Goal: Task Accomplishment & Management: Complete application form

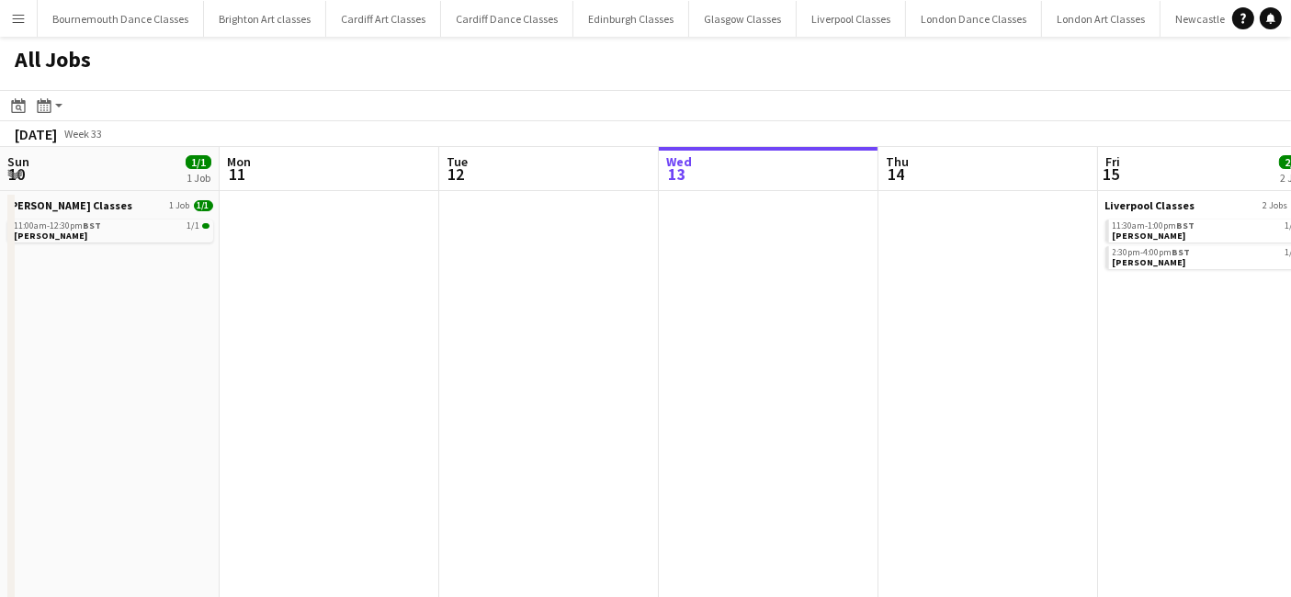
click at [13, 26] on button "Menu" at bounding box center [18, 18] width 37 height 37
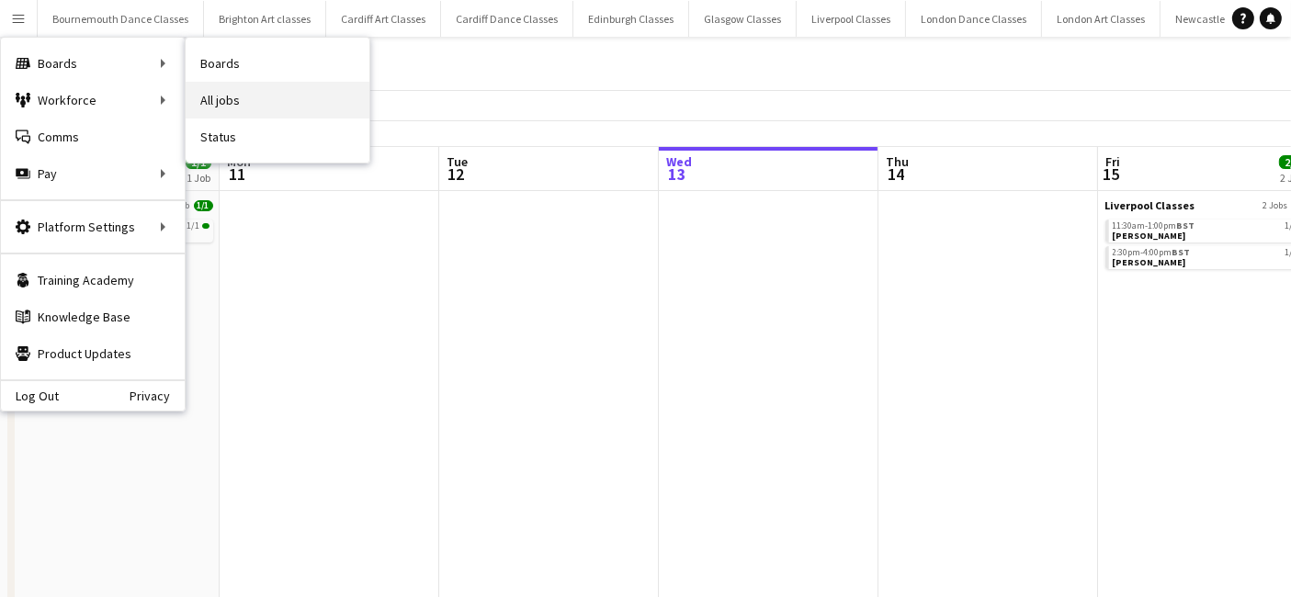
click at [240, 96] on link "All jobs" at bounding box center [278, 100] width 184 height 37
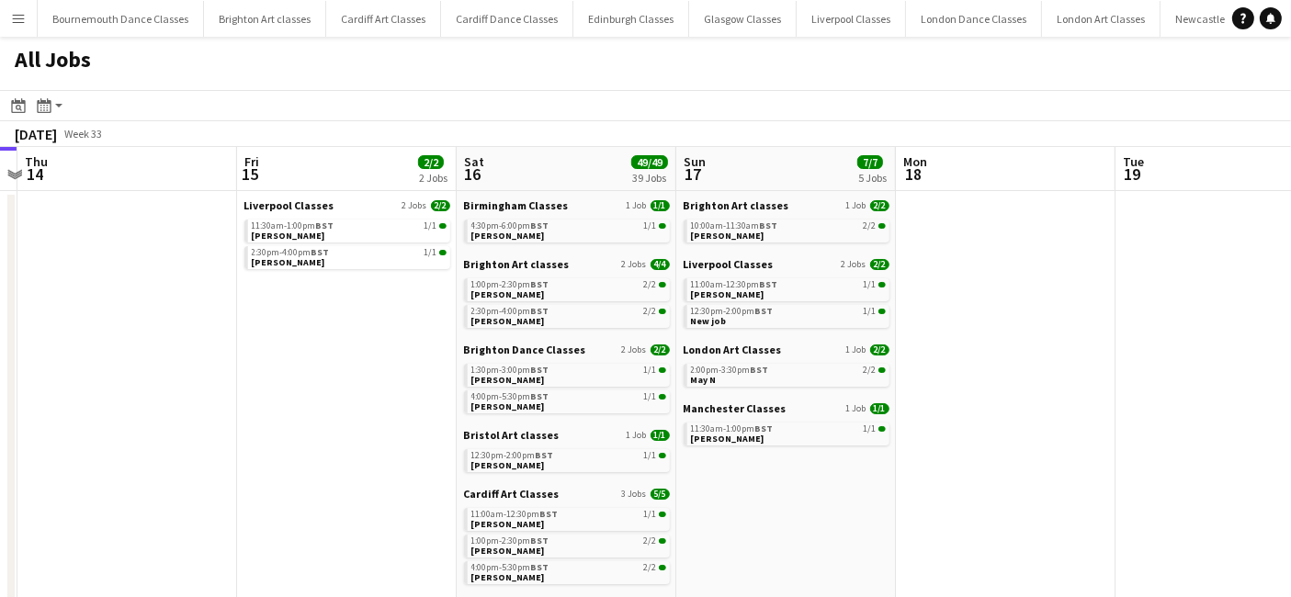
scroll to position [0, 717]
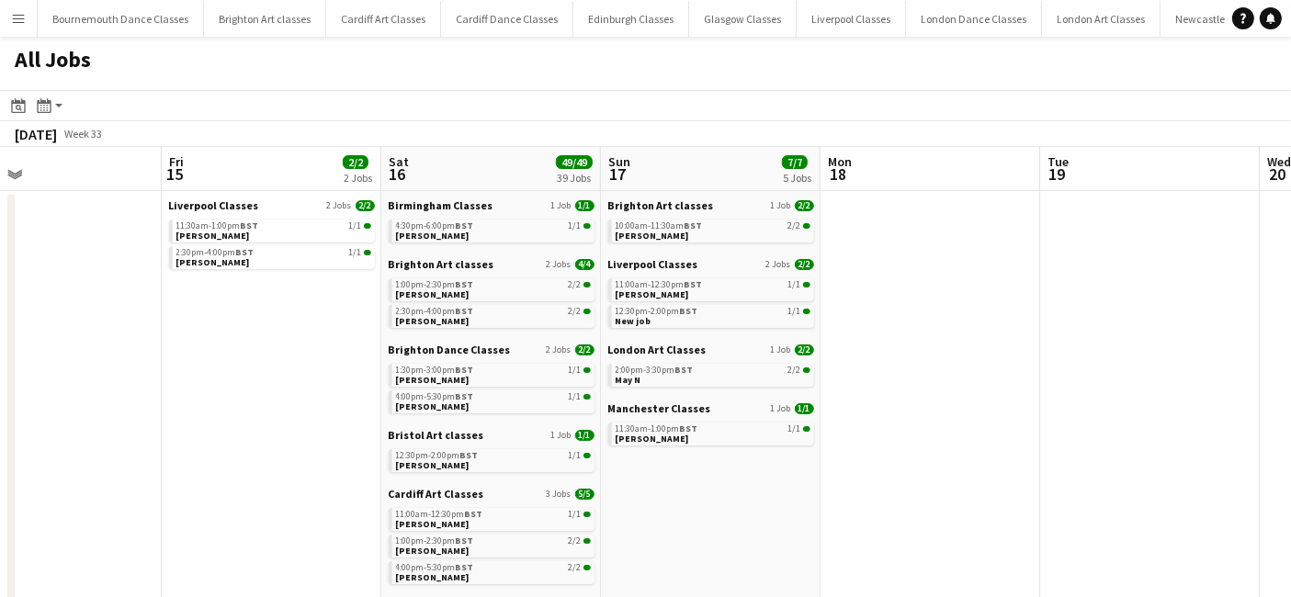
drag, startPoint x: 512, startPoint y: 501, endPoint x: -66, endPoint y: 513, distance: 577.9
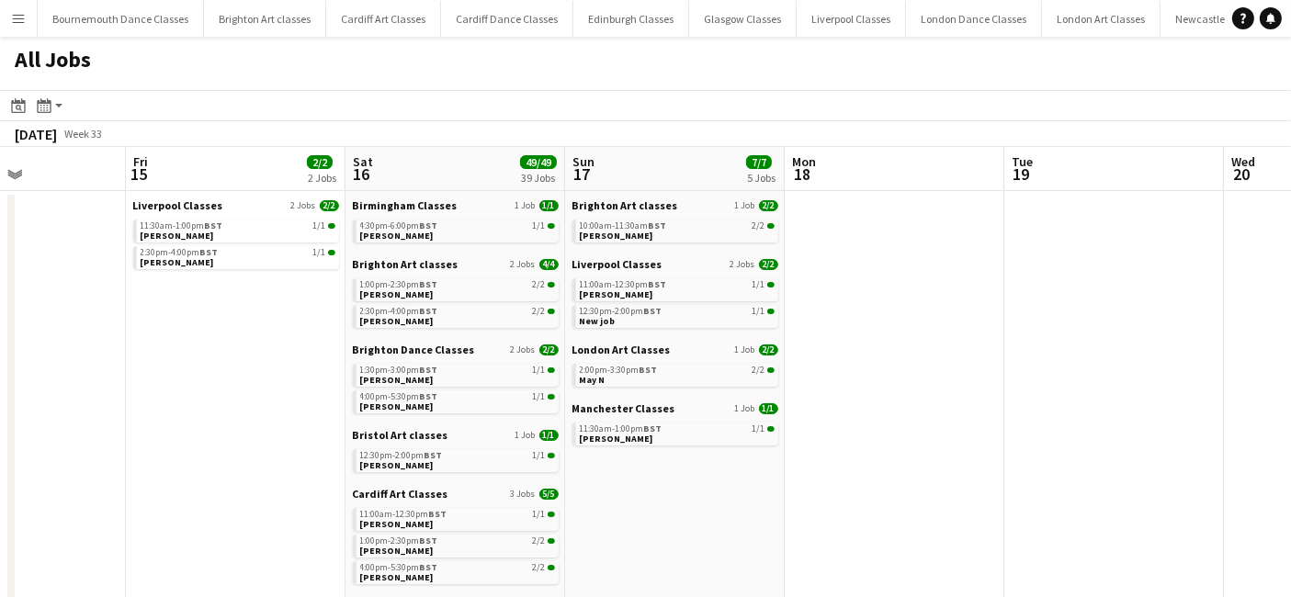
drag, startPoint x: 992, startPoint y: 453, endPoint x: 898, endPoint y: 466, distance: 94.6
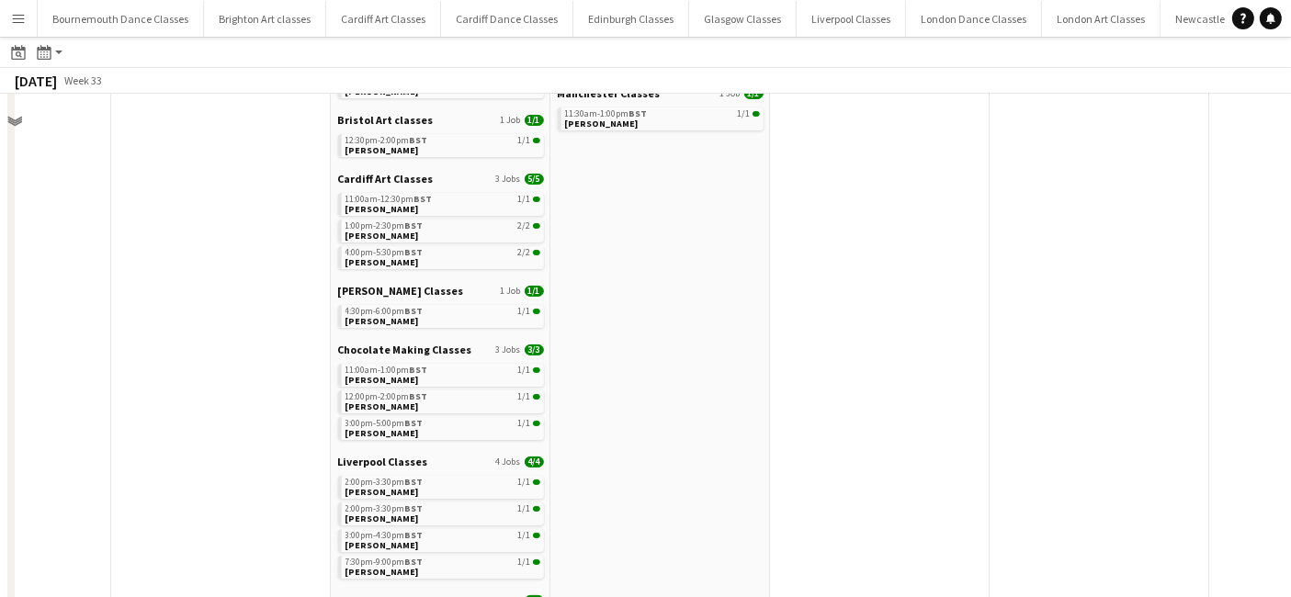
scroll to position [0, 0]
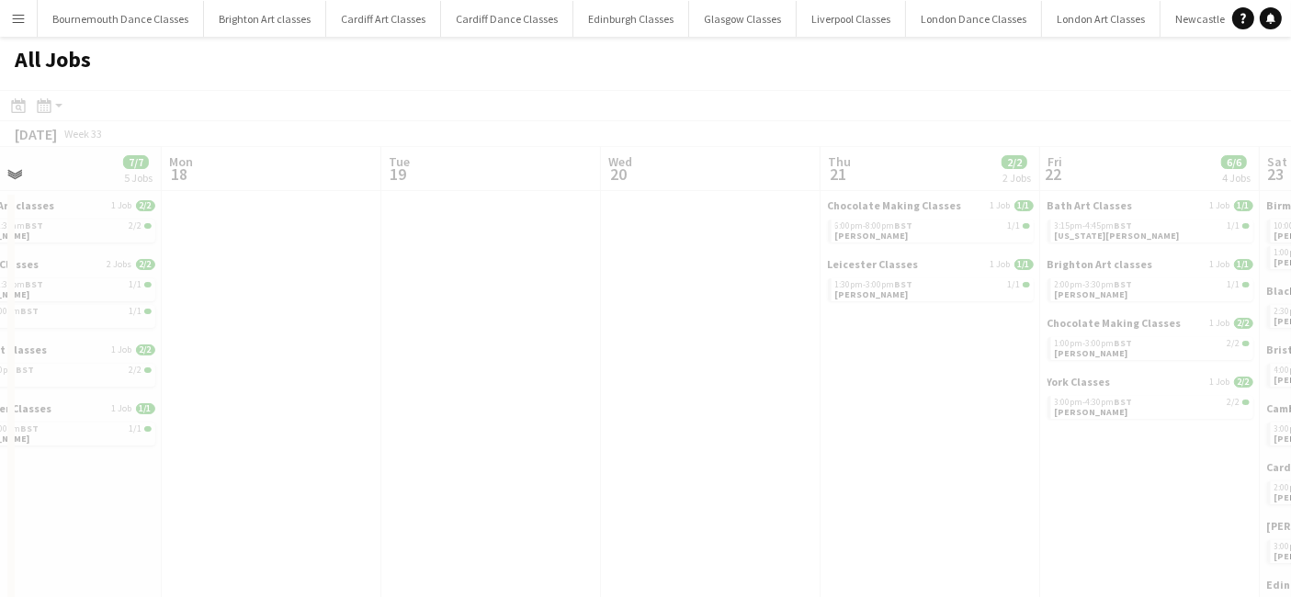
drag, startPoint x: 1078, startPoint y: 442, endPoint x: 362, endPoint y: 500, distance: 717.9
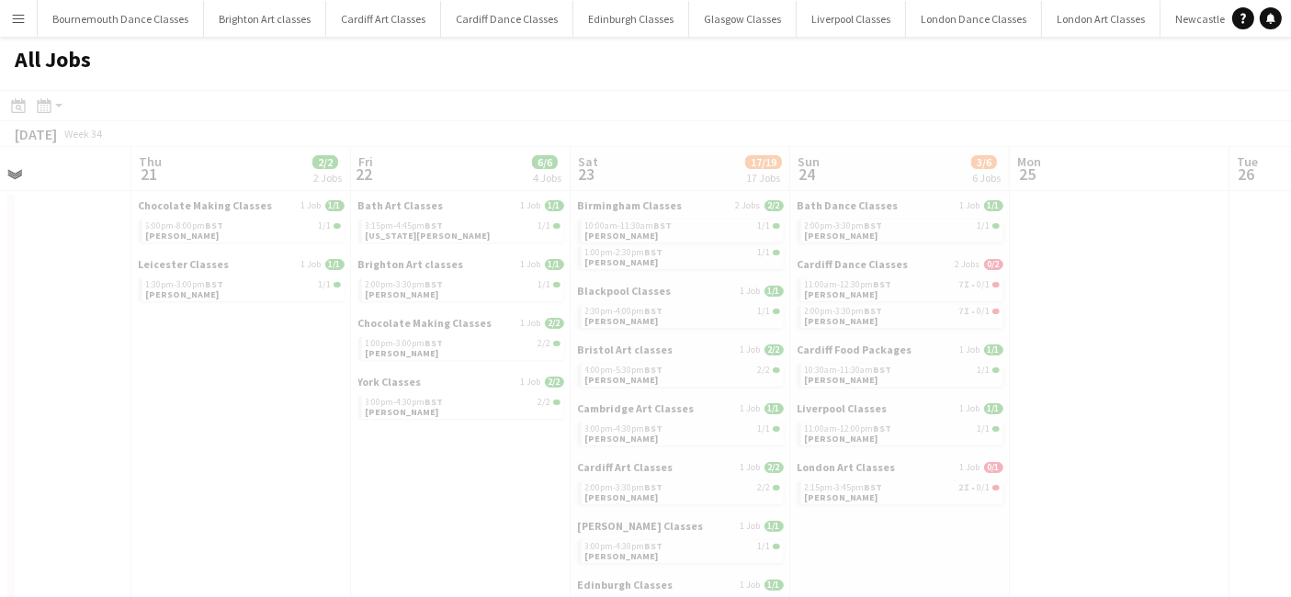
drag, startPoint x: 695, startPoint y: 475, endPoint x: 14, endPoint y: 510, distance: 682.5
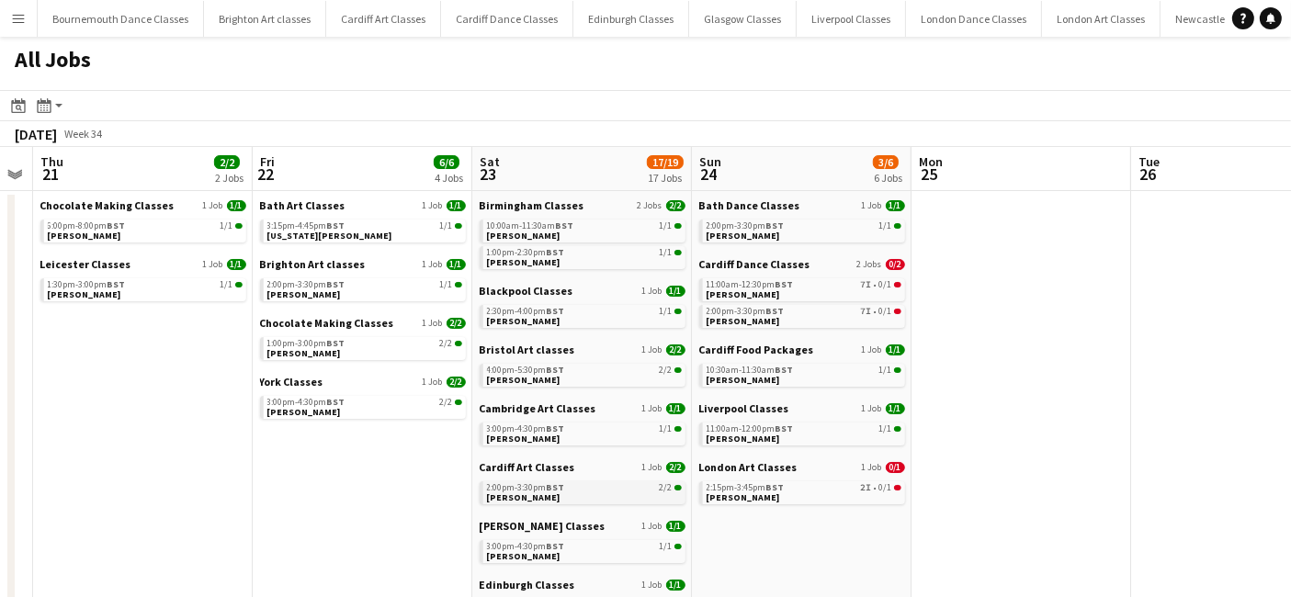
click at [548, 496] on link "2:00pm-3:30pm BST 2/2 Carolyn Smith" at bounding box center [584, 491] width 195 height 21
click at [548, 542] on span "BST" at bounding box center [556, 546] width 18 height 12
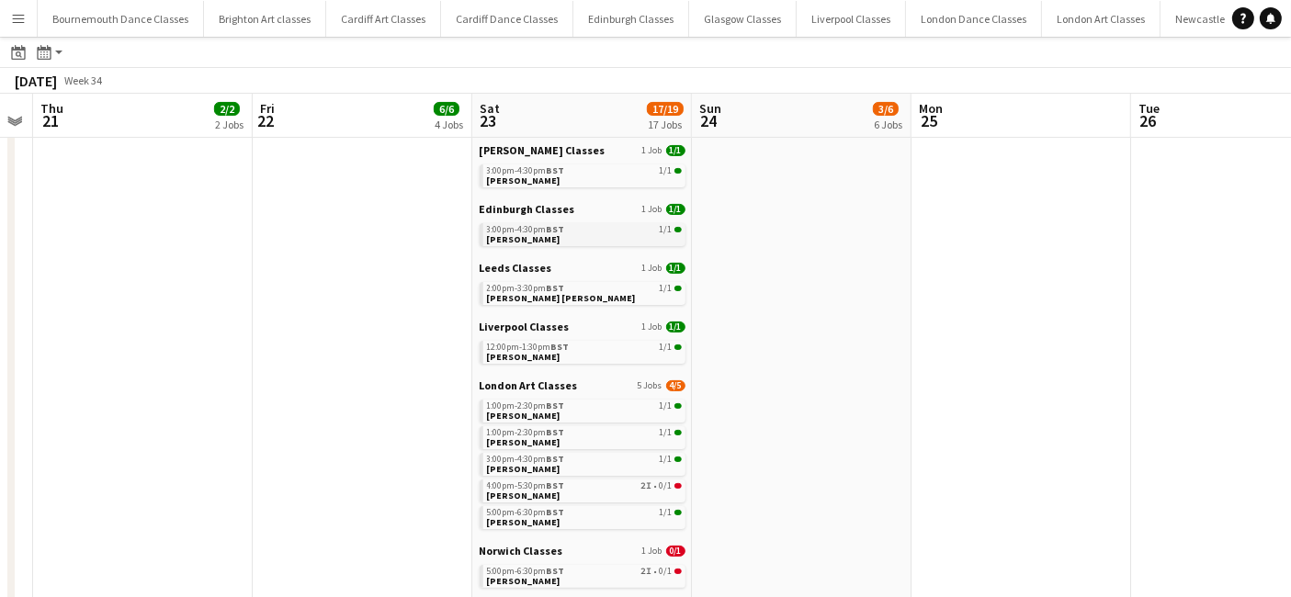
click at [559, 237] on link "3:00pm-4:30pm BST 1/1 Sarah Seery" at bounding box center [584, 233] width 195 height 21
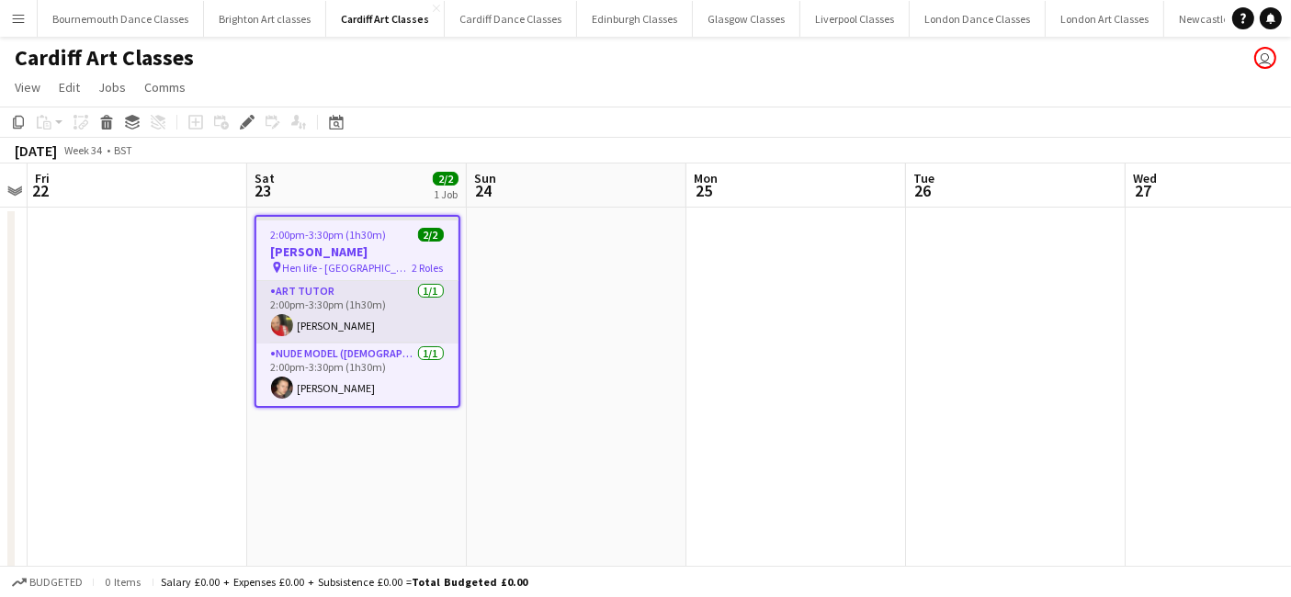
click at [358, 318] on app-card-role "Art Tutor [DATE] 2:00pm-3:30pm (1h30m) [PERSON_NAME]" at bounding box center [357, 312] width 202 height 62
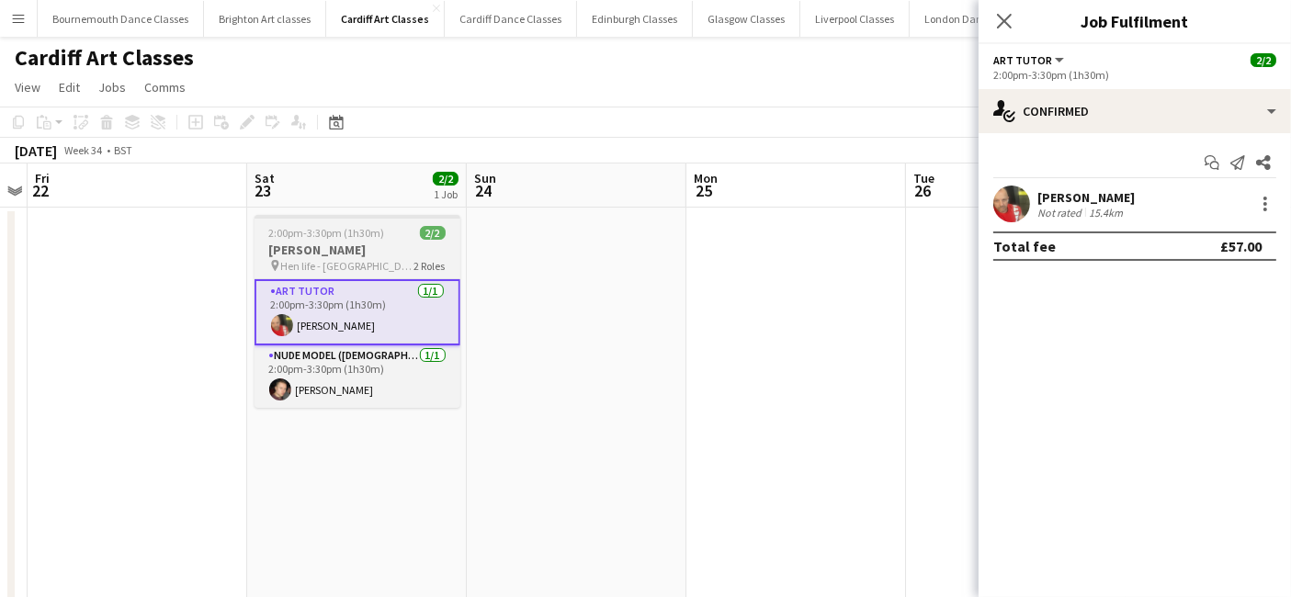
click at [347, 248] on h3 "[PERSON_NAME]" at bounding box center [357, 250] width 206 height 17
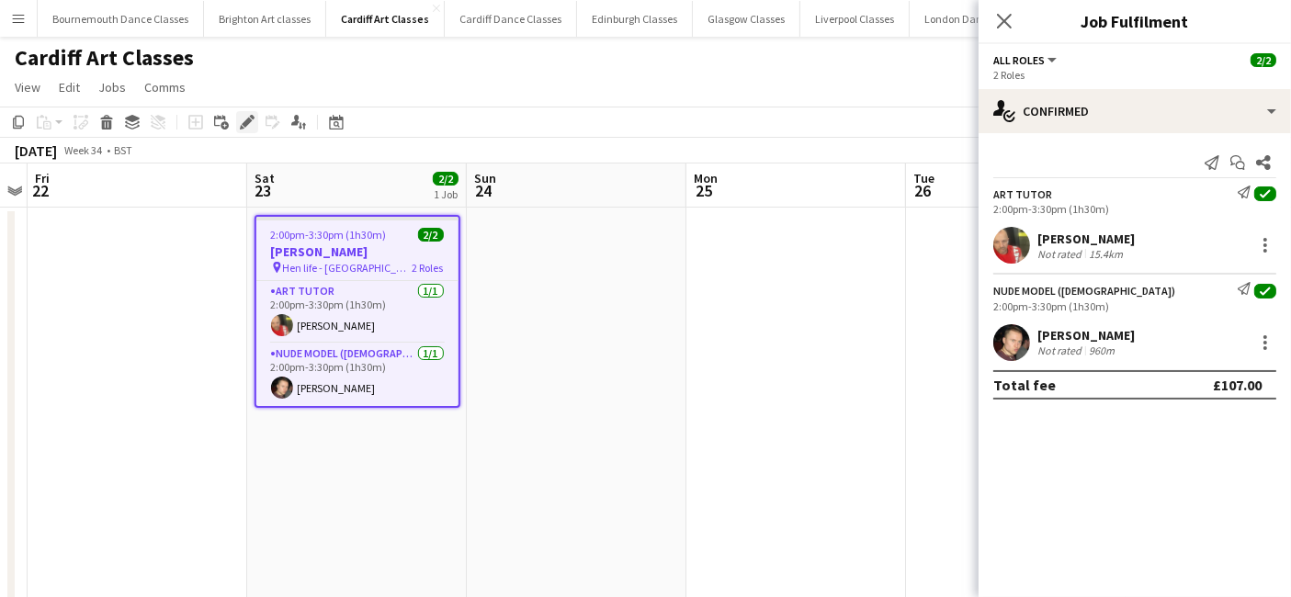
click at [252, 124] on icon "Edit" at bounding box center [247, 122] width 15 height 15
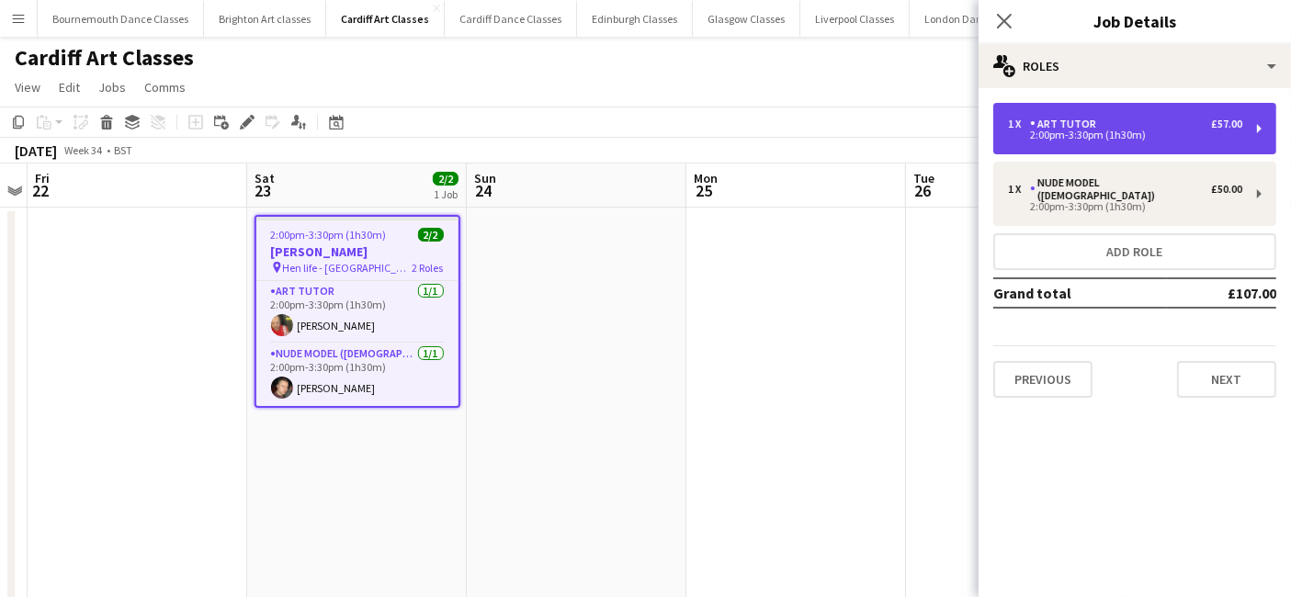
click at [1186, 130] on div "2:00pm-3:30pm (1h30m)" at bounding box center [1125, 134] width 234 height 9
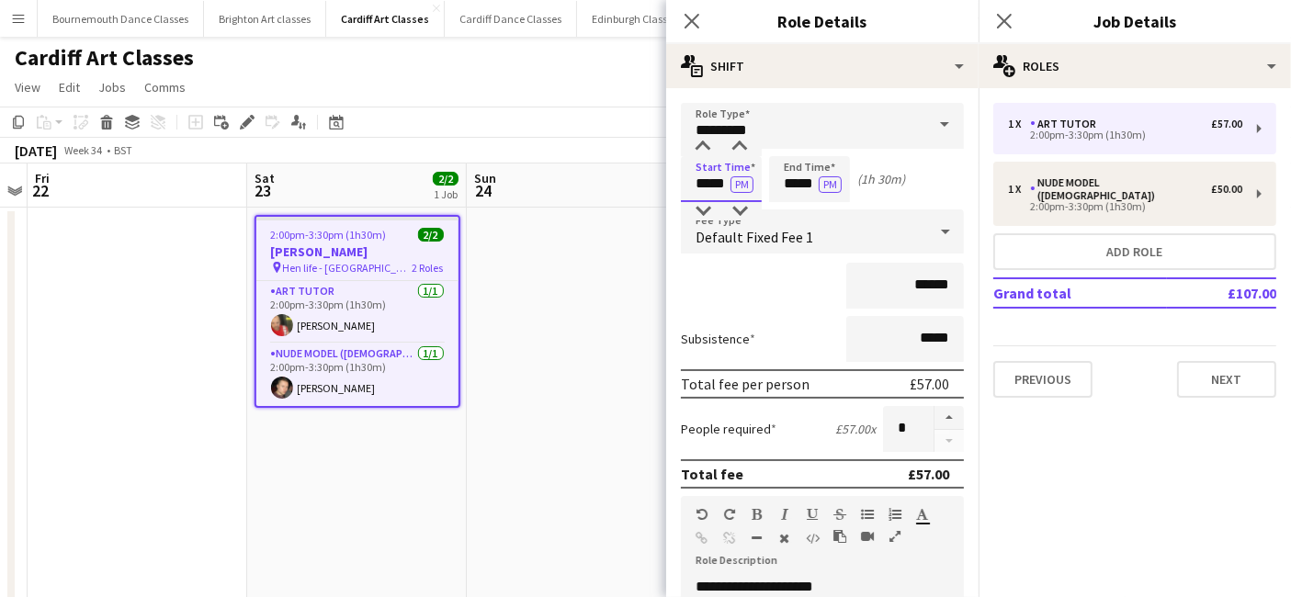
click at [721, 177] on input "*****" at bounding box center [721, 179] width 81 height 46
type input "*****"
click at [733, 140] on div at bounding box center [739, 147] width 37 height 18
click at [803, 186] on input "*****" at bounding box center [809, 179] width 81 height 46
click at [835, 132] on input "*********" at bounding box center [822, 126] width 283 height 46
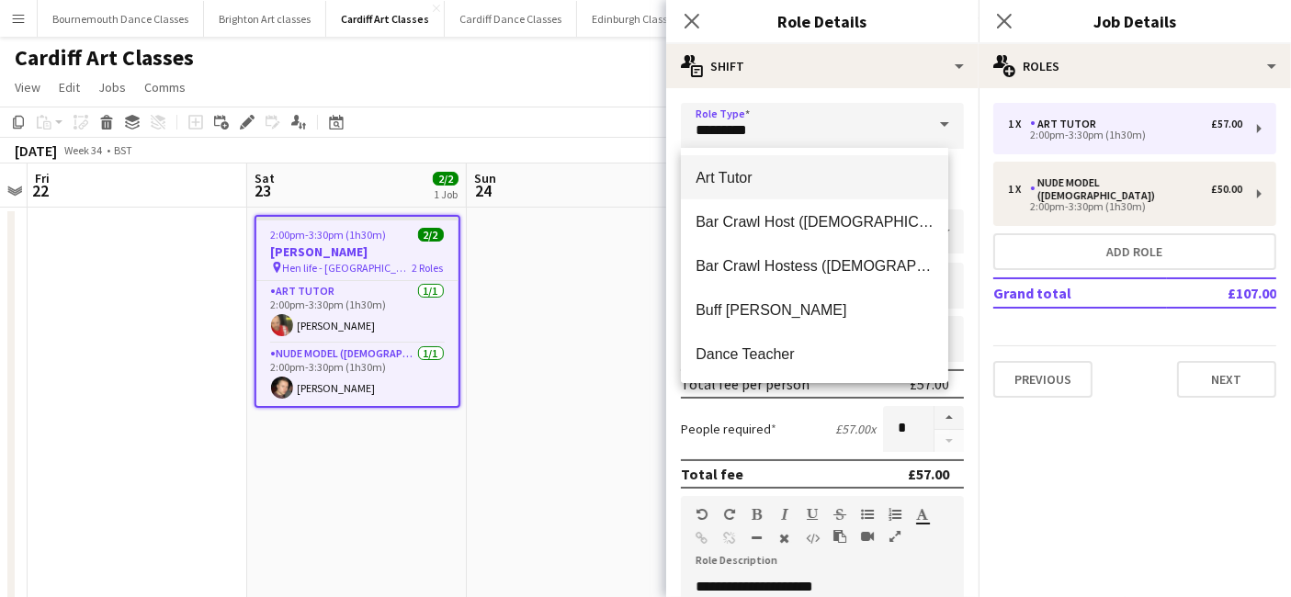
click at [795, 175] on span "Art Tutor" at bounding box center [814, 177] width 238 height 17
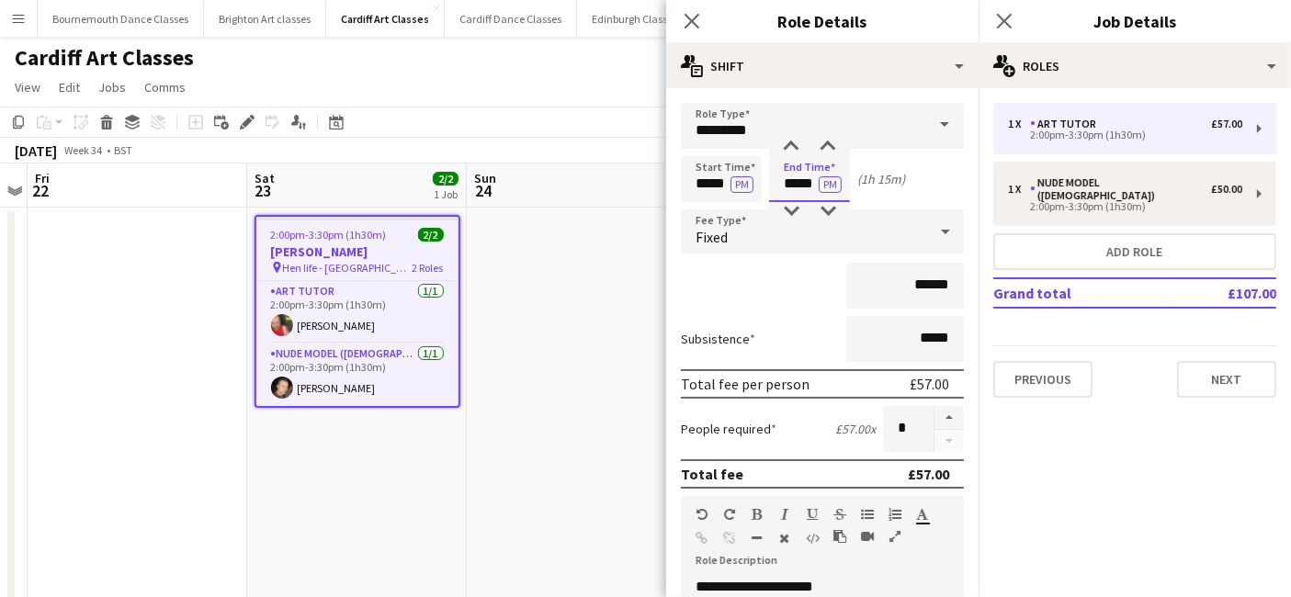
click at [818, 173] on input "*****" at bounding box center [809, 179] width 81 height 46
type input "*****"
click at [823, 150] on div at bounding box center [827, 147] width 37 height 18
click at [385, 387] on app-card-role "Nude Model (Male) 1/1 2:00pm-3:30pm (1h30m) Emlyn Lewis" at bounding box center [357, 375] width 202 height 62
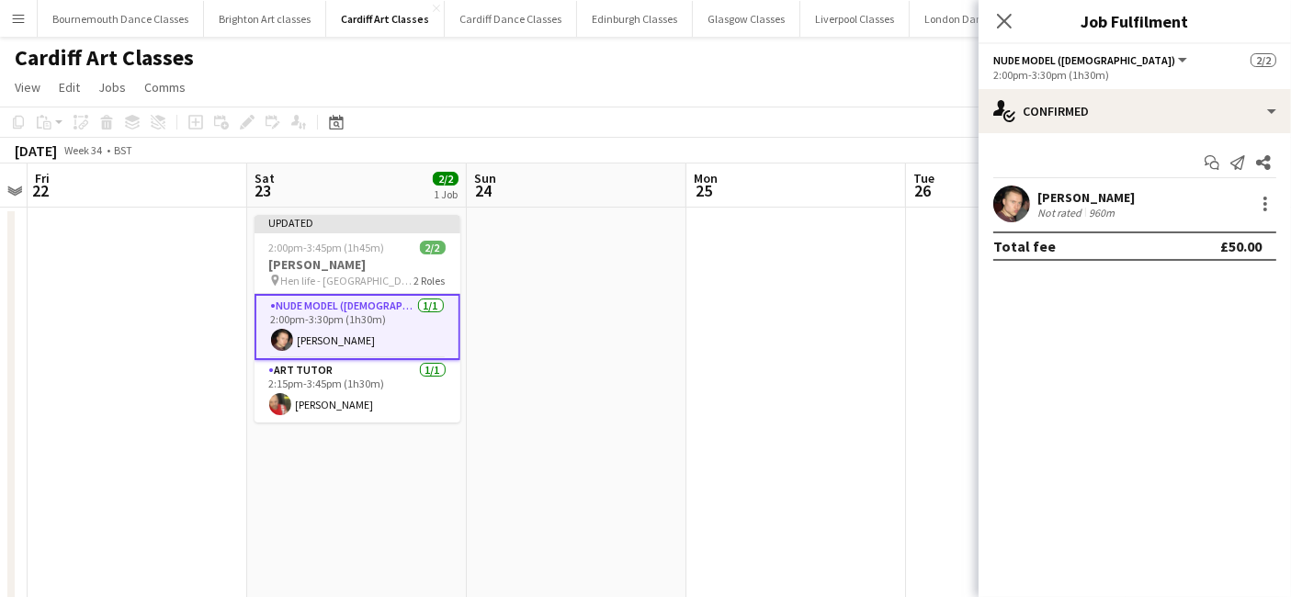
click at [372, 343] on app-card-role "Nude Model (Male) 1/1 2:00pm-3:30pm (1h30m) Emlyn Lewis" at bounding box center [357, 327] width 206 height 66
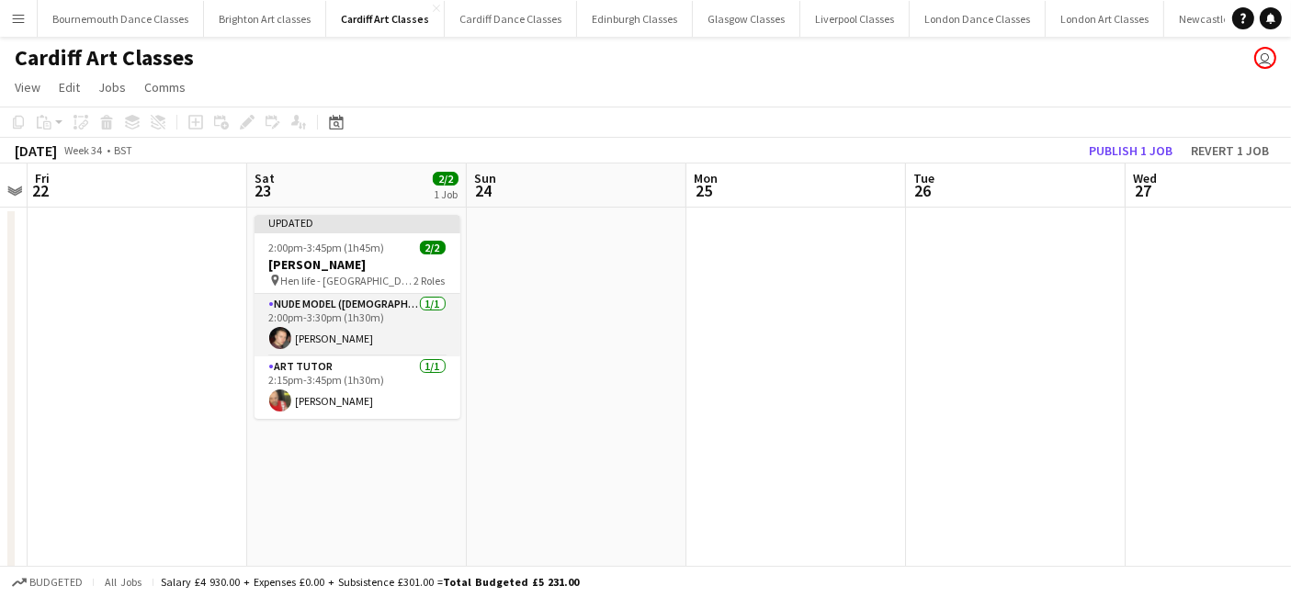
click at [319, 344] on app-card-role "Nude Model (Male) 1/1 2:00pm-3:30pm (1h30m) Emlyn Lewis" at bounding box center [357, 325] width 206 height 62
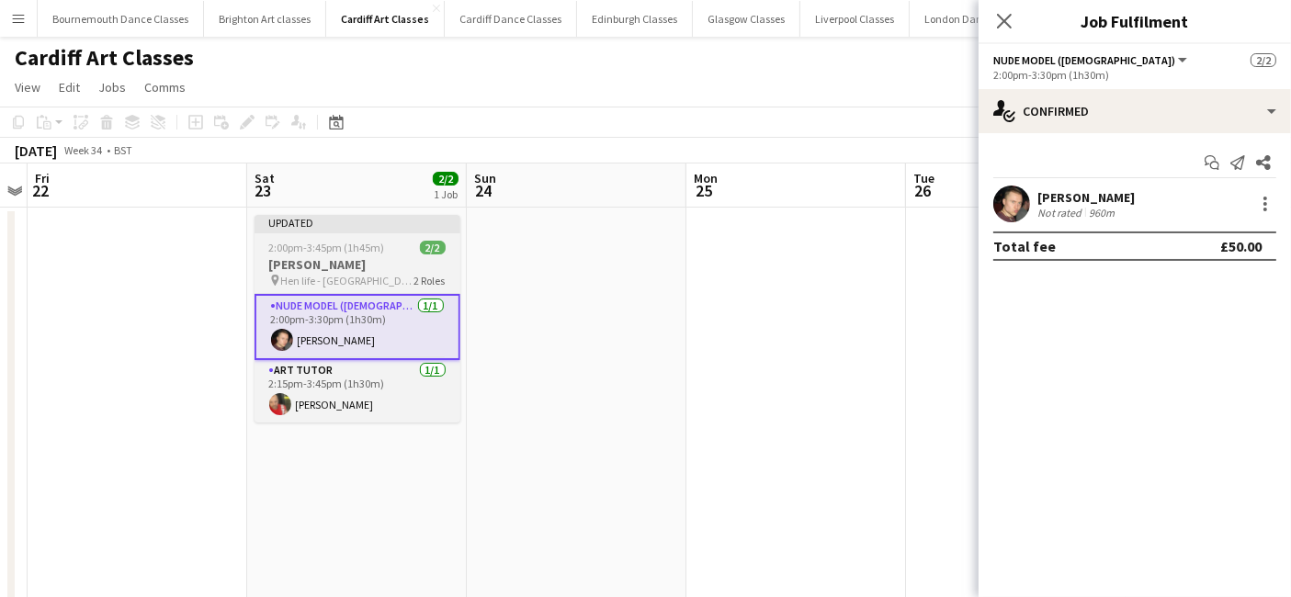
click at [324, 266] on h3 "Carolyn Smith" at bounding box center [357, 264] width 206 height 17
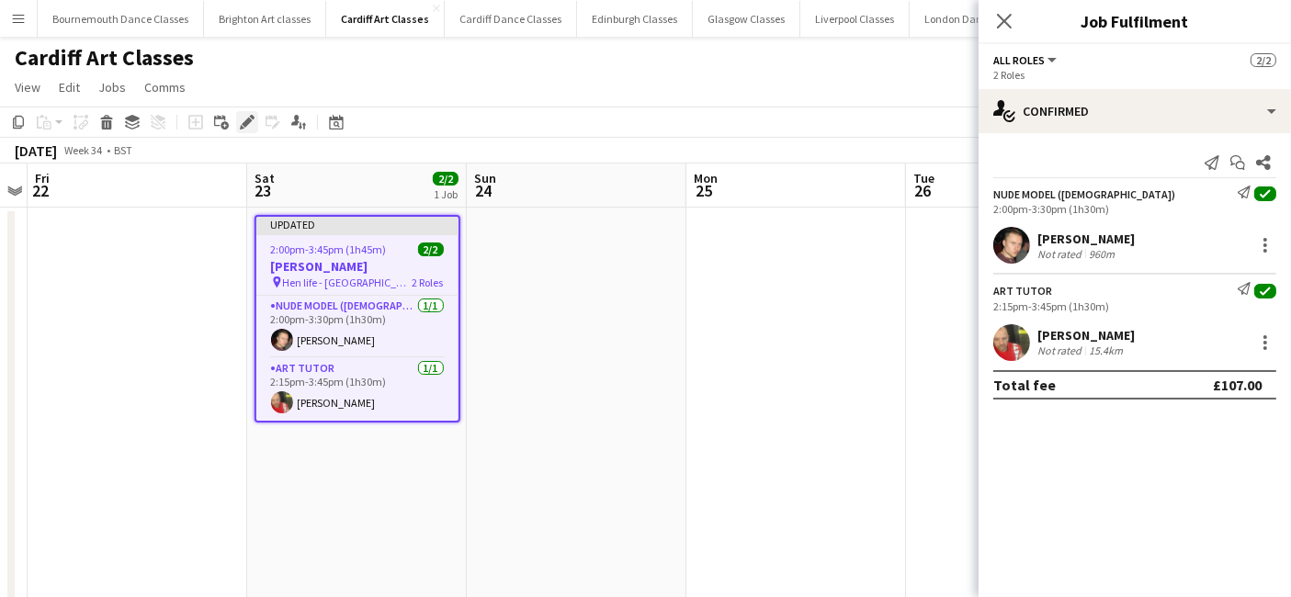
click at [237, 127] on div "Edit" at bounding box center [247, 122] width 22 height 22
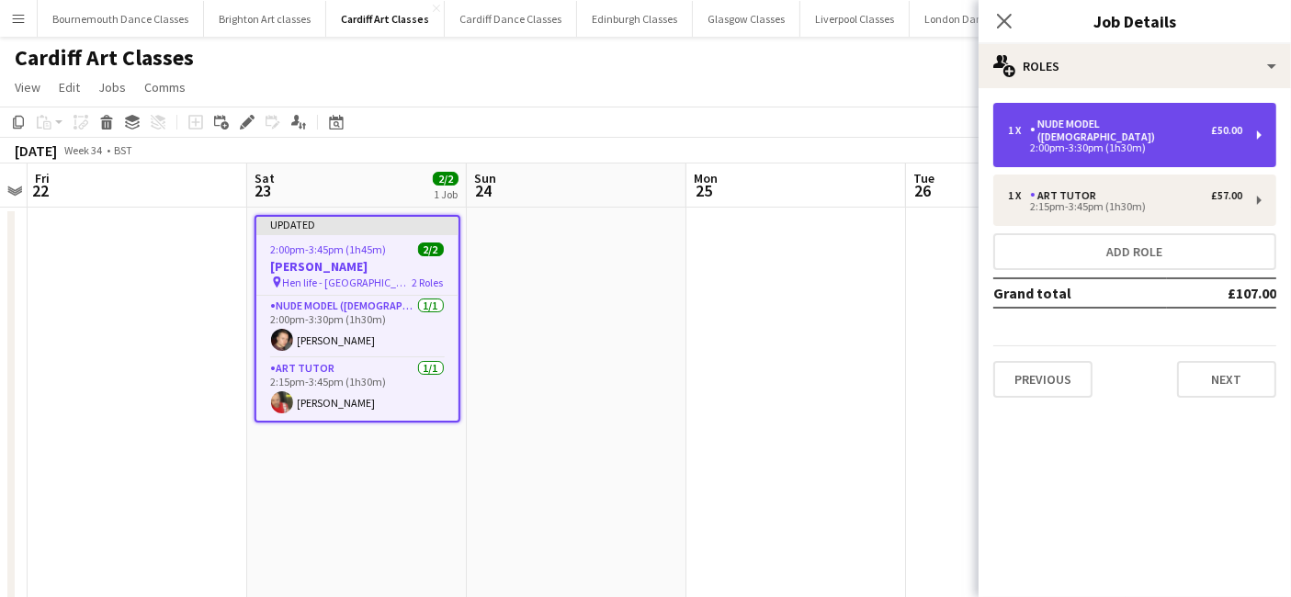
click at [1134, 143] on div "2:00pm-3:30pm (1h30m)" at bounding box center [1125, 147] width 234 height 9
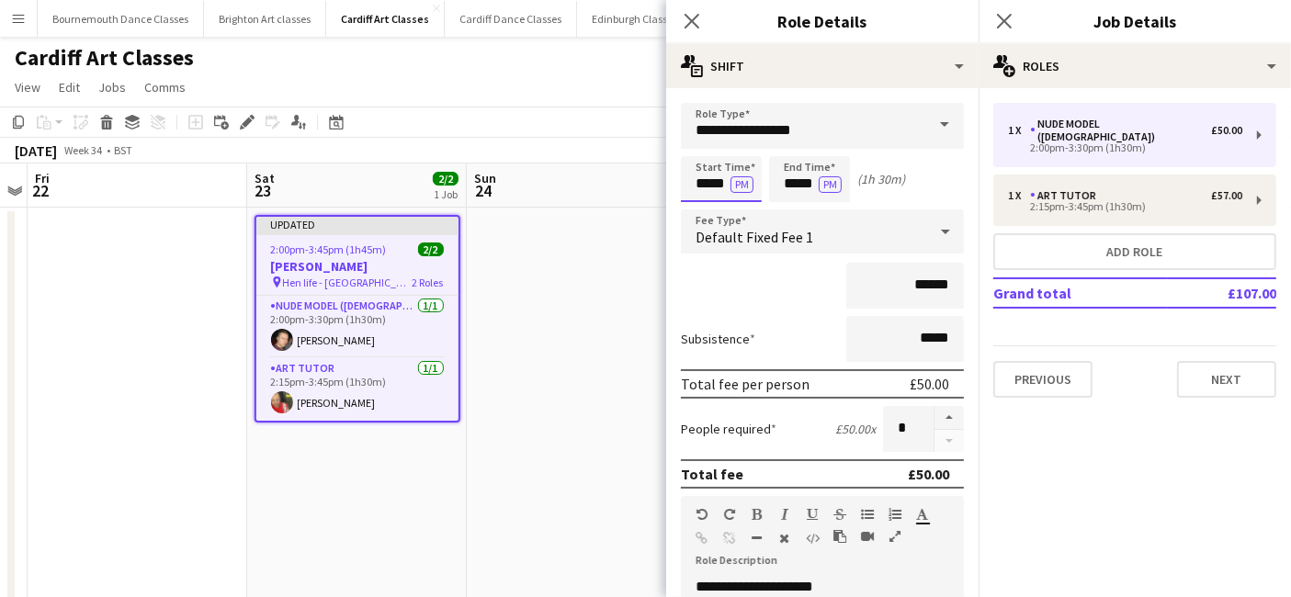
click at [718, 185] on input "*****" at bounding box center [721, 179] width 81 height 46
type input "*****"
click at [744, 139] on div at bounding box center [739, 147] width 37 height 18
click at [801, 175] on input "*****" at bounding box center [809, 179] width 81 height 46
type input "*****"
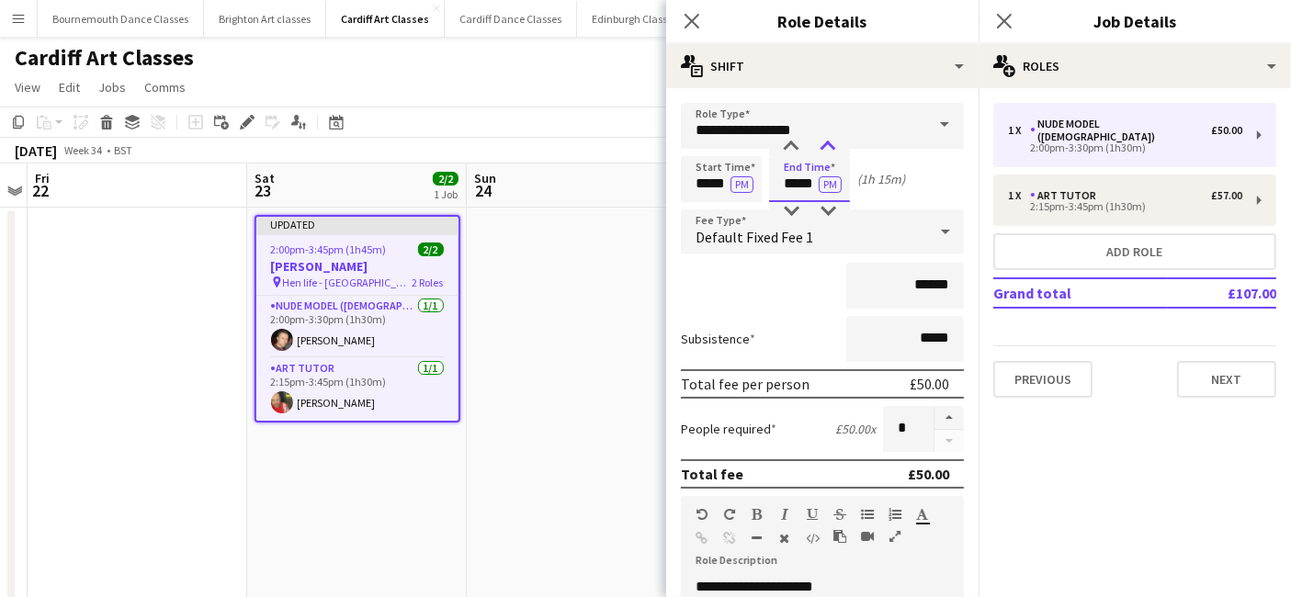
click at [836, 145] on div at bounding box center [827, 147] width 37 height 18
click at [594, 321] on app-date-cell at bounding box center [577, 492] width 220 height 569
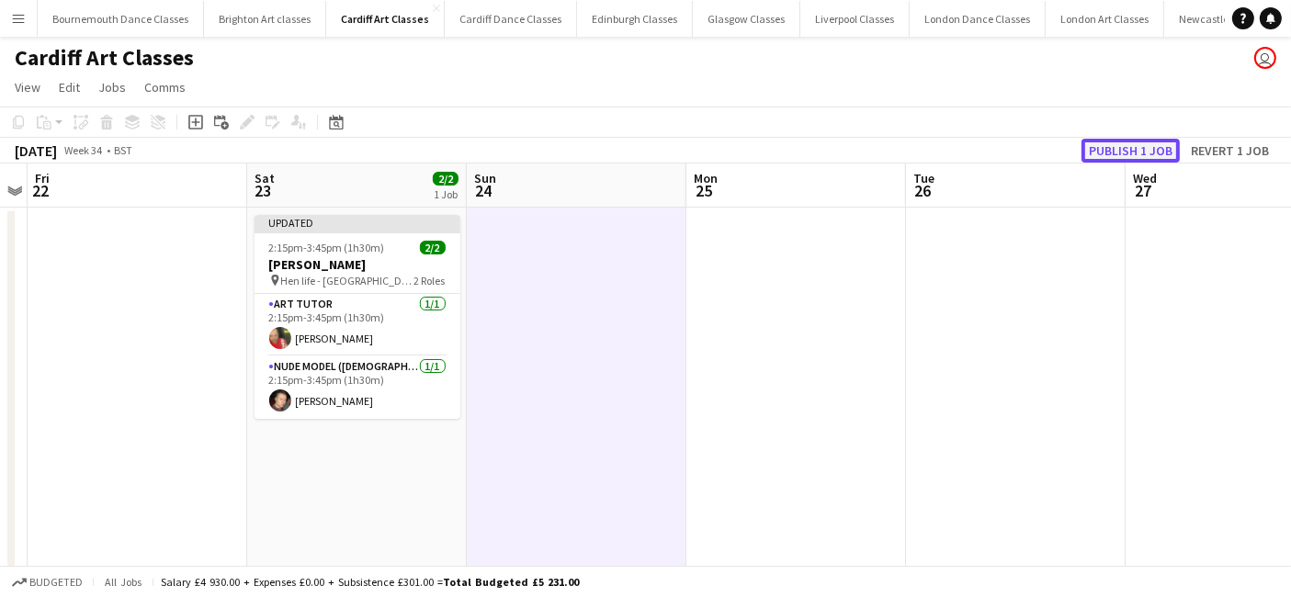
click at [1141, 145] on button "Publish 1 job" at bounding box center [1130, 151] width 98 height 24
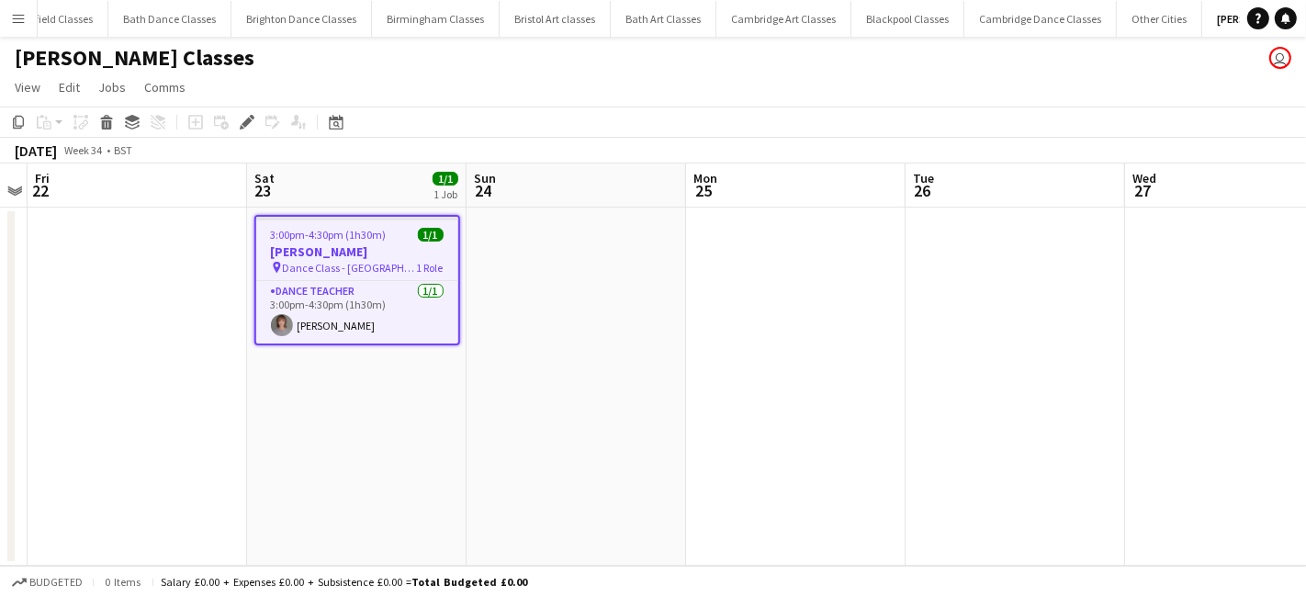
scroll to position [0, 1630]
drag, startPoint x: 379, startPoint y: 240, endPoint x: 368, endPoint y: 240, distance: 11.0
click at [378, 240] on span "3:00pm-4:30pm (1h30m)" at bounding box center [329, 235] width 116 height 14
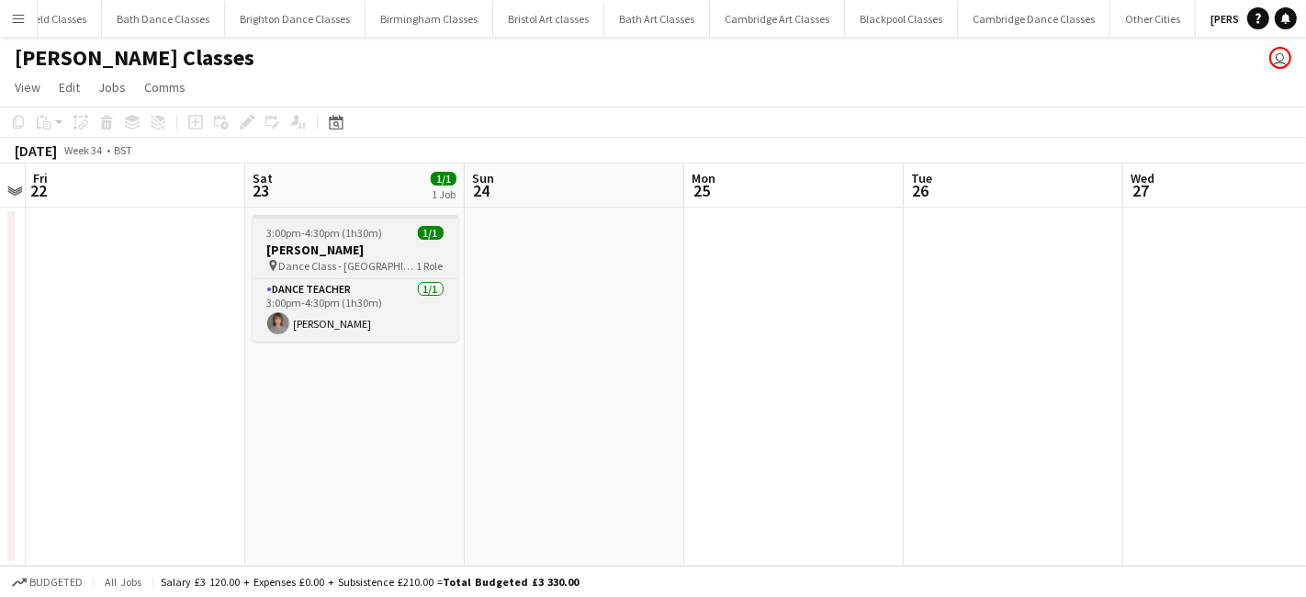
click at [322, 235] on span "3:00pm-4:30pm (1h30m)" at bounding box center [325, 233] width 116 height 14
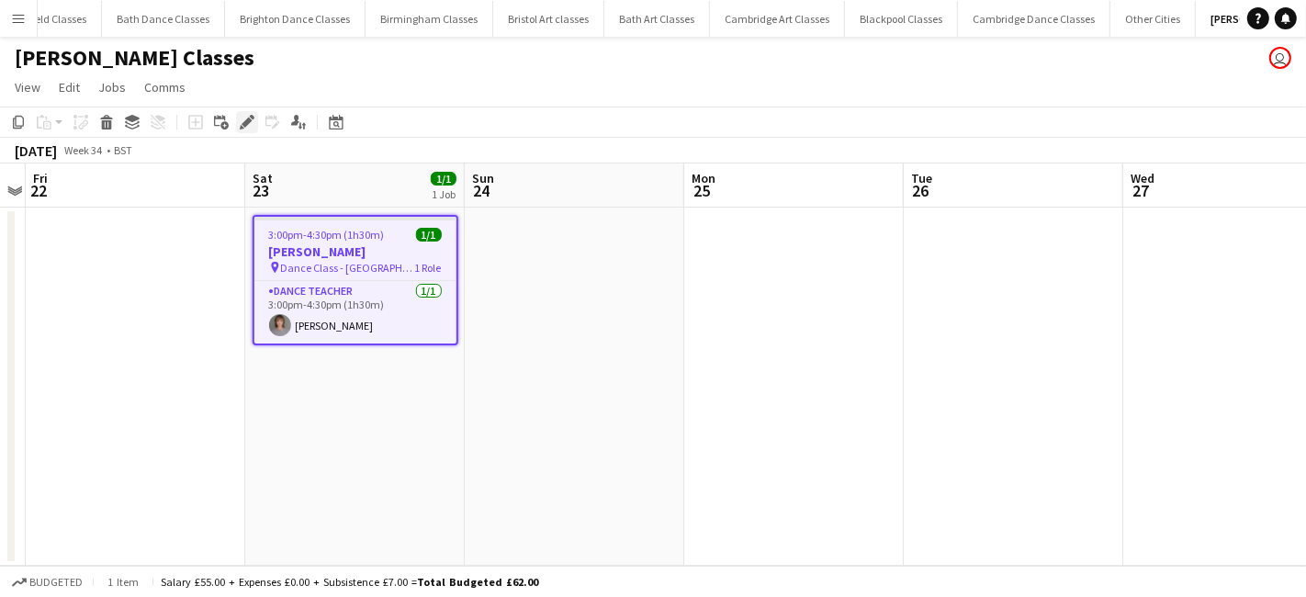
click at [249, 120] on icon at bounding box center [247, 123] width 10 height 10
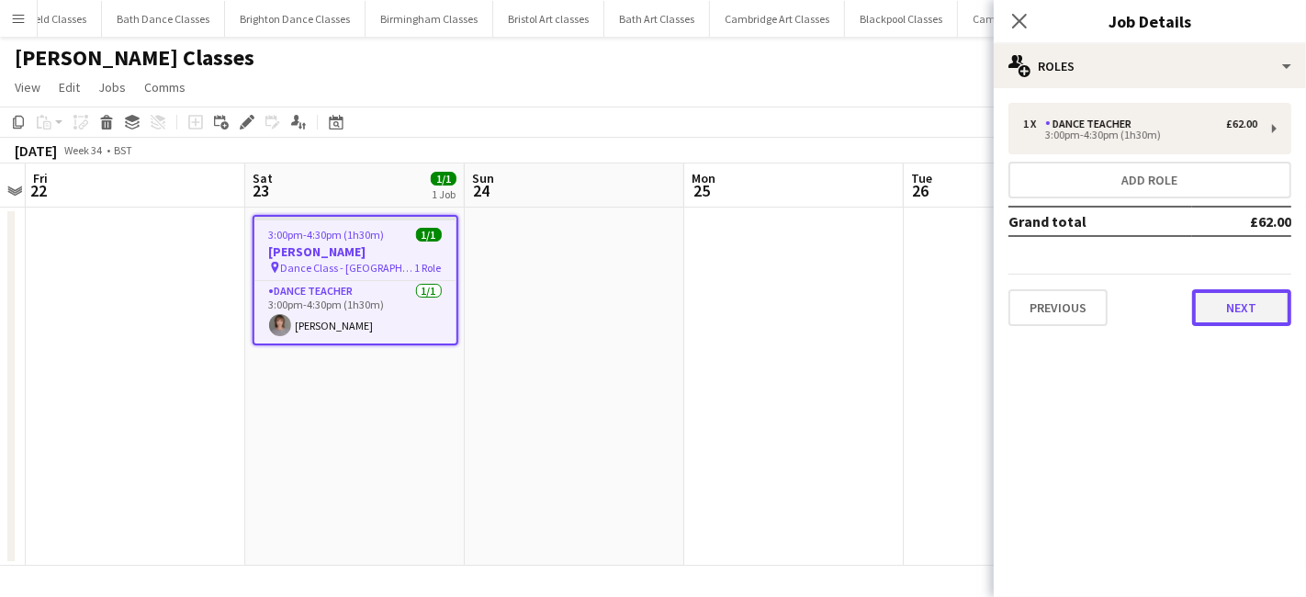
click at [1208, 307] on button "Next" at bounding box center [1241, 307] width 99 height 37
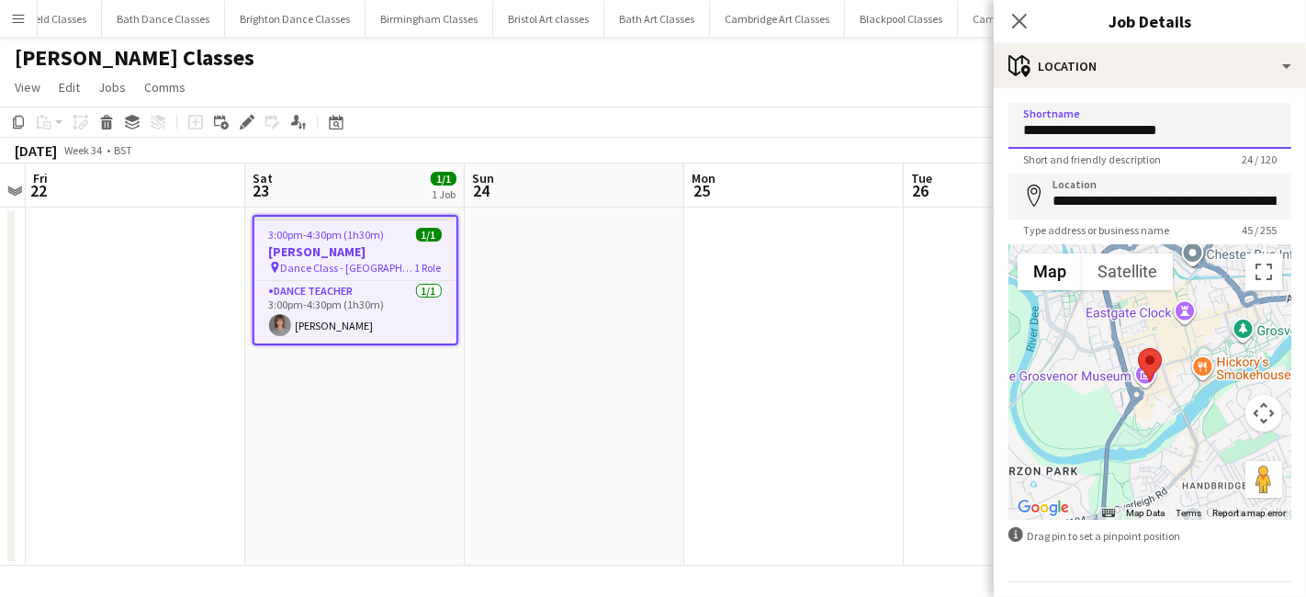
click at [1026, 132] on input "**********" at bounding box center [1150, 126] width 283 height 46
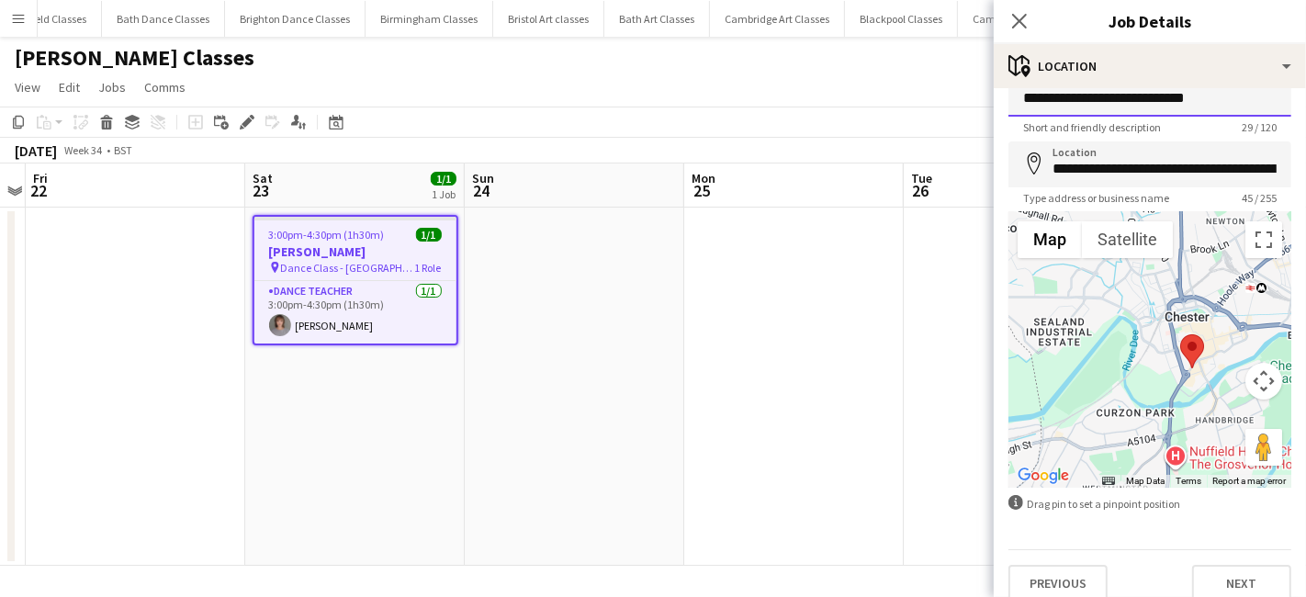
scroll to position [49, 0]
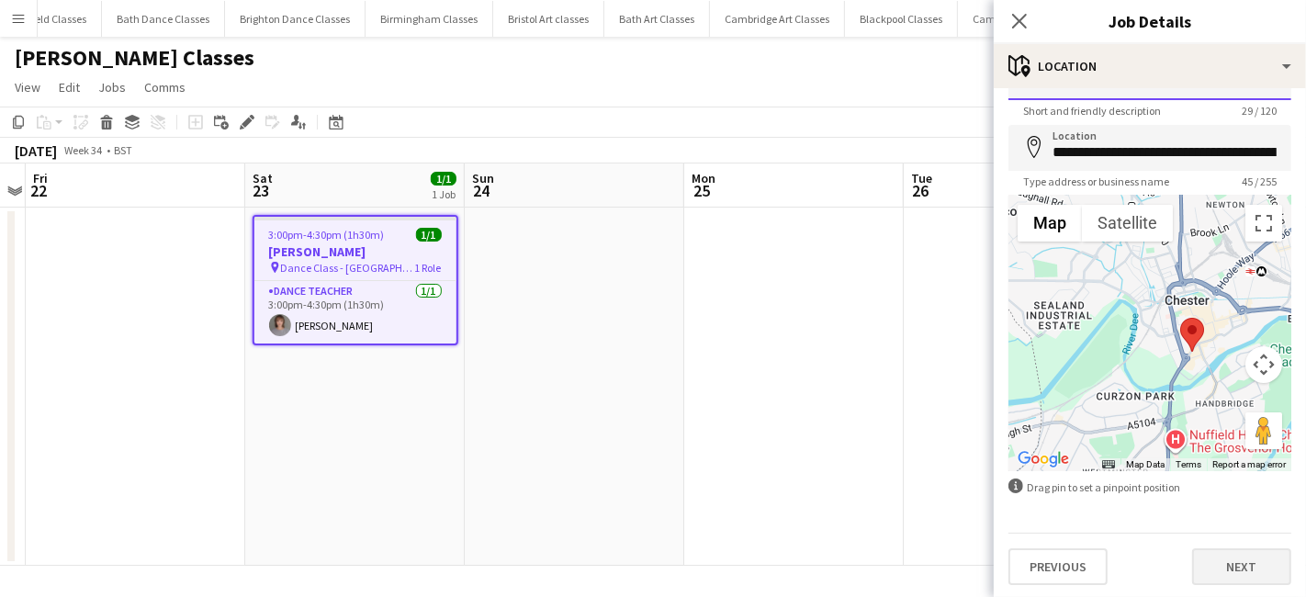
type input "**********"
click at [1217, 561] on button "Next" at bounding box center [1241, 566] width 99 height 37
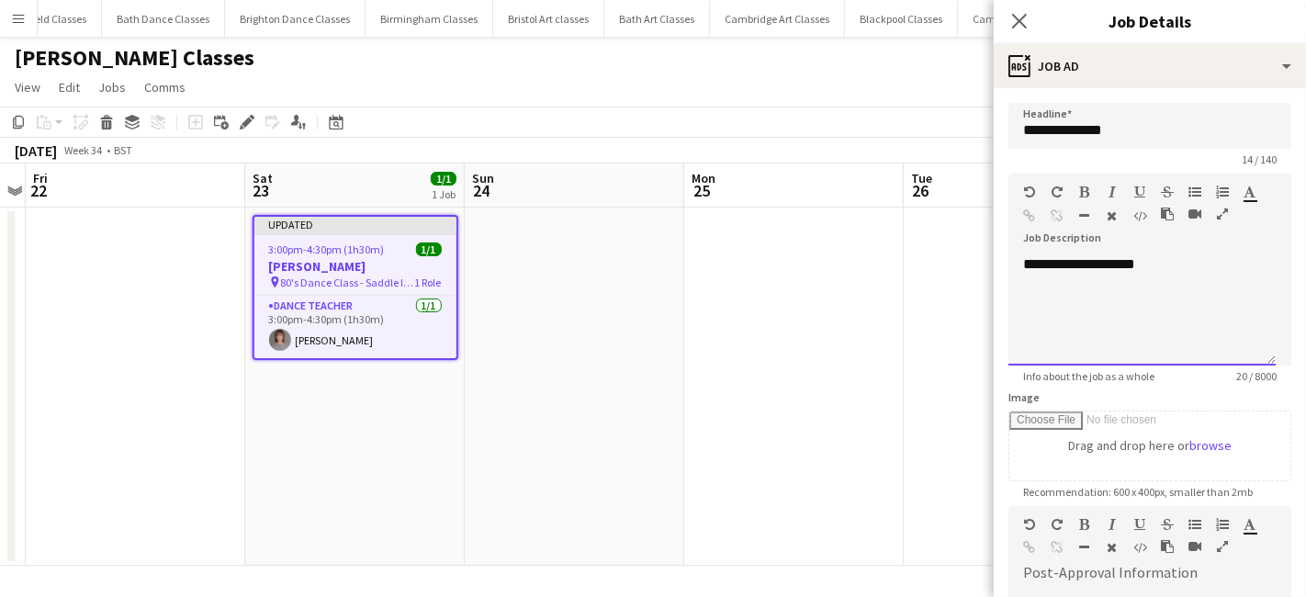
click at [1118, 264] on div "**********" at bounding box center [1142, 310] width 267 height 110
click at [851, 348] on app-date-cell at bounding box center [794, 387] width 220 height 358
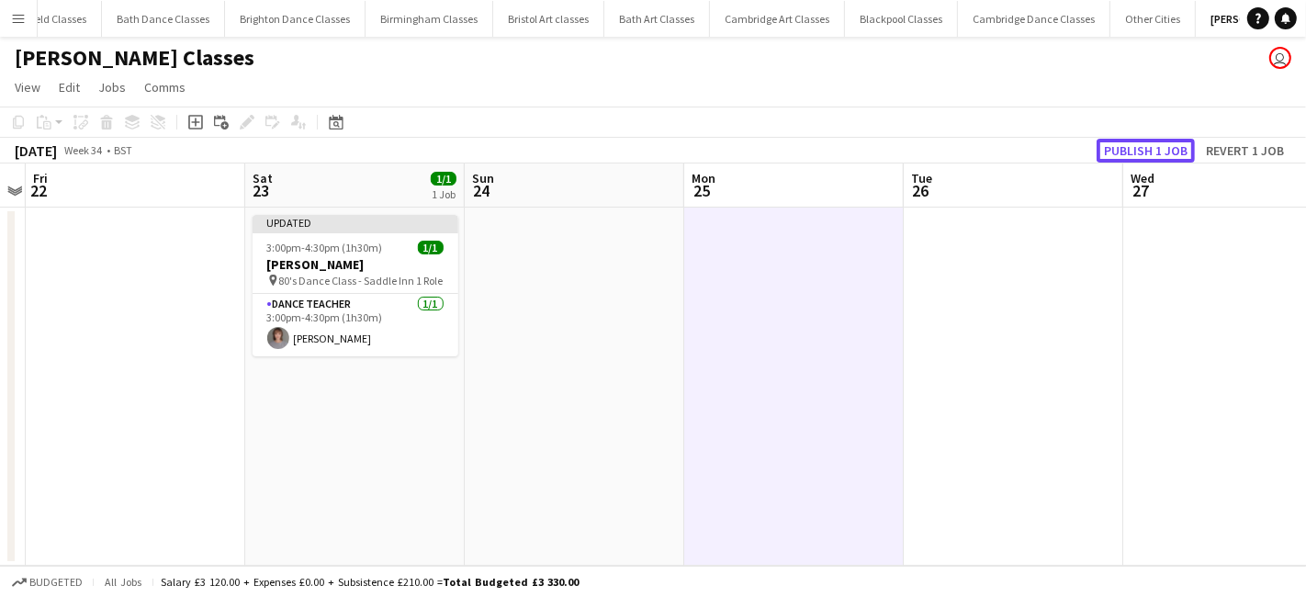
click at [1134, 143] on button "Publish 1 job" at bounding box center [1146, 151] width 98 height 24
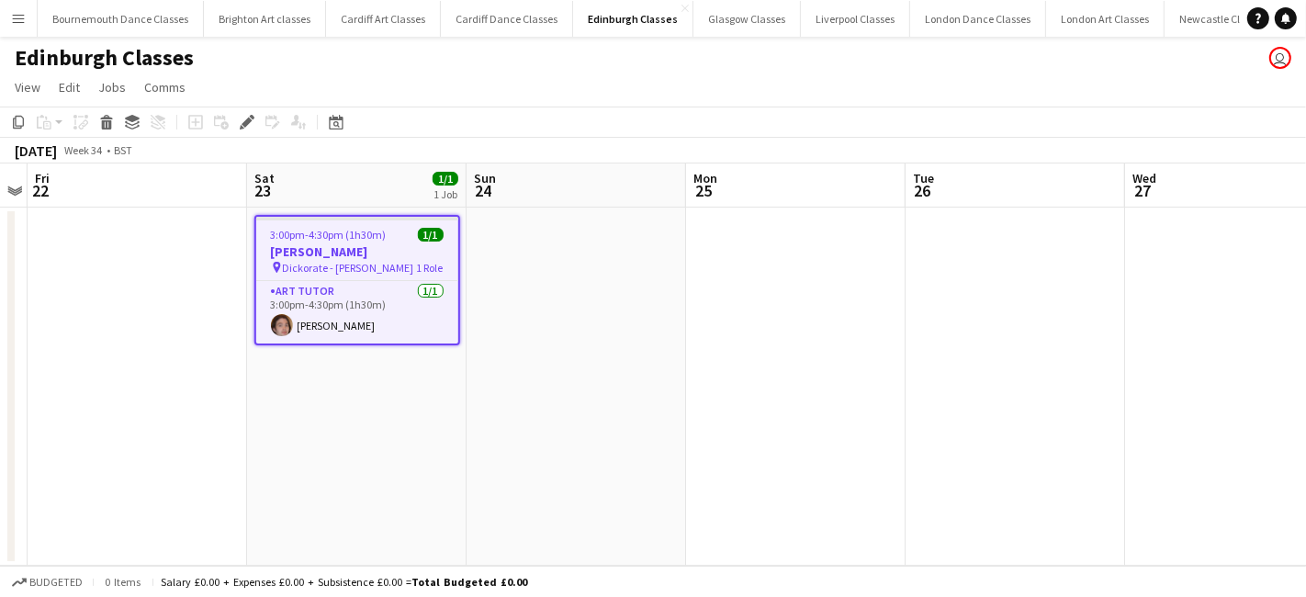
click at [378, 382] on app-date-cell "3:00pm-4:30pm (1h30m) 1/1 [PERSON_NAME] pin Dickorate - [PERSON_NAME] 1 Role Ar…" at bounding box center [357, 387] width 220 height 358
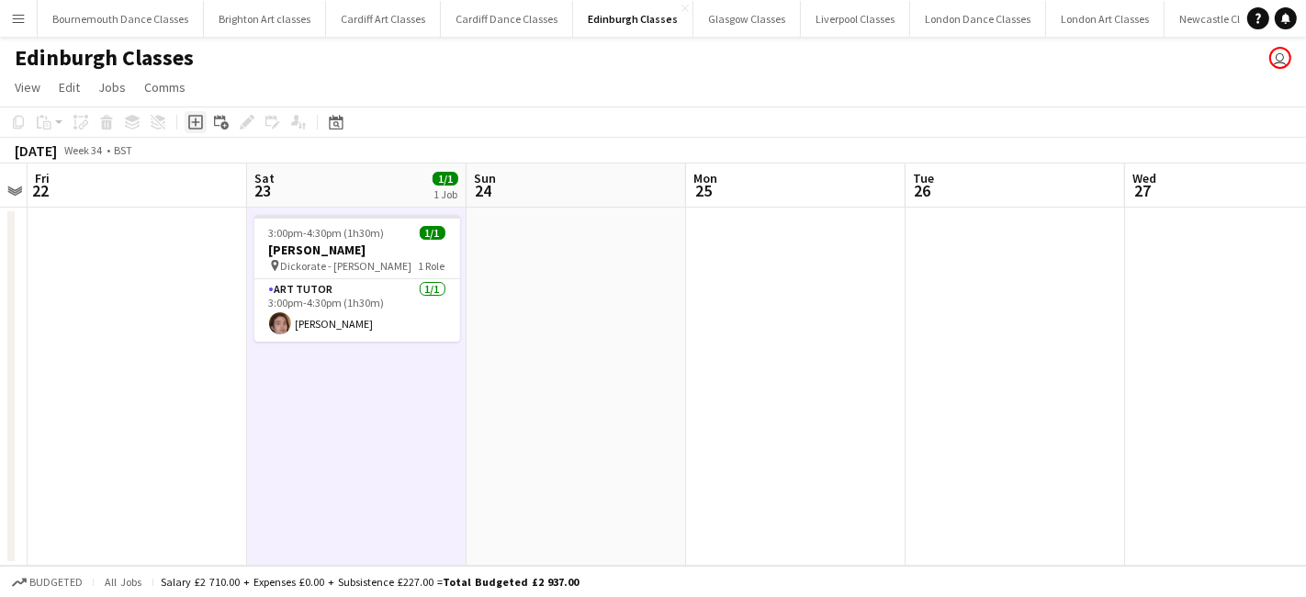
click at [187, 130] on div "Add job" at bounding box center [196, 122] width 22 height 22
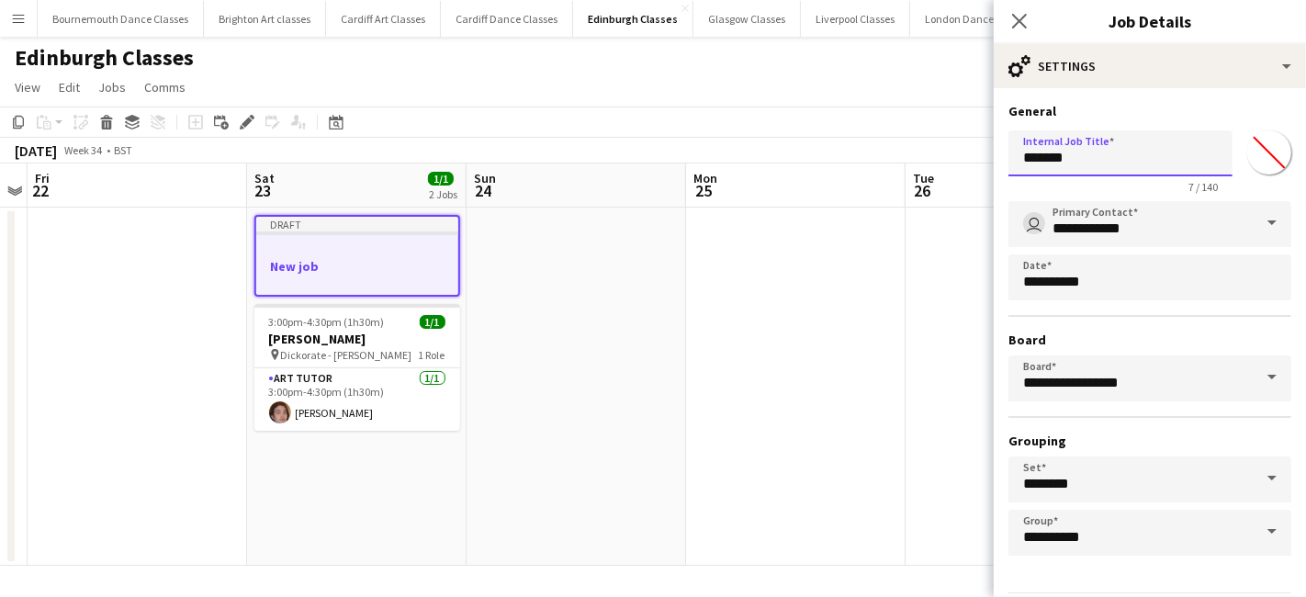
click at [1125, 153] on input "*******" at bounding box center [1121, 153] width 224 height 46
type input "*"
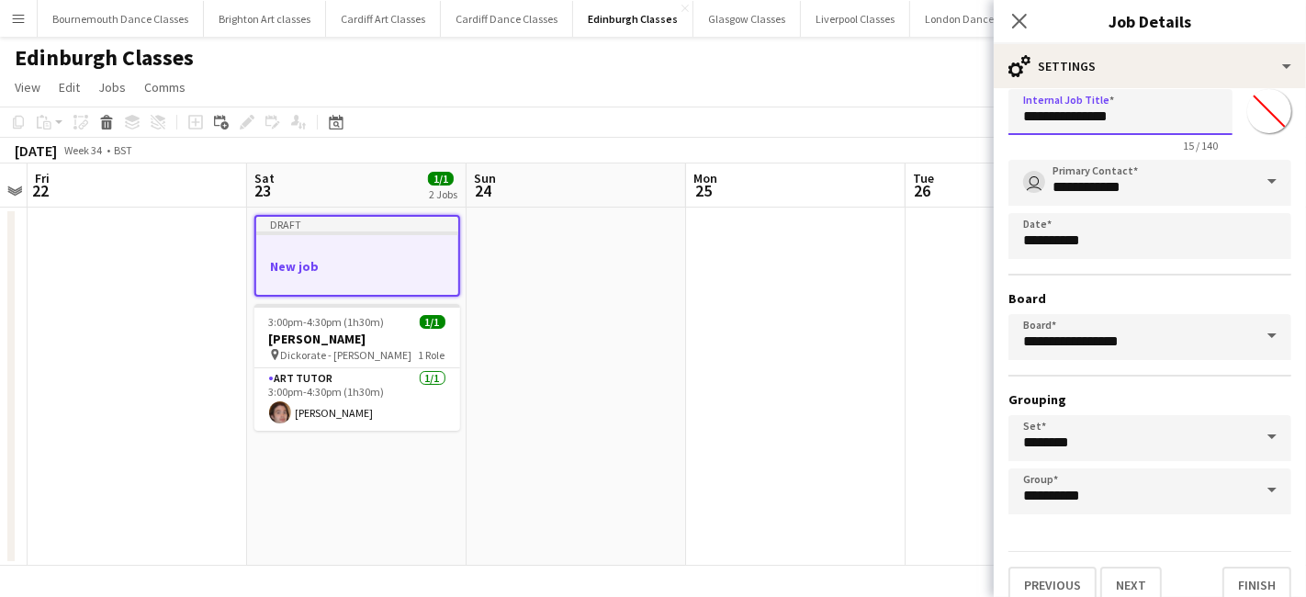
scroll to position [57, 0]
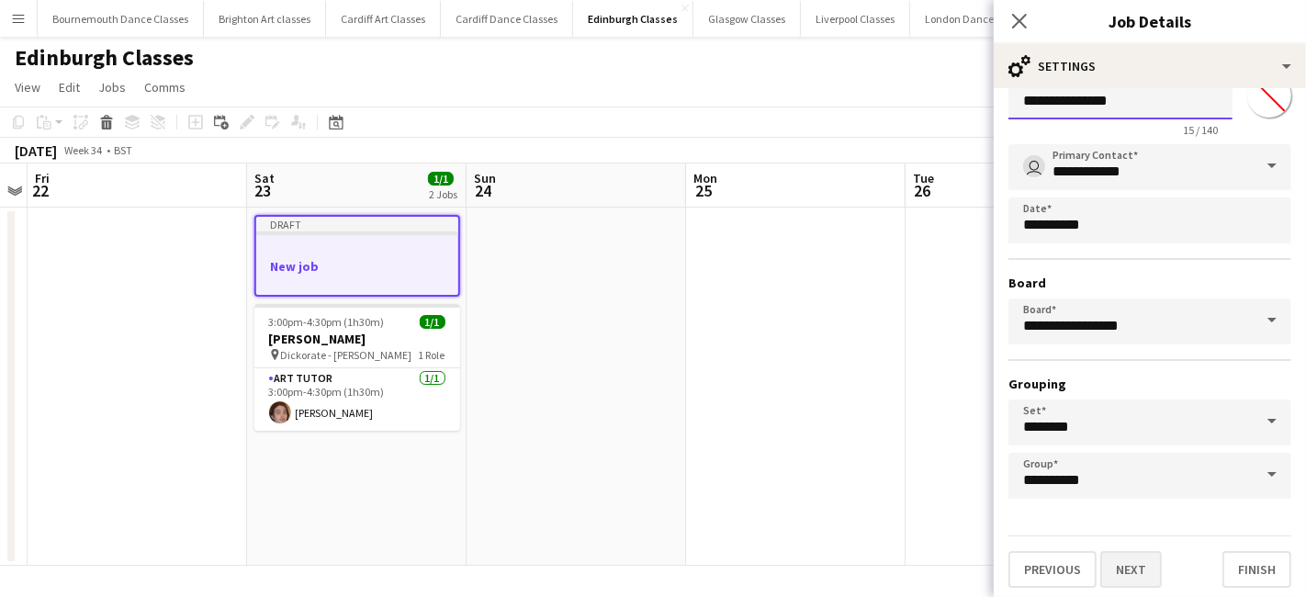
type input "**********"
click at [1149, 555] on button "Next" at bounding box center [1131, 569] width 62 height 37
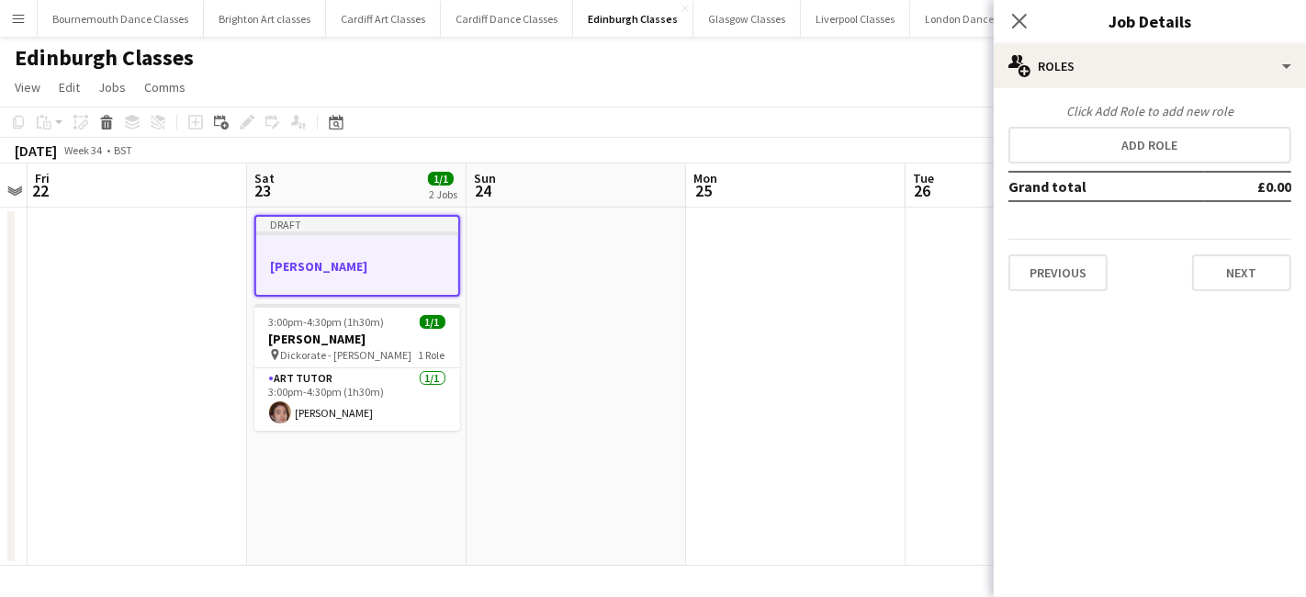
scroll to position [0, 0]
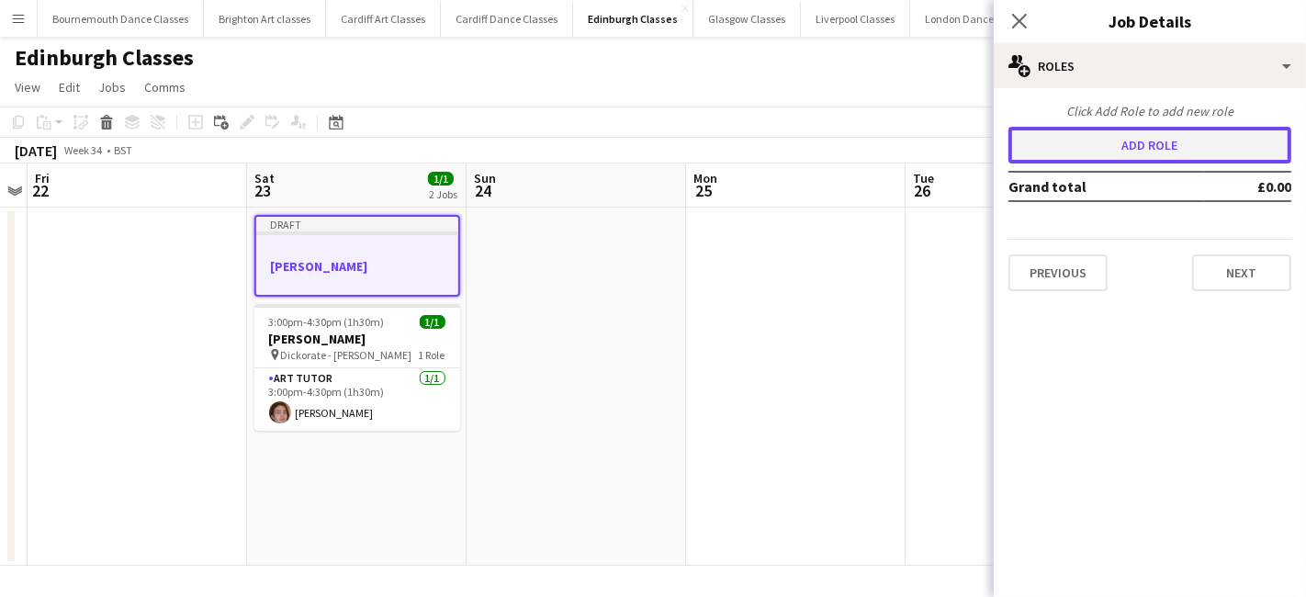
click at [1164, 143] on button "Add role" at bounding box center [1150, 145] width 283 height 37
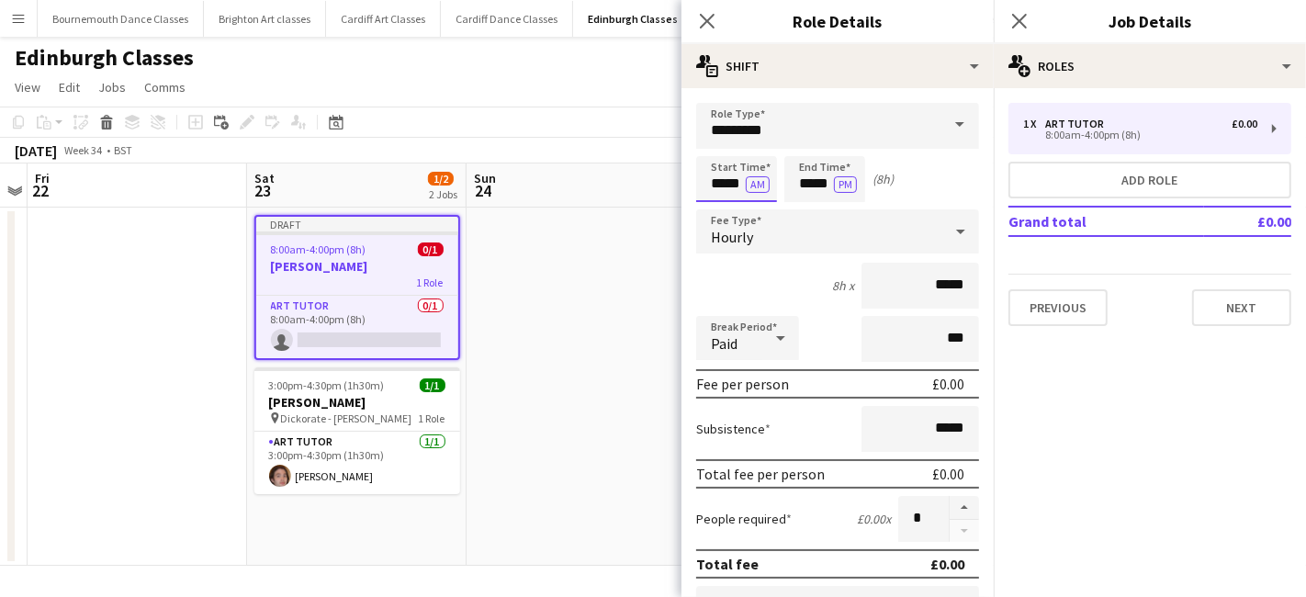
click at [726, 191] on input "*****" at bounding box center [736, 179] width 81 height 46
click at [724, 149] on div at bounding box center [718, 147] width 37 height 18
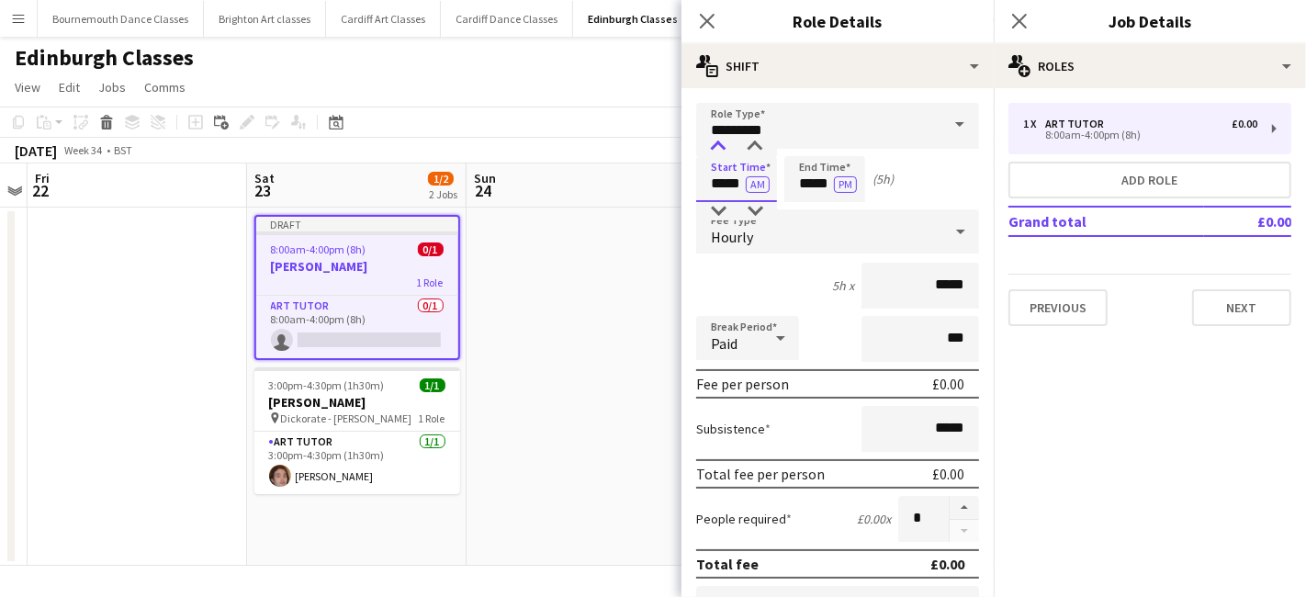
click at [724, 149] on div at bounding box center [718, 147] width 37 height 18
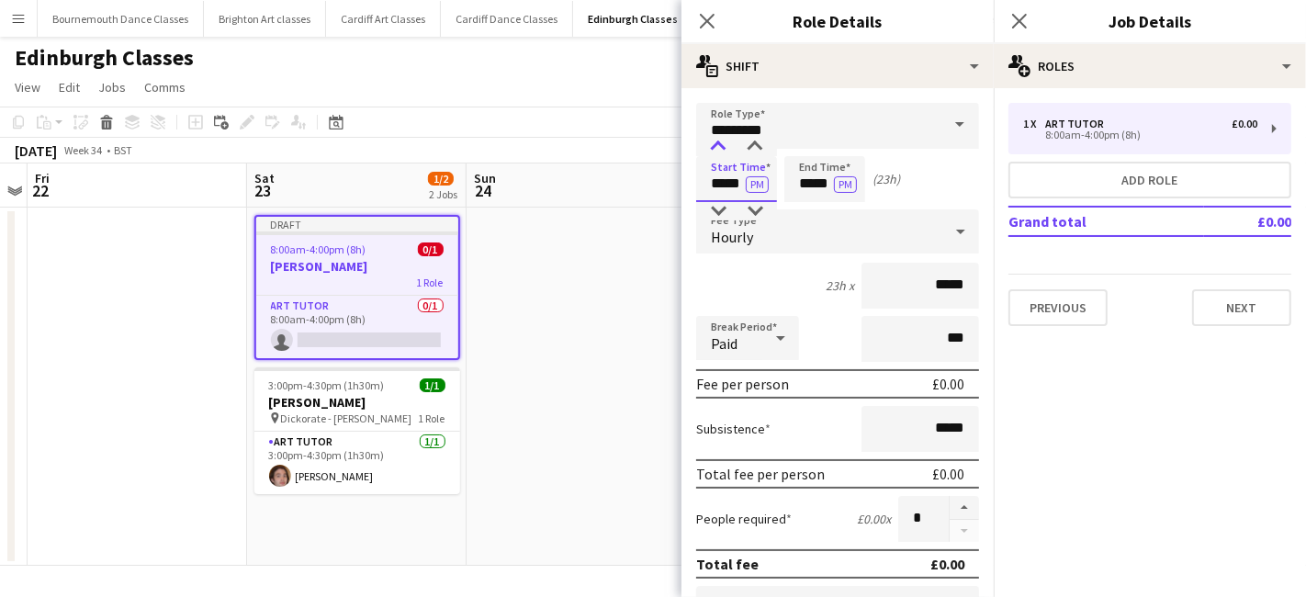
type input "*****"
click at [724, 149] on div at bounding box center [718, 147] width 37 height 18
click at [816, 170] on input "*****" at bounding box center [824, 179] width 81 height 46
click at [810, 144] on div at bounding box center [806, 147] width 37 height 18
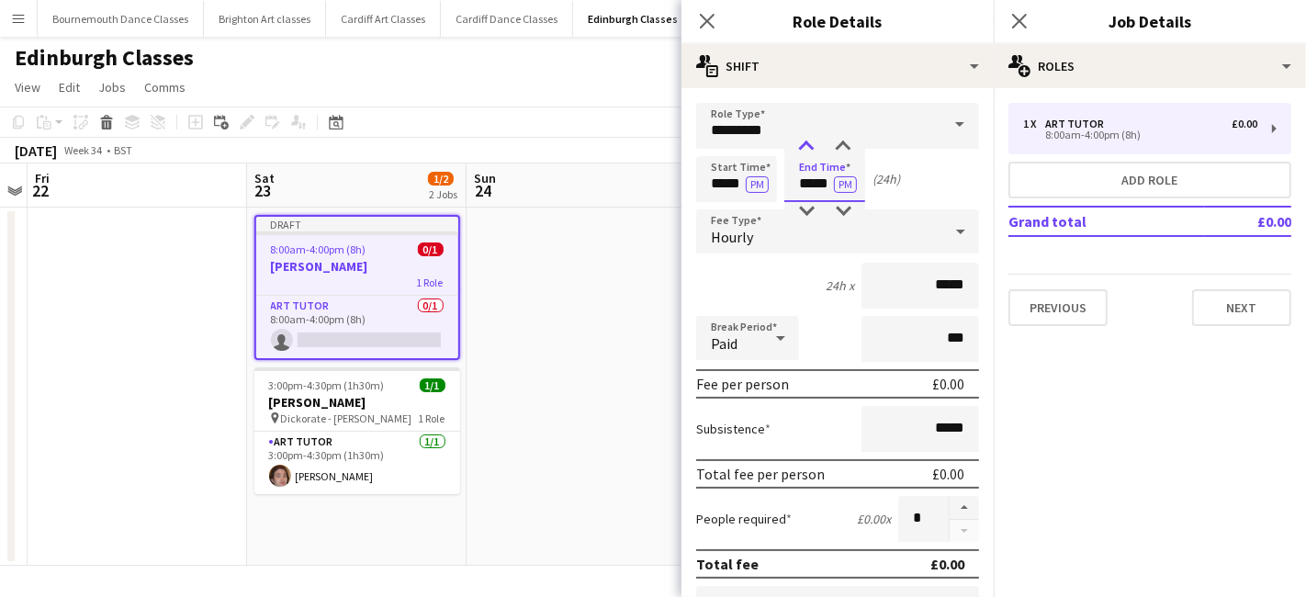
click at [810, 144] on div at bounding box center [806, 147] width 37 height 18
click at [850, 146] on div at bounding box center [843, 147] width 37 height 18
type input "*****"
click at [850, 146] on div at bounding box center [843, 147] width 37 height 18
click at [829, 241] on div "Hourly" at bounding box center [819, 231] width 246 height 44
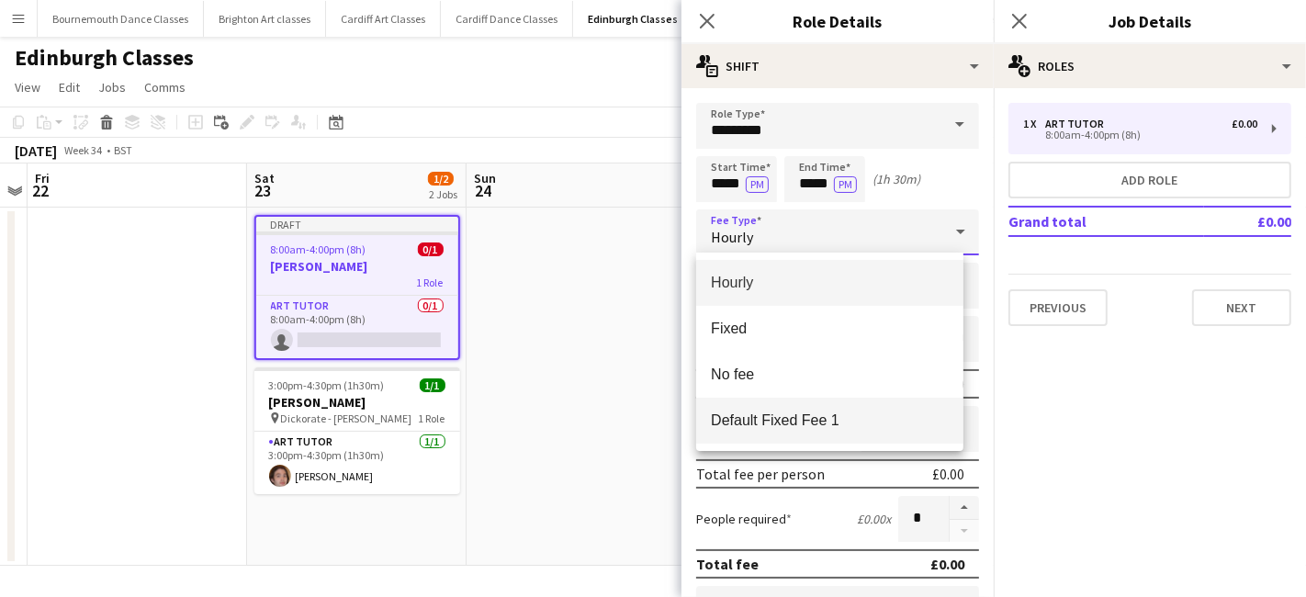
click at [845, 414] on span "Default Fixed Fee 1" at bounding box center [830, 420] width 238 height 17
type input "******"
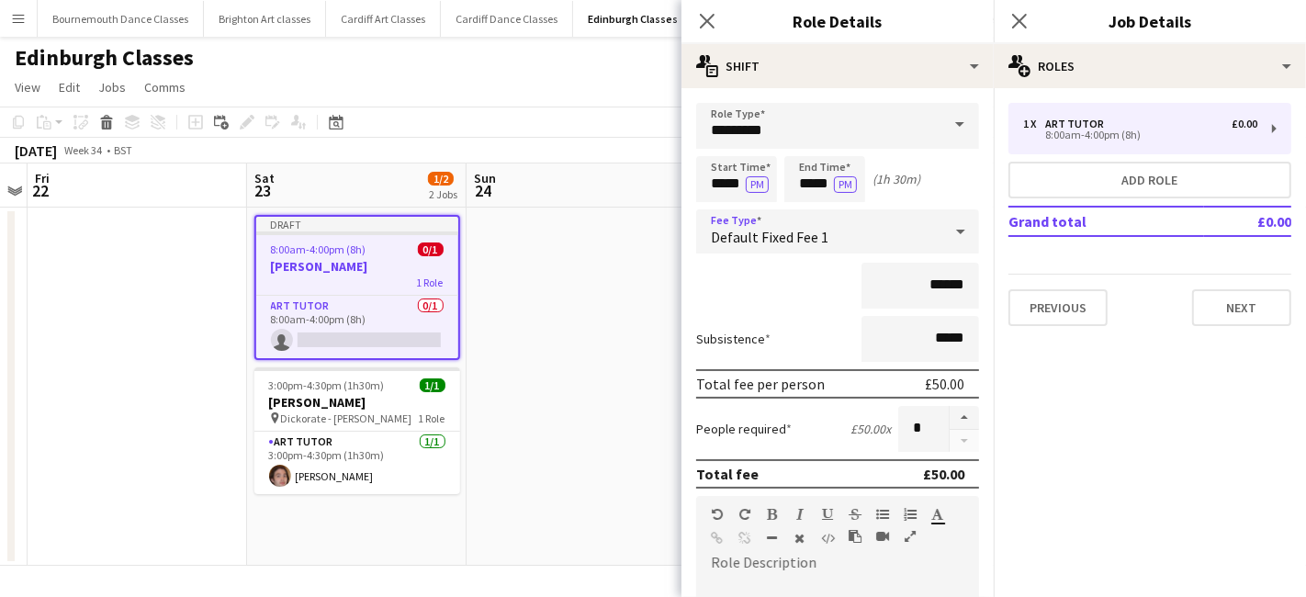
scroll to position [404, 0]
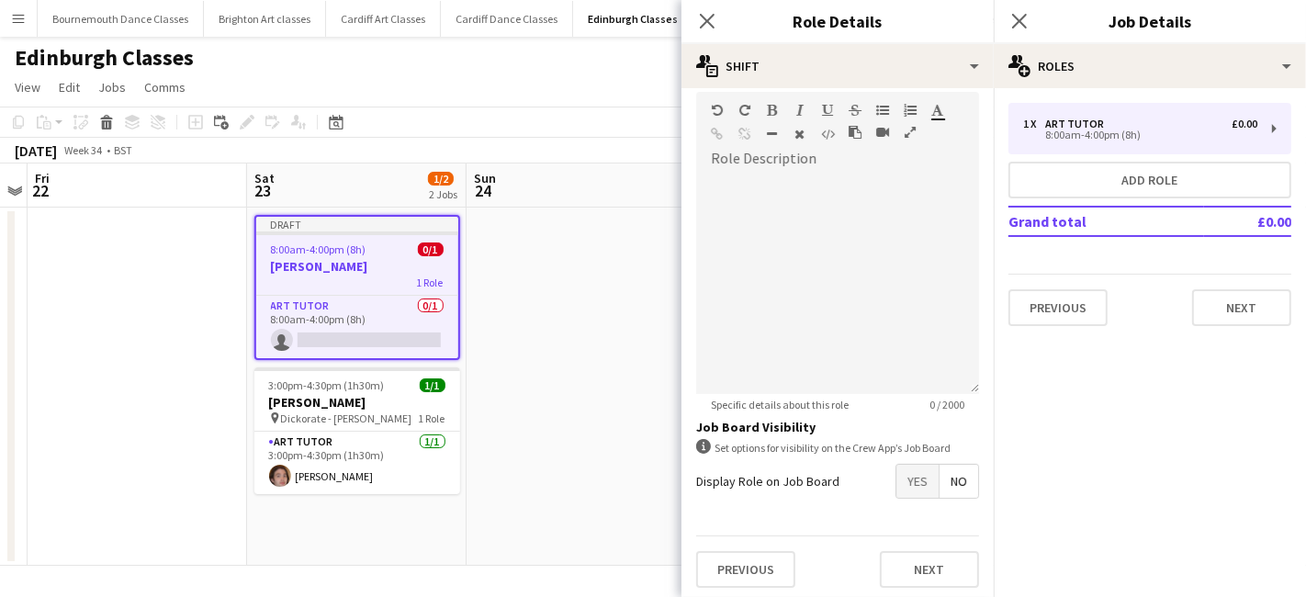
click at [904, 502] on form "Role Type ********* Start Time ***** PM End Time ***** PM (1h 30m) Fee Type Def…" at bounding box center [838, 151] width 312 height 904
click at [916, 469] on span "Yes" at bounding box center [918, 481] width 42 height 33
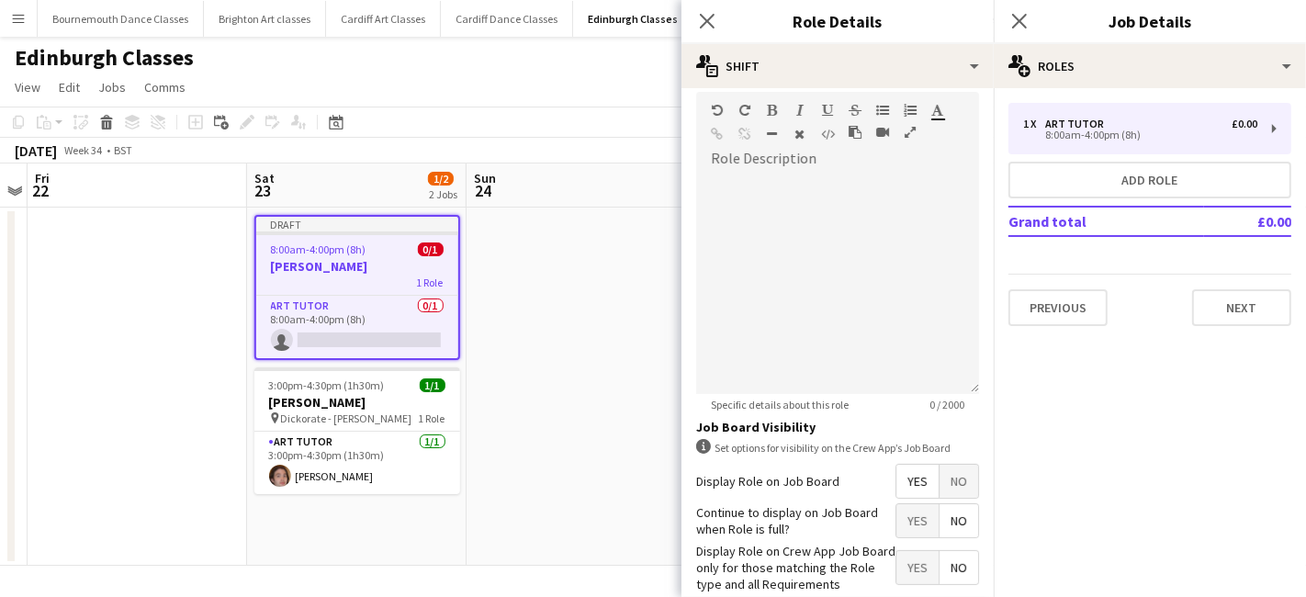
click at [960, 515] on span "No" at bounding box center [959, 520] width 39 height 33
click at [912, 558] on span "Yes" at bounding box center [918, 567] width 42 height 33
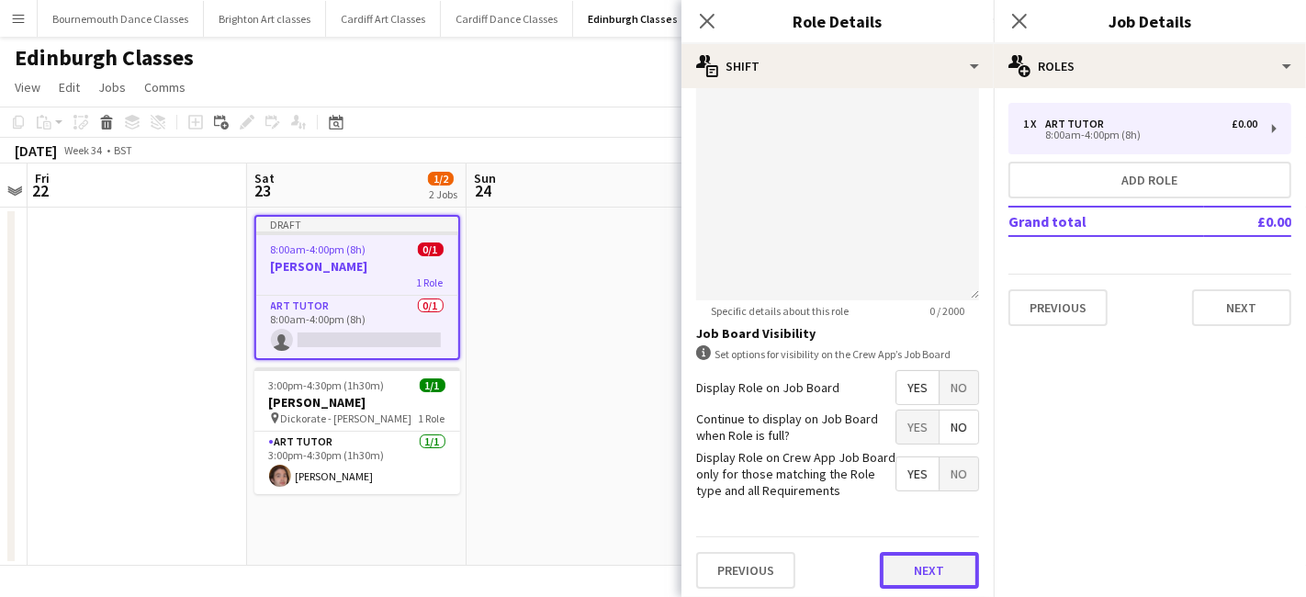
click at [913, 574] on button "Next" at bounding box center [929, 570] width 99 height 37
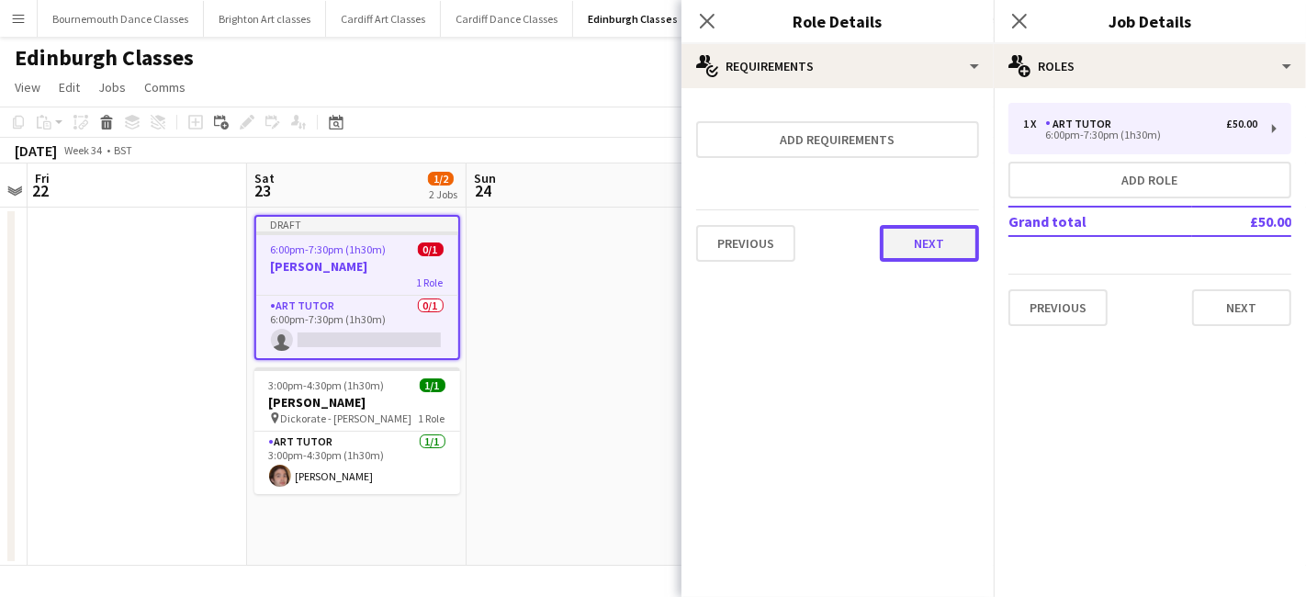
click at [950, 242] on button "Next" at bounding box center [929, 243] width 99 height 37
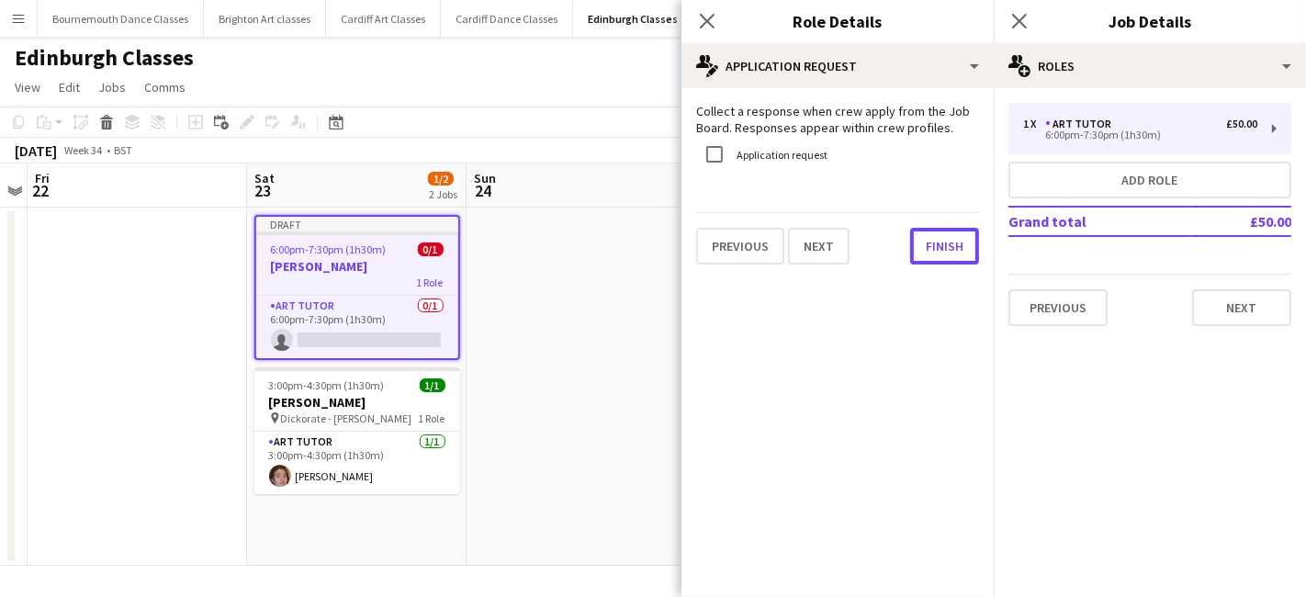
click at [948, 242] on button "Finish" at bounding box center [944, 246] width 69 height 37
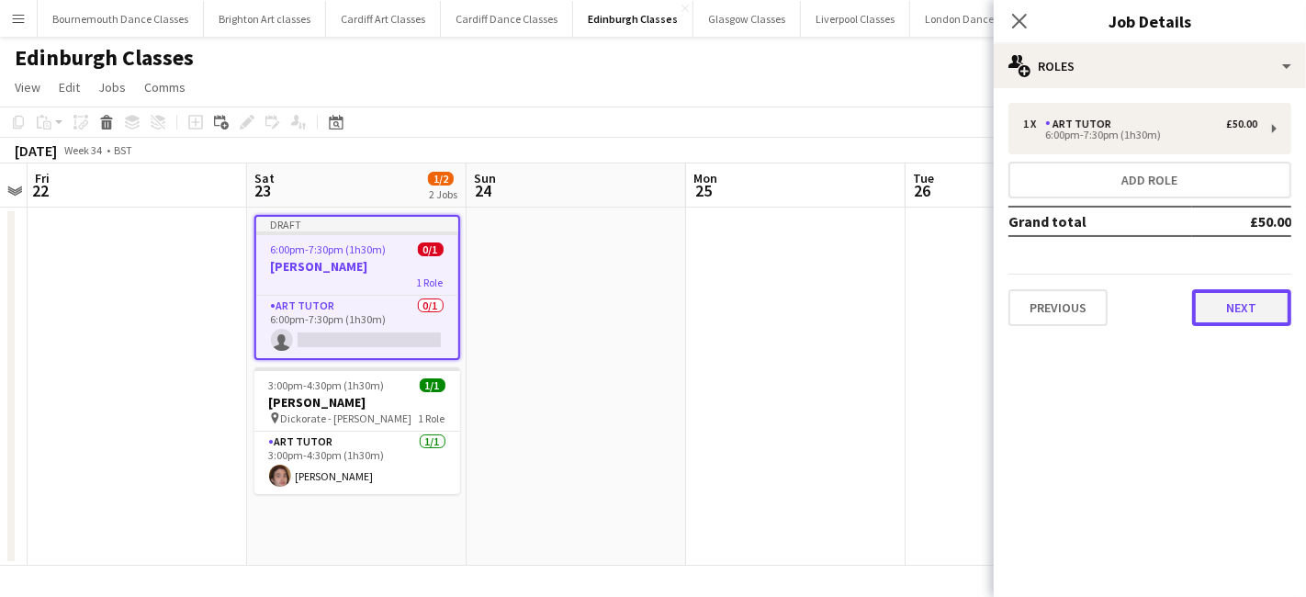
click at [1218, 300] on button "Next" at bounding box center [1241, 307] width 99 height 37
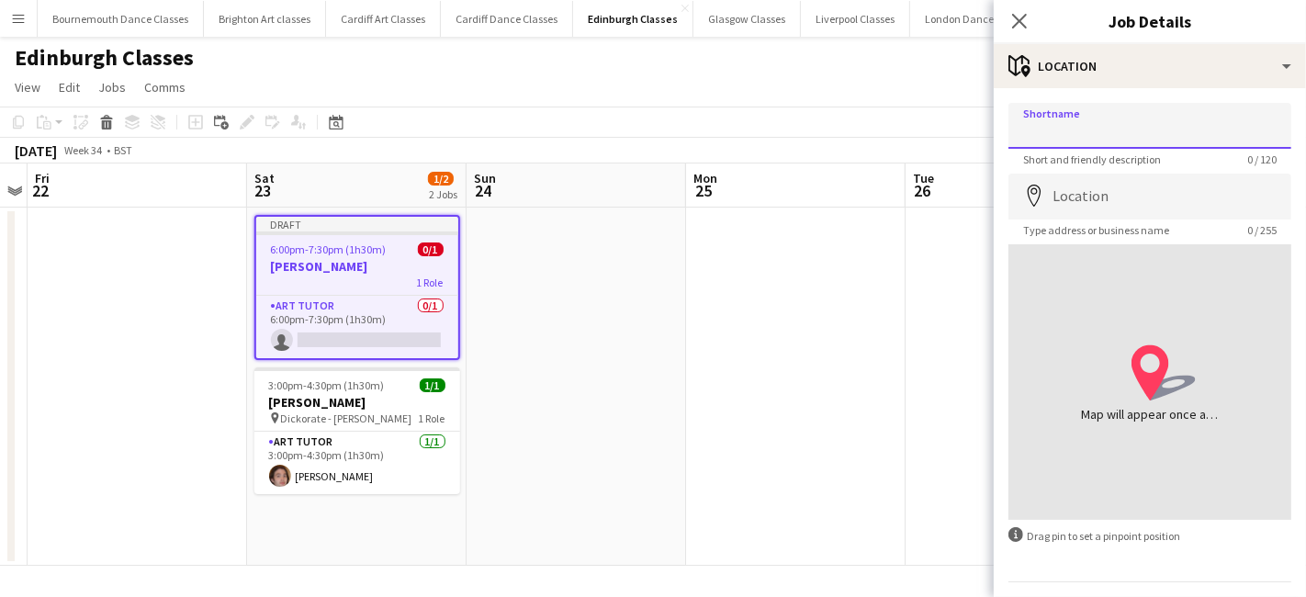
click at [1087, 137] on input "Shortname" at bounding box center [1150, 126] width 283 height 46
type input "**********"
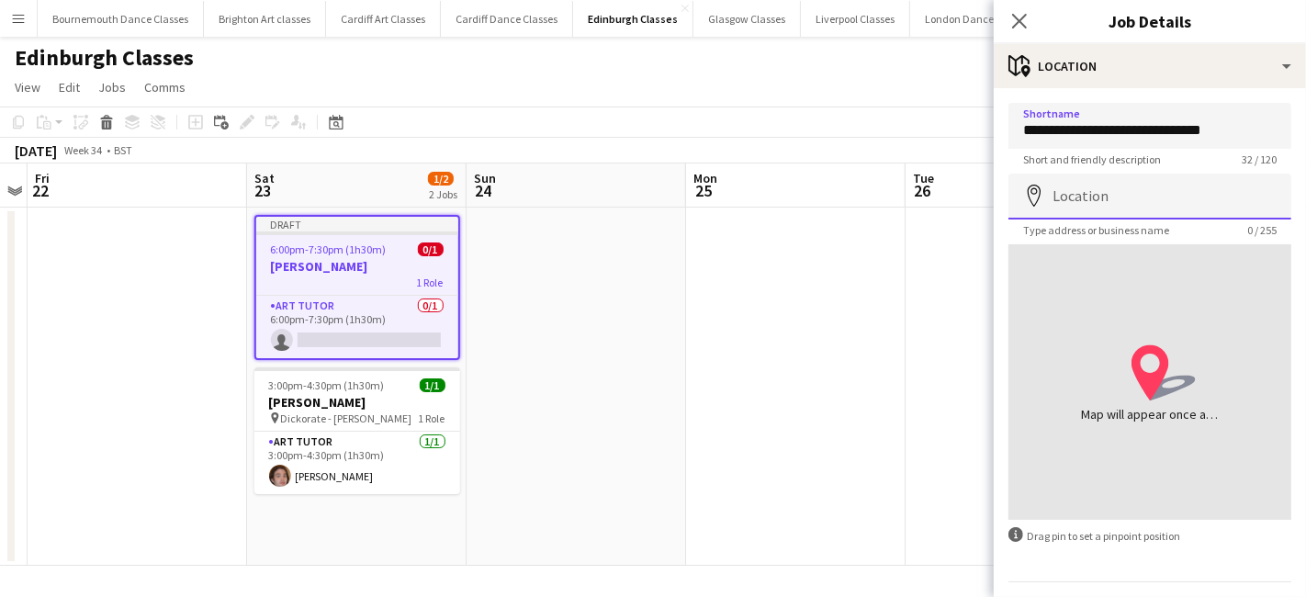
click at [1090, 199] on input "Location" at bounding box center [1150, 197] width 283 height 46
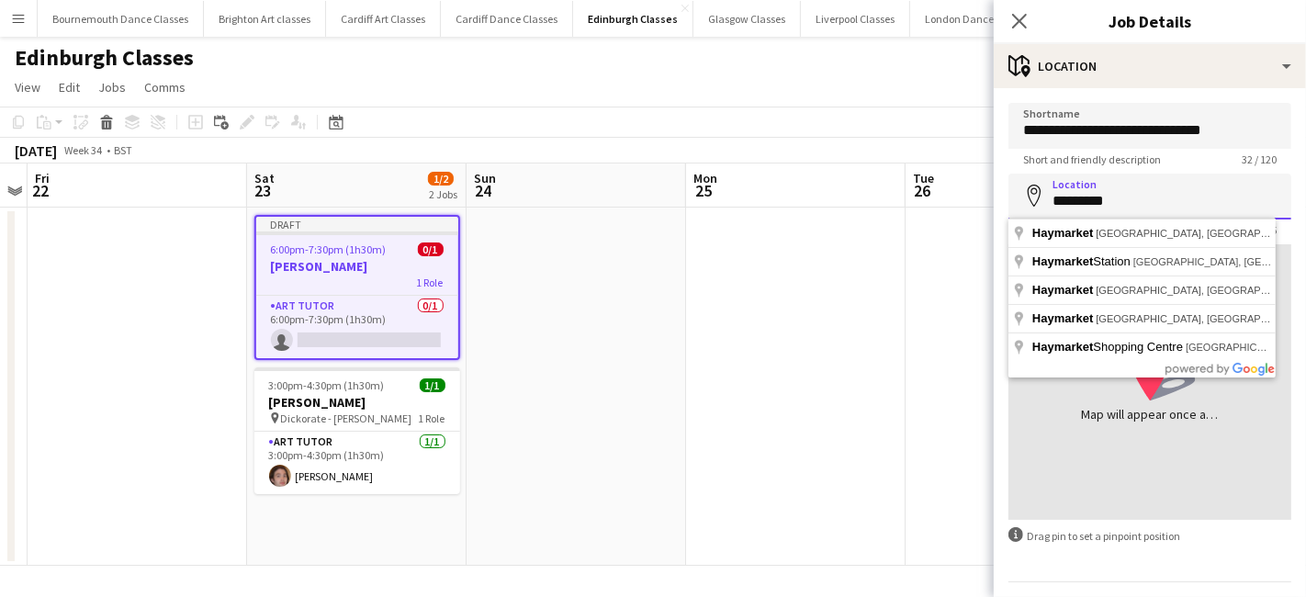
click at [1057, 198] on input "*********" at bounding box center [1150, 197] width 283 height 46
click at [1054, 202] on input "*********" at bounding box center [1150, 197] width 283 height 46
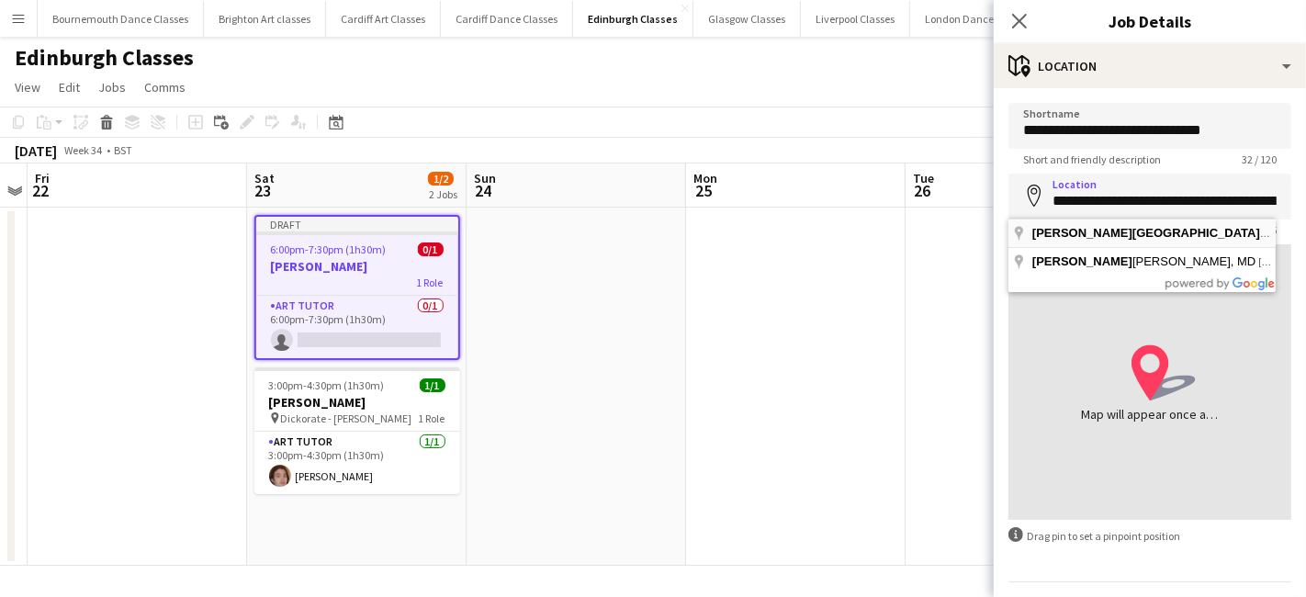
type input "**********"
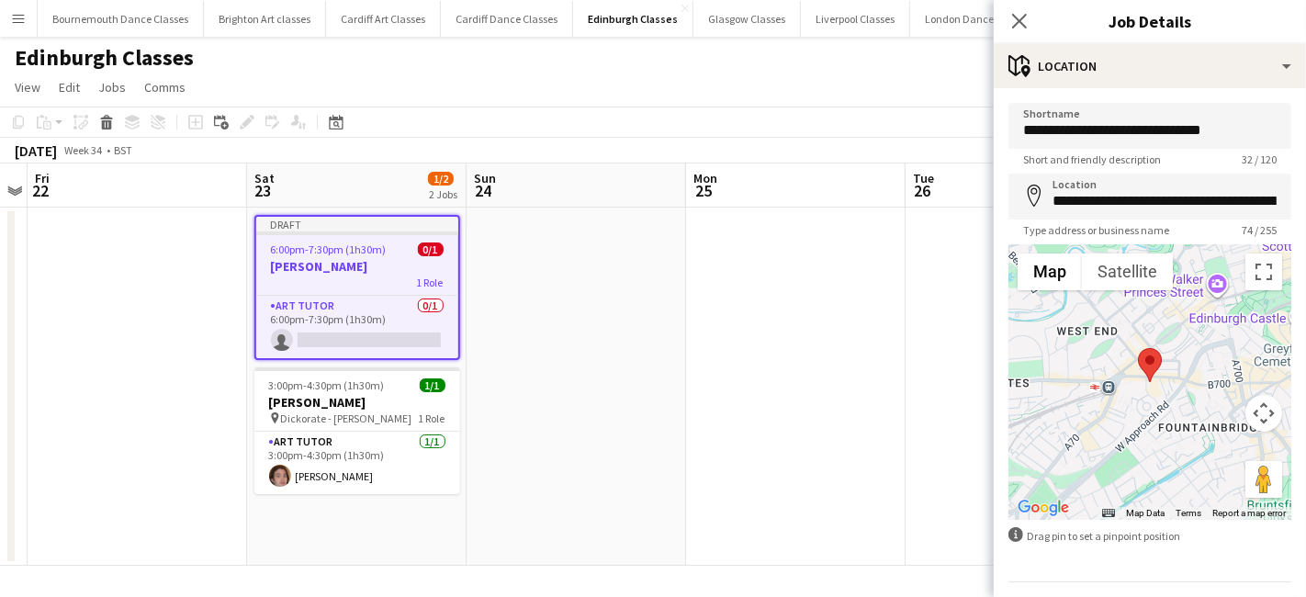
scroll to position [49, 0]
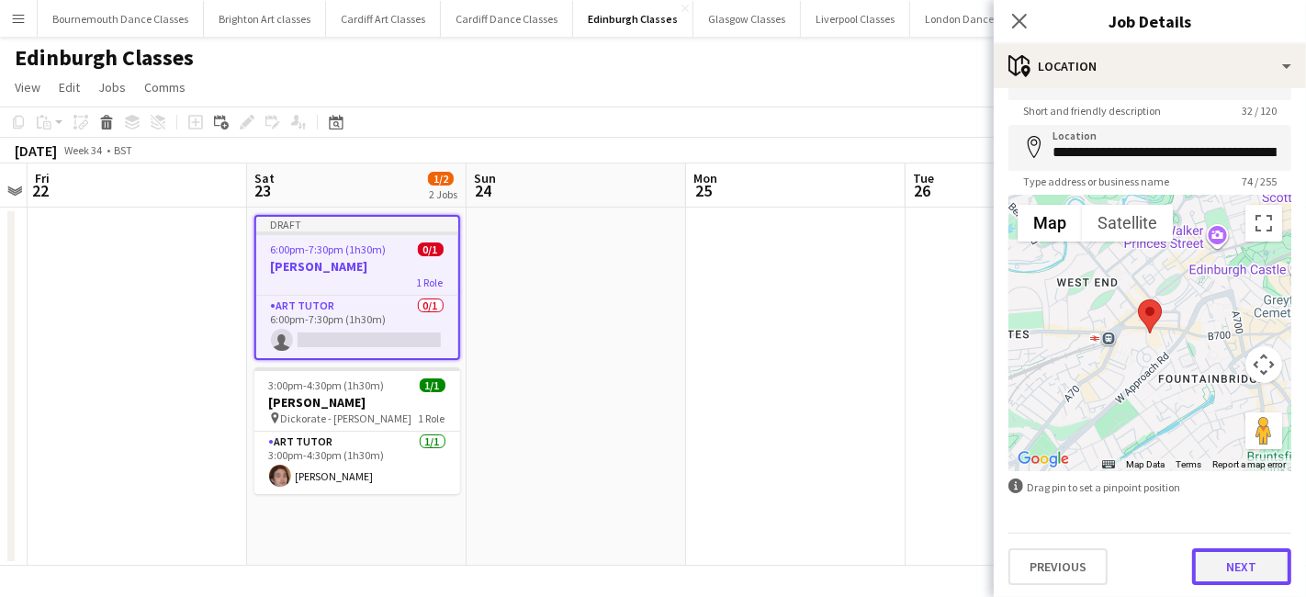
click at [1199, 567] on button "Next" at bounding box center [1241, 566] width 99 height 37
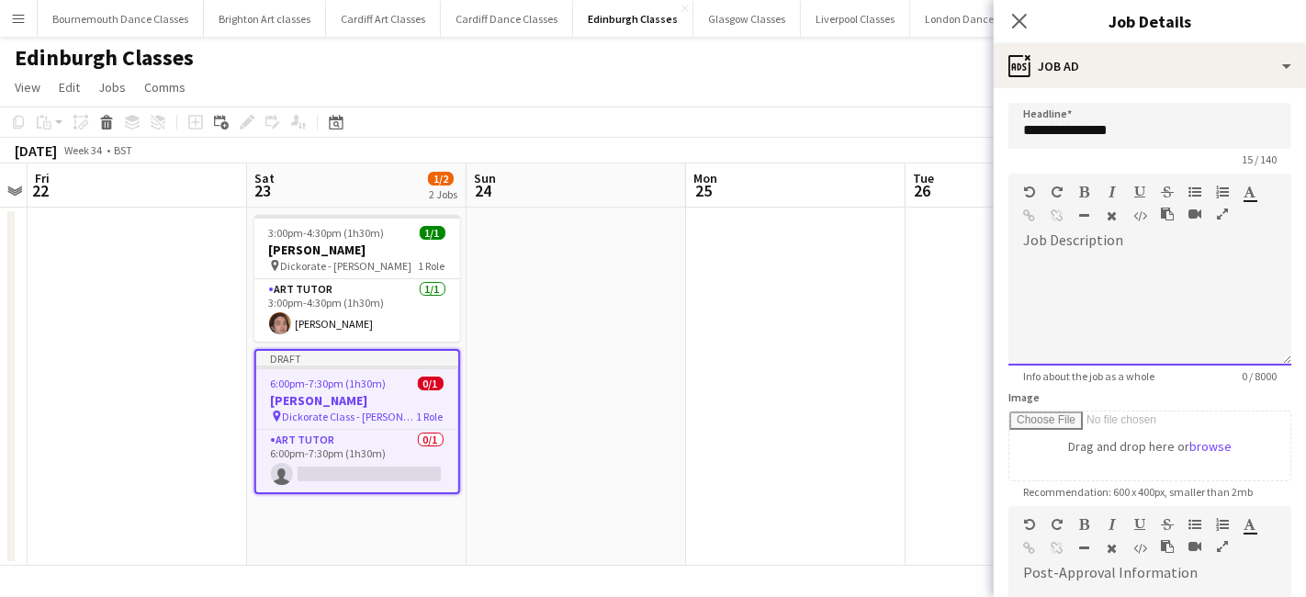
click at [1035, 274] on div at bounding box center [1150, 310] width 283 height 110
click at [914, 317] on app-date-cell at bounding box center [1016, 387] width 220 height 358
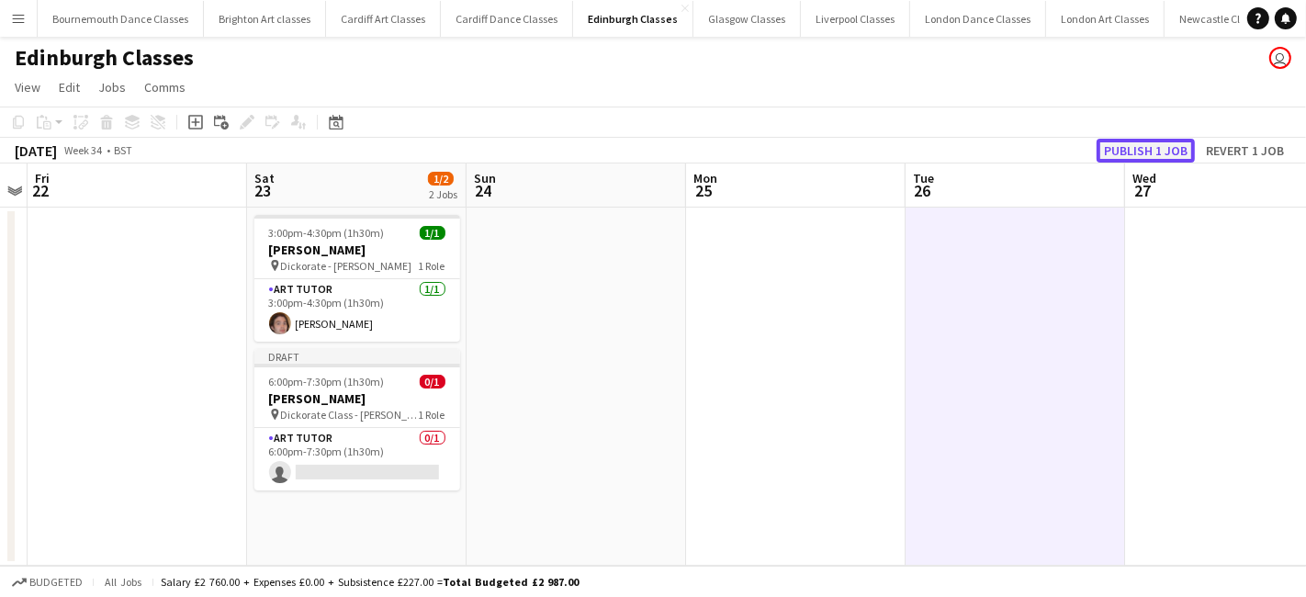
click at [1144, 146] on button "Publish 1 job" at bounding box center [1146, 151] width 98 height 24
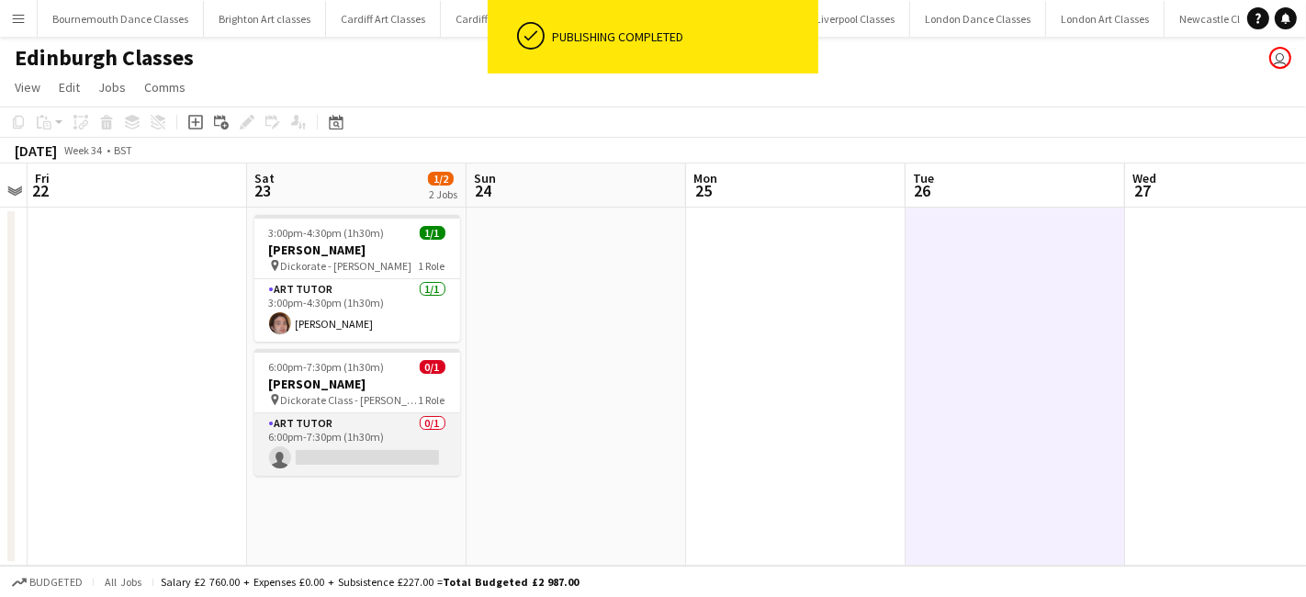
click at [371, 443] on app-card-role "Art Tutor 0/1 6:00pm-7:30pm (1h30m) single-neutral-actions" at bounding box center [357, 444] width 206 height 62
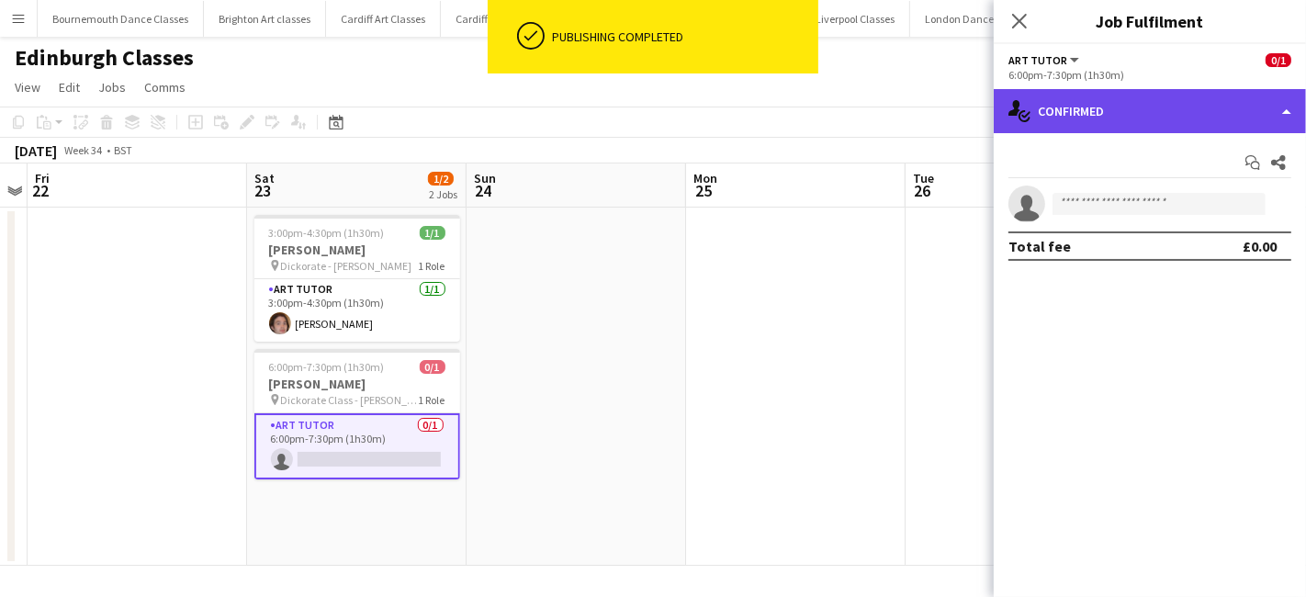
drag, startPoint x: 1112, startPoint y: 120, endPoint x: 1112, endPoint y: 158, distance: 37.7
click at [1112, 120] on div "single-neutral-actions-check-2 Confirmed" at bounding box center [1150, 111] width 312 height 44
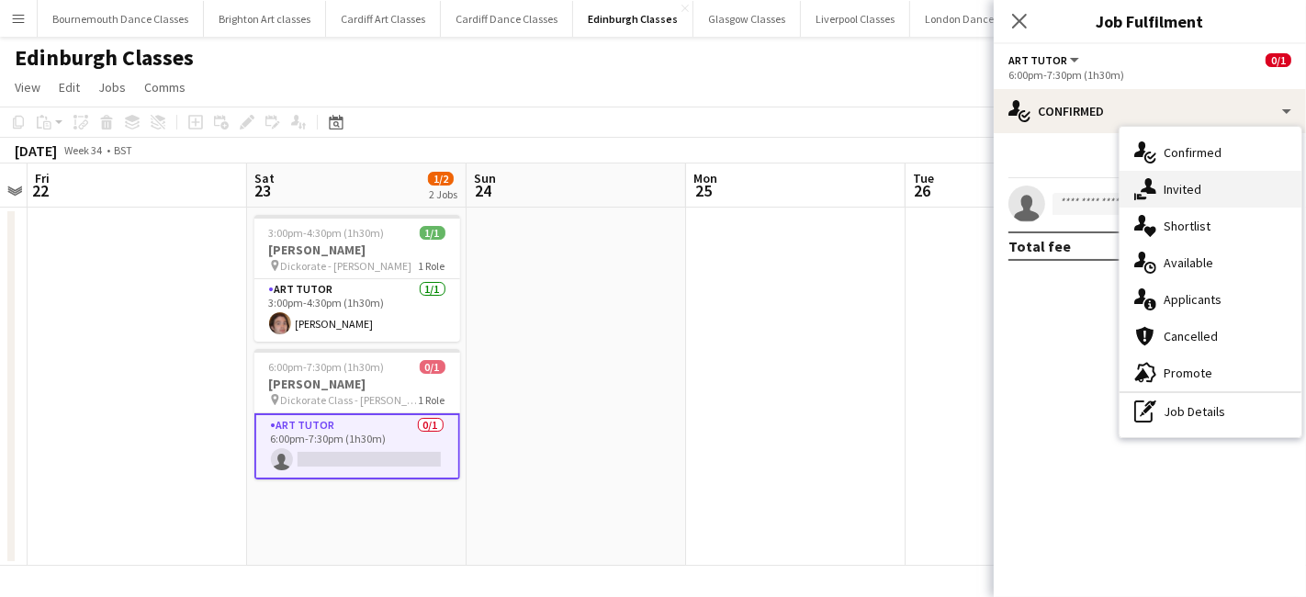
click at [1213, 195] on div "single-neutral-actions-share-1 Invited" at bounding box center [1211, 189] width 182 height 37
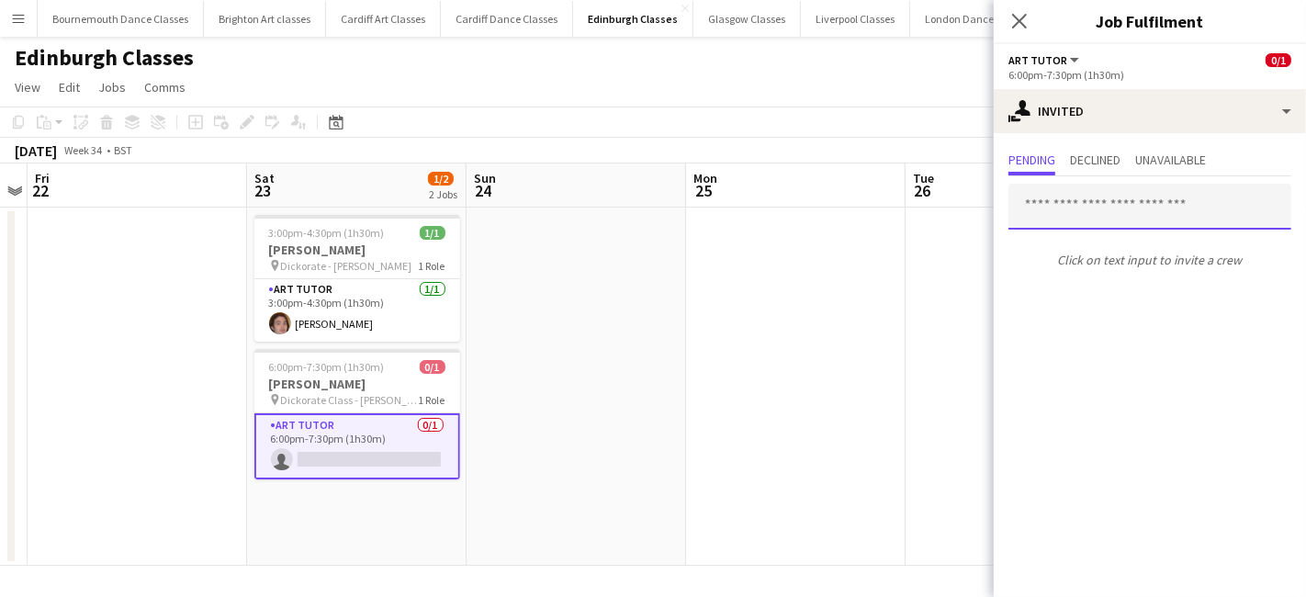
click at [1074, 216] on input "text" at bounding box center [1150, 207] width 283 height 46
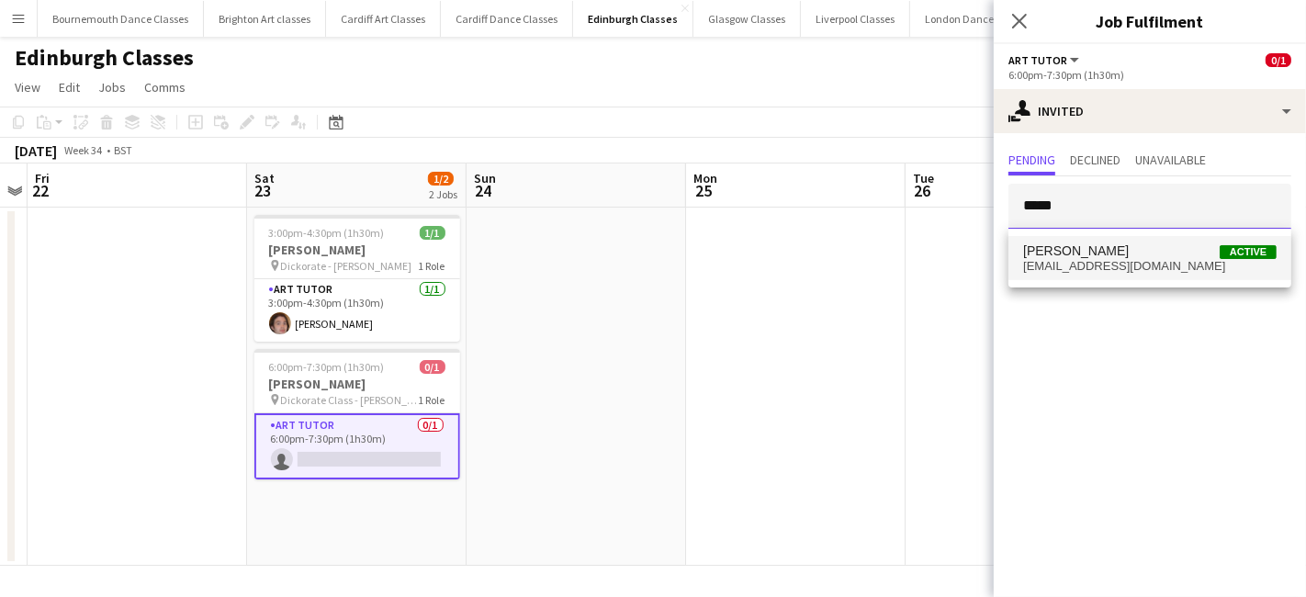
type input "*****"
click at [1074, 246] on span "Darran Jamieson" at bounding box center [1076, 251] width 106 height 16
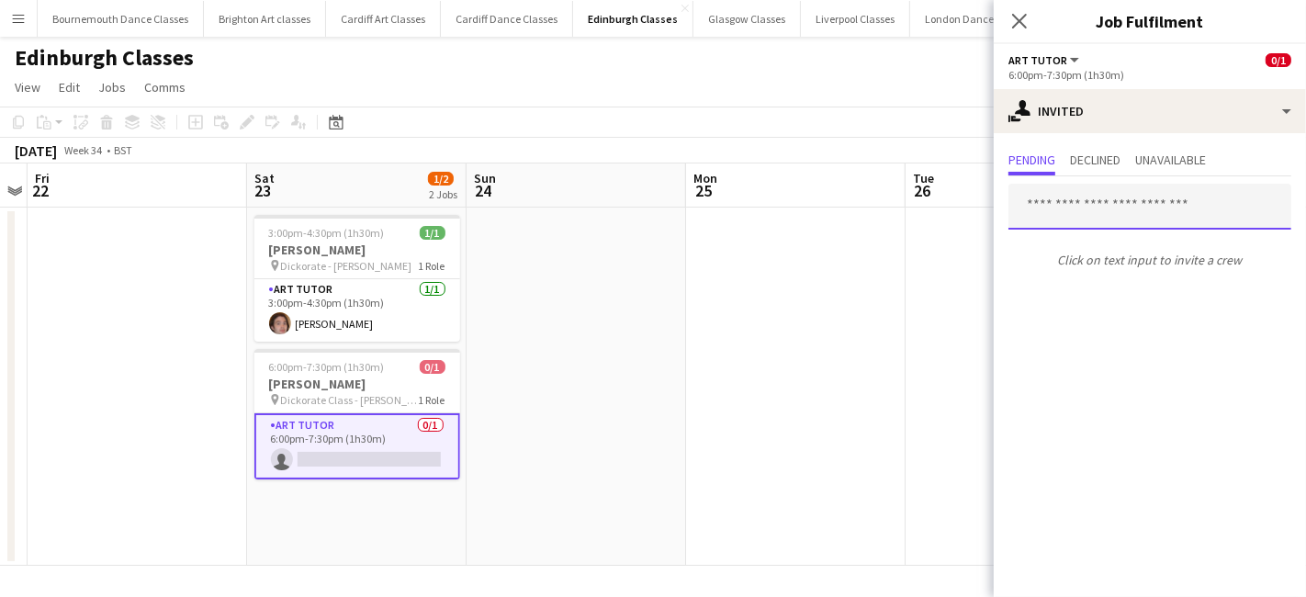
click at [1112, 220] on input "text" at bounding box center [1150, 207] width 283 height 46
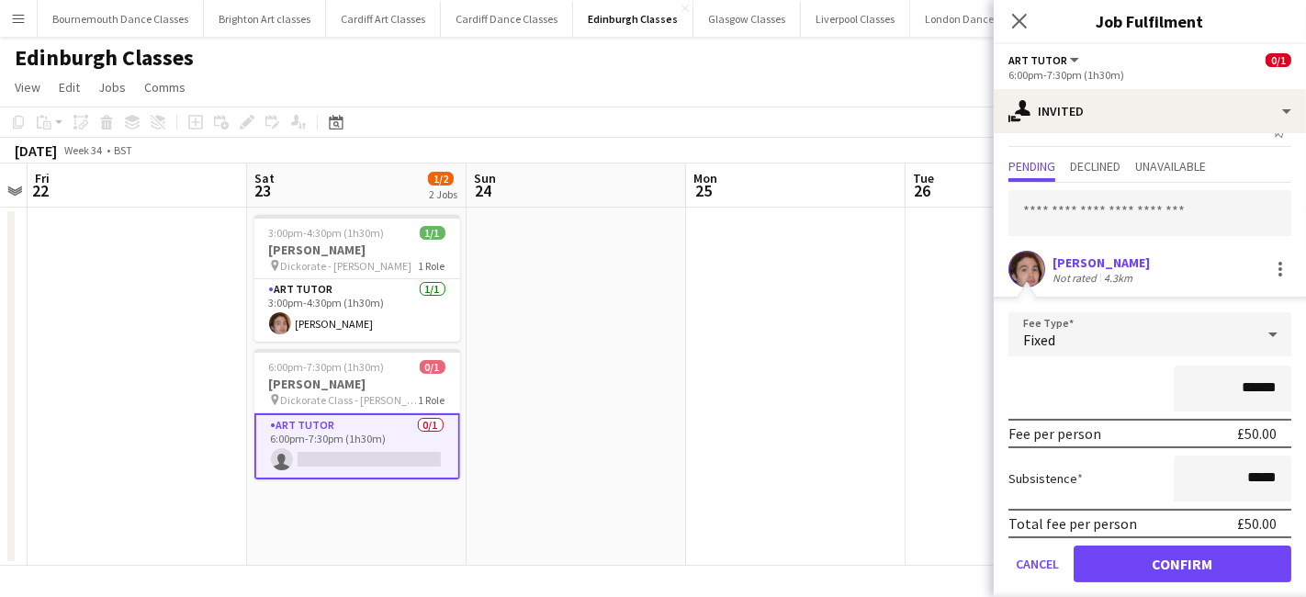
scroll to position [47, 0]
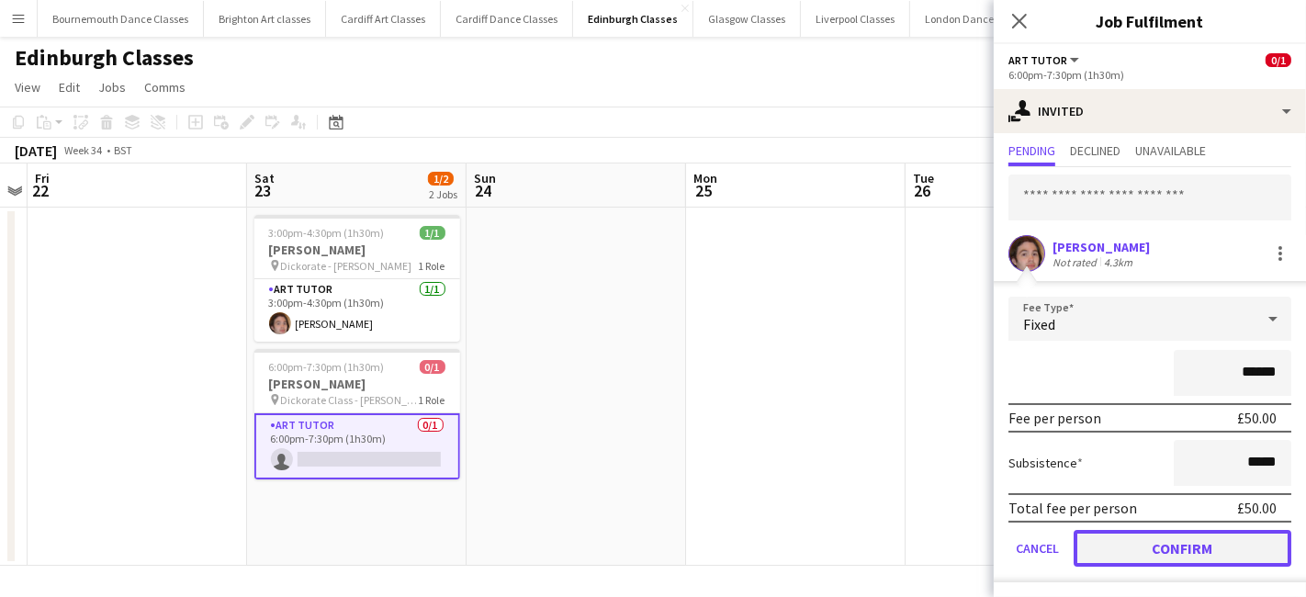
click at [1224, 539] on button "Confirm" at bounding box center [1183, 548] width 218 height 37
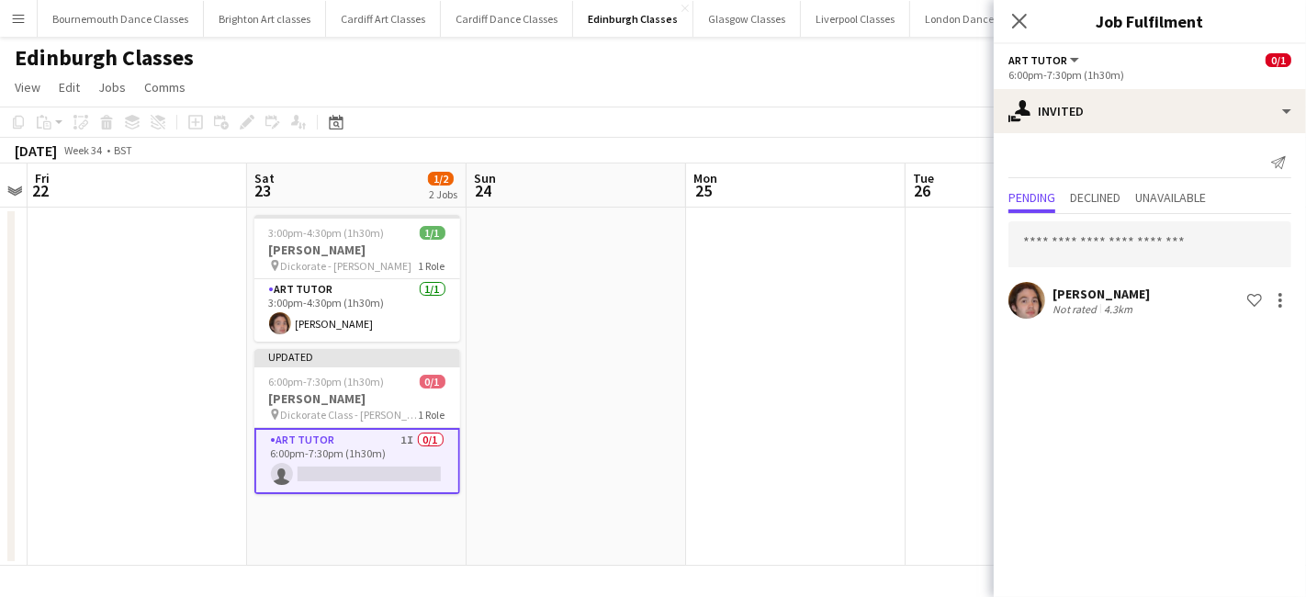
click at [886, 405] on app-date-cell at bounding box center [796, 387] width 220 height 358
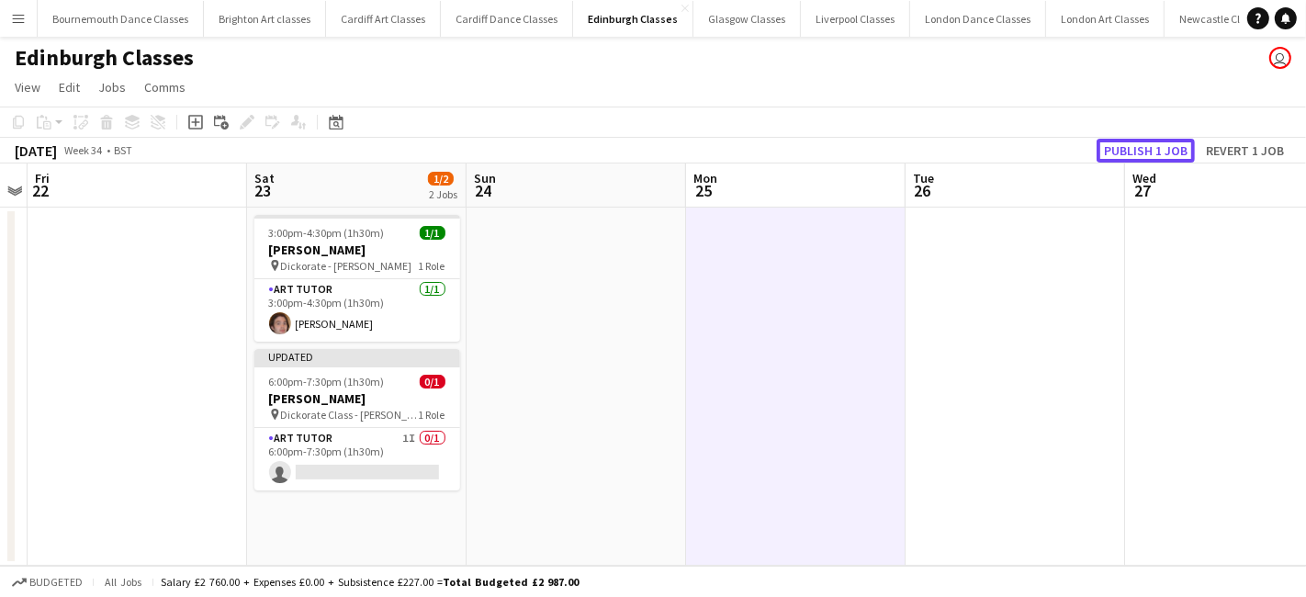
drag, startPoint x: 1141, startPoint y: 153, endPoint x: 897, endPoint y: 170, distance: 244.0
click at [1142, 152] on button "Publish 1 job" at bounding box center [1146, 151] width 98 height 24
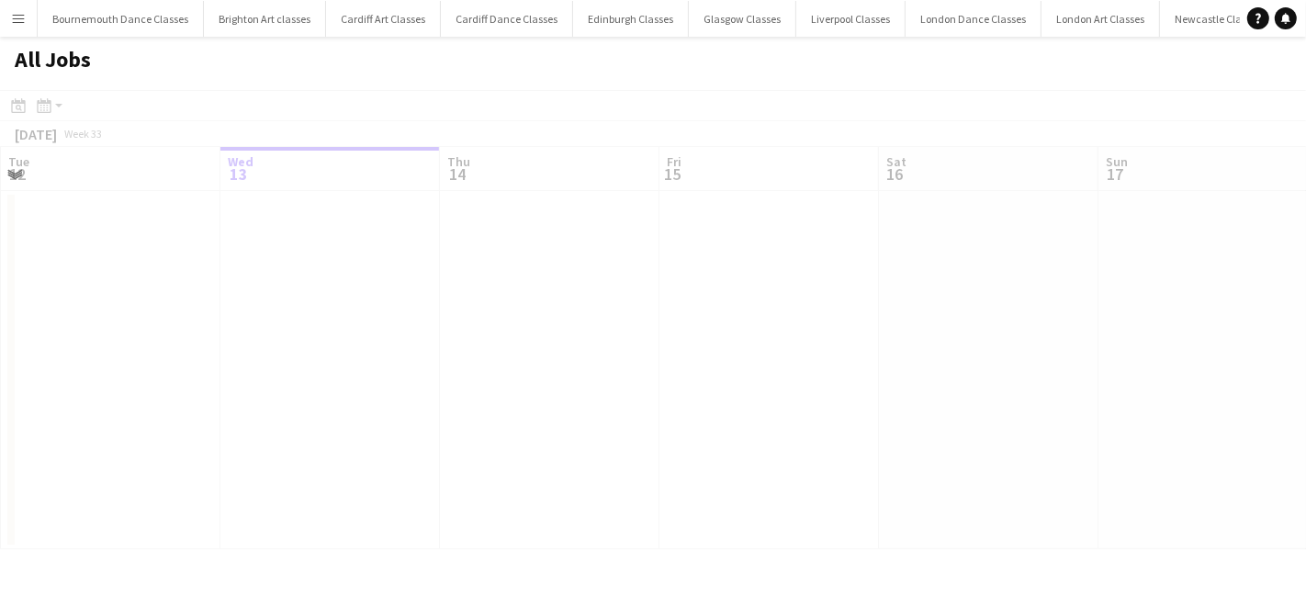
drag, startPoint x: 994, startPoint y: 415, endPoint x: 489, endPoint y: 442, distance: 505.9
click at [489, 442] on div at bounding box center [653, 346] width 1306 height 513
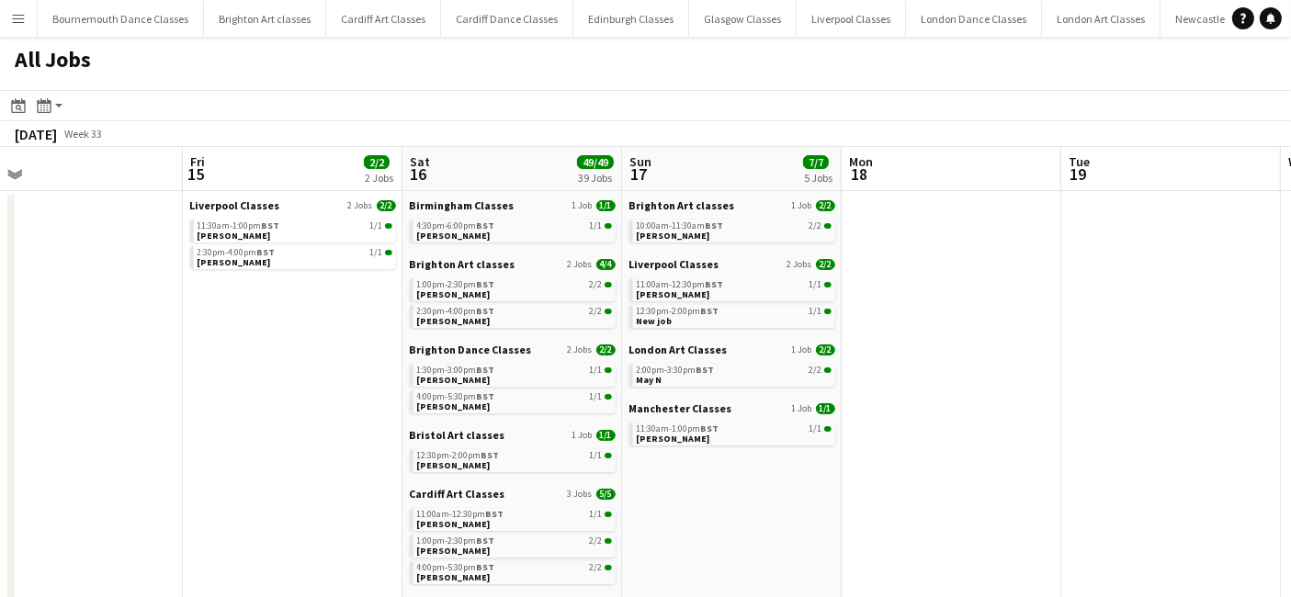
drag, startPoint x: 735, startPoint y: 459, endPoint x: 259, endPoint y: 491, distance: 476.9
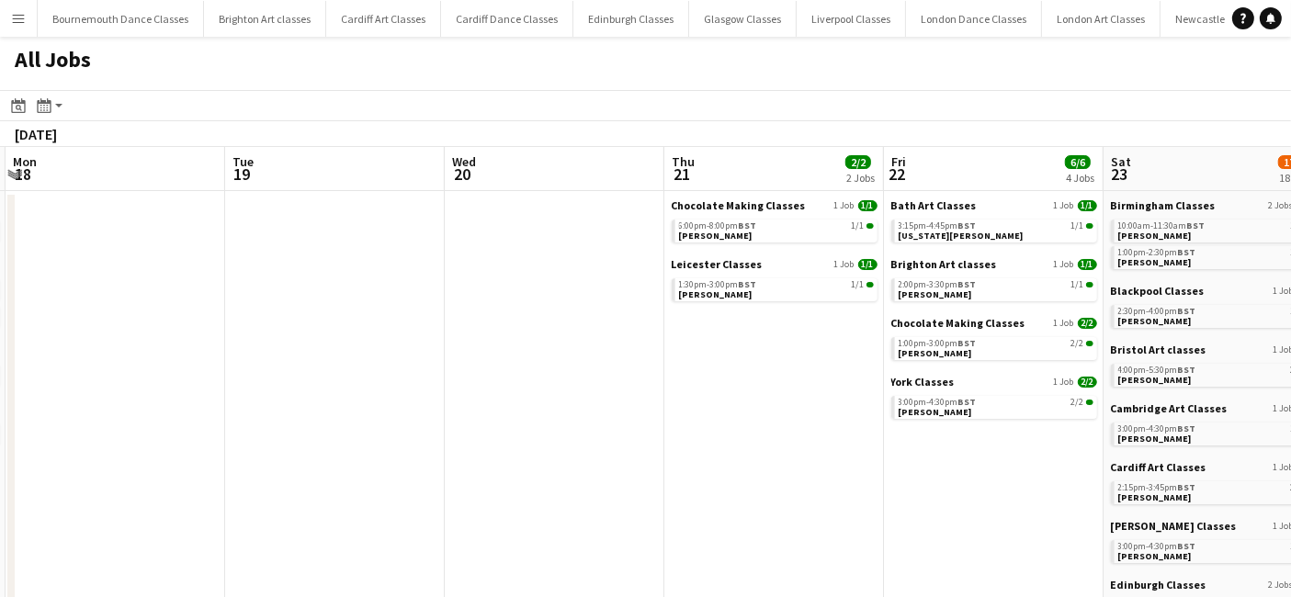
drag, startPoint x: 1047, startPoint y: 513, endPoint x: 345, endPoint y: 502, distance: 701.9
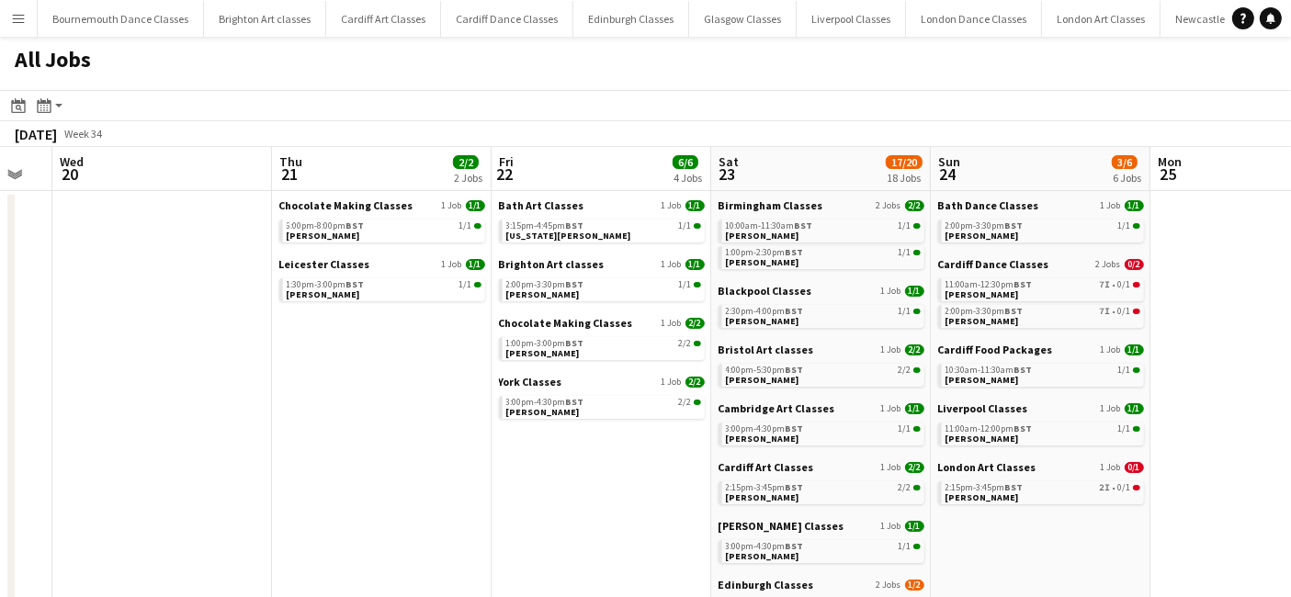
scroll to position [0, 709]
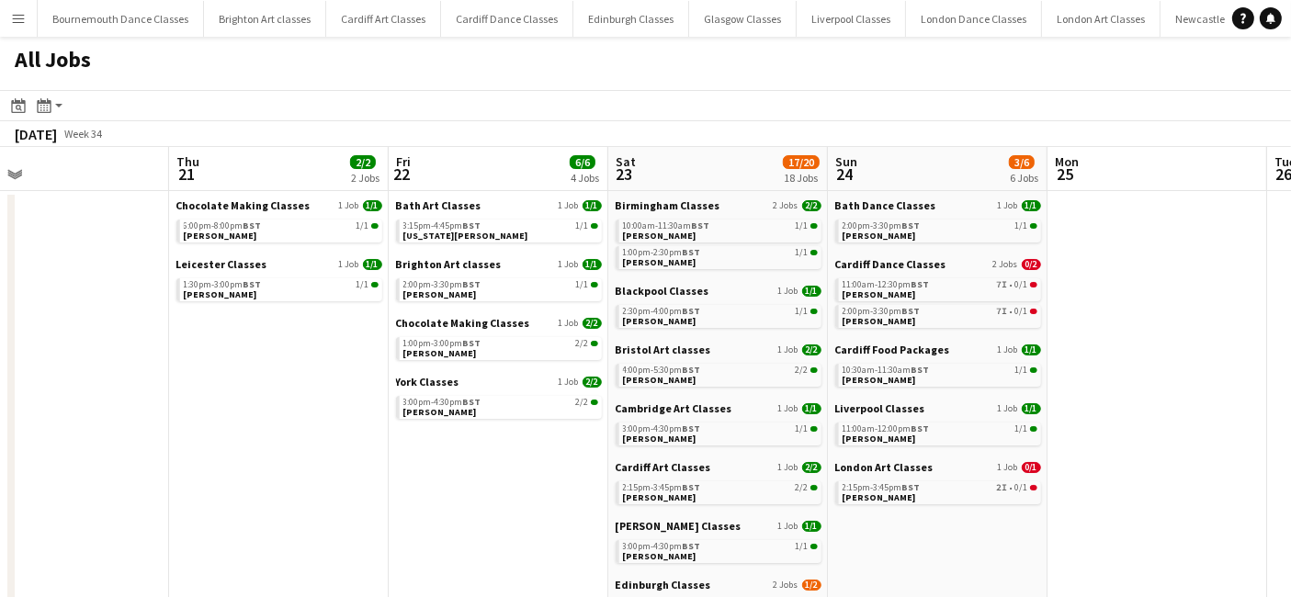
drag, startPoint x: 615, startPoint y: 492, endPoint x: 141, endPoint y: 492, distance: 474.0
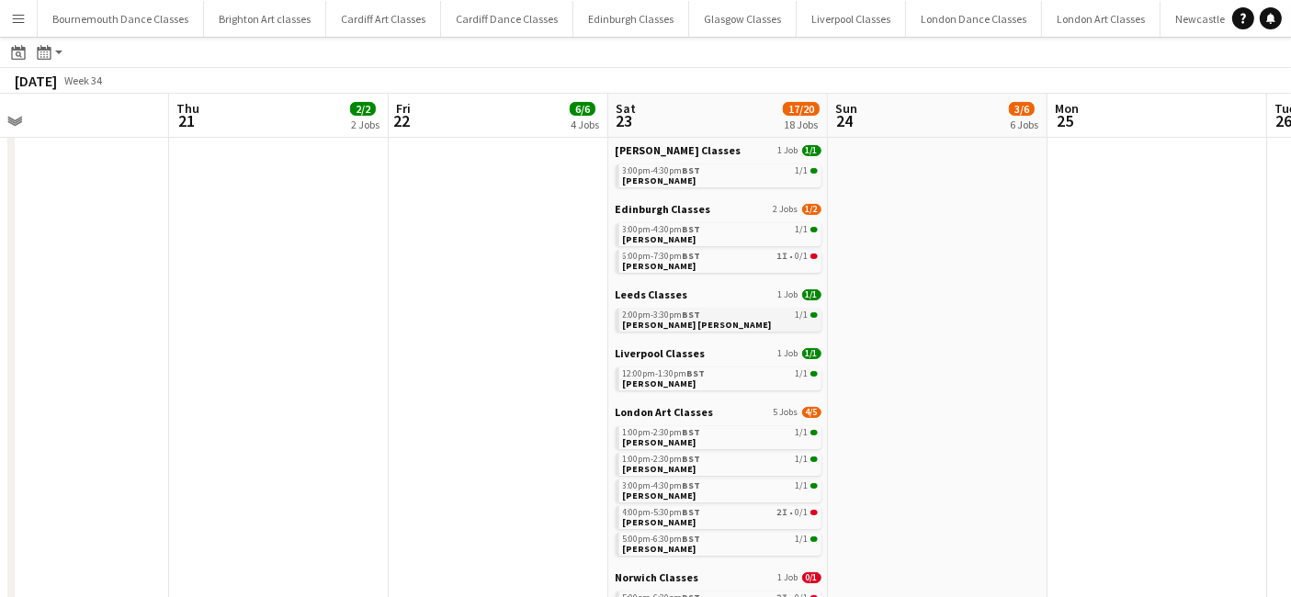
click at [757, 326] on link "2:00pm-3:30pm BST 1/1 [PERSON_NAME] [PERSON_NAME]" at bounding box center [720, 319] width 195 height 21
click at [687, 384] on link "12:00pm-1:30pm BST 1/1 [PERSON_NAME]" at bounding box center [720, 377] width 195 height 21
click at [675, 441] on link "1:00pm-2:30pm BST 1/1 [PERSON_NAME]" at bounding box center [720, 436] width 195 height 21
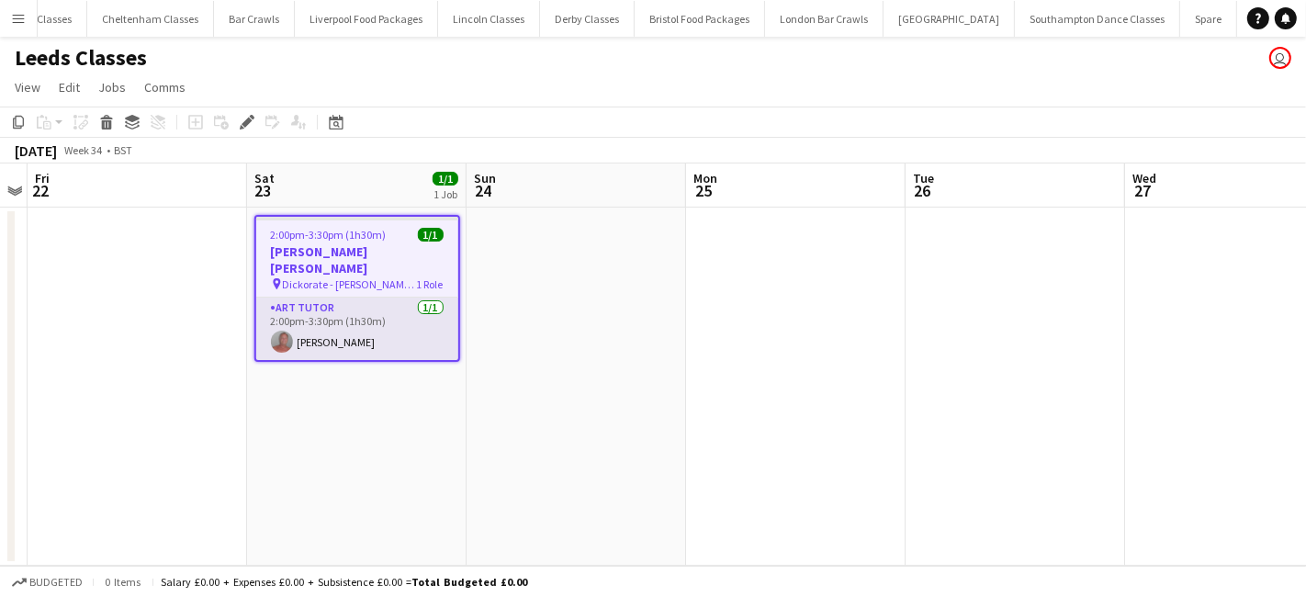
scroll to position [0, 4012]
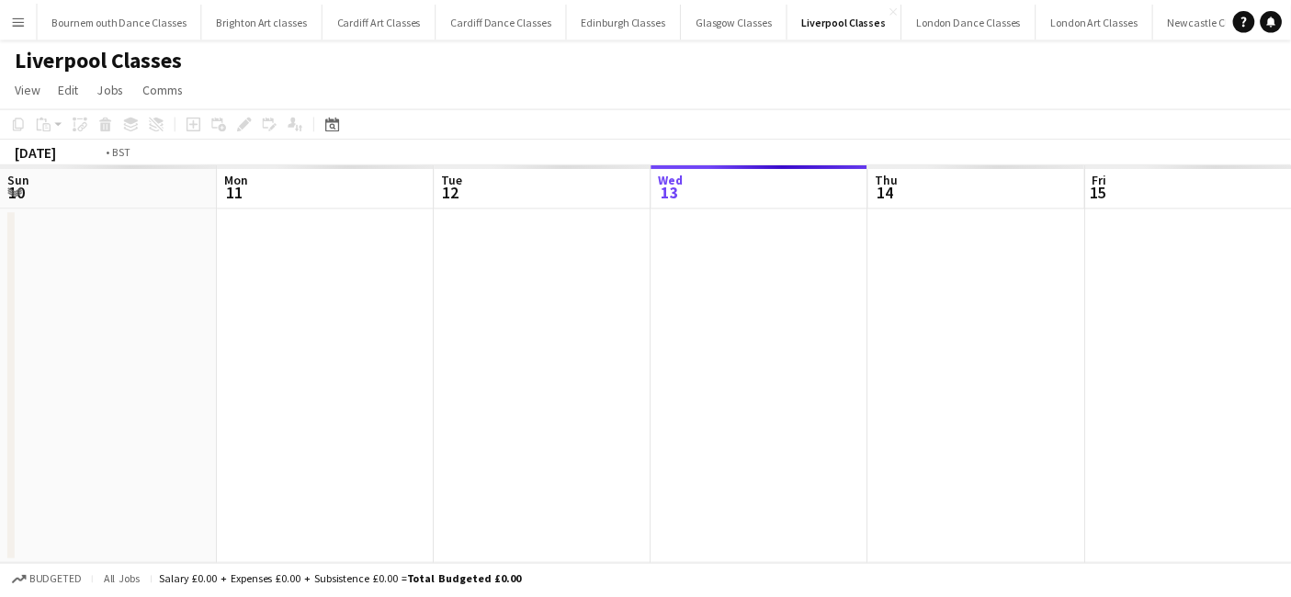
scroll to position [0, 631]
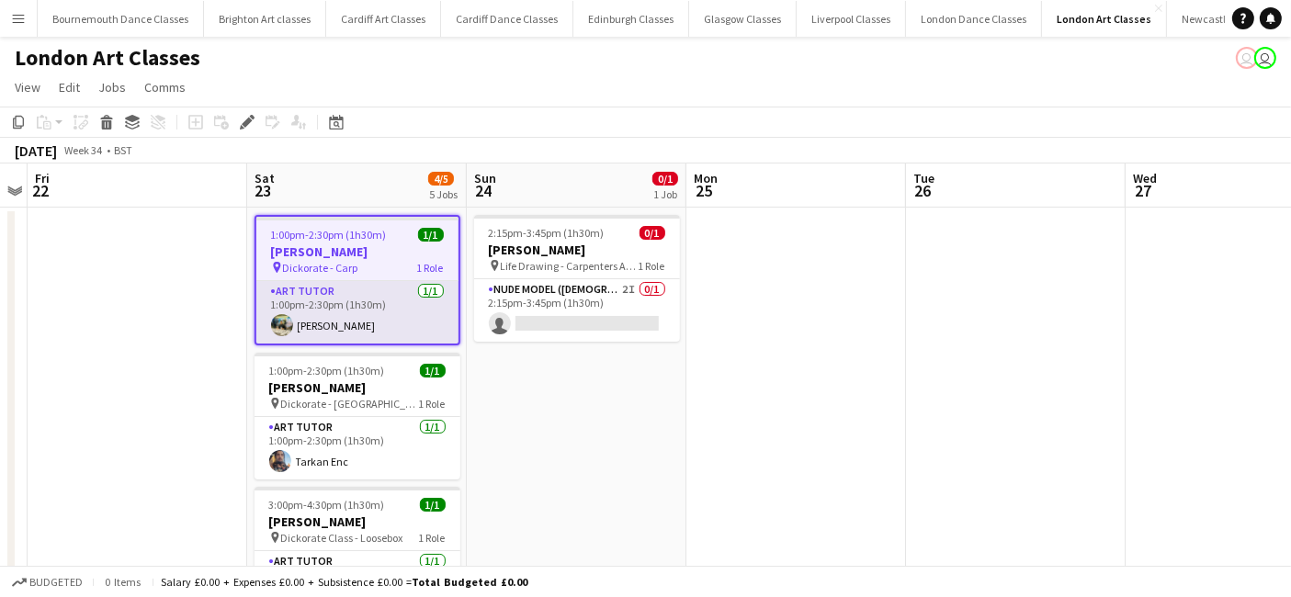
click at [386, 320] on app-card-role "Art Tutor 1/1 1:00pm-2:30pm (1h30m) Ali Saroosh" at bounding box center [357, 312] width 202 height 62
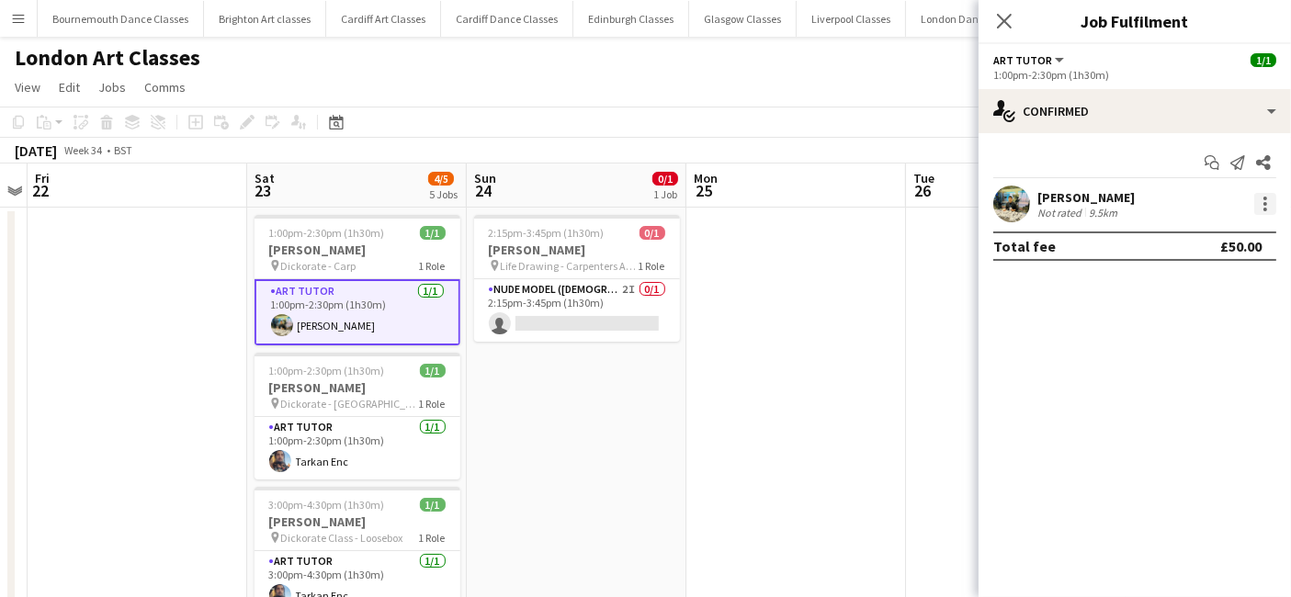
click at [1260, 210] on div at bounding box center [1265, 204] width 22 height 22
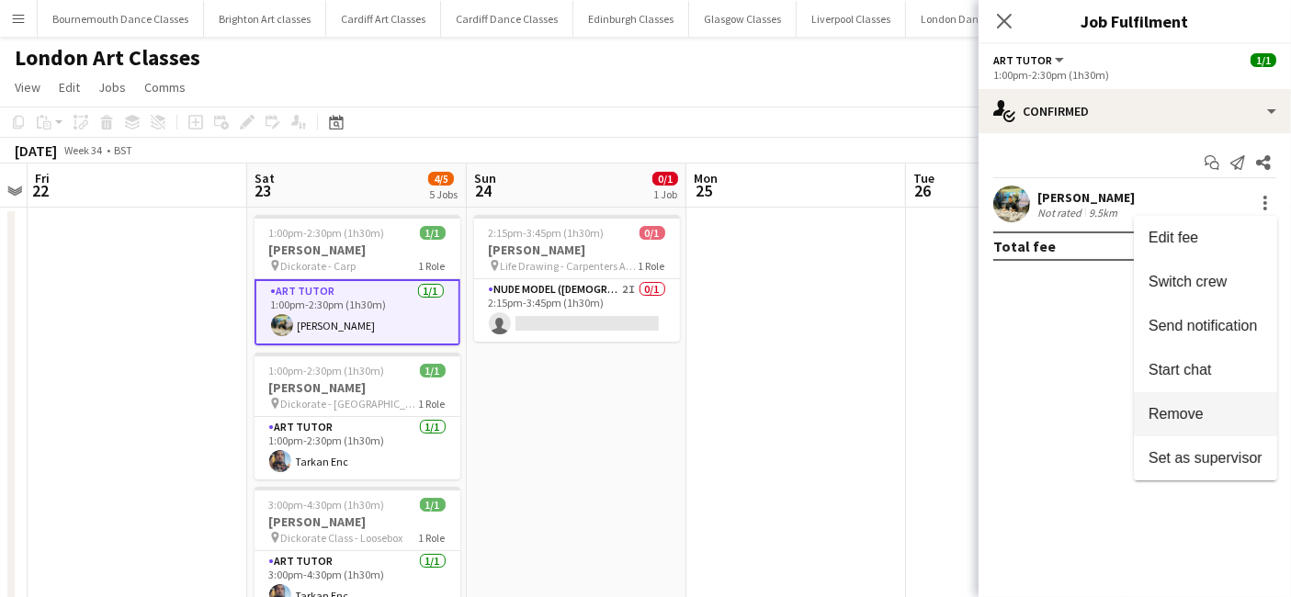
click at [1176, 428] on button "Remove" at bounding box center [1205, 414] width 143 height 44
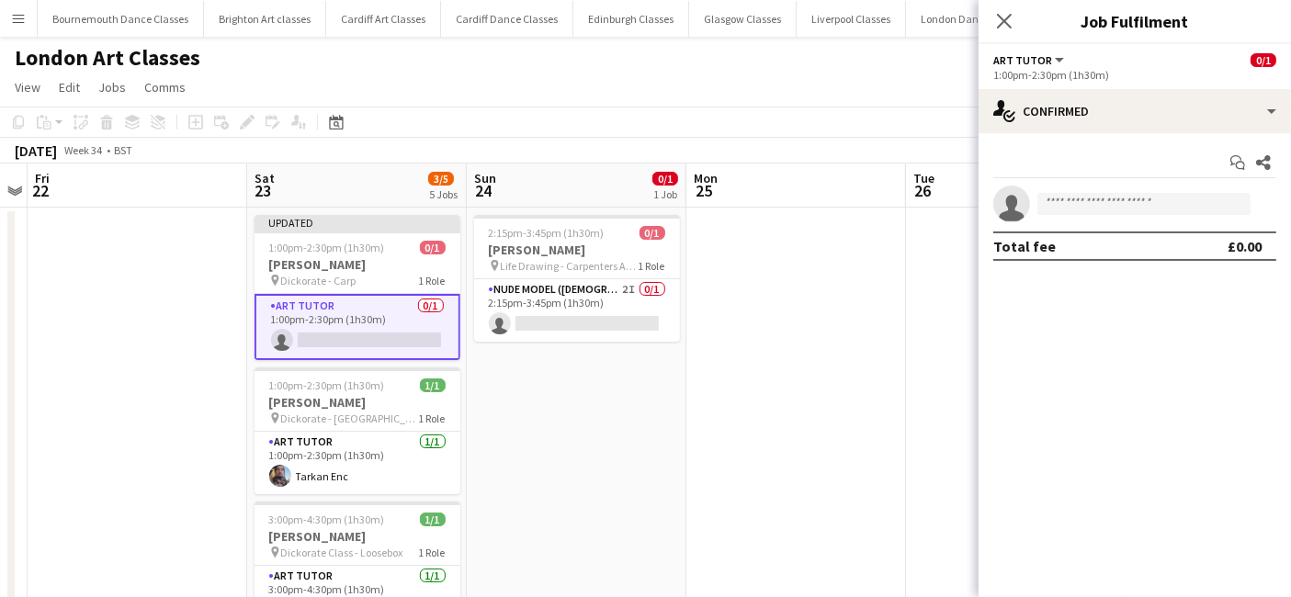
click at [899, 374] on app-date-cell at bounding box center [796, 565] width 220 height 715
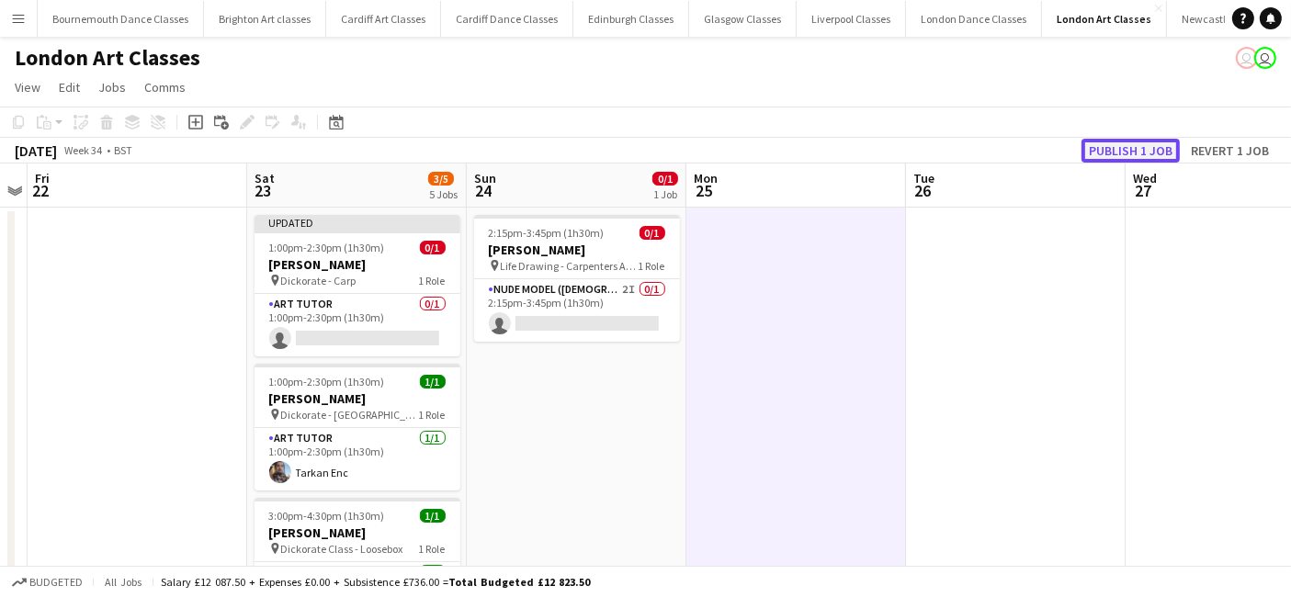
click at [1146, 148] on button "Publish 1 job" at bounding box center [1130, 151] width 98 height 24
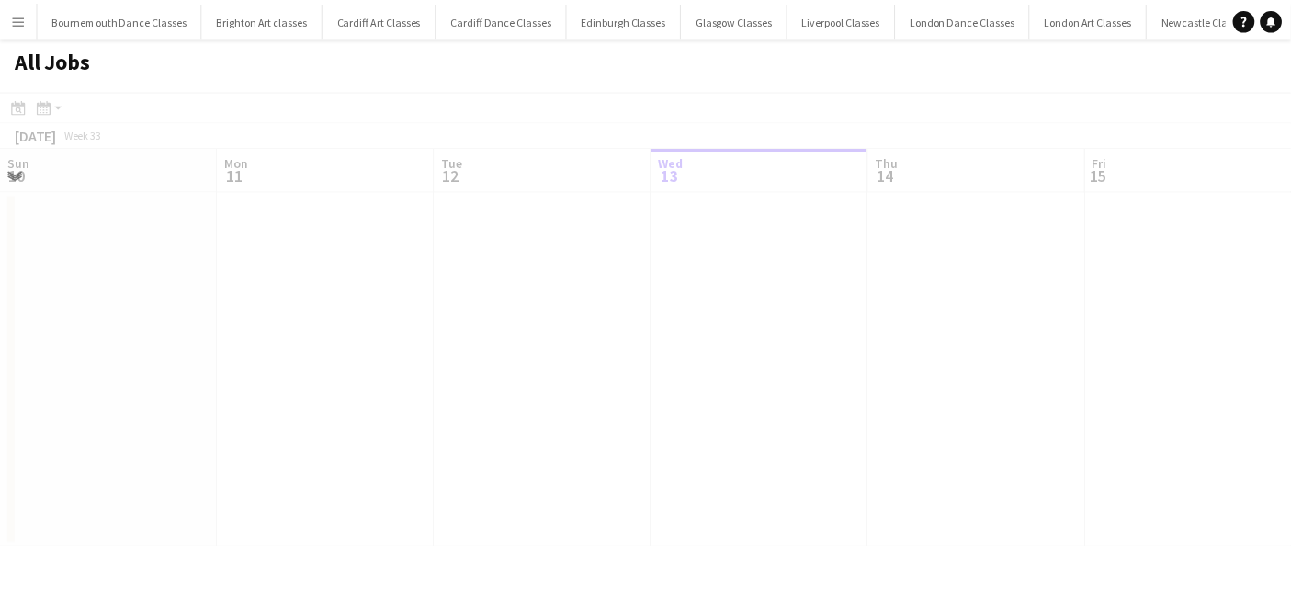
scroll to position [0, 438]
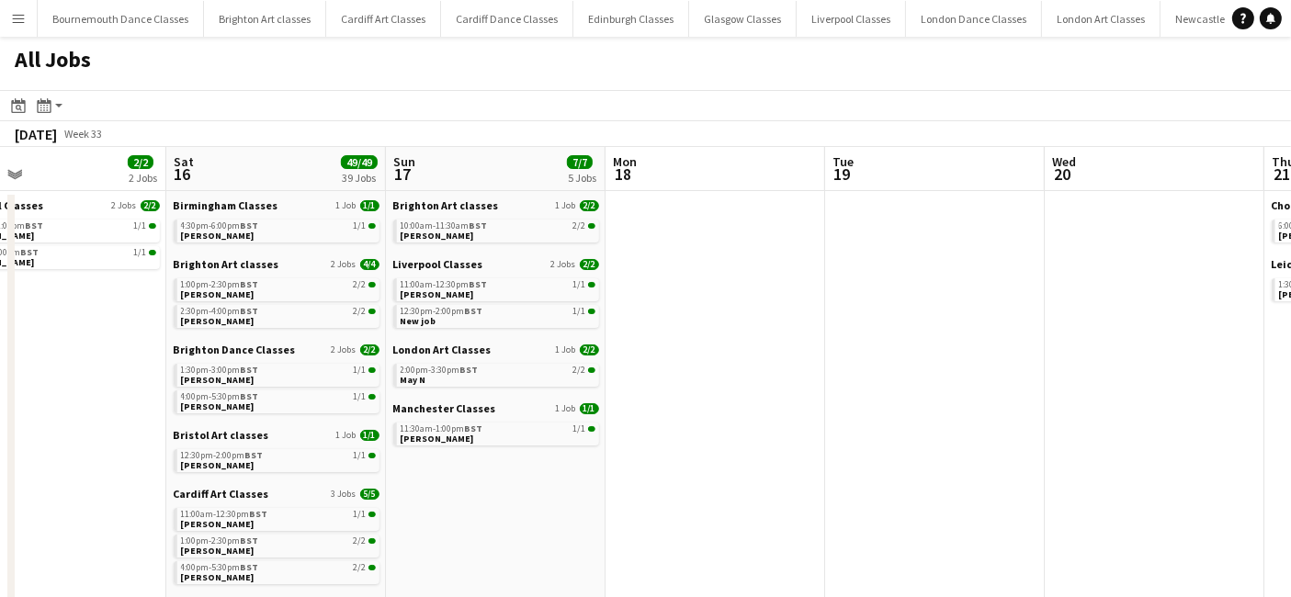
drag, startPoint x: 852, startPoint y: 363, endPoint x: 114, endPoint y: 379, distance: 737.8
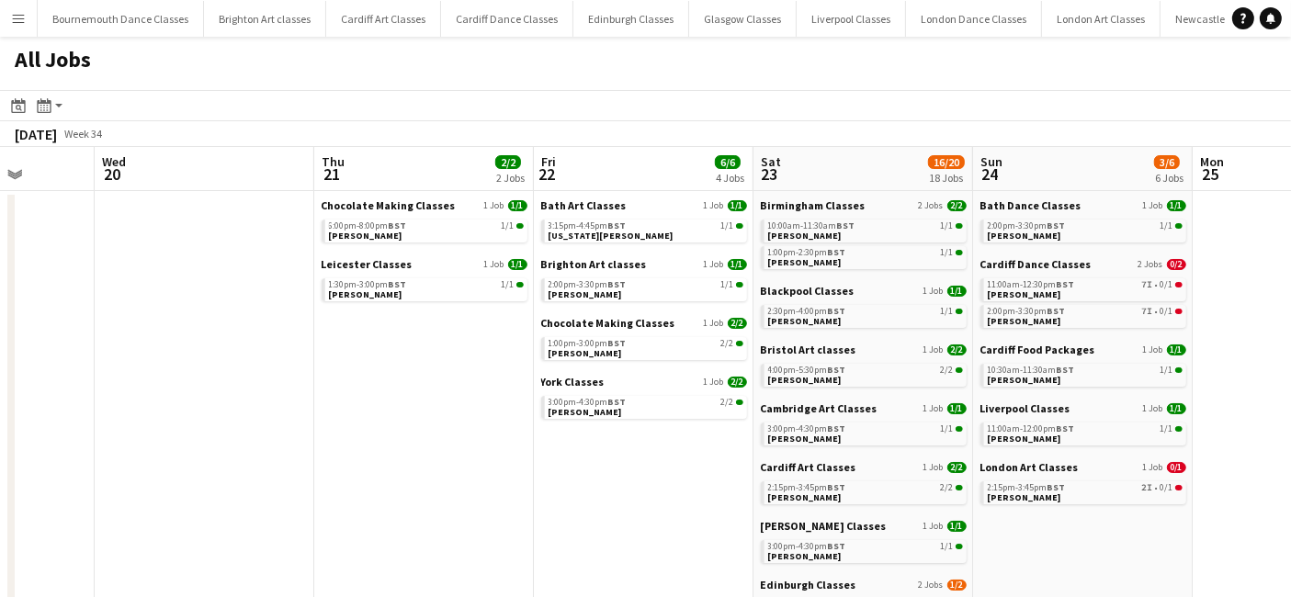
scroll to position [0, 588]
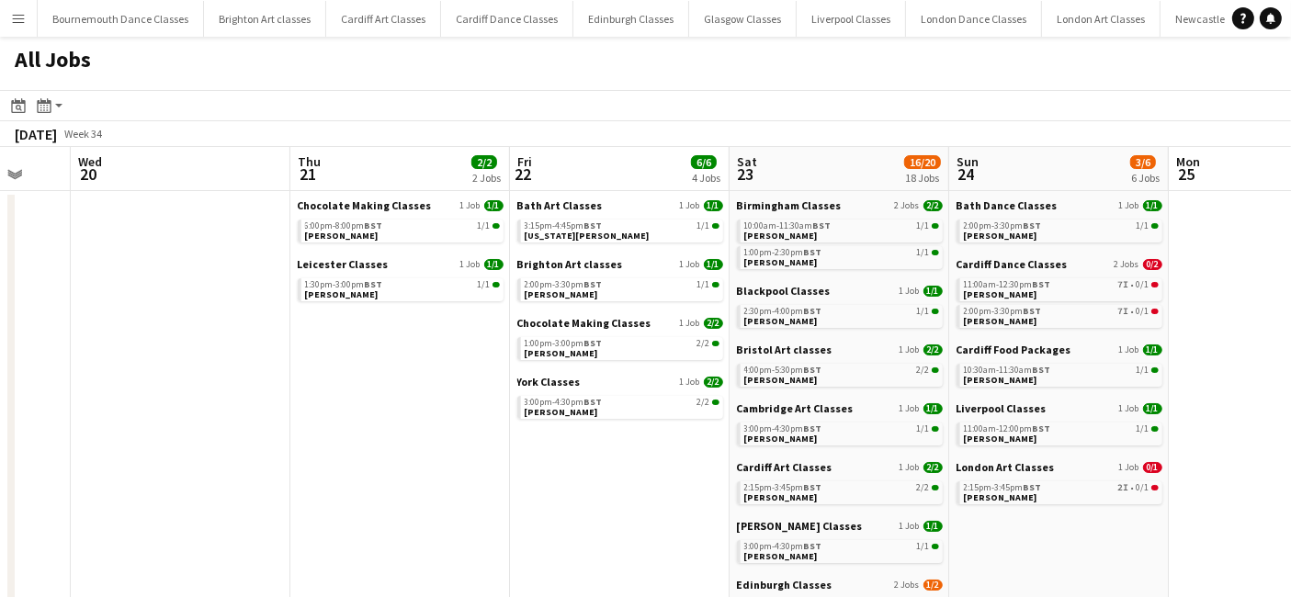
drag, startPoint x: 988, startPoint y: 378, endPoint x: -27, endPoint y: 403, distance: 1014.4
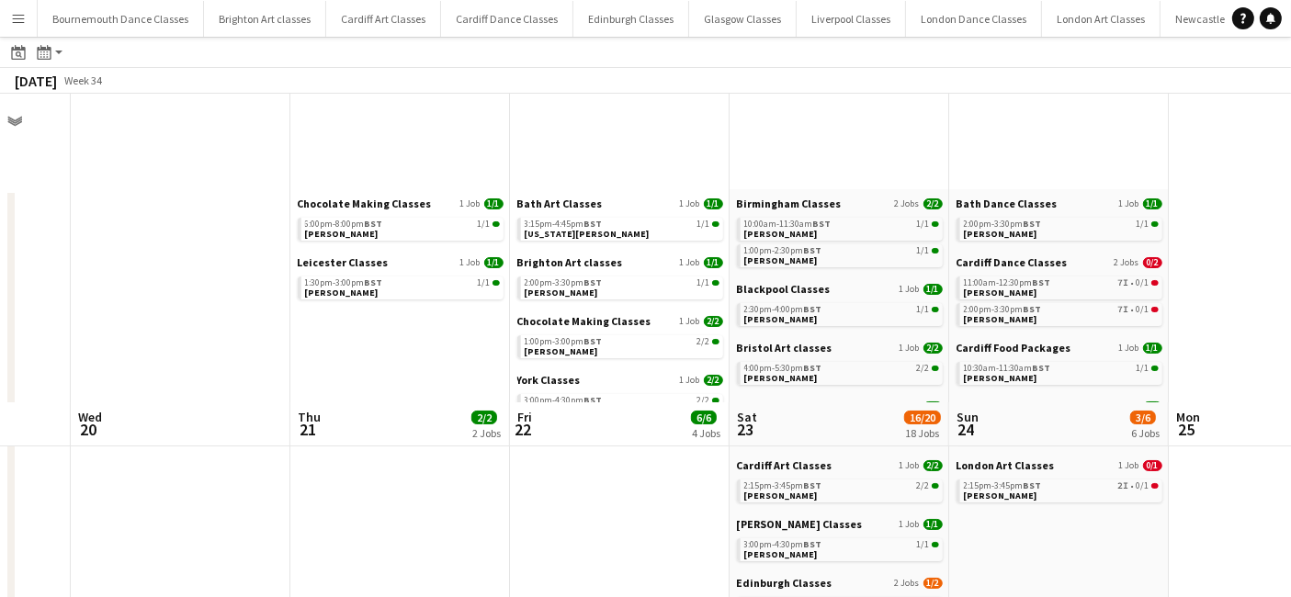
scroll to position [374, 0]
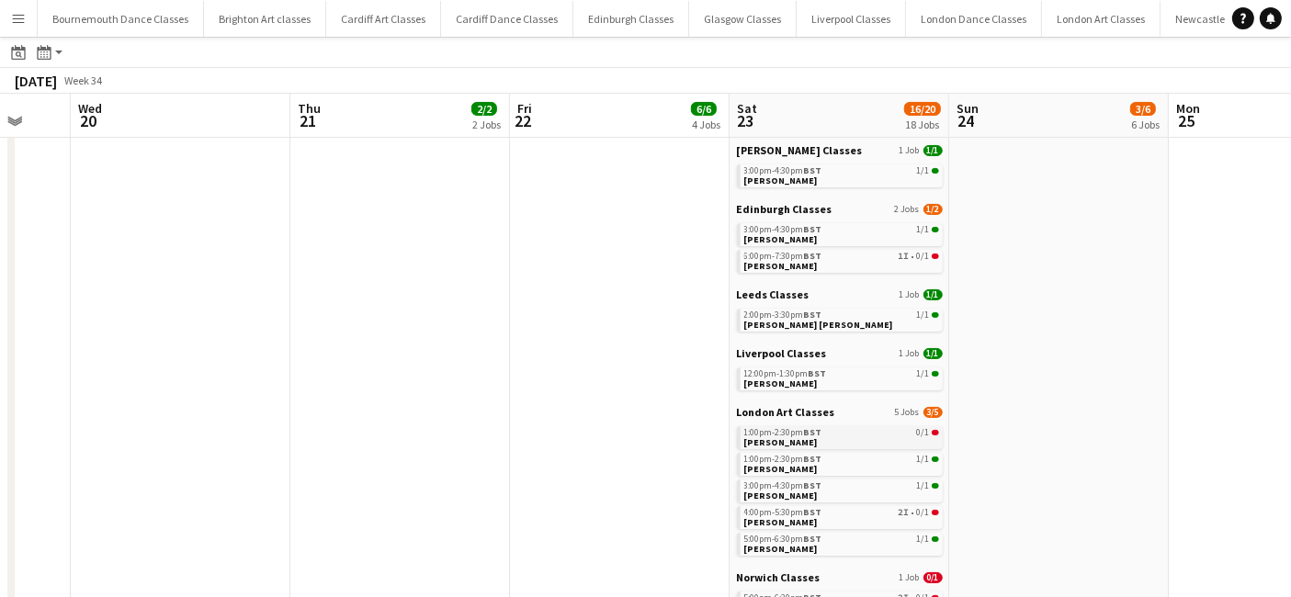
click at [857, 443] on link "1:00pm-2:30pm BST 0/1 [PERSON_NAME]" at bounding box center [841, 436] width 195 height 21
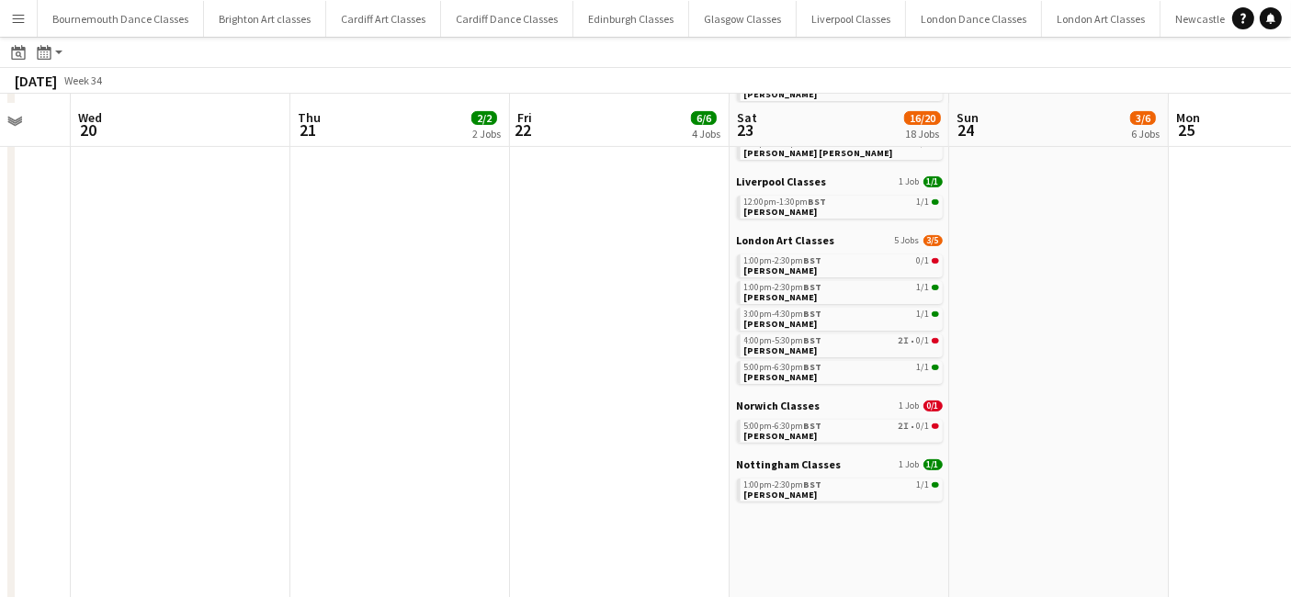
scroll to position [554, 0]
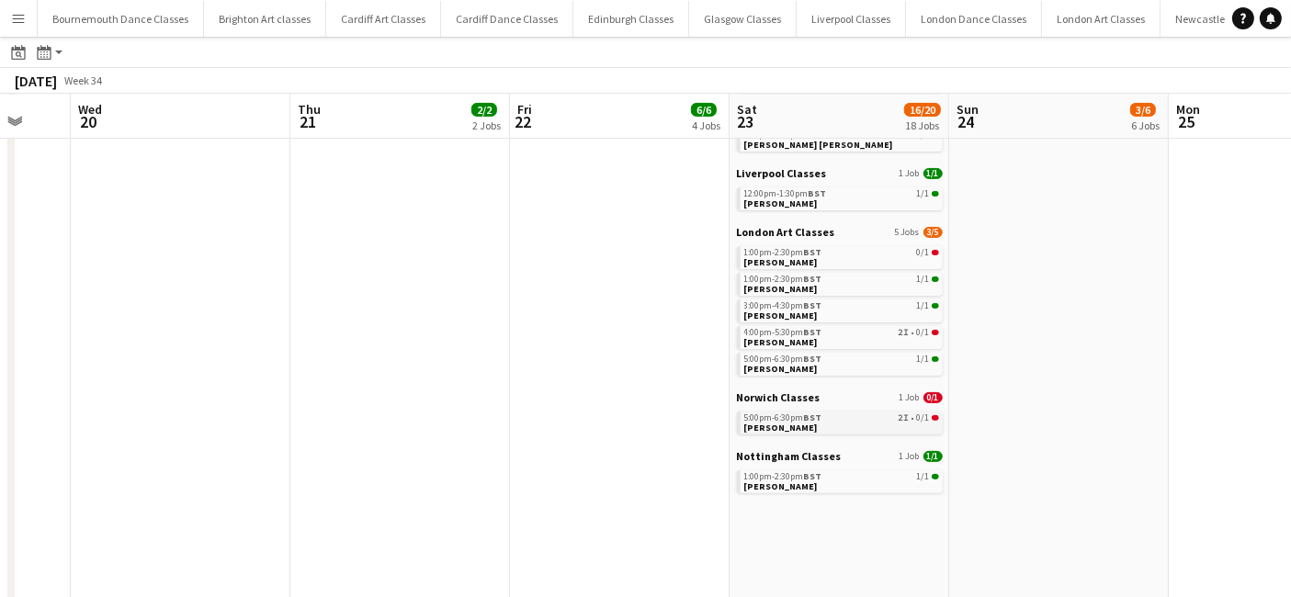
click at [831, 424] on link "5:00pm-6:30pm BST 2I • 0/1 [PERSON_NAME]" at bounding box center [841, 422] width 195 height 21
click at [779, 490] on span "[PERSON_NAME]" at bounding box center [780, 486] width 73 height 12
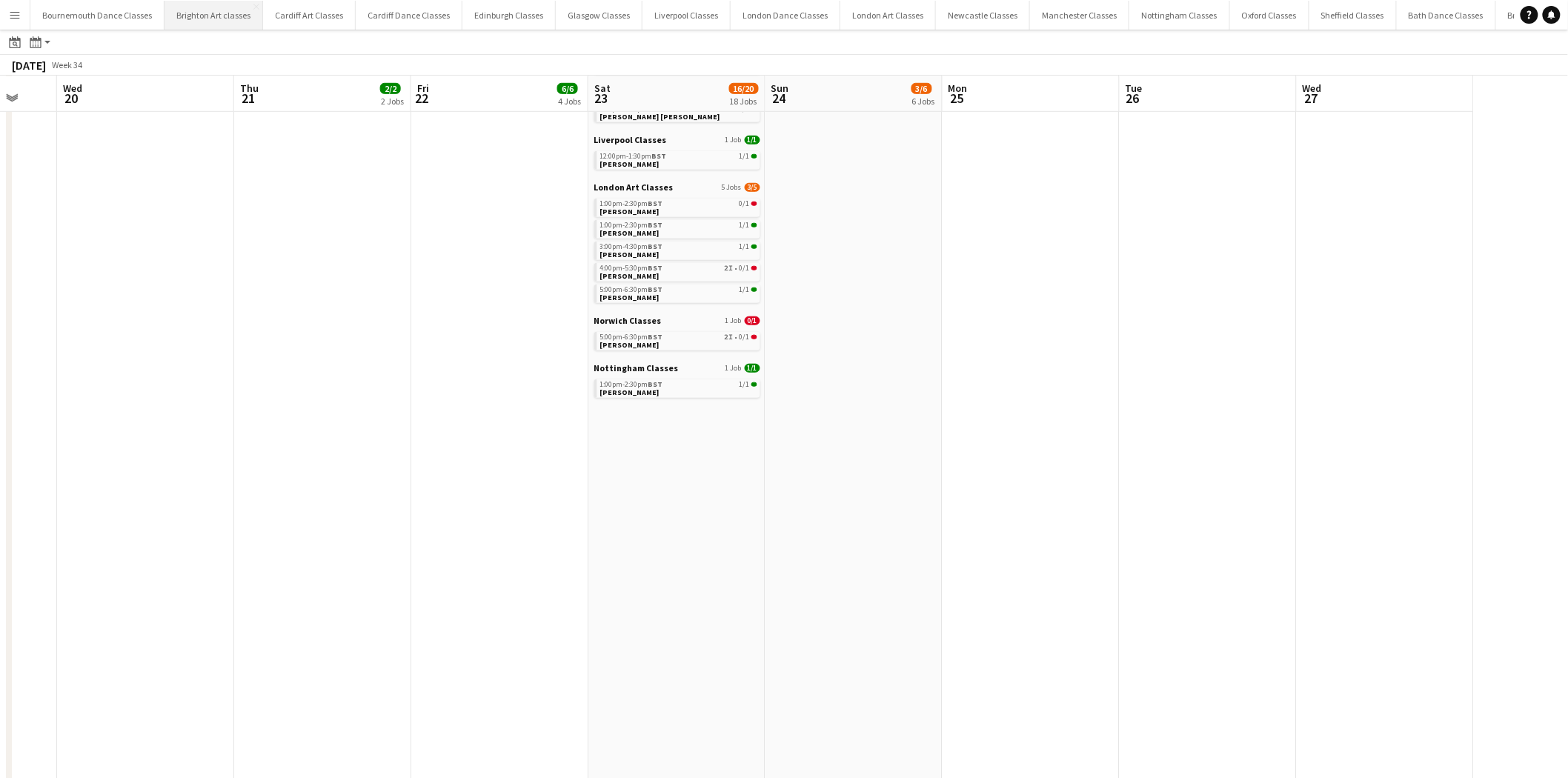
scroll to position [0, 475]
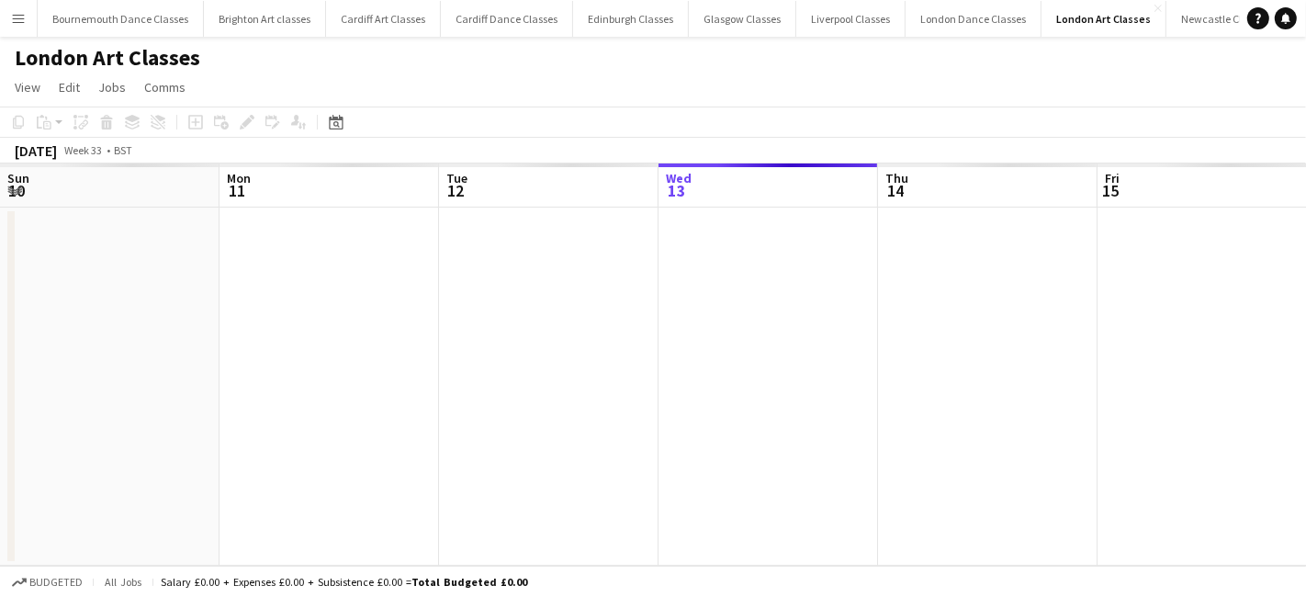
scroll to position [0, 438]
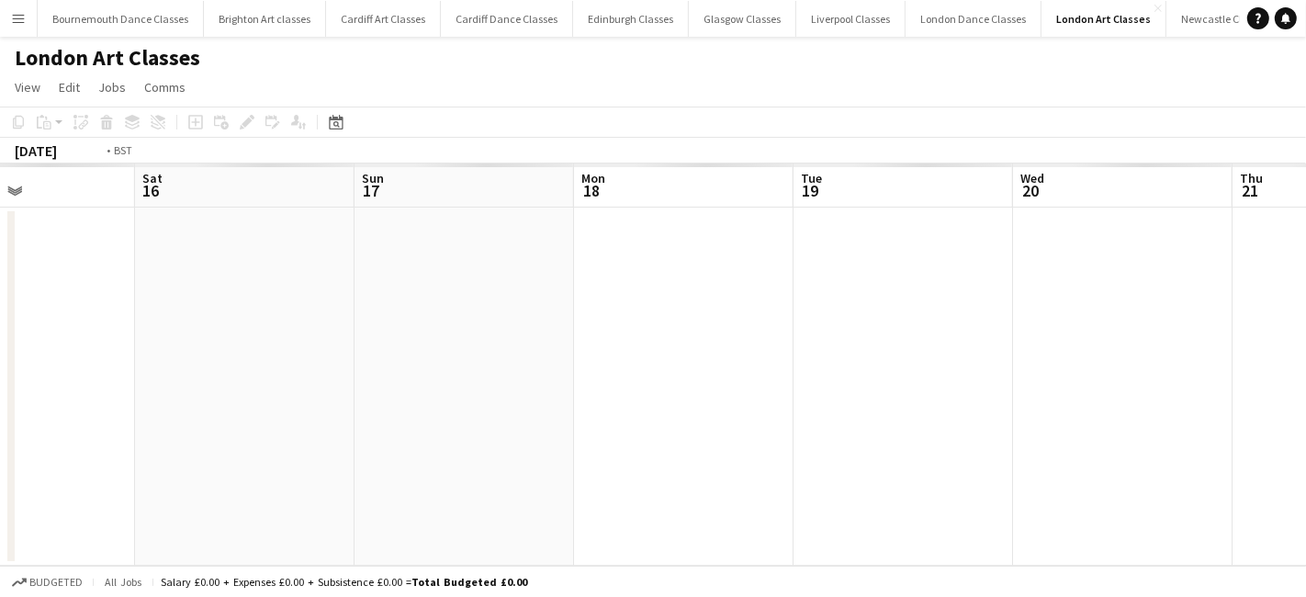
drag, startPoint x: 923, startPoint y: 435, endPoint x: 73, endPoint y: 498, distance: 852.1
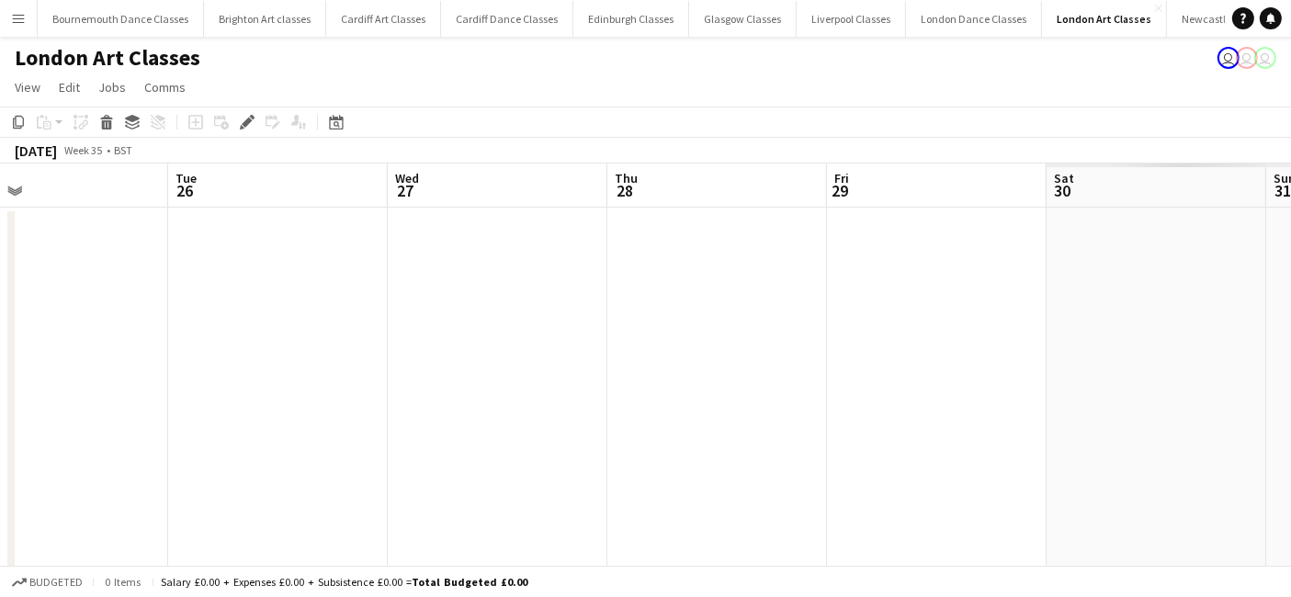
drag, startPoint x: 739, startPoint y: 481, endPoint x: 46, endPoint y: 480, distance: 692.6
click at [46, 481] on app-calendar-viewport "Fri 22 Sat 23 3/5 5 Jobs Sun 24 0/1 1 Job Mon 25 Tue 26 Wed 27 Thu 28 Fri 29 Sa…" at bounding box center [645, 543] width 1291 height 759
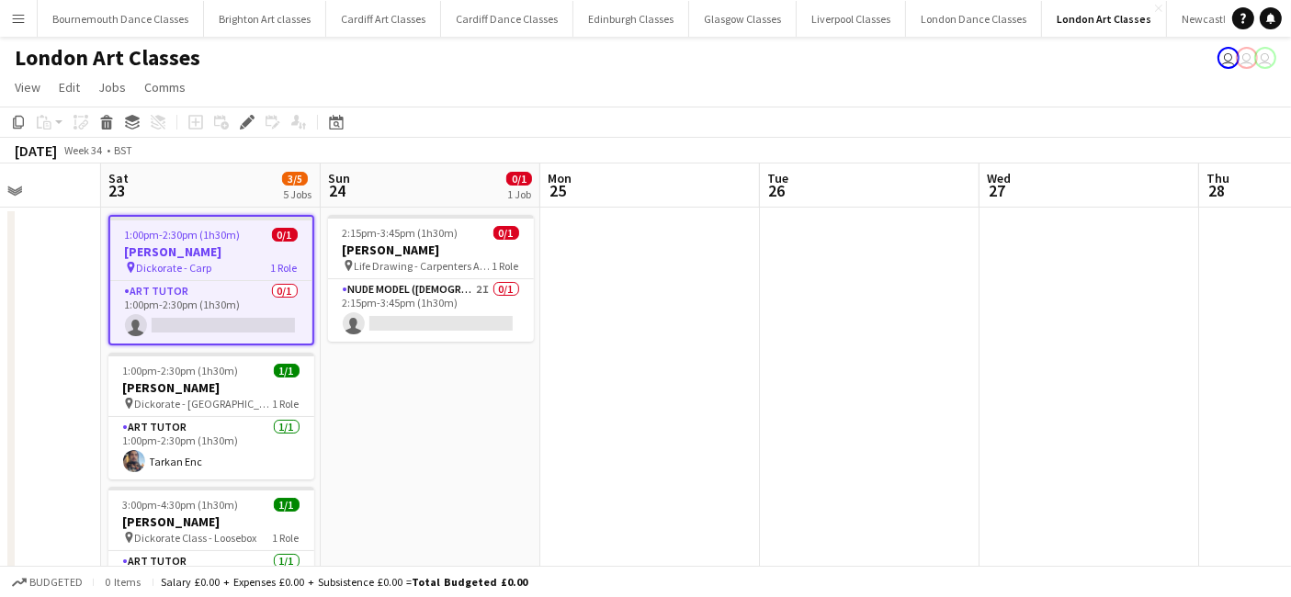
drag, startPoint x: 425, startPoint y: 434, endPoint x: 1021, endPoint y: 434, distance: 595.3
click at [1021, 434] on app-calendar-viewport "Wed 20 Thu 21 Fri 22 Sat 23 3/5 5 Jobs Sun 24 0/1 1 Job Mon 25 Tue 26 Wed 27 Th…" at bounding box center [645, 543] width 1291 height 759
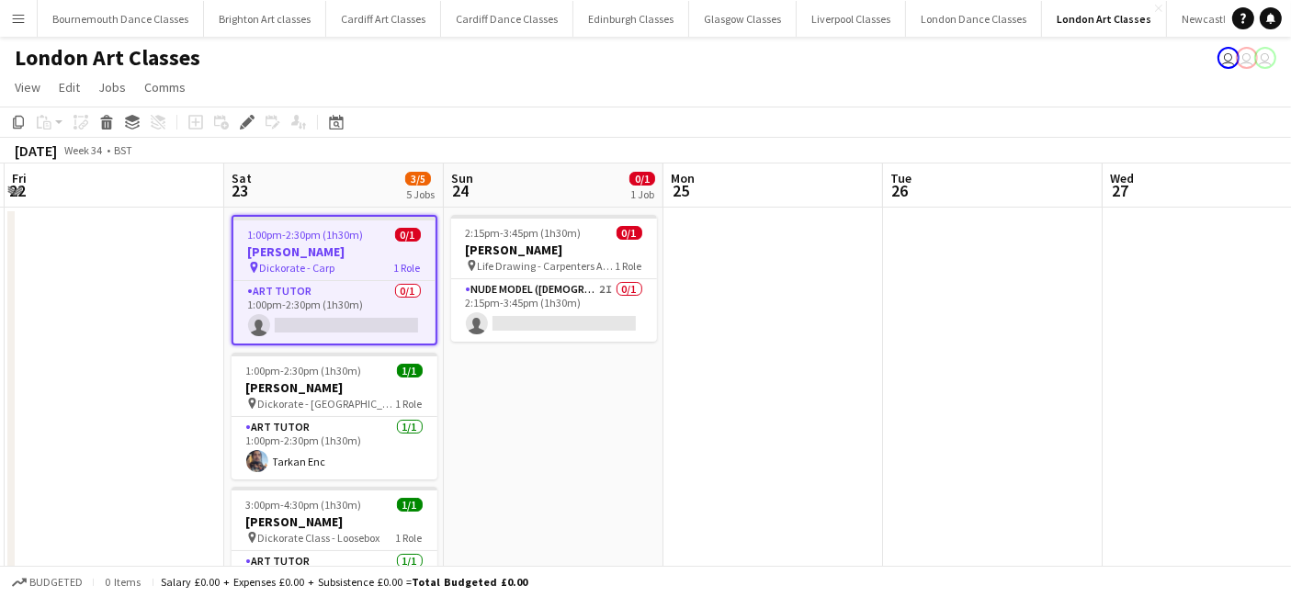
scroll to position [0, 534]
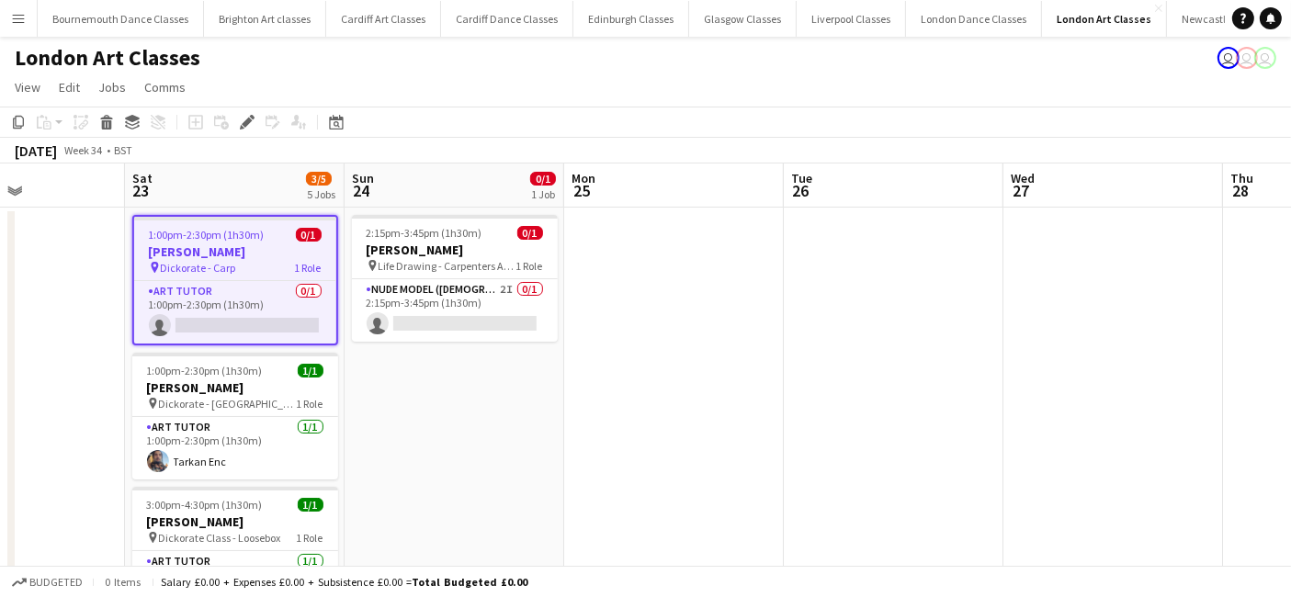
drag, startPoint x: 443, startPoint y: 442, endPoint x: 686, endPoint y: 421, distance: 244.3
click at [686, 421] on app-calendar-viewport "Wed 20 Thu 21 Fri 22 Sat 23 3/5 5 Jobs Sun 24 0/1 1 Job Mon 25 Tue 26 Wed 27 Th…" at bounding box center [645, 543] width 1291 height 759
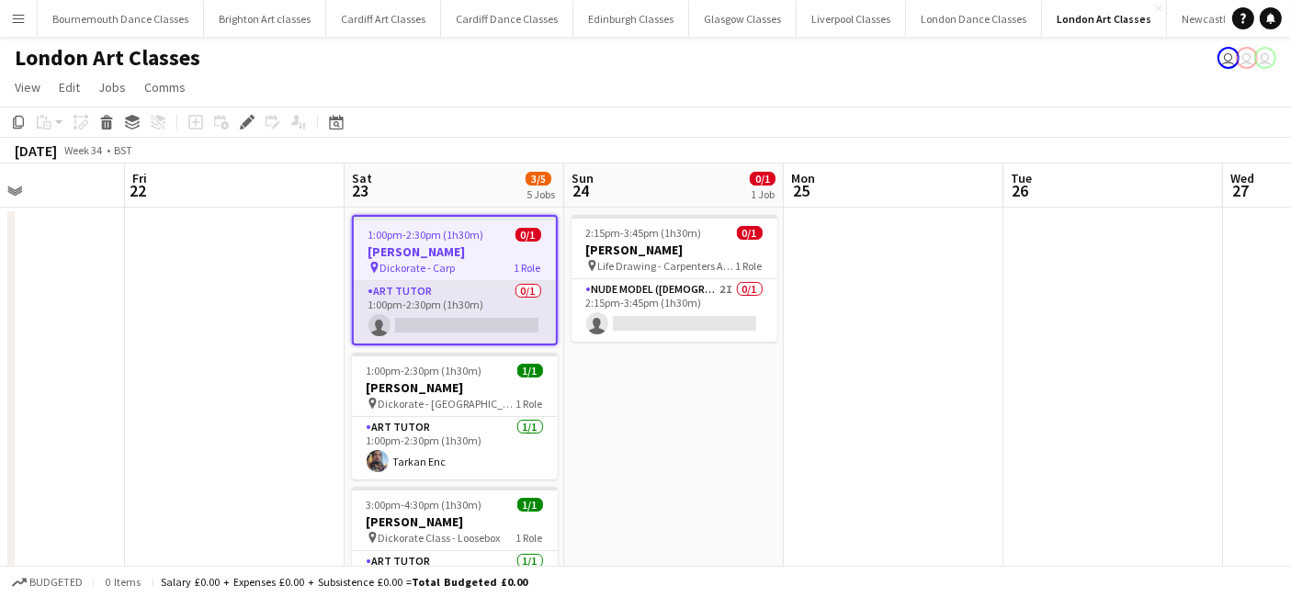
click at [404, 313] on app-card-role "Art Tutor 0/1 1:00pm-2:30pm (1h30m) single-neutral-actions" at bounding box center [455, 312] width 202 height 62
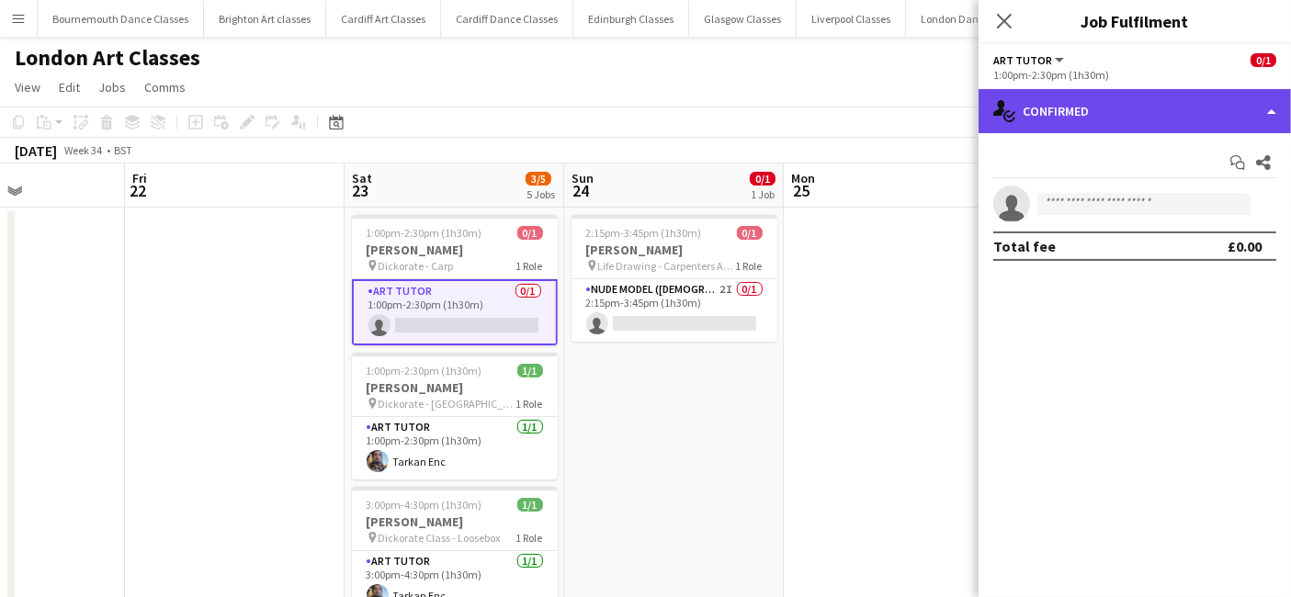
click at [1163, 111] on div "single-neutral-actions-check-2 Confirmed" at bounding box center [1134, 111] width 312 height 44
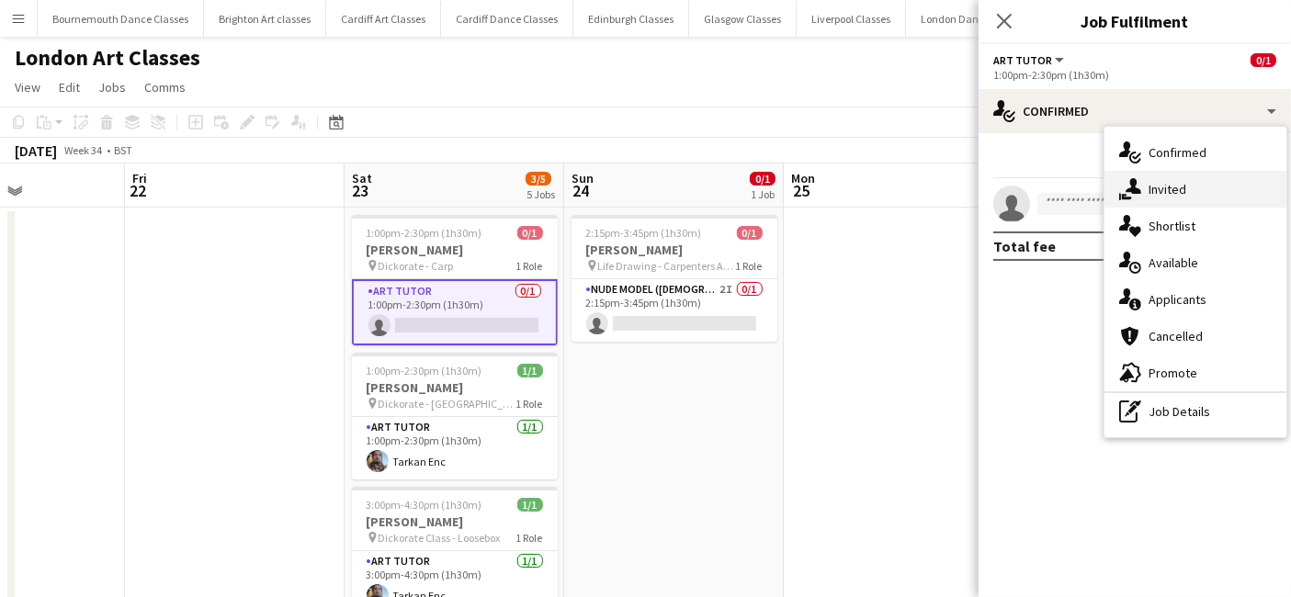
click at [1202, 190] on div "single-neutral-actions-share-1 Invited" at bounding box center [1195, 189] width 182 height 37
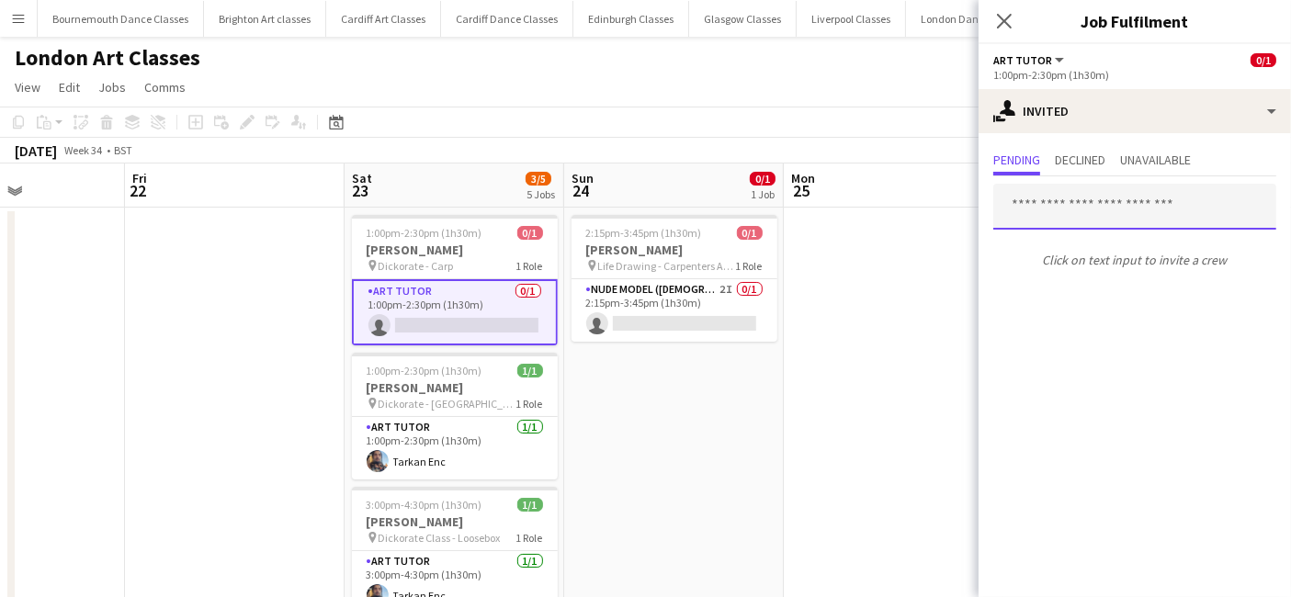
click at [1134, 206] on input "text" at bounding box center [1134, 207] width 283 height 46
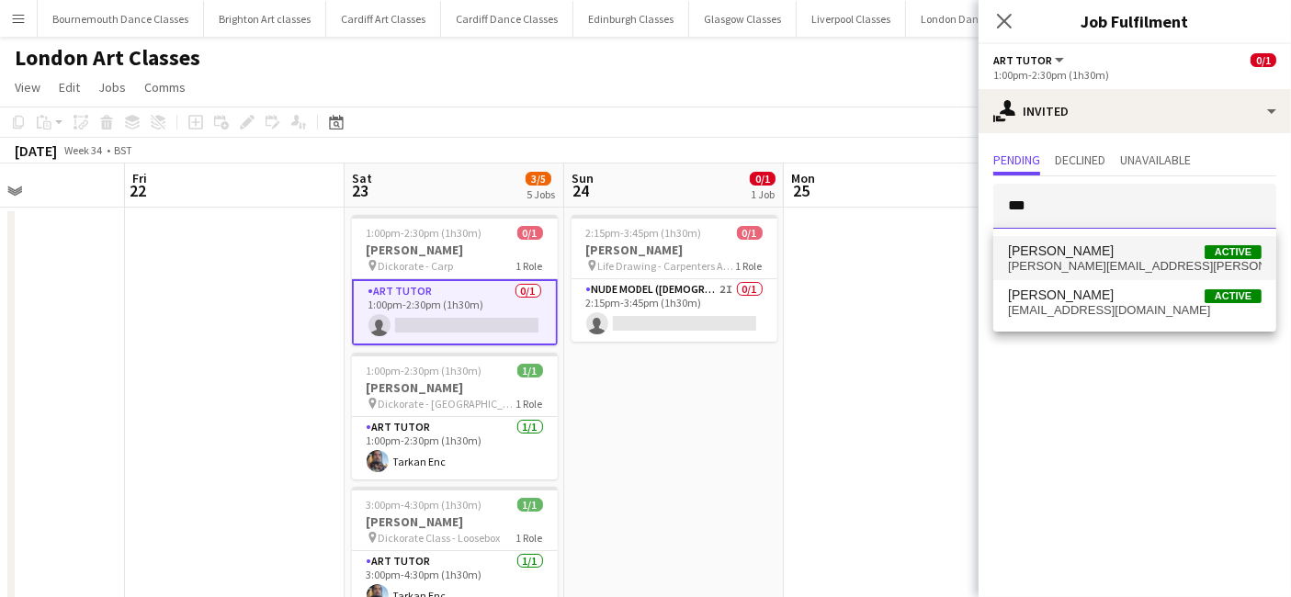
type input "***"
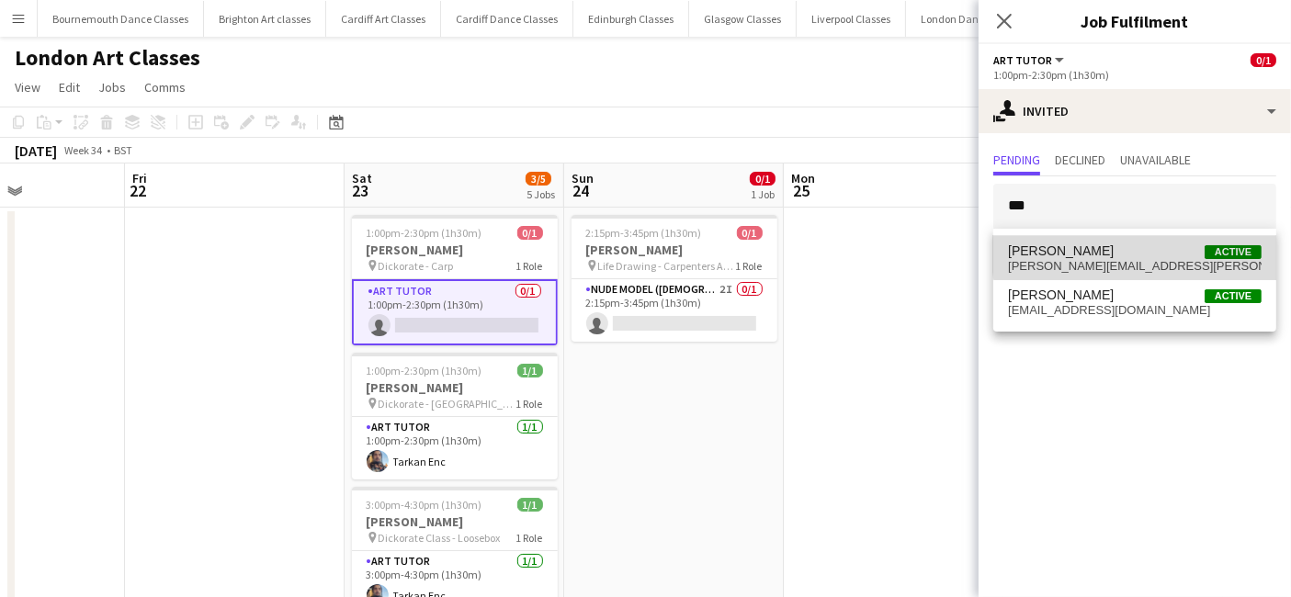
click at [1138, 250] on span "[PERSON_NAME] Active" at bounding box center [1135, 251] width 254 height 16
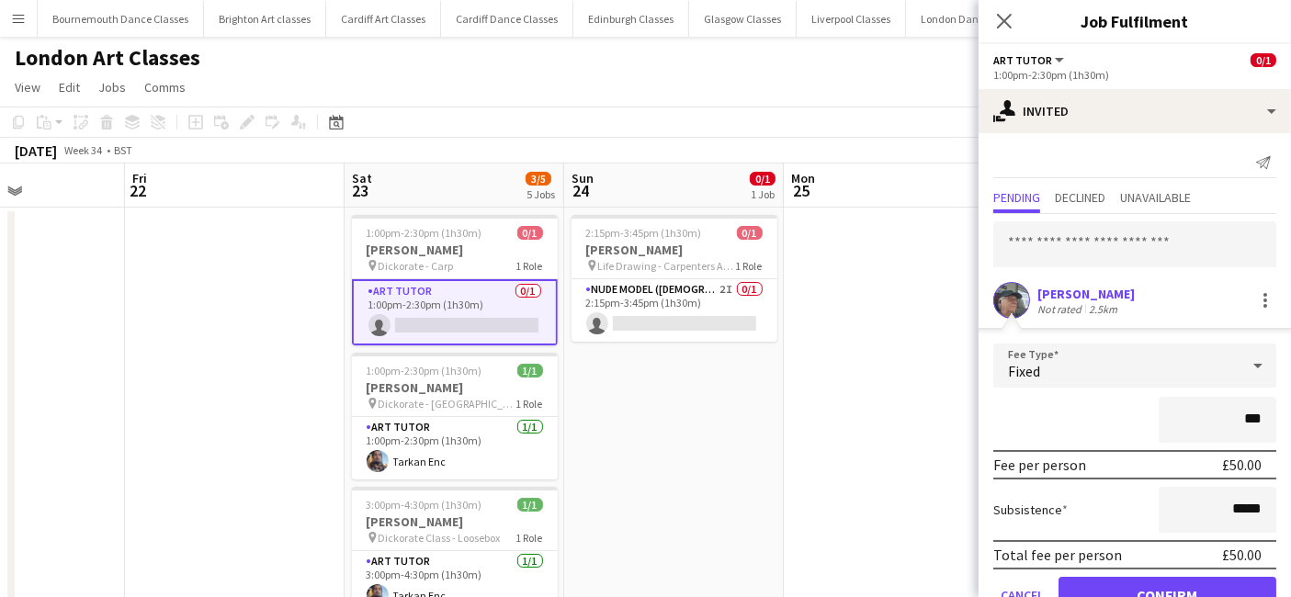
type input "**"
type input "******"
click at [815, 571] on app-date-cell at bounding box center [894, 565] width 220 height 715
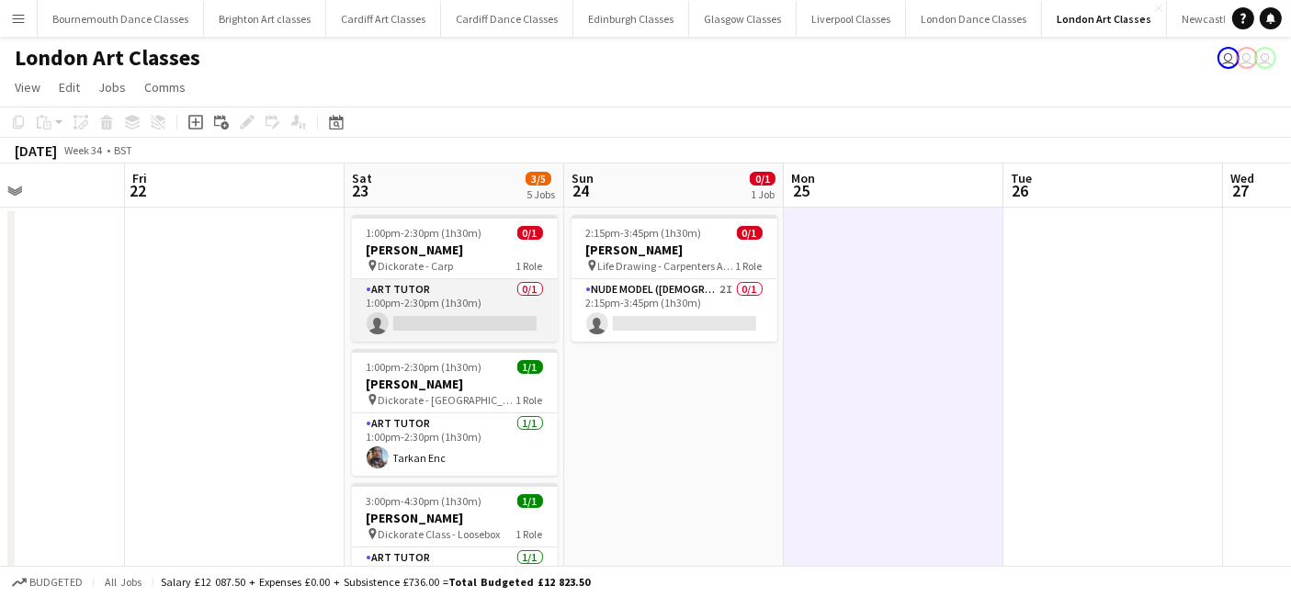
click at [493, 293] on app-card-role "Art Tutor 0/1 1:00pm-2:30pm (1h30m) single-neutral-actions" at bounding box center [455, 310] width 206 height 62
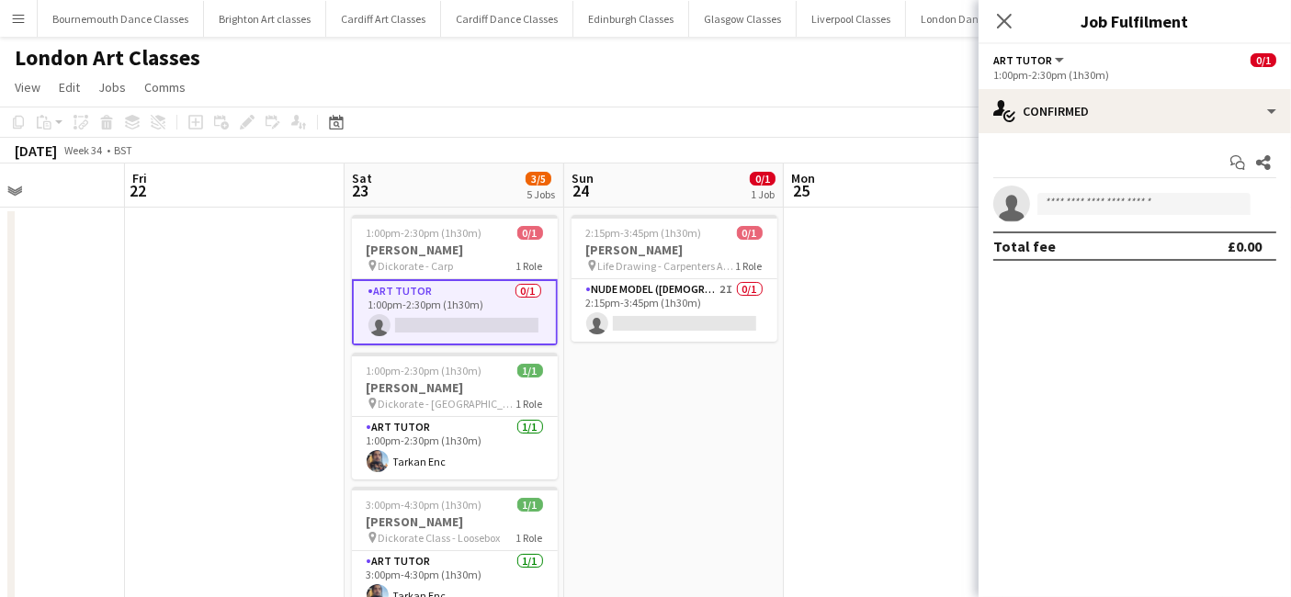
click at [1118, 138] on div "Start chat Share single-neutral-actions Total fee £0.00" at bounding box center [1134, 204] width 312 height 142
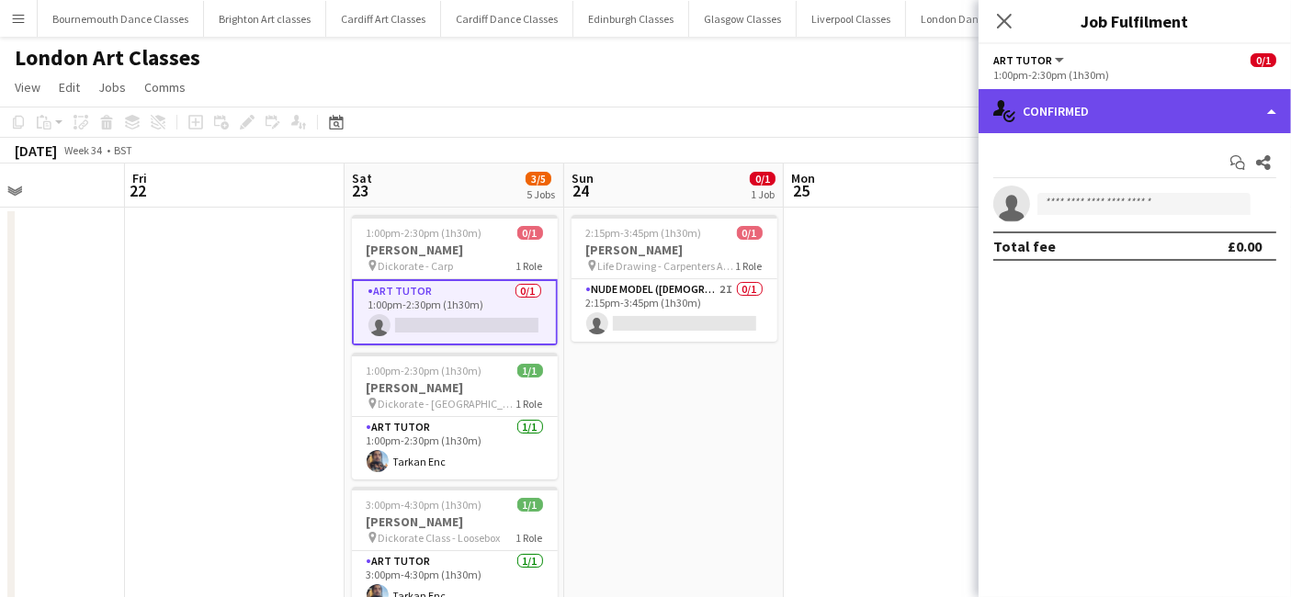
click at [1133, 121] on div "single-neutral-actions-check-2 Confirmed" at bounding box center [1134, 111] width 312 height 44
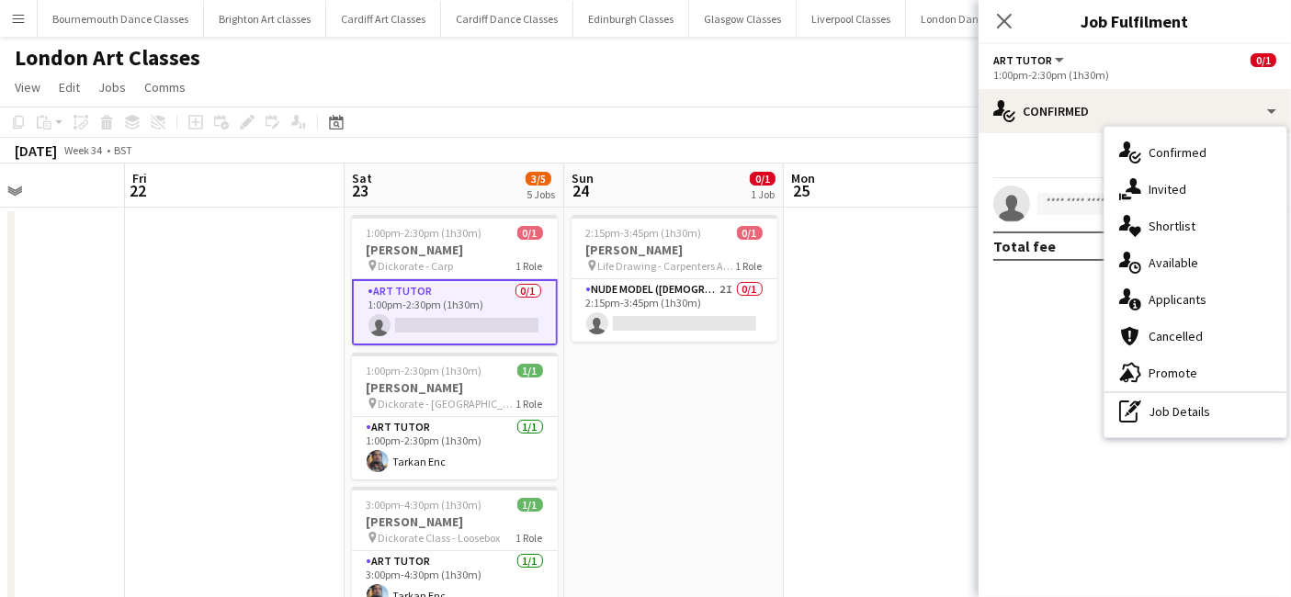
click at [1158, 187] on div "single-neutral-actions-share-1 Invited" at bounding box center [1195, 189] width 182 height 37
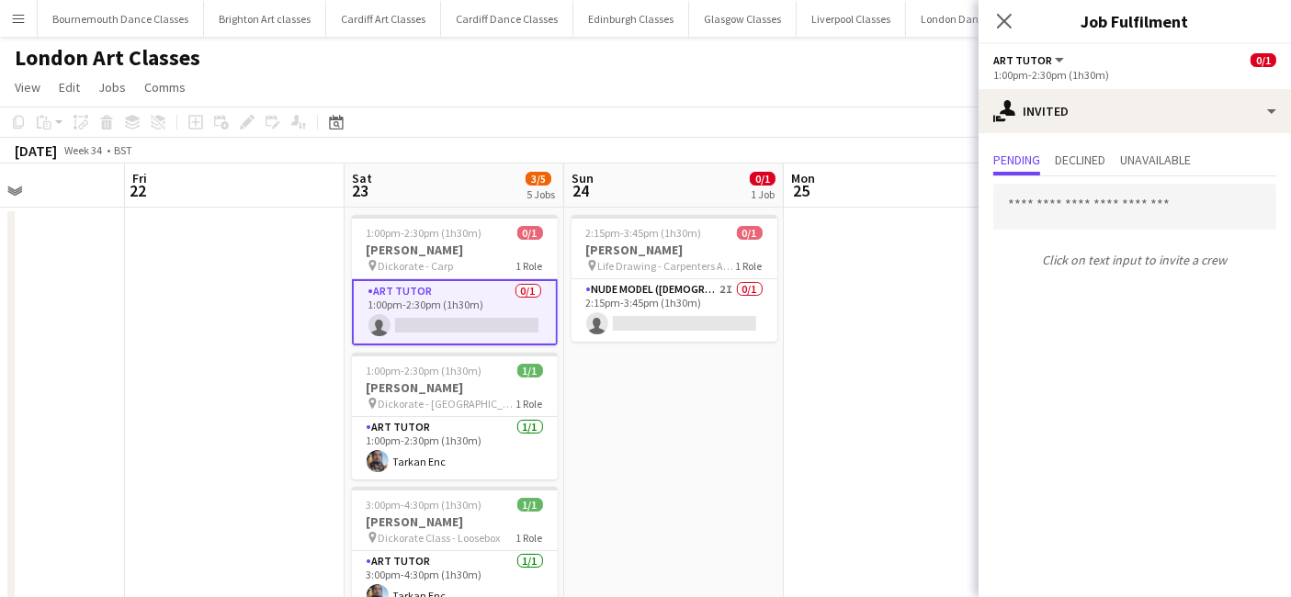
click at [1084, 176] on div "Click on text input to invite a crew" at bounding box center [1134, 225] width 312 height 99
click at [1066, 217] on input "text" at bounding box center [1134, 207] width 283 height 46
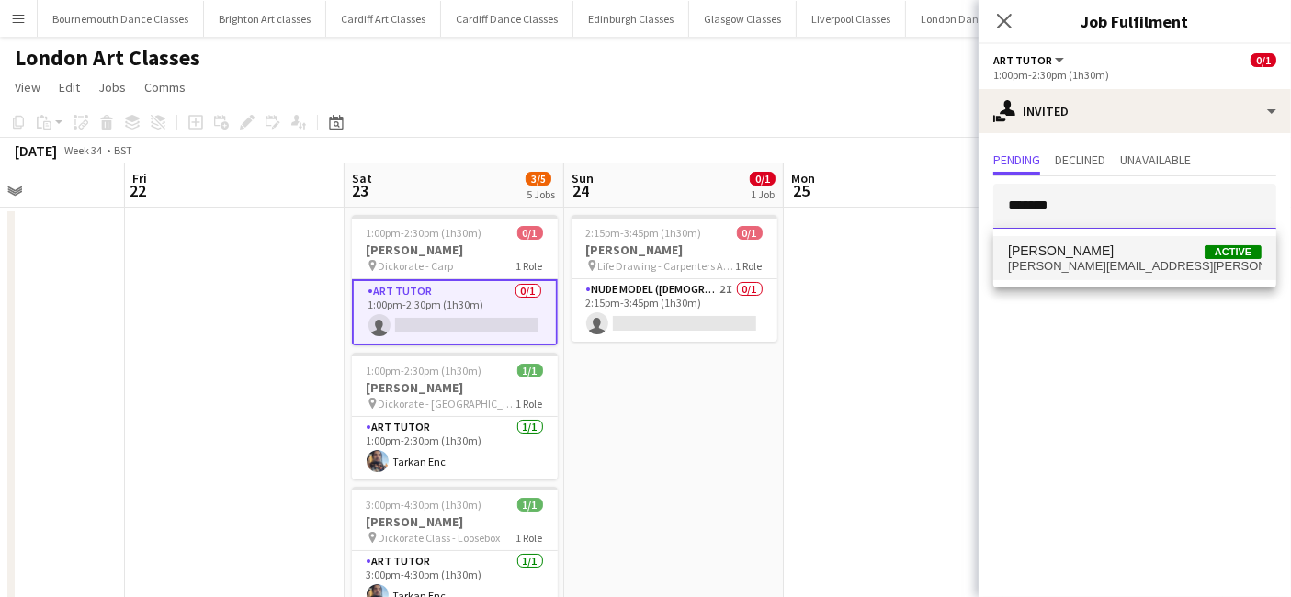
type input "*******"
click at [1072, 266] on span "[PERSON_NAME][EMAIL_ADDRESS][PERSON_NAME][DOMAIN_NAME]" at bounding box center [1135, 266] width 254 height 15
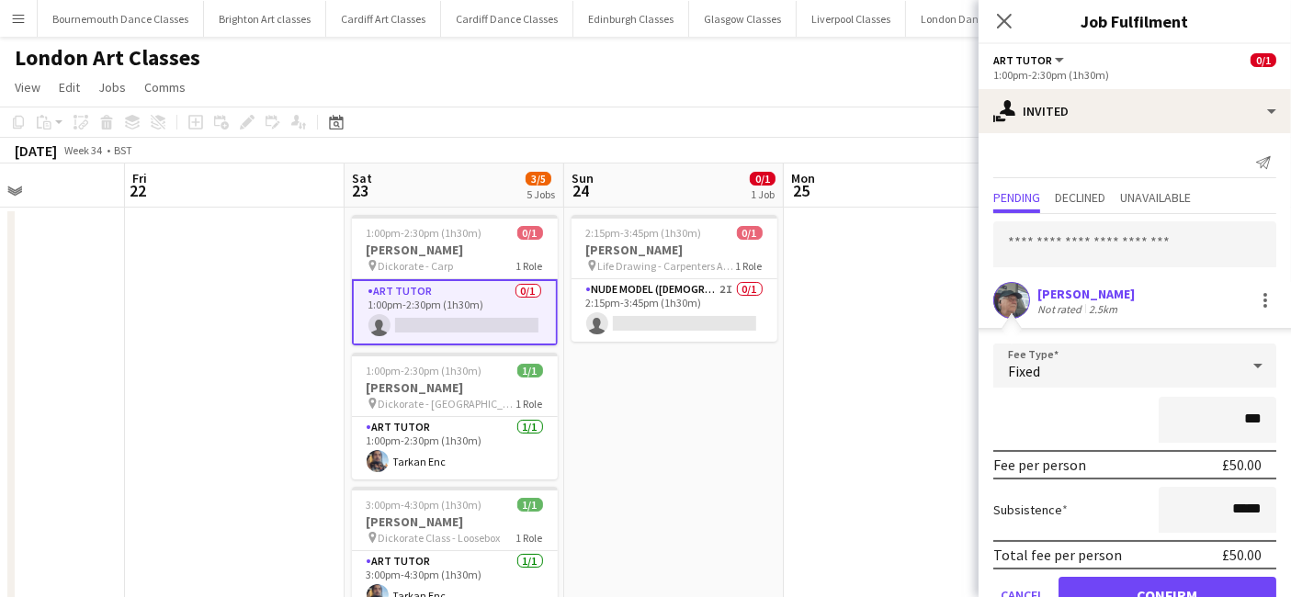
type input "**"
type input "***"
click at [1178, 587] on button "Confirm" at bounding box center [1167, 595] width 218 height 37
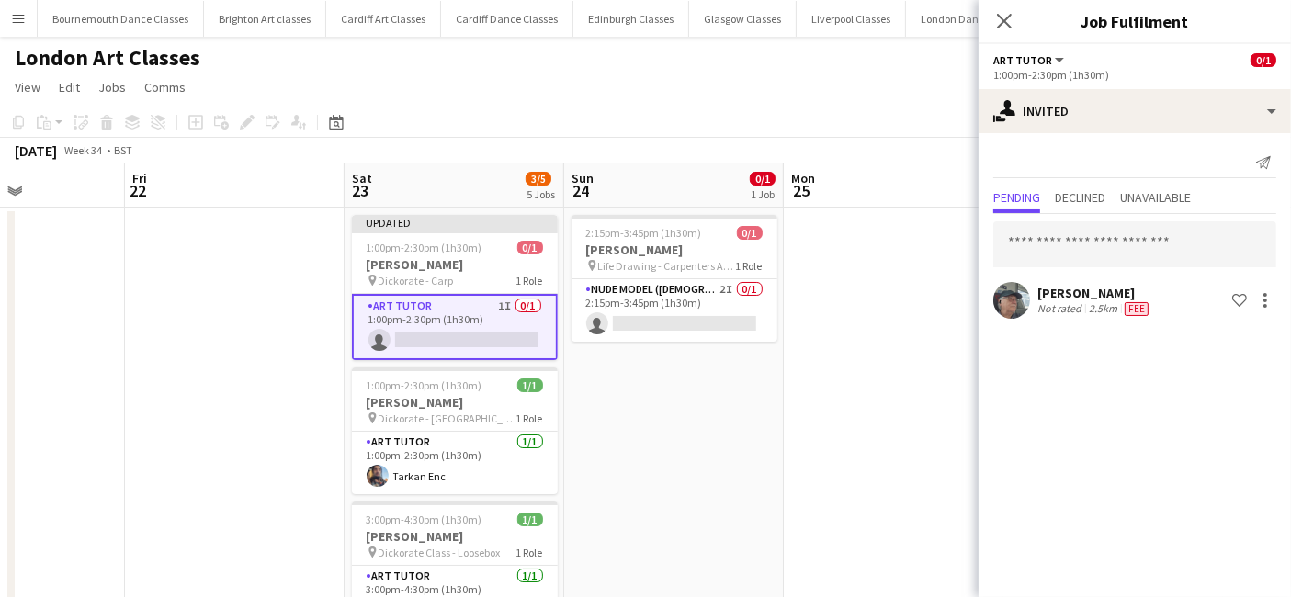
click at [759, 576] on app-date-cell "2:15pm-3:45pm (1h30m) 0/1 [PERSON_NAME] pin Life Drawing - Carpenters Arms 1 Ro…" at bounding box center [674, 565] width 220 height 715
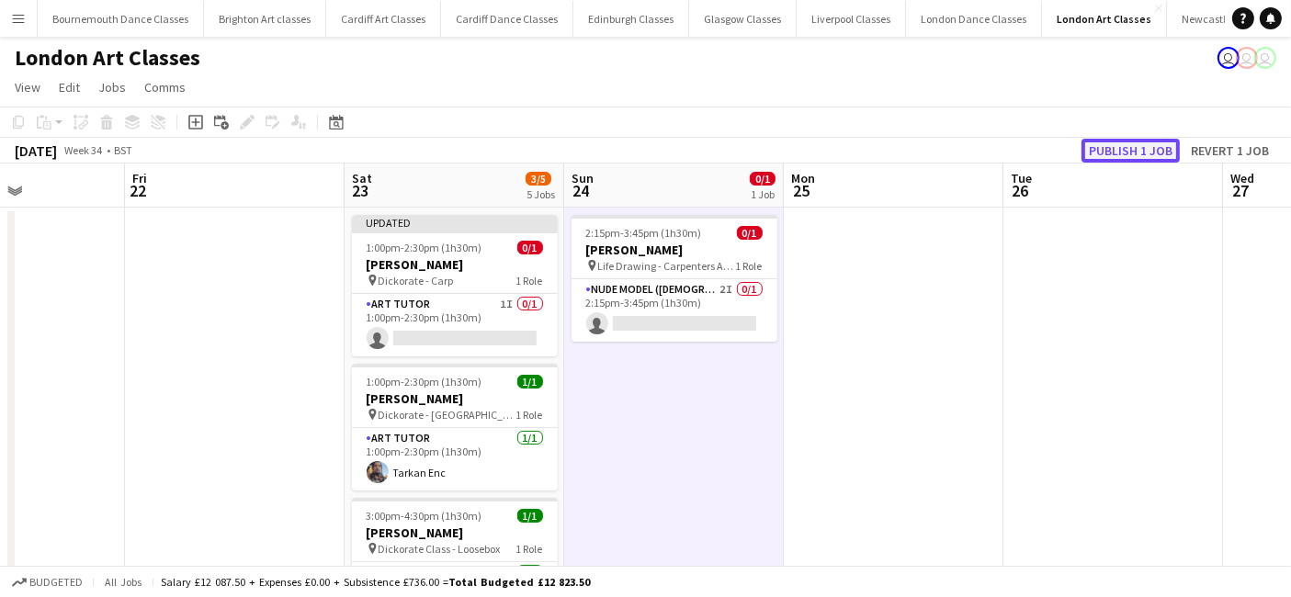
click at [1121, 145] on button "Publish 1 job" at bounding box center [1130, 151] width 98 height 24
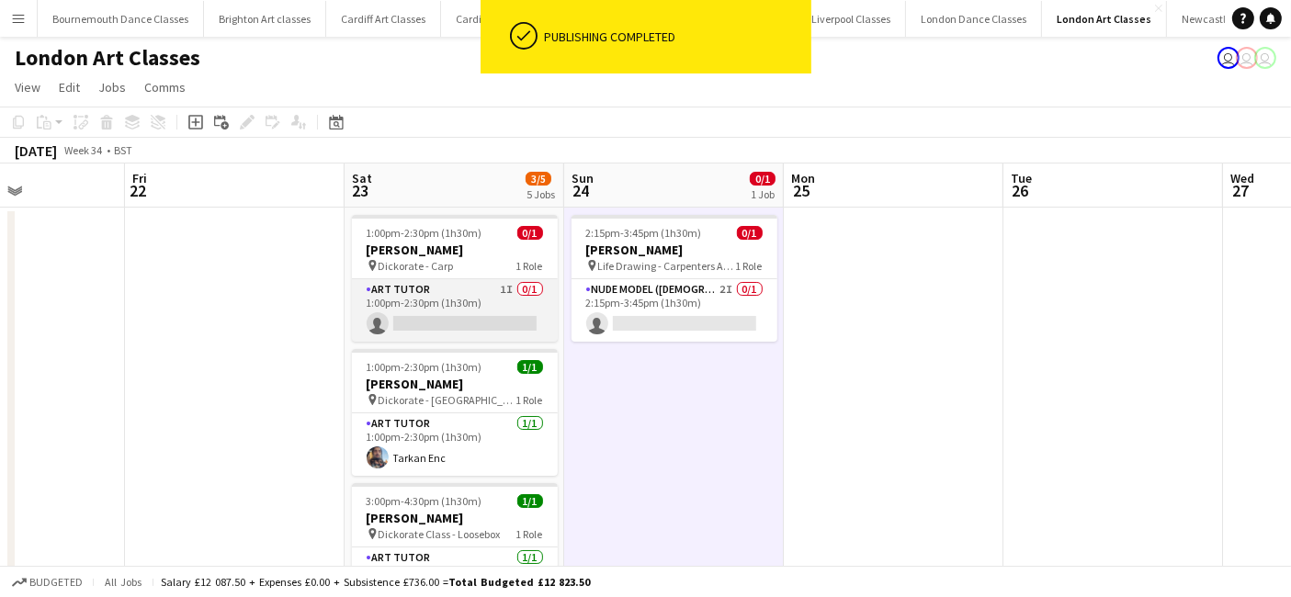
click at [489, 316] on app-card-role "Art Tutor 1I 0/1 1:00pm-2:30pm (1h30m) single-neutral-actions" at bounding box center [455, 310] width 206 height 62
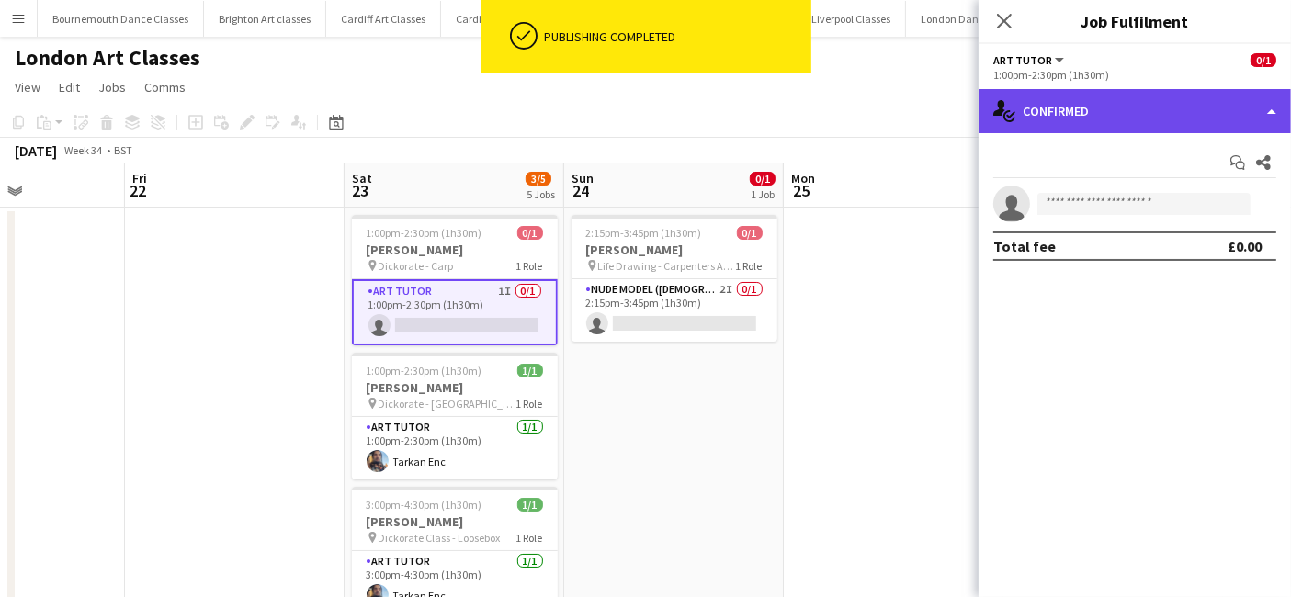
click at [1201, 124] on div "single-neutral-actions-check-2 Confirmed" at bounding box center [1134, 111] width 312 height 44
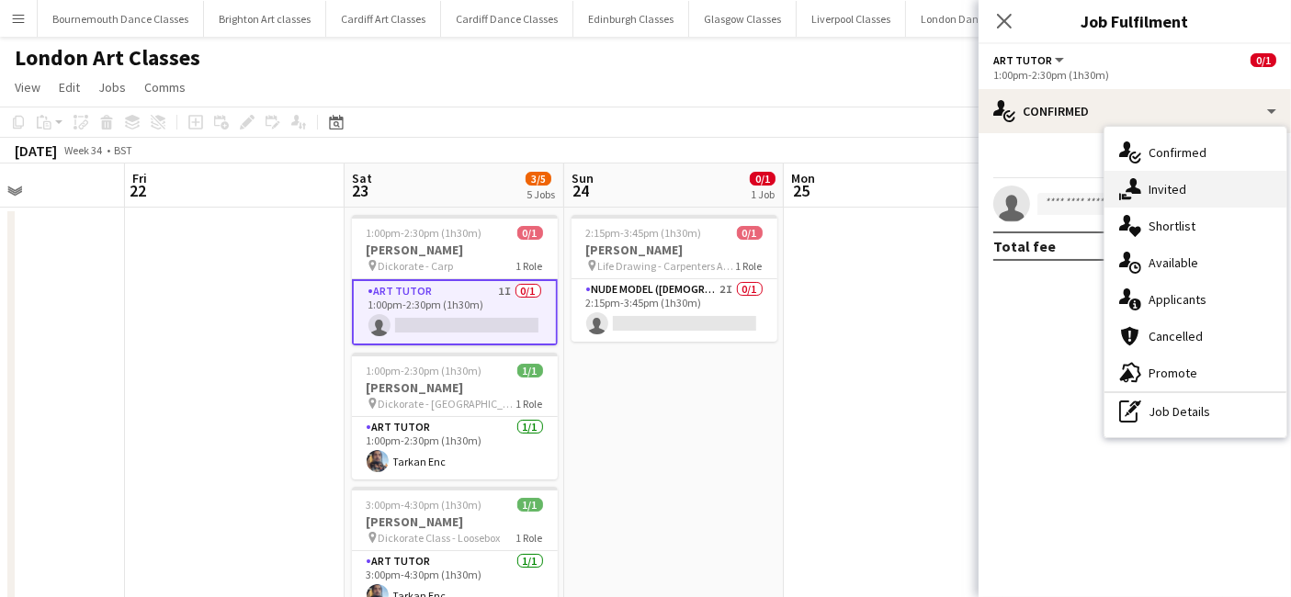
click at [1201, 182] on div "single-neutral-actions-share-1 Invited" at bounding box center [1195, 189] width 182 height 37
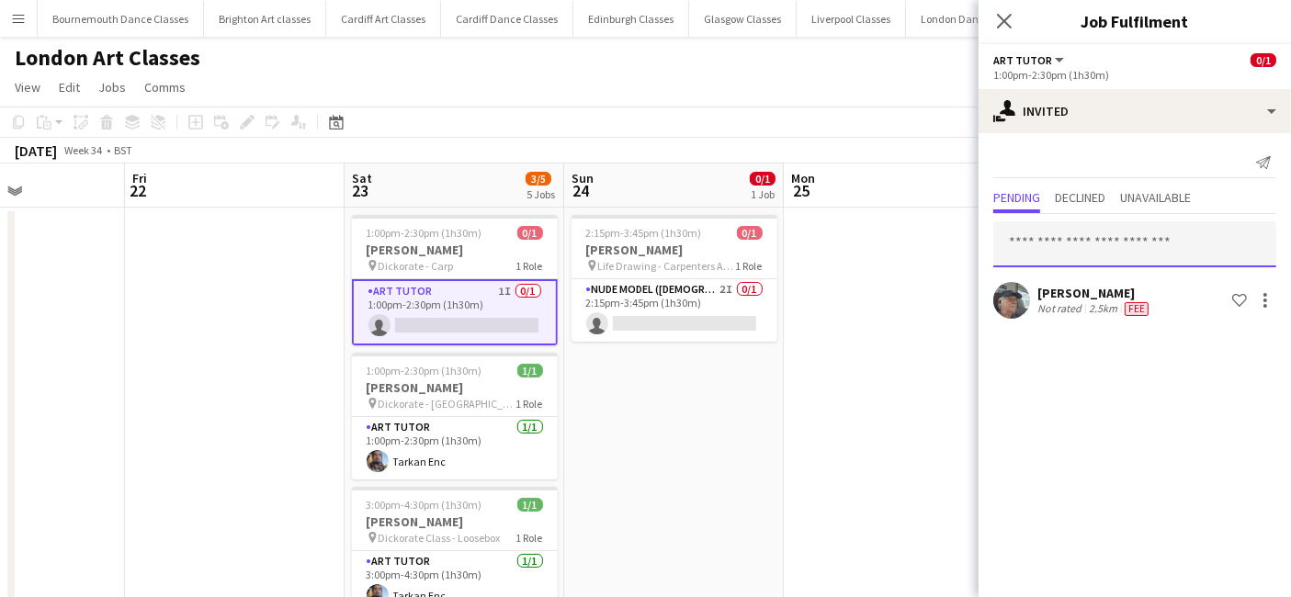
click at [1063, 256] on input "text" at bounding box center [1134, 244] width 283 height 46
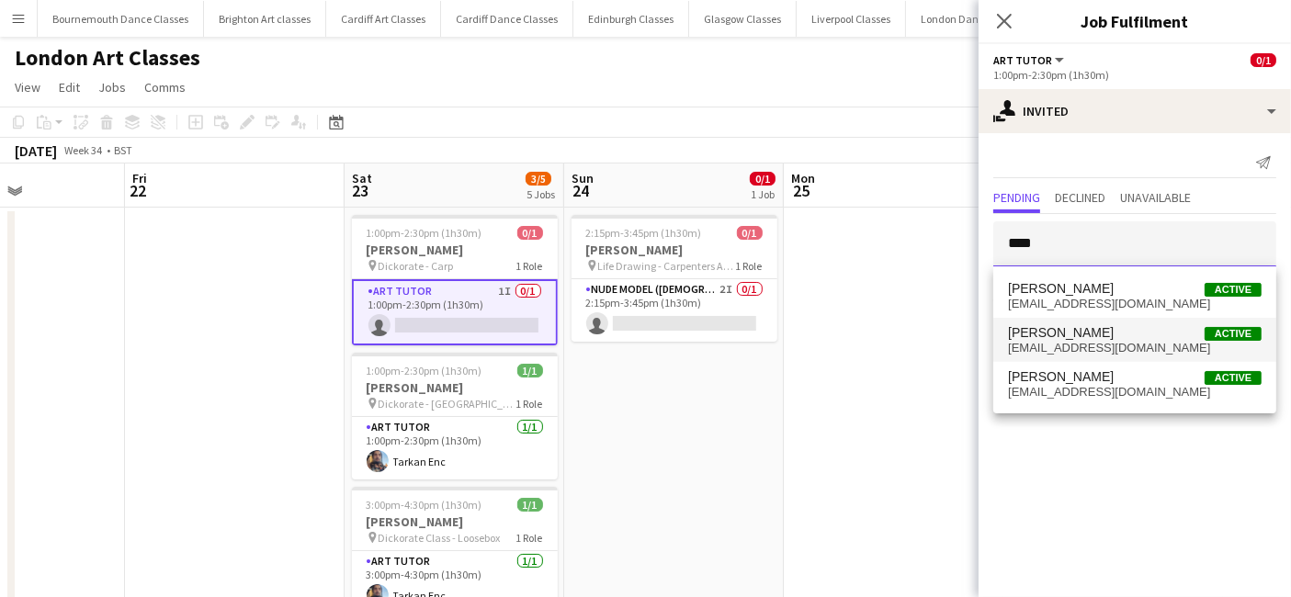
type input "****"
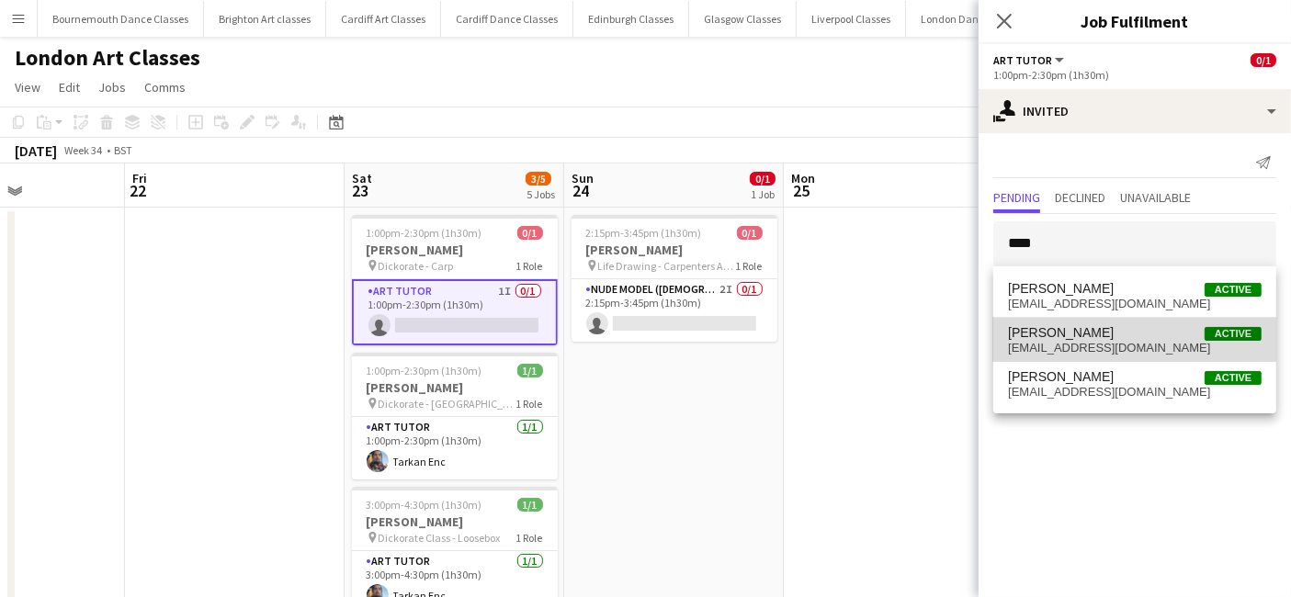
click at [1053, 325] on span "[PERSON_NAME]" at bounding box center [1061, 333] width 106 height 16
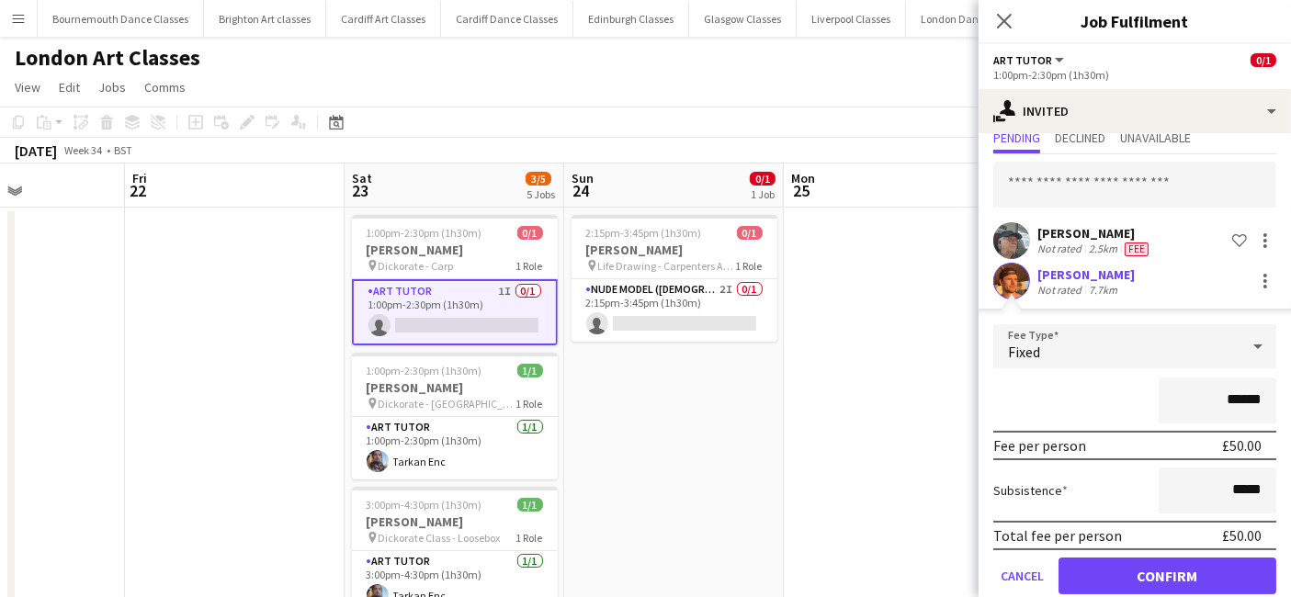
scroll to position [86, 0]
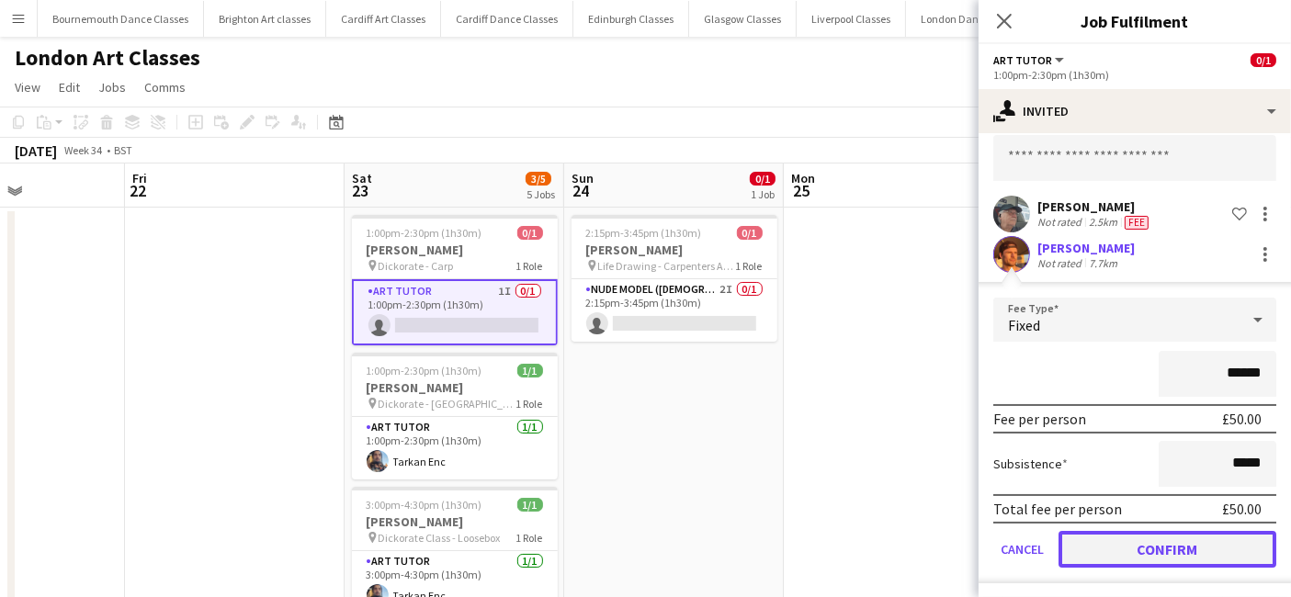
click at [1123, 544] on button "Confirm" at bounding box center [1167, 549] width 218 height 37
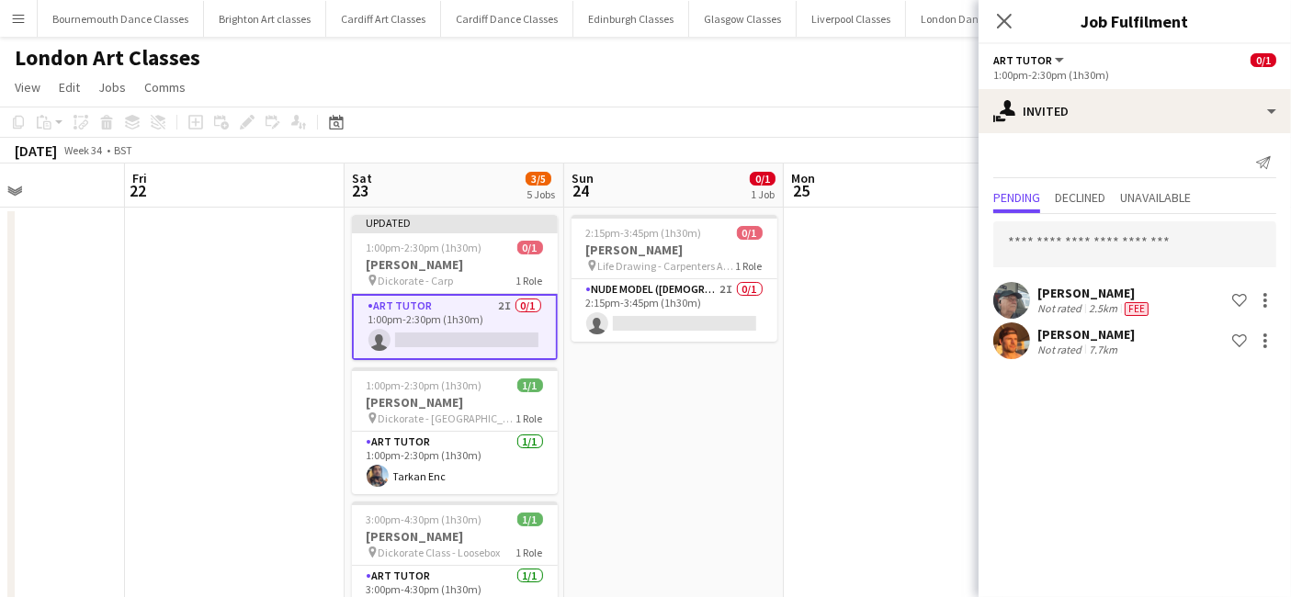
scroll to position [0, 0]
click at [1089, 237] on input "text" at bounding box center [1134, 244] width 283 height 46
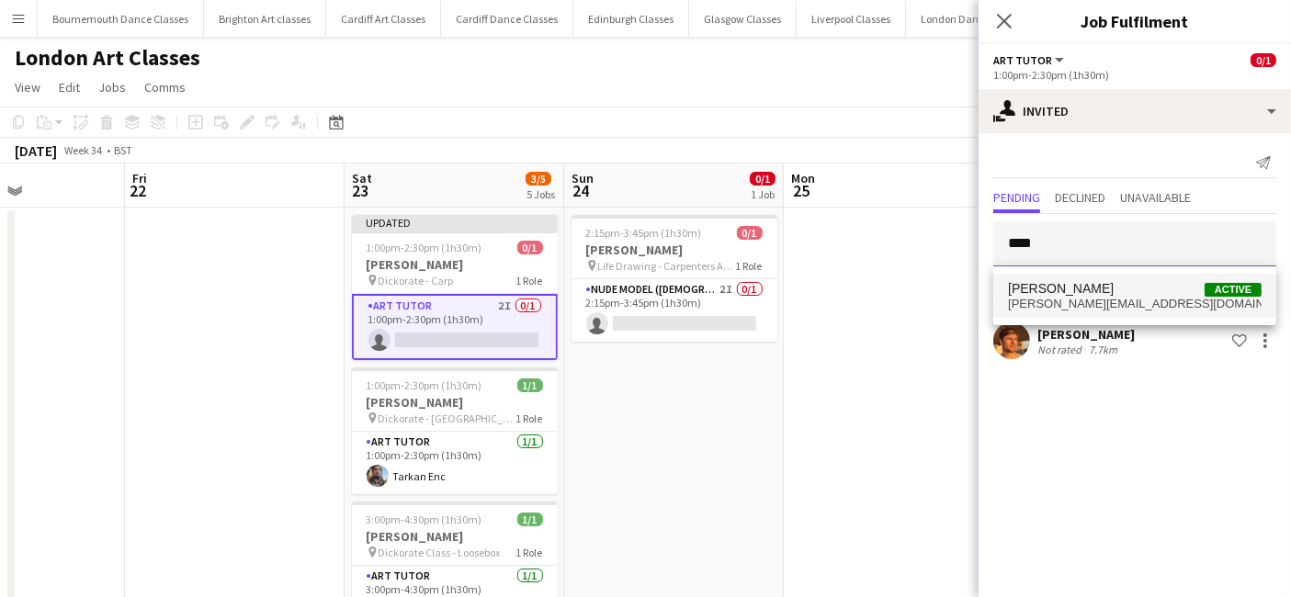
type input "****"
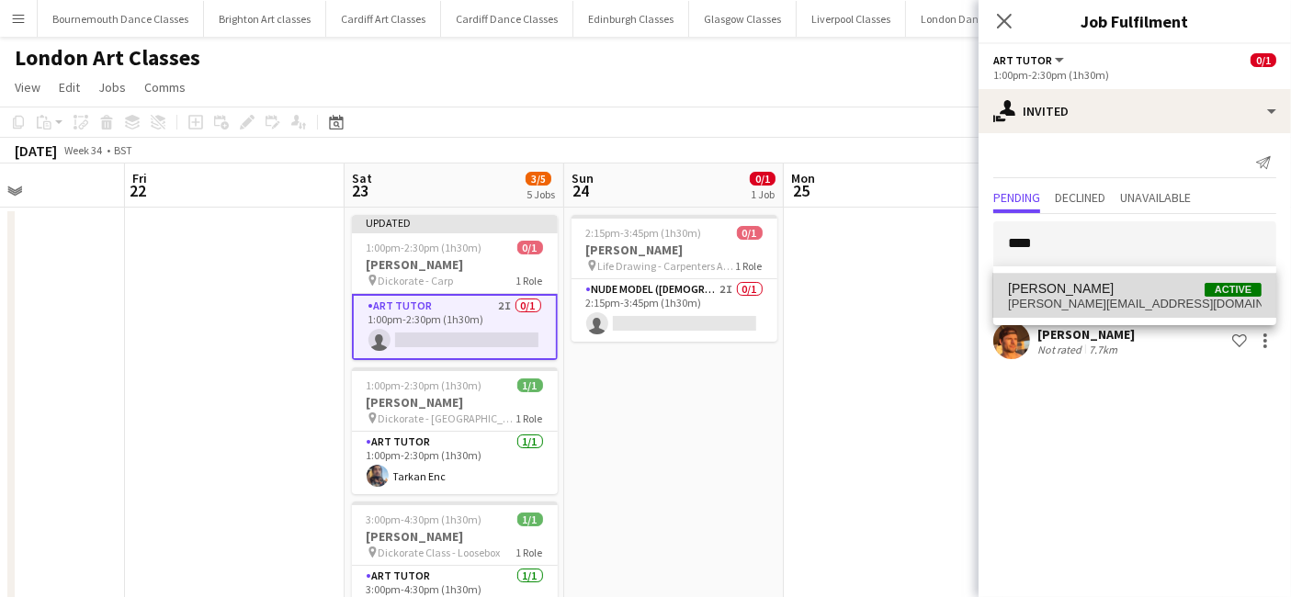
click at [1080, 286] on span "[PERSON_NAME]" at bounding box center [1061, 289] width 106 height 16
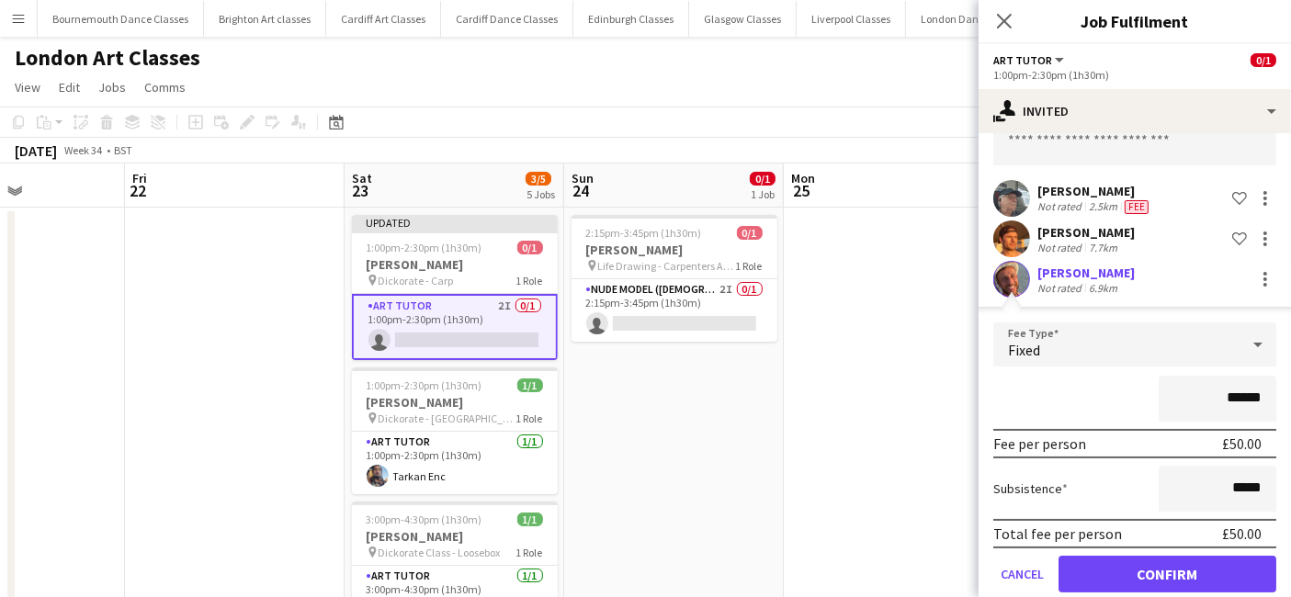
scroll to position [127, 0]
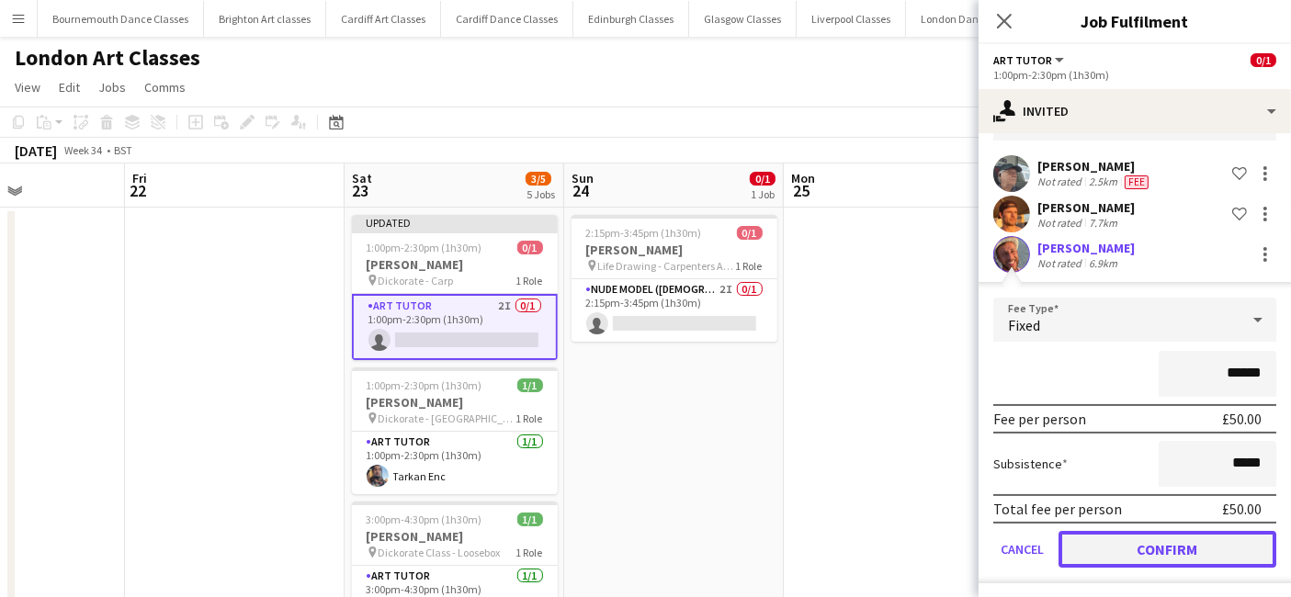
click at [1124, 547] on button "Confirm" at bounding box center [1167, 549] width 218 height 37
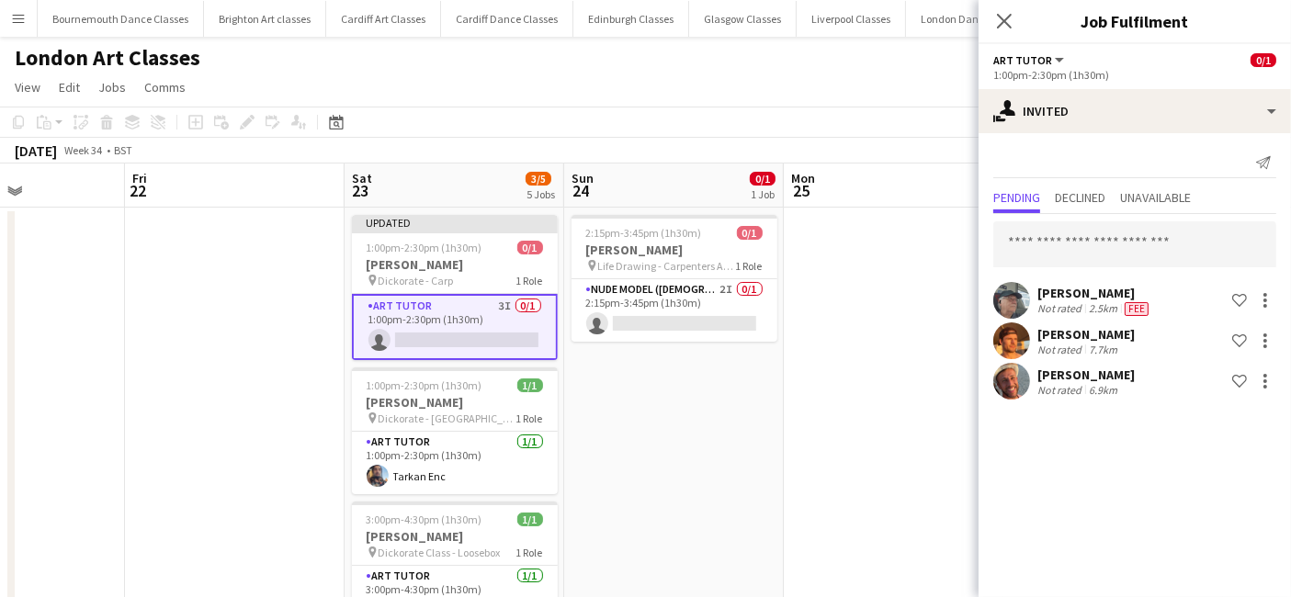
click at [754, 433] on app-date-cell "2:15pm-3:45pm (1h30m) 0/1 [PERSON_NAME] pin Life Drawing - Carpenters Arms 1 Ro…" at bounding box center [674, 565] width 220 height 715
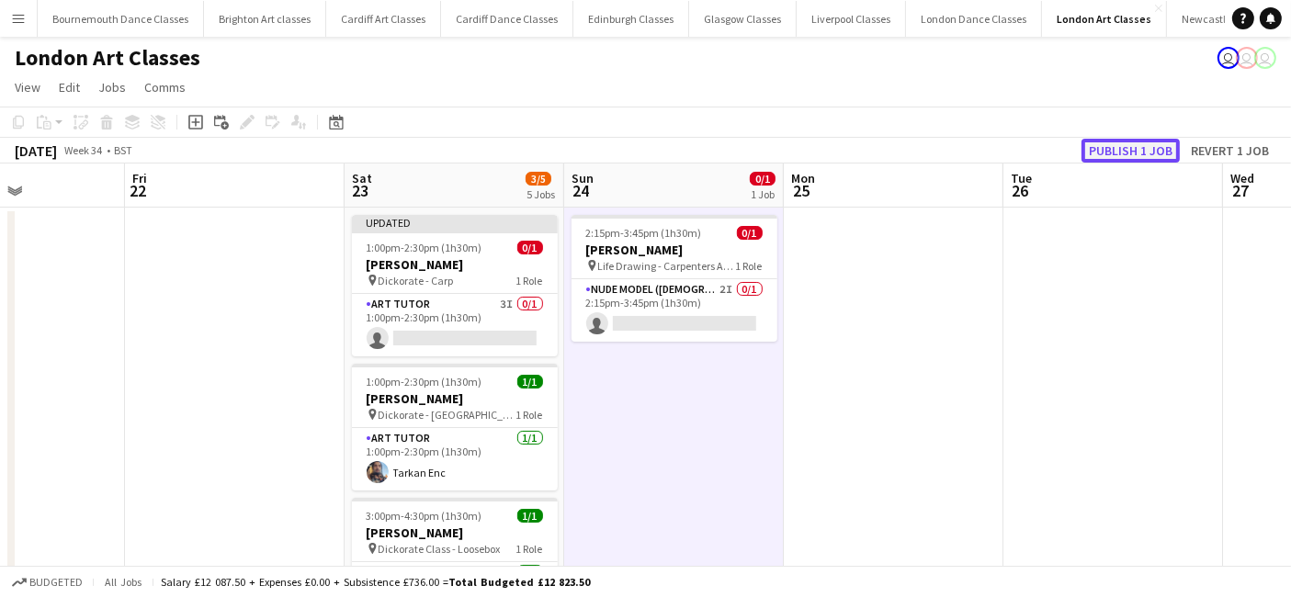
click at [1131, 158] on button "Publish 1 job" at bounding box center [1130, 151] width 98 height 24
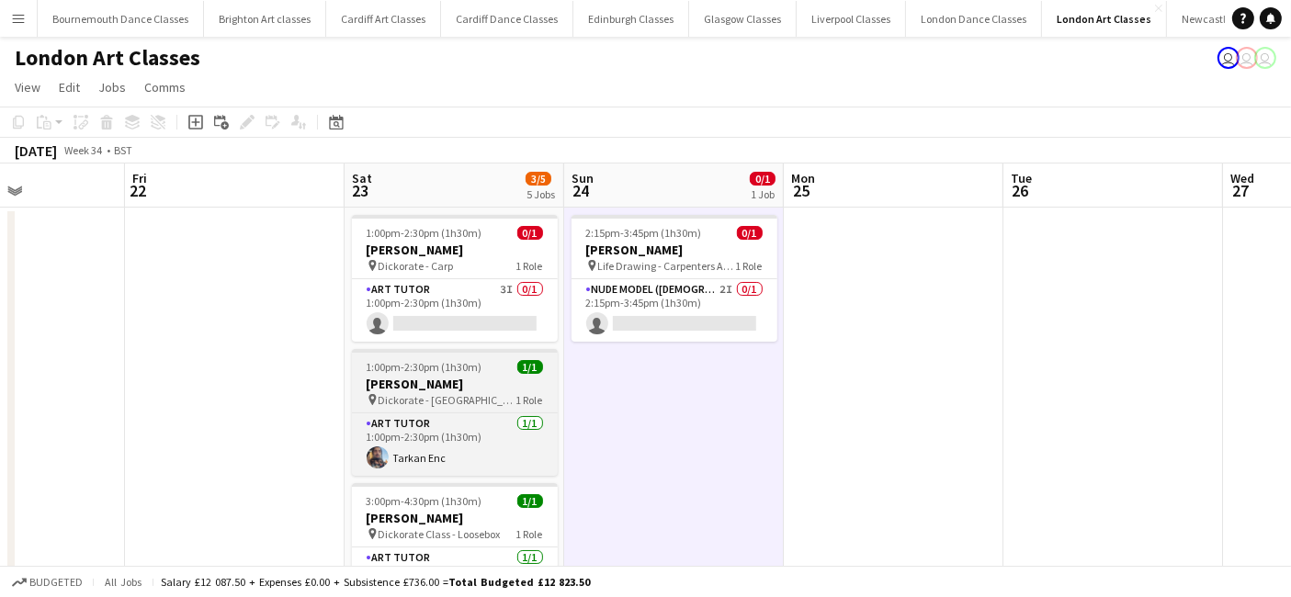
scroll to position [354, 0]
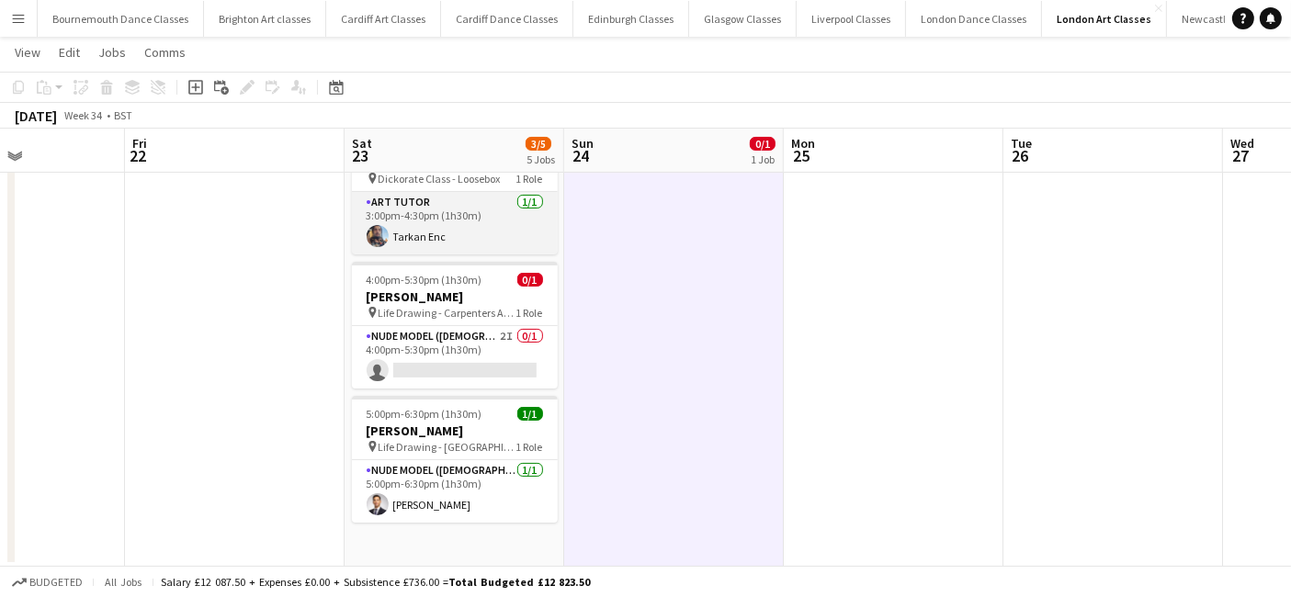
click at [480, 231] on app-card-role "Art Tutor [DATE] 3:00pm-4:30pm (1h30m) Tarkan Enc" at bounding box center [455, 223] width 206 height 62
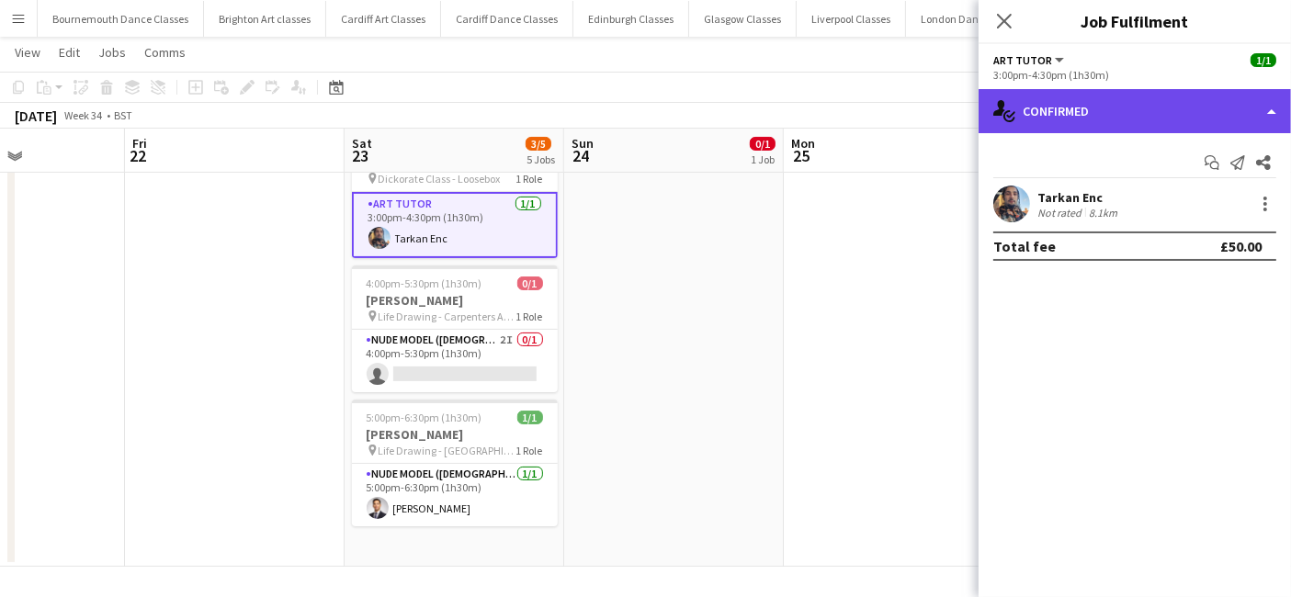
click at [1180, 120] on div "single-neutral-actions-check-2 Confirmed" at bounding box center [1134, 111] width 312 height 44
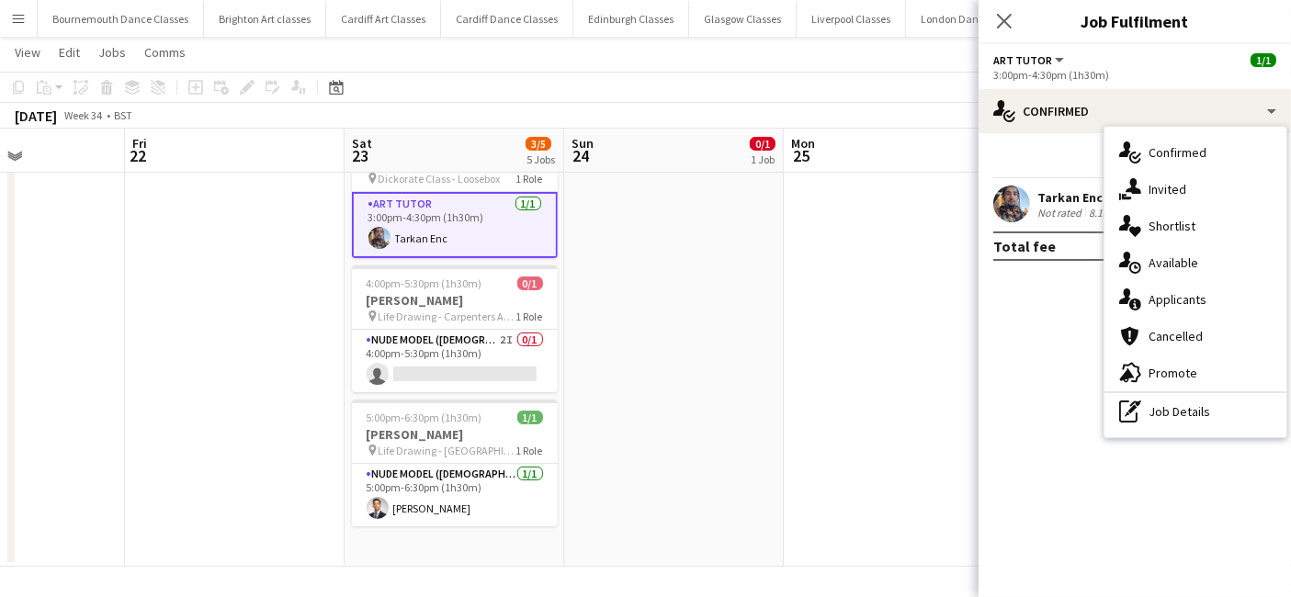
click at [462, 242] on app-card-role "Art Tutor [DATE] 3:00pm-4:30pm (1h30m) Tarkan Enc" at bounding box center [455, 225] width 206 height 66
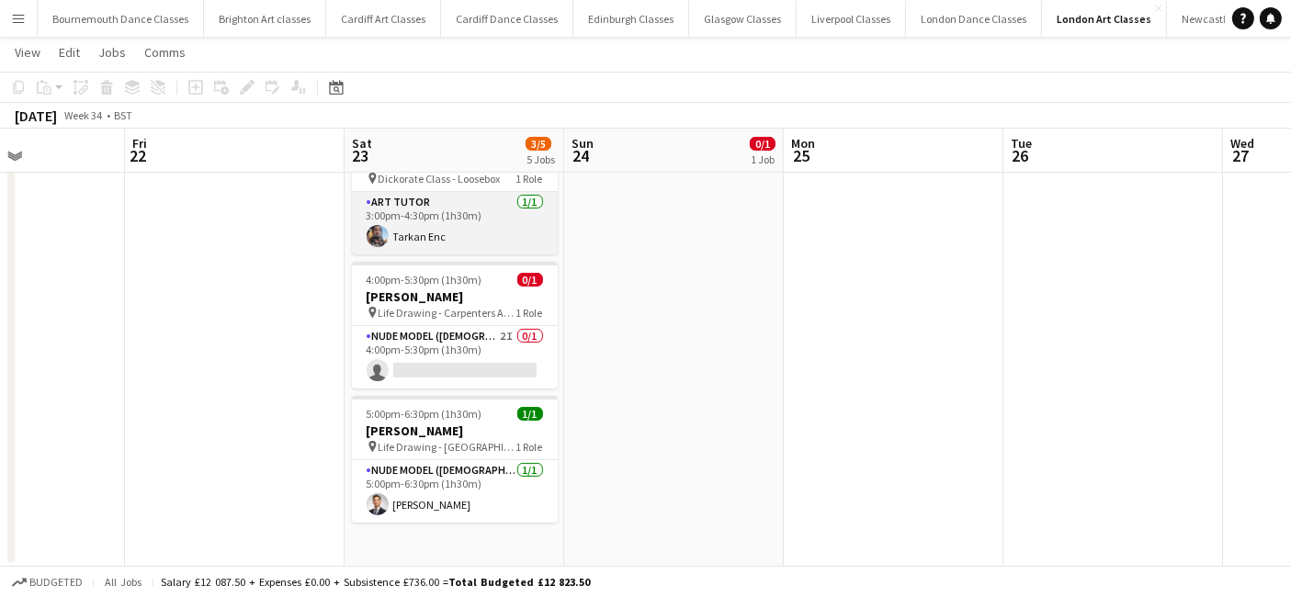
click at [485, 228] on app-card-role "Art Tutor [DATE] 3:00pm-4:30pm (1h30m) Tarkan Enc" at bounding box center [455, 223] width 206 height 62
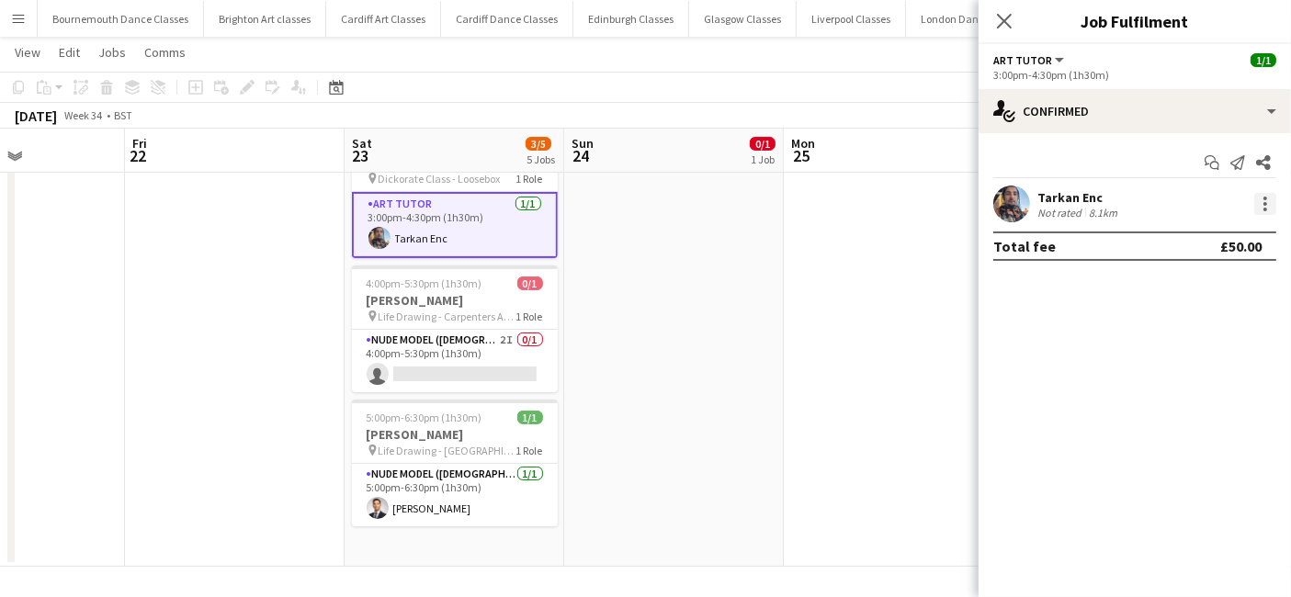
click at [1270, 204] on div at bounding box center [1265, 204] width 22 height 22
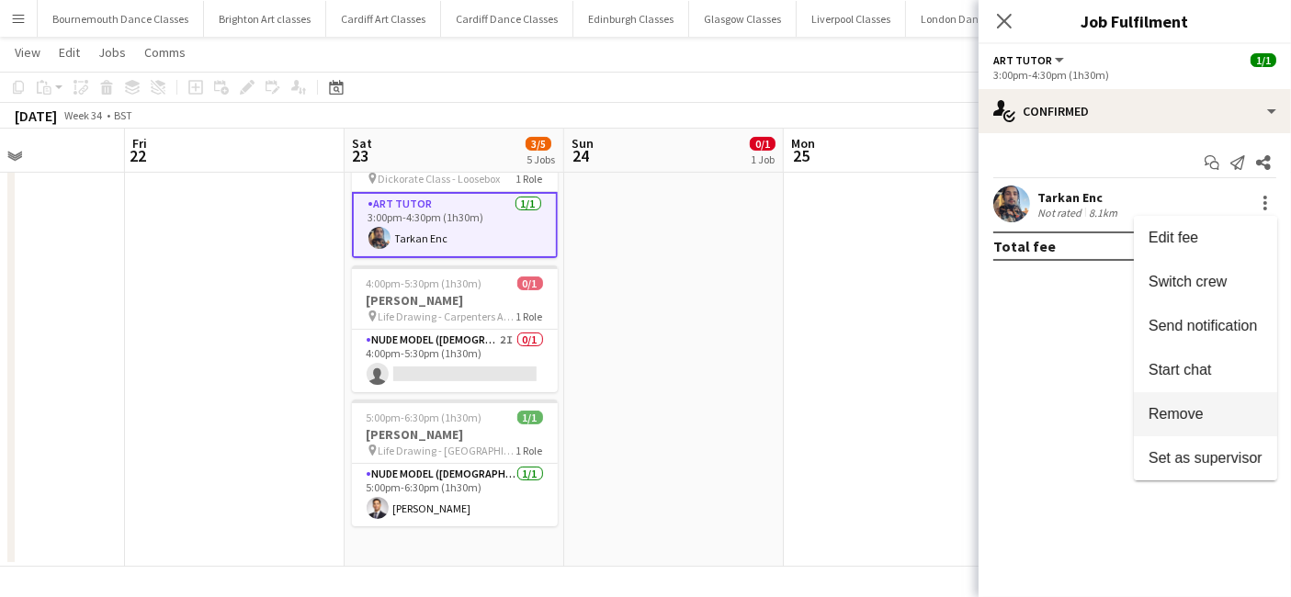
click at [1168, 400] on button "Remove" at bounding box center [1205, 414] width 143 height 44
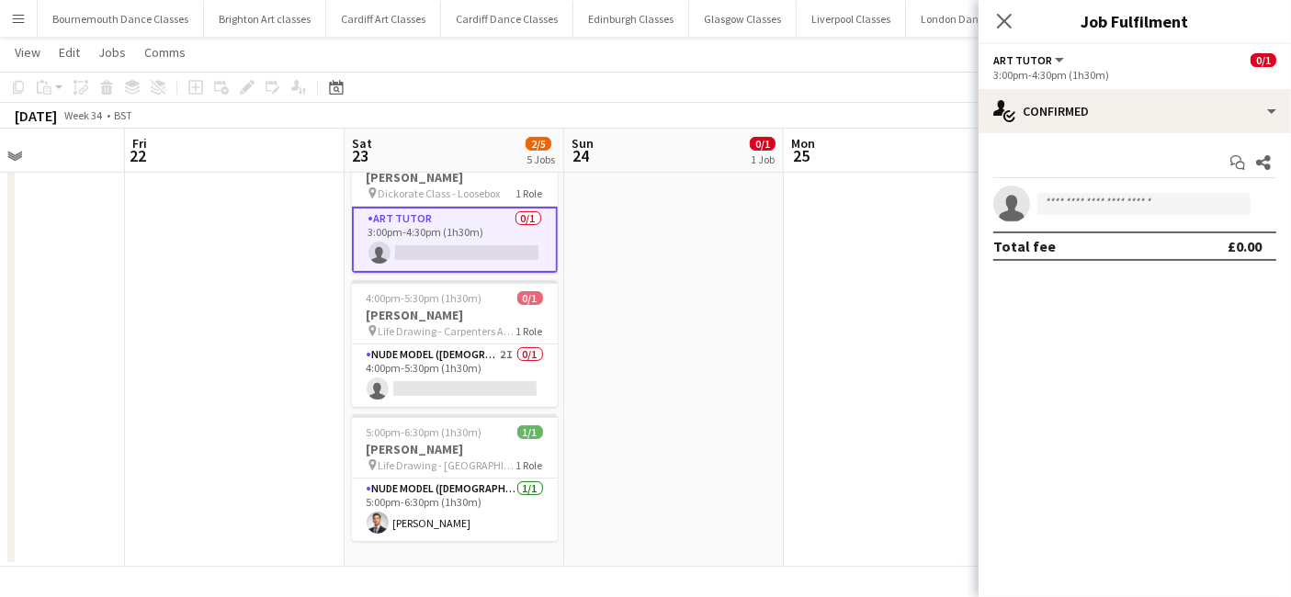
click at [731, 327] on app-date-cell "2:15pm-3:45pm (1h30m) 0/1 [PERSON_NAME] pin Life Drawing - Carpenters Arms 1 Ro…" at bounding box center [674, 209] width 220 height 715
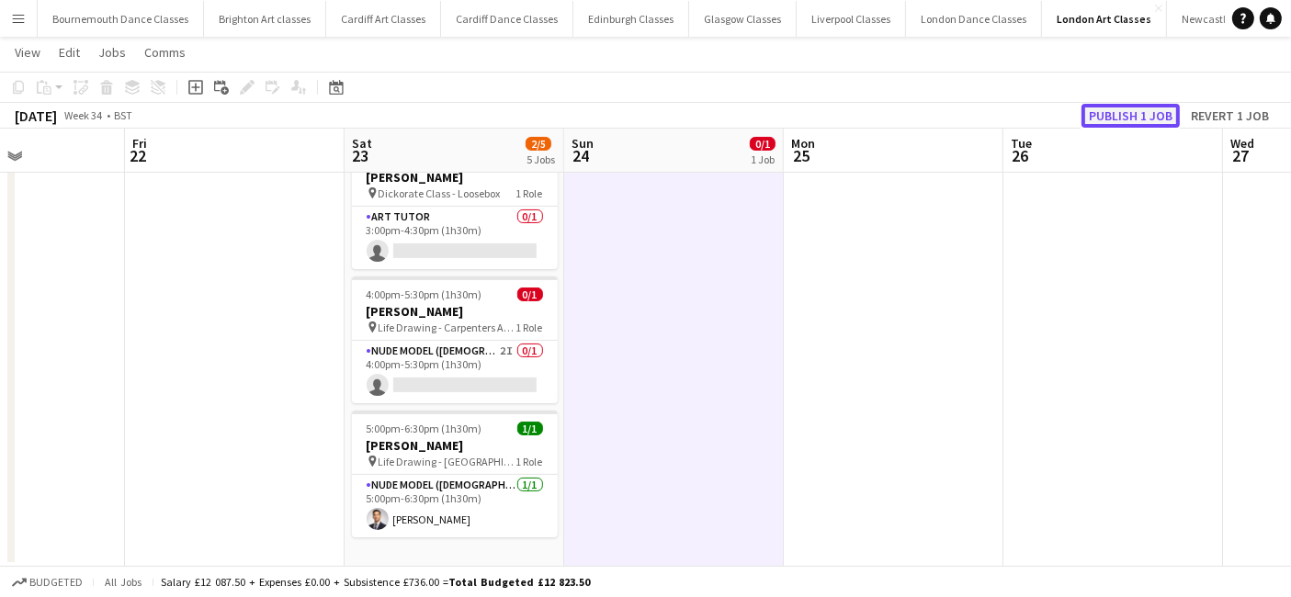
click at [1116, 118] on button "Publish 1 job" at bounding box center [1130, 116] width 98 height 24
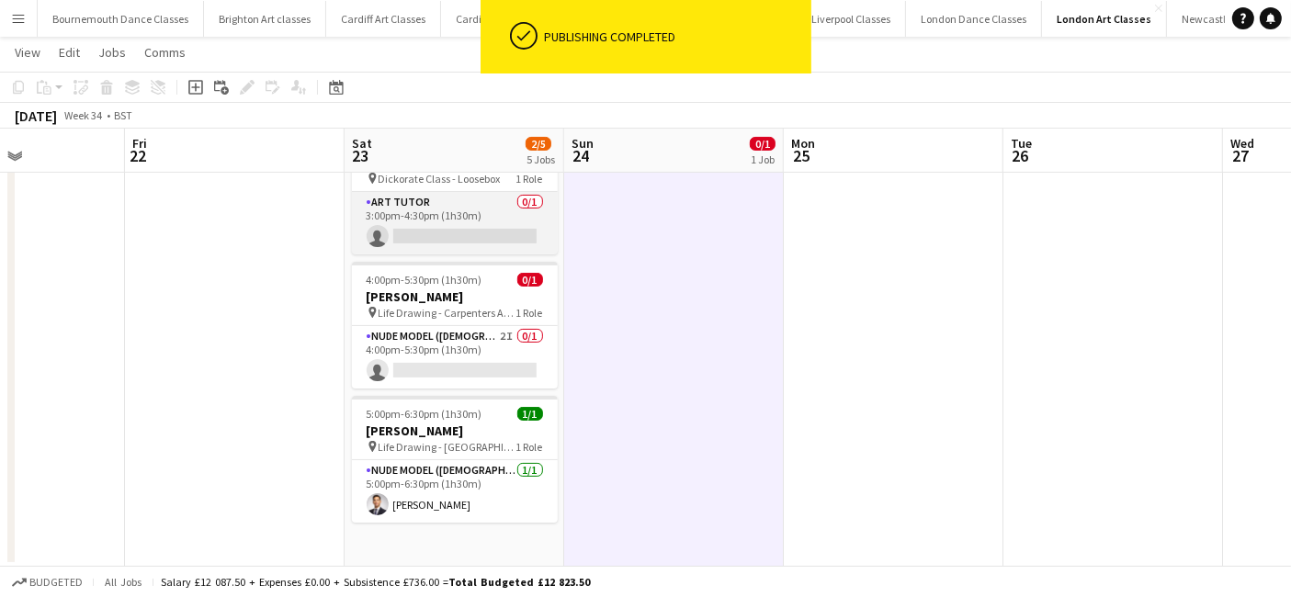
click at [459, 234] on app-card-role "Art Tutor 0/1 3:00pm-4:30pm (1h30m) single-neutral-actions" at bounding box center [455, 223] width 206 height 62
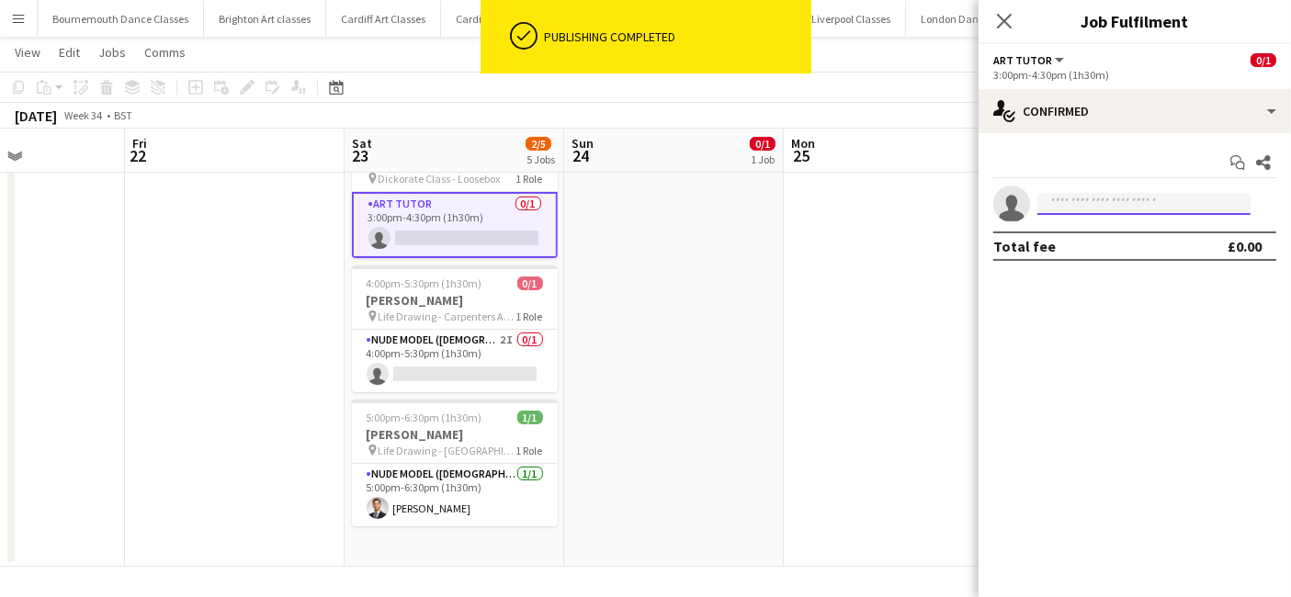
click at [1123, 205] on input at bounding box center [1143, 204] width 213 height 22
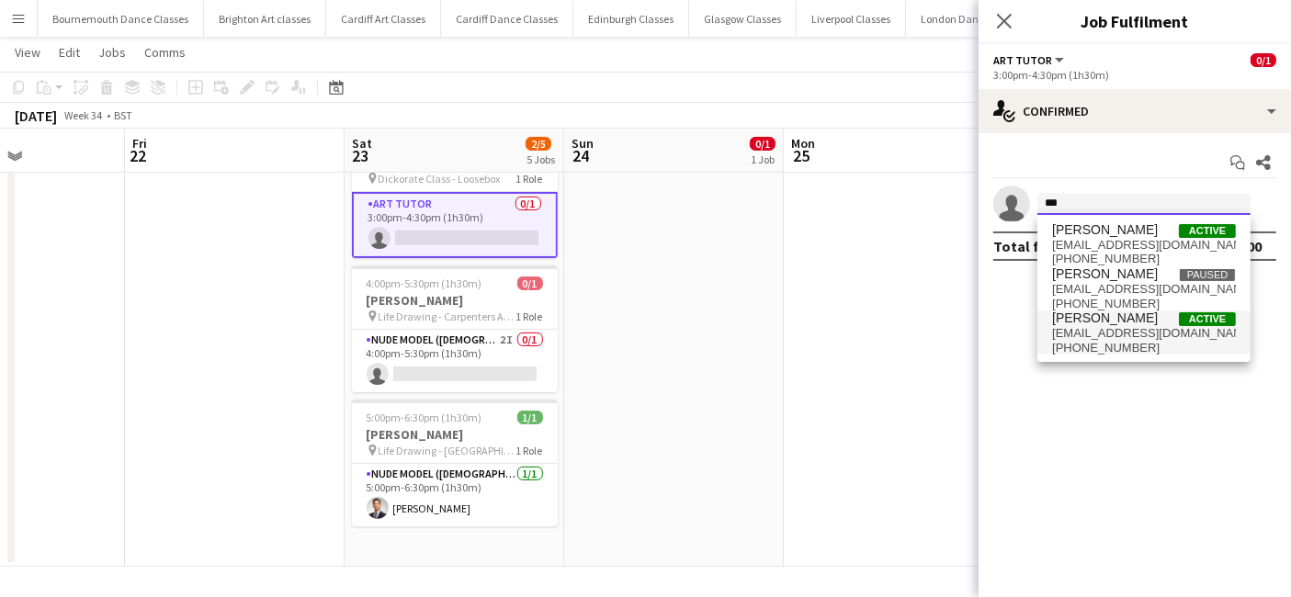
type input "***"
click at [1091, 326] on span "[EMAIL_ADDRESS][DOMAIN_NAME]" at bounding box center [1144, 333] width 184 height 15
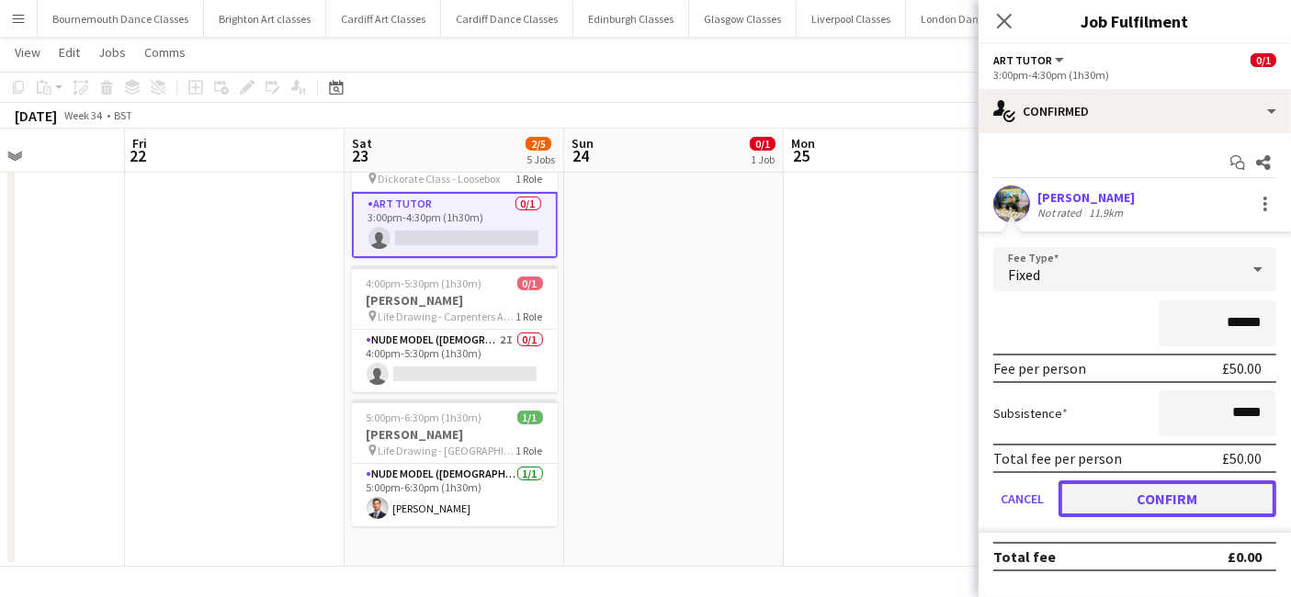
click at [1130, 491] on button "Confirm" at bounding box center [1167, 498] width 218 height 37
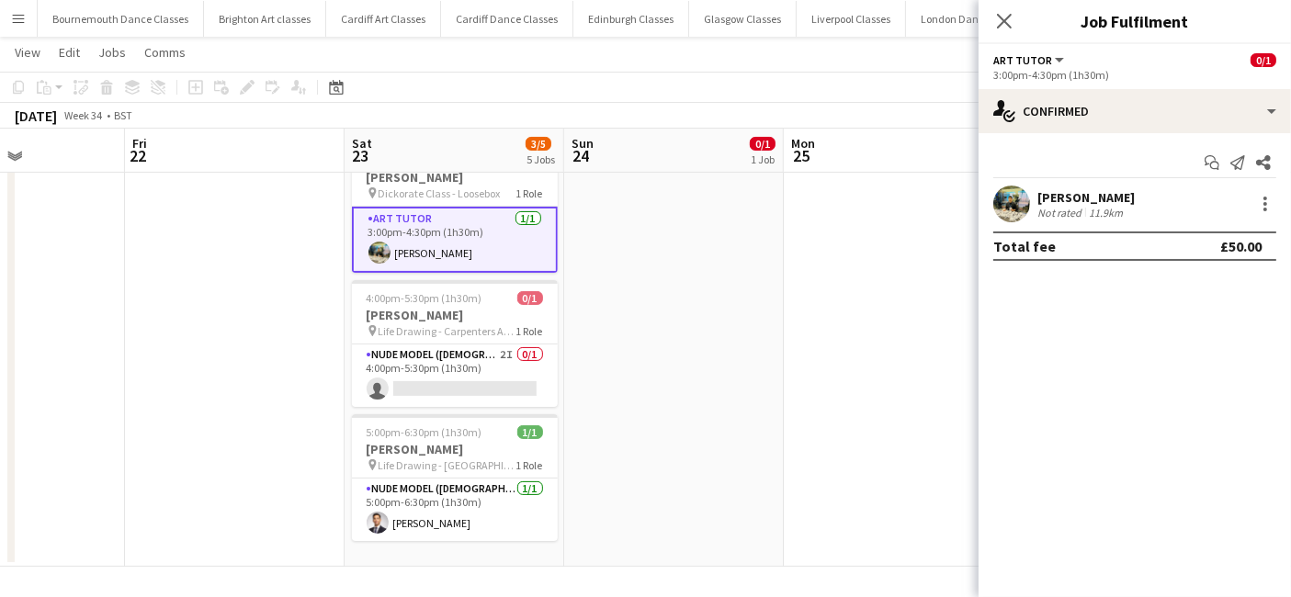
click at [748, 432] on app-date-cell "2:15pm-3:45pm (1h30m) 0/1 [PERSON_NAME] pin Life Drawing - Carpenters Arms 1 Ro…" at bounding box center [674, 209] width 220 height 715
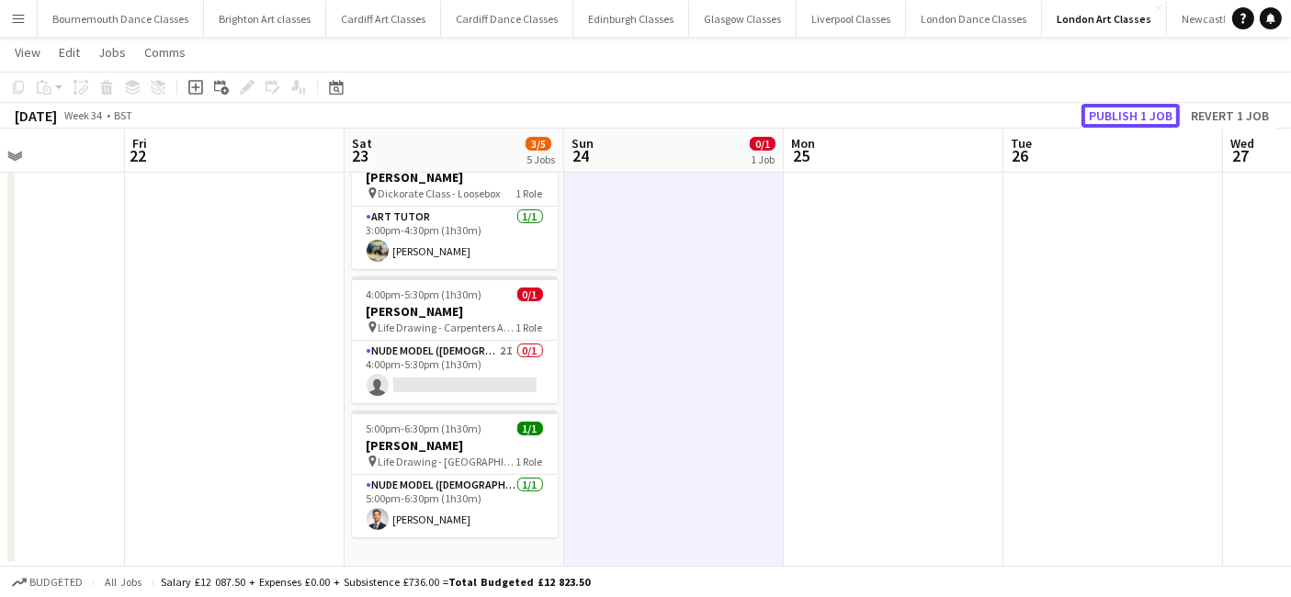
drag, startPoint x: 1115, startPoint y: 117, endPoint x: 708, endPoint y: 240, distance: 425.2
click at [1100, 119] on button "Publish 1 job" at bounding box center [1130, 116] width 98 height 24
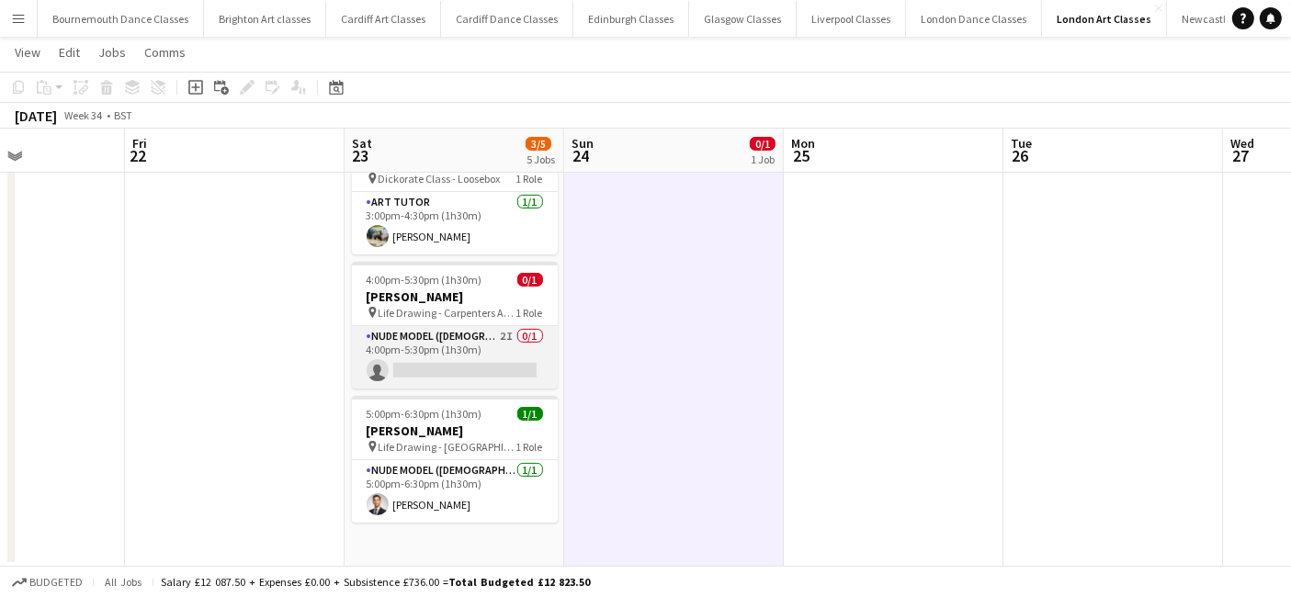
click at [462, 370] on app-card-role "Nude Model ([DEMOGRAPHIC_DATA]) 2I 0/1 4:00pm-5:30pm (1h30m) single-neutral-act…" at bounding box center [455, 357] width 206 height 62
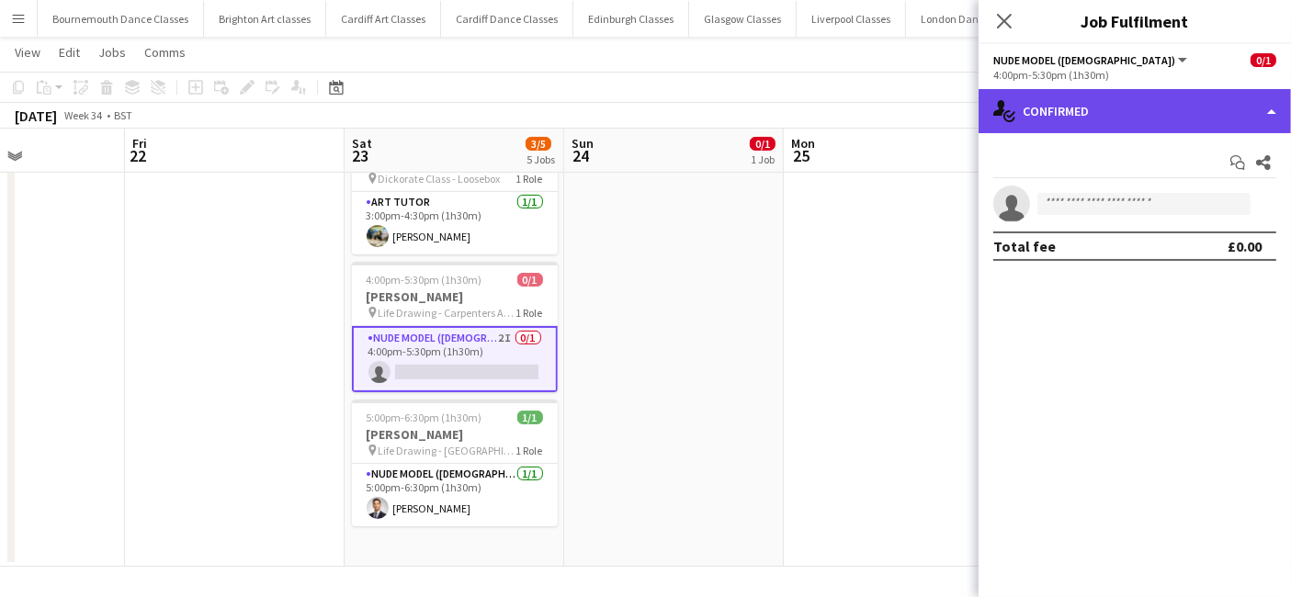
click at [1136, 107] on div "single-neutral-actions-check-2 Confirmed" at bounding box center [1134, 111] width 312 height 44
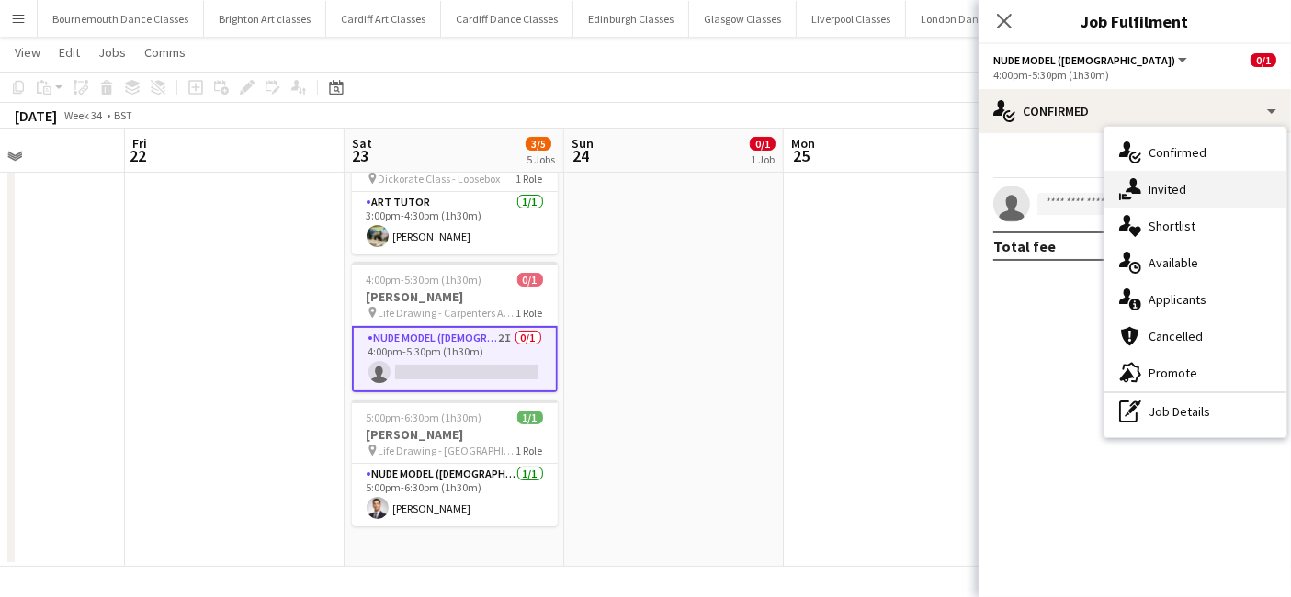
click at [1203, 205] on div "single-neutral-actions-share-1 Invited" at bounding box center [1195, 189] width 182 height 37
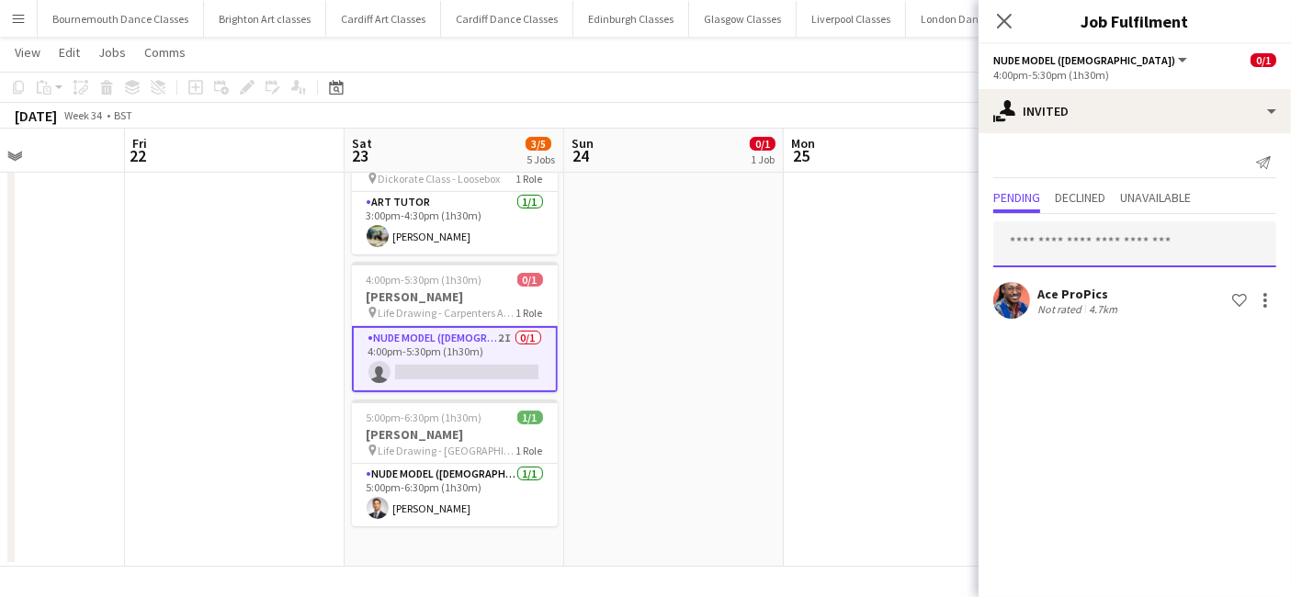
click at [1099, 245] on input "text" at bounding box center [1134, 244] width 283 height 46
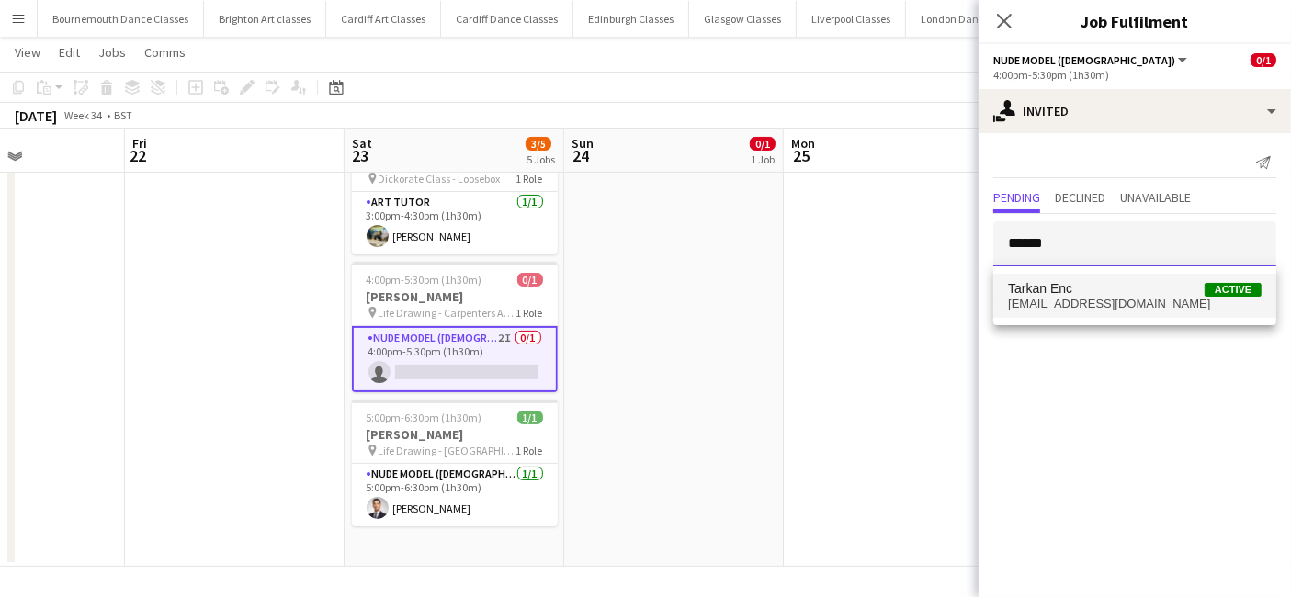
type input "******"
click at [1078, 305] on span "[EMAIL_ADDRESS][DOMAIN_NAME]" at bounding box center [1135, 304] width 254 height 15
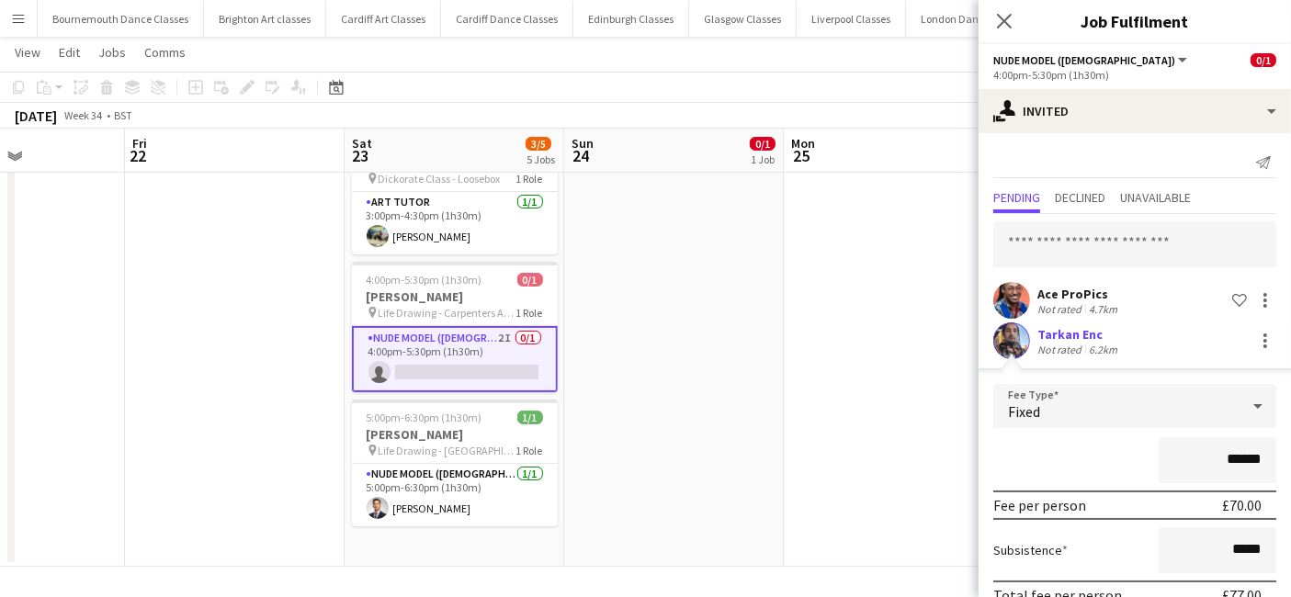
scroll to position [86, 0]
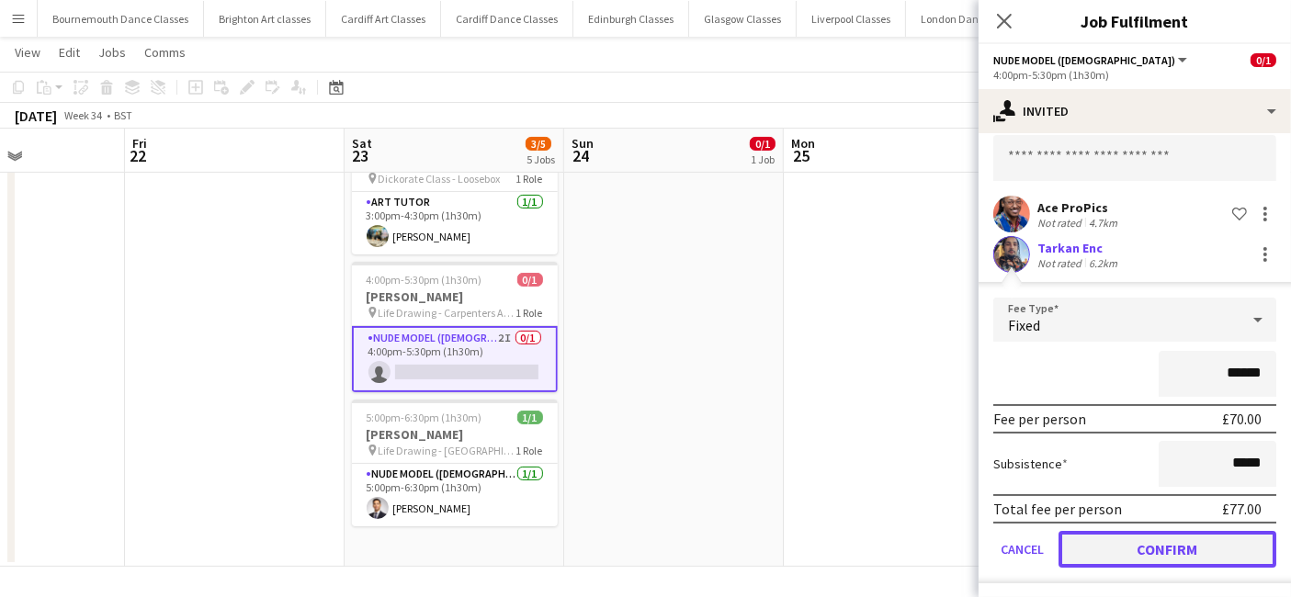
click at [1168, 547] on button "Confirm" at bounding box center [1167, 549] width 218 height 37
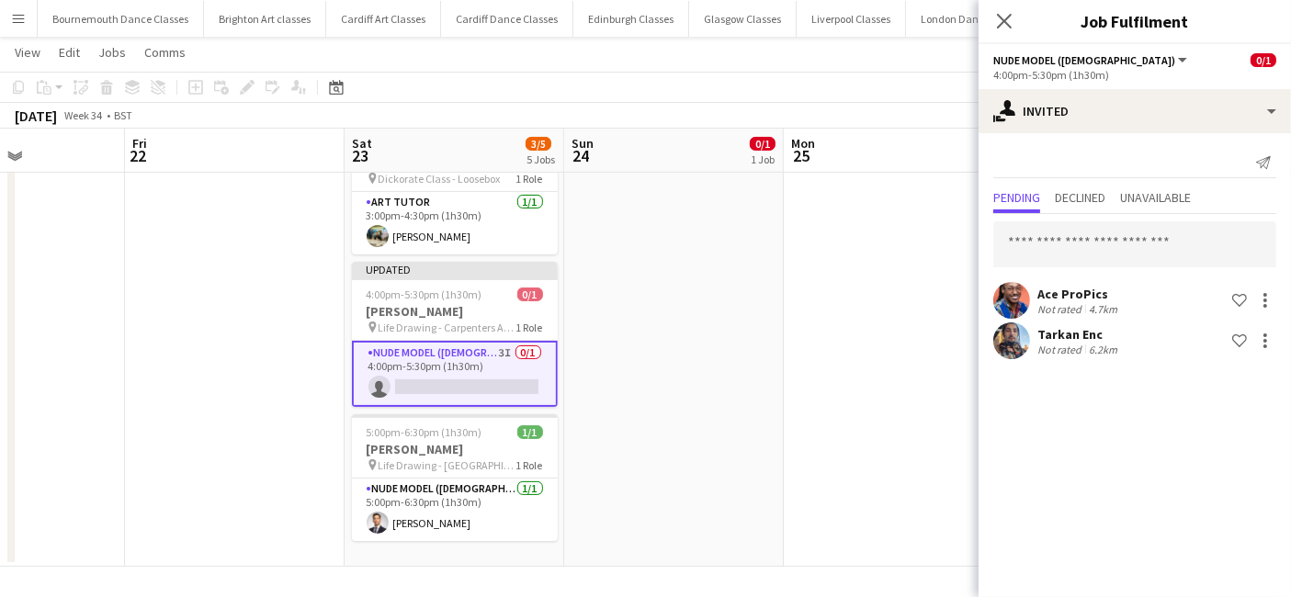
scroll to position [0, 0]
click at [1157, 243] on input "text" at bounding box center [1134, 244] width 283 height 46
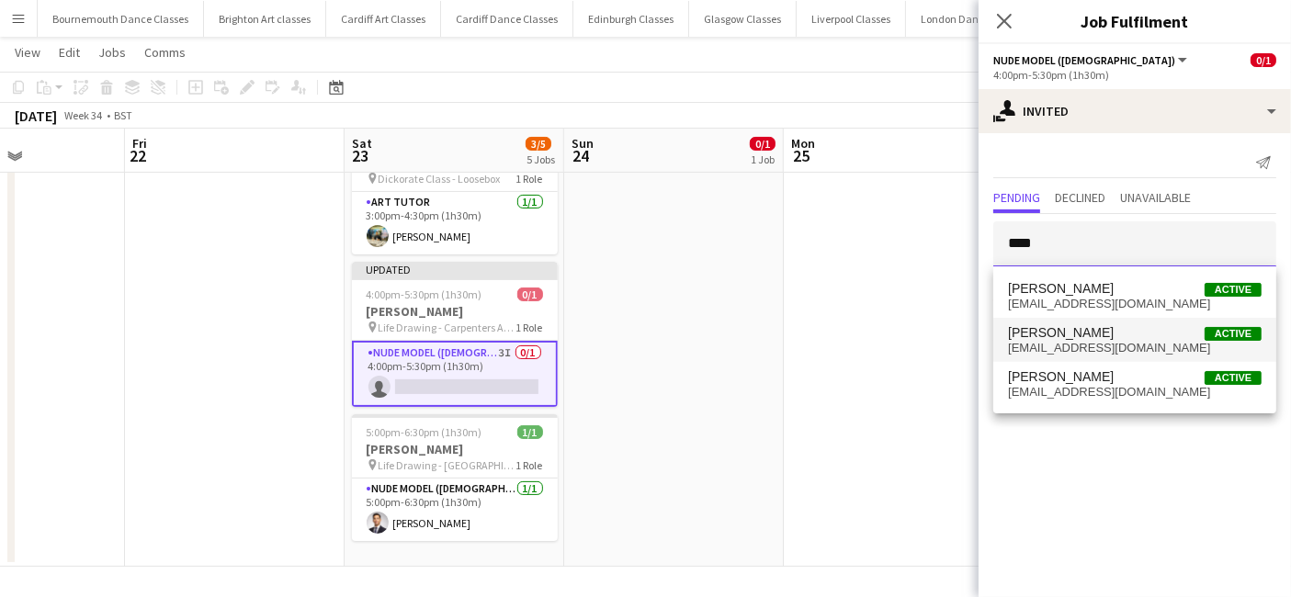
type input "****"
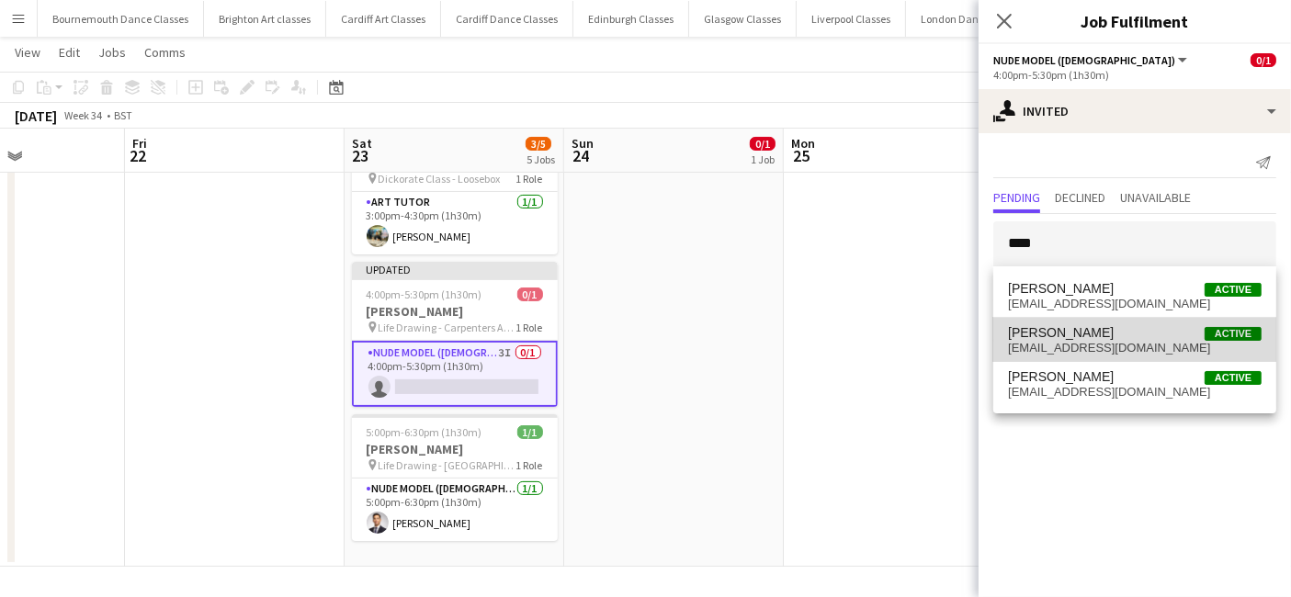
click at [1100, 325] on span "[PERSON_NAME]" at bounding box center [1061, 333] width 106 height 16
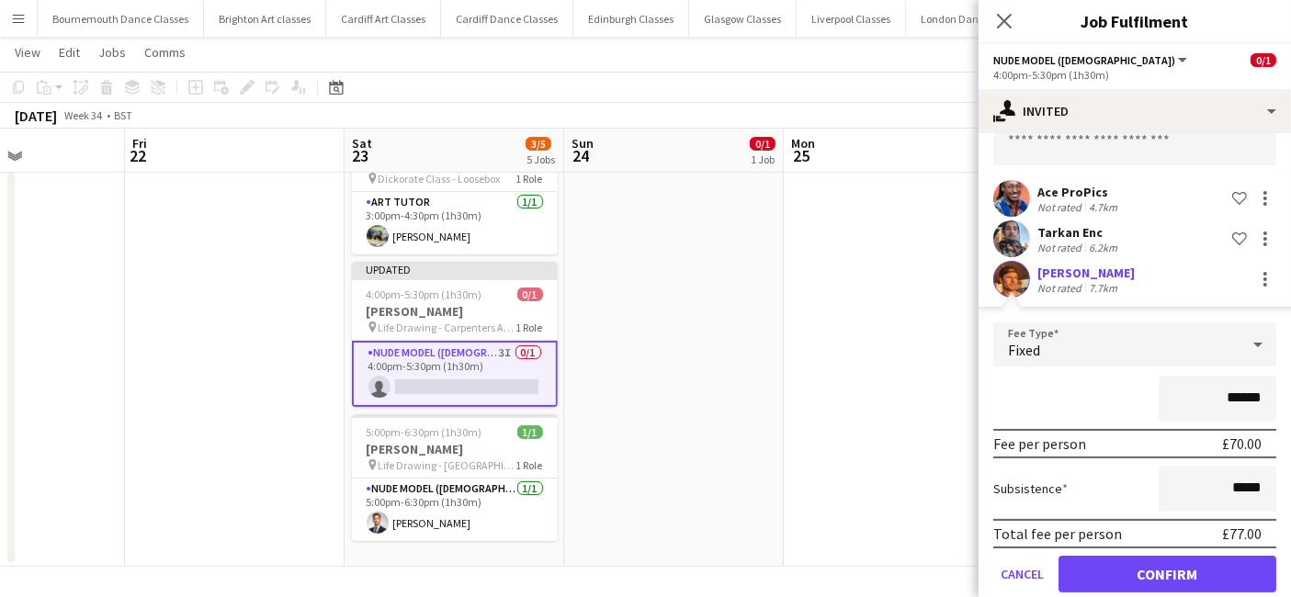
scroll to position [127, 0]
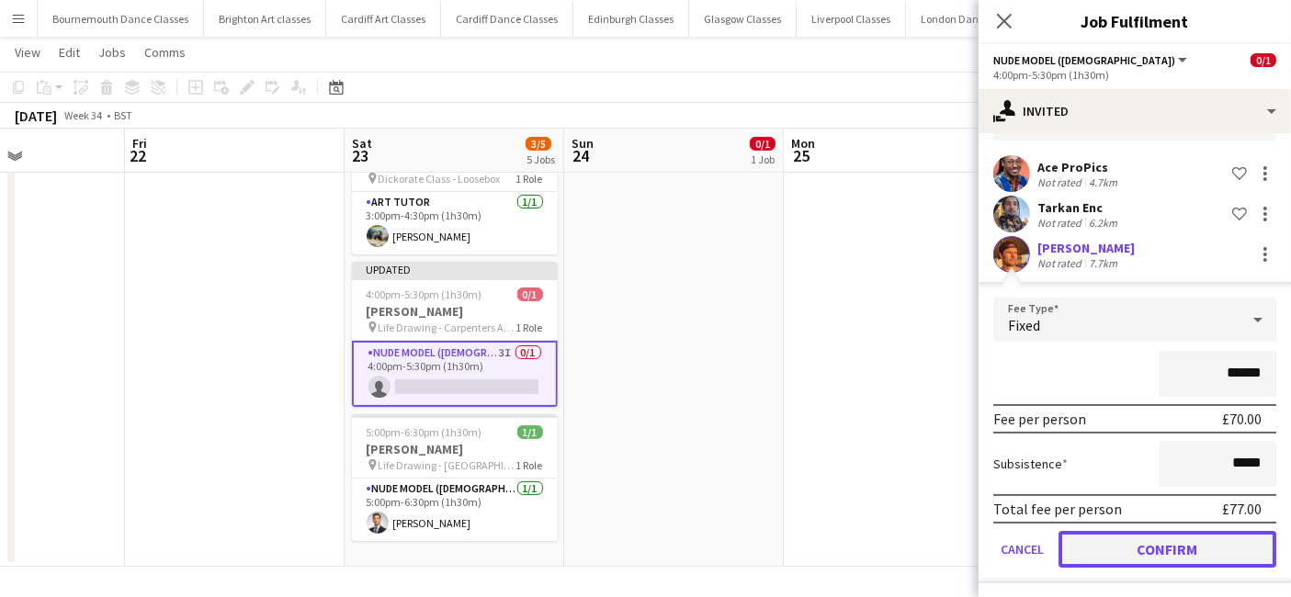
click at [1162, 554] on button "Confirm" at bounding box center [1167, 549] width 218 height 37
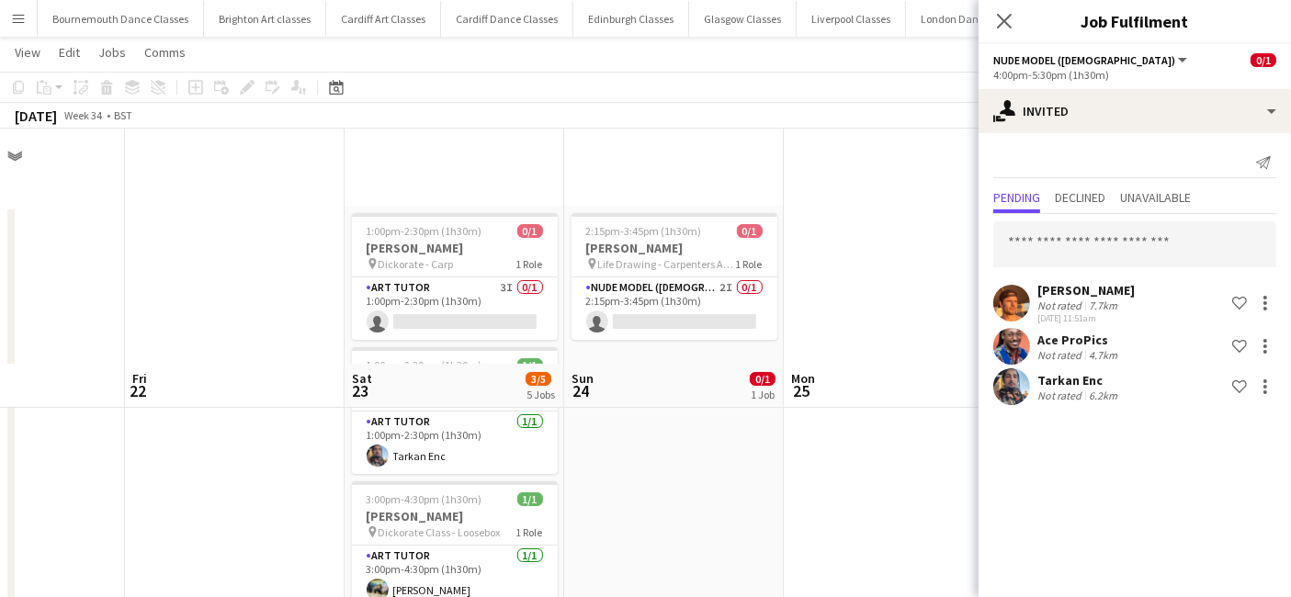
scroll to position [354, 0]
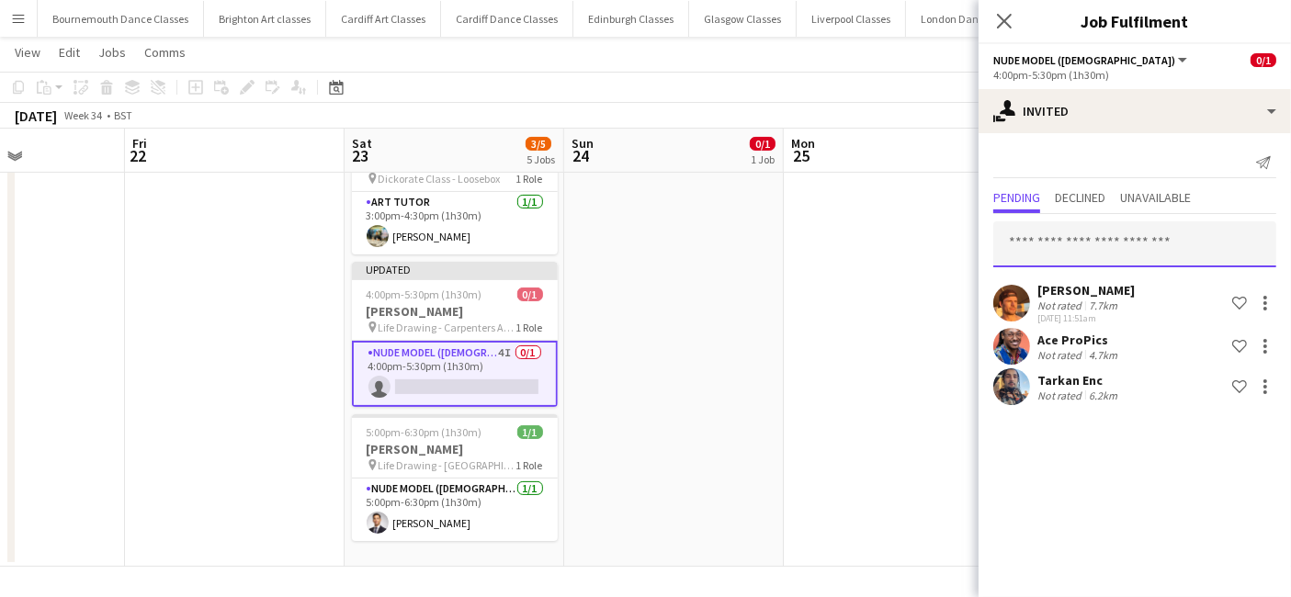
click at [1152, 248] on input "text" at bounding box center [1134, 244] width 283 height 46
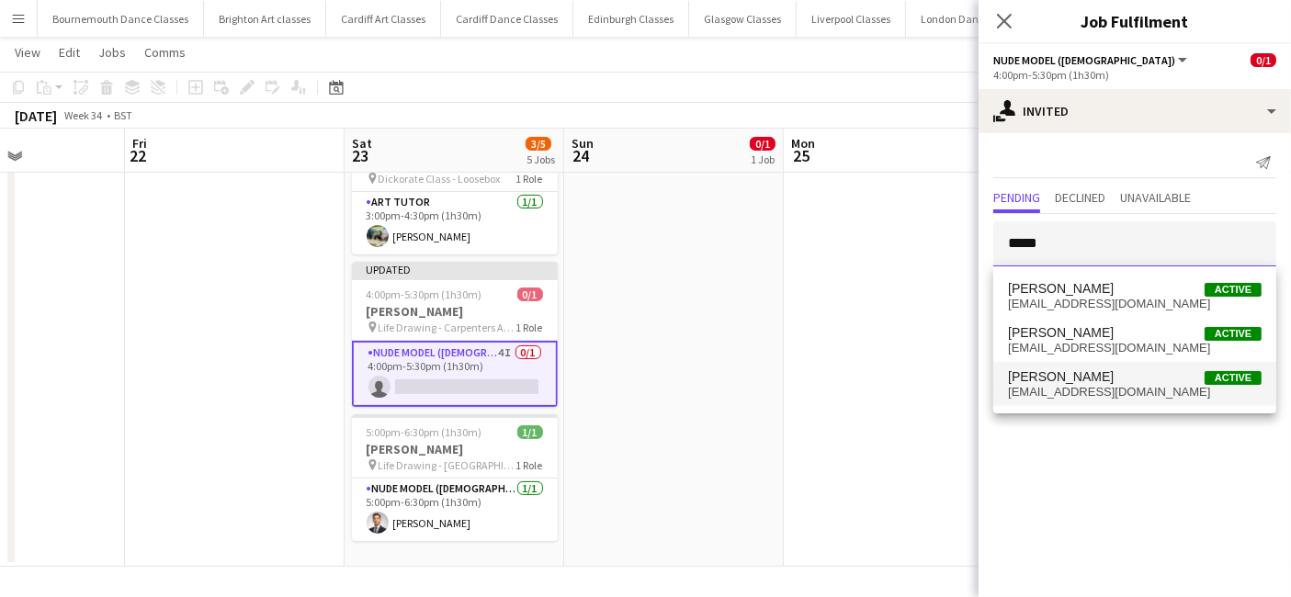
type input "*****"
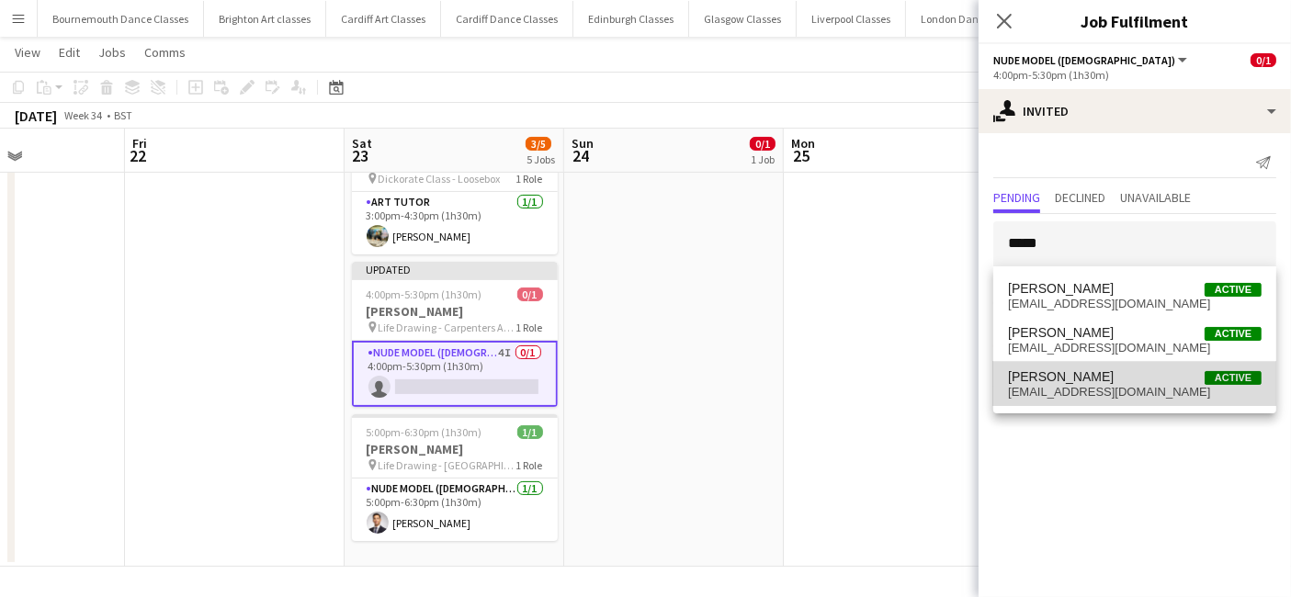
click at [1121, 378] on span "[PERSON_NAME] Active" at bounding box center [1135, 377] width 254 height 16
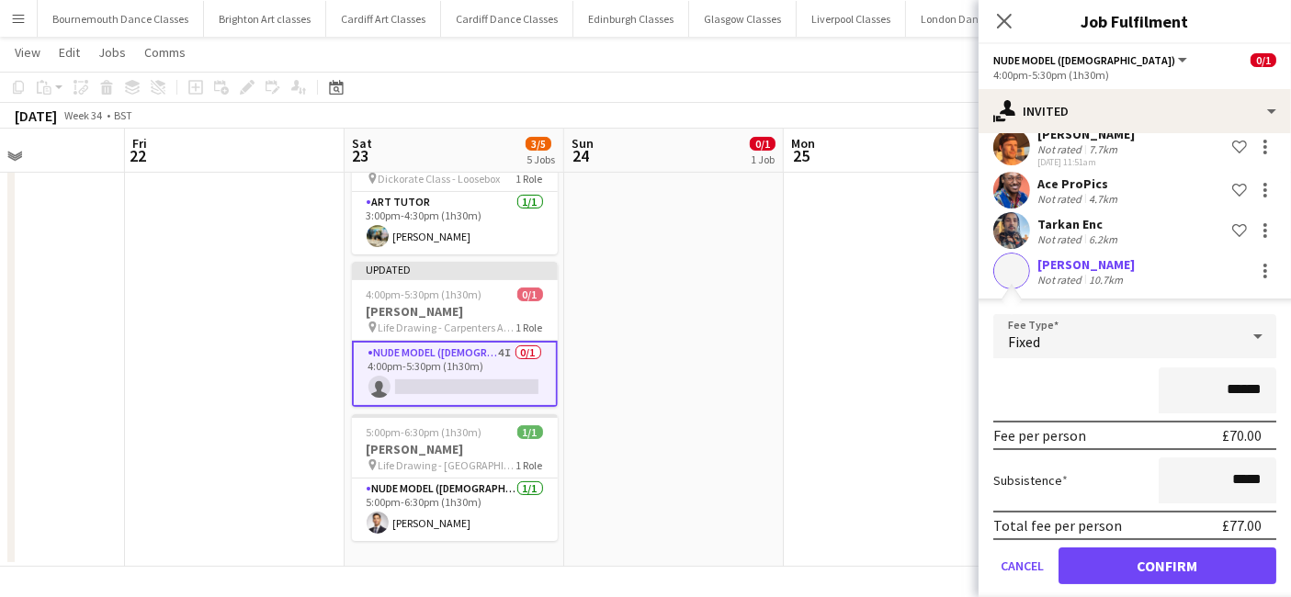
scroll to position [173, 0]
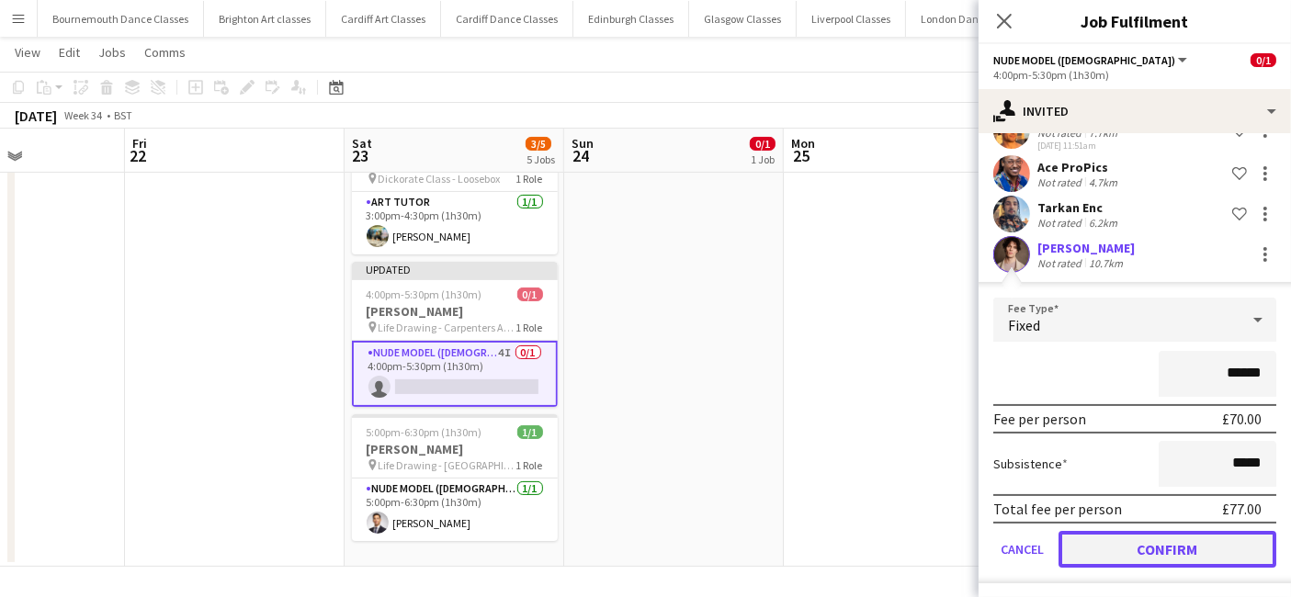
click at [1158, 544] on button "Confirm" at bounding box center [1167, 549] width 218 height 37
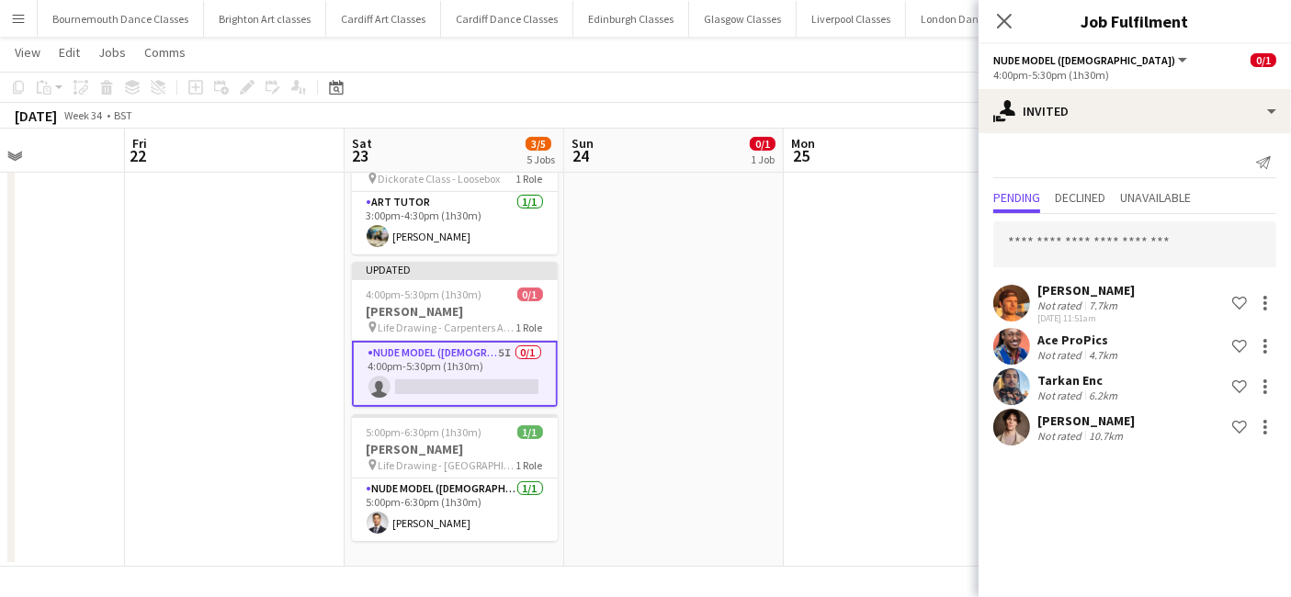
scroll to position [0, 0]
click at [799, 487] on app-date-cell at bounding box center [894, 209] width 220 height 715
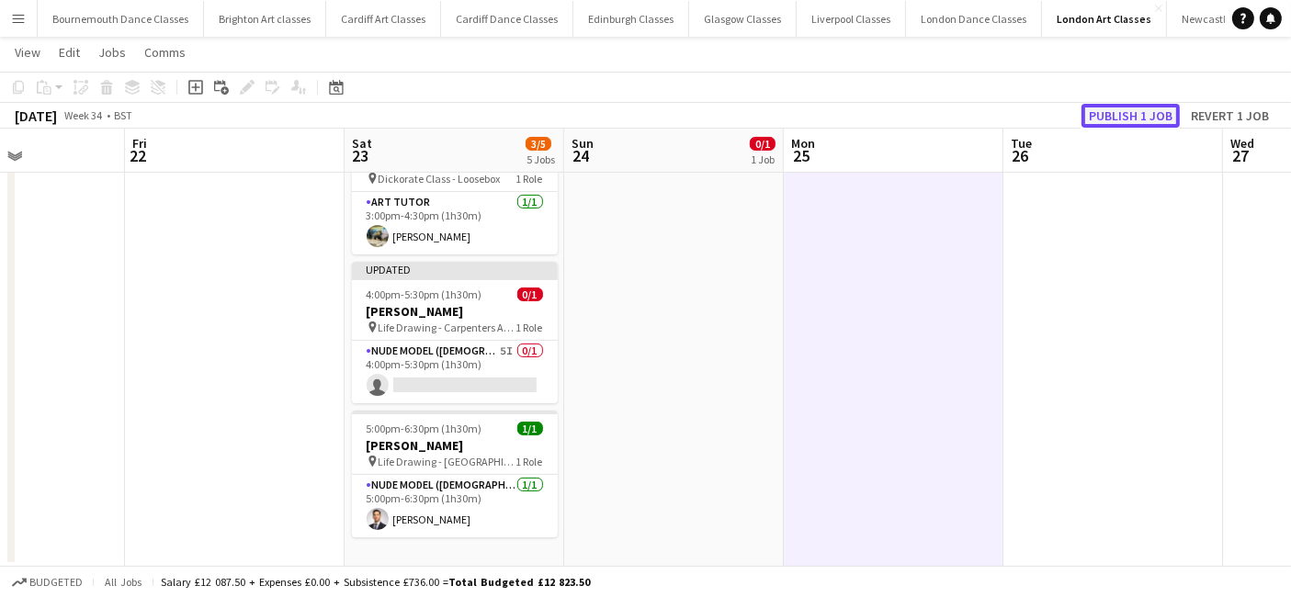
click at [1106, 115] on button "Publish 1 job" at bounding box center [1130, 116] width 98 height 24
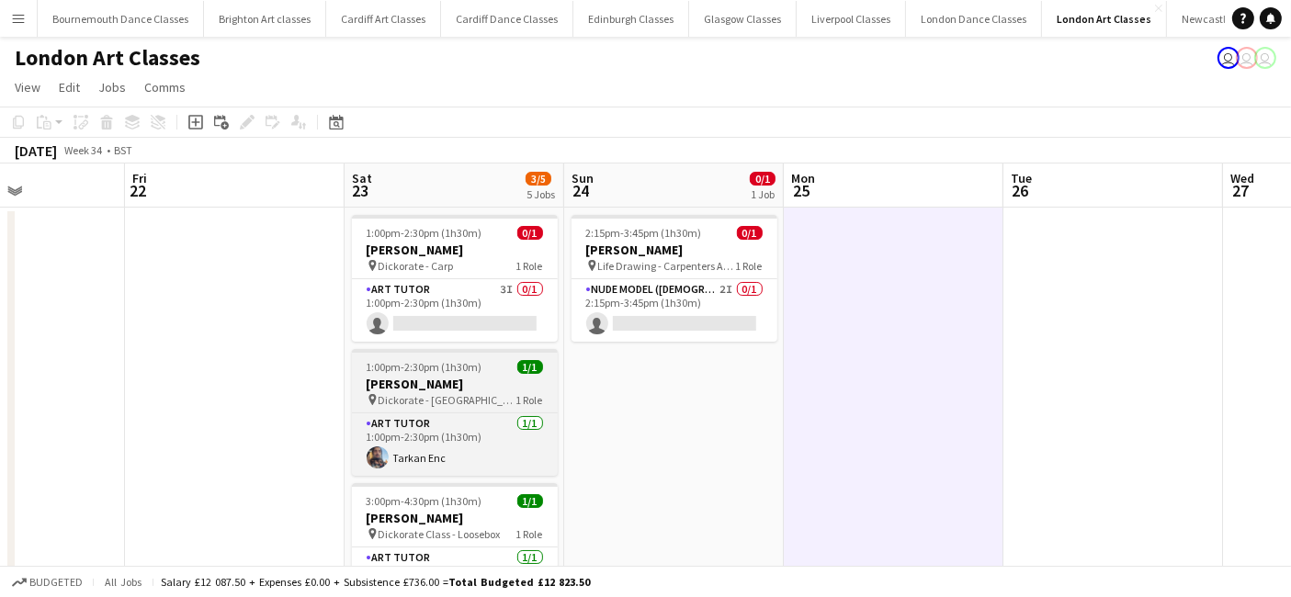
scroll to position [354, 0]
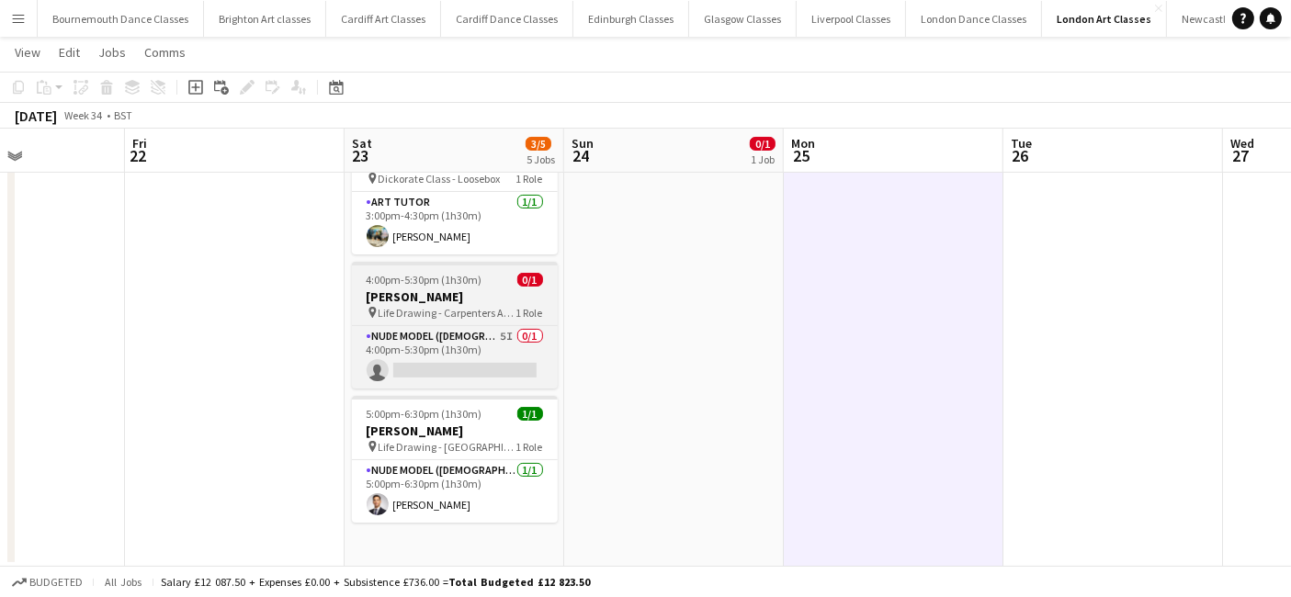
drag, startPoint x: 446, startPoint y: 310, endPoint x: 430, endPoint y: 303, distance: 16.9
click at [446, 310] on span "Life Drawing - Carpenters Arms" at bounding box center [447, 313] width 138 height 14
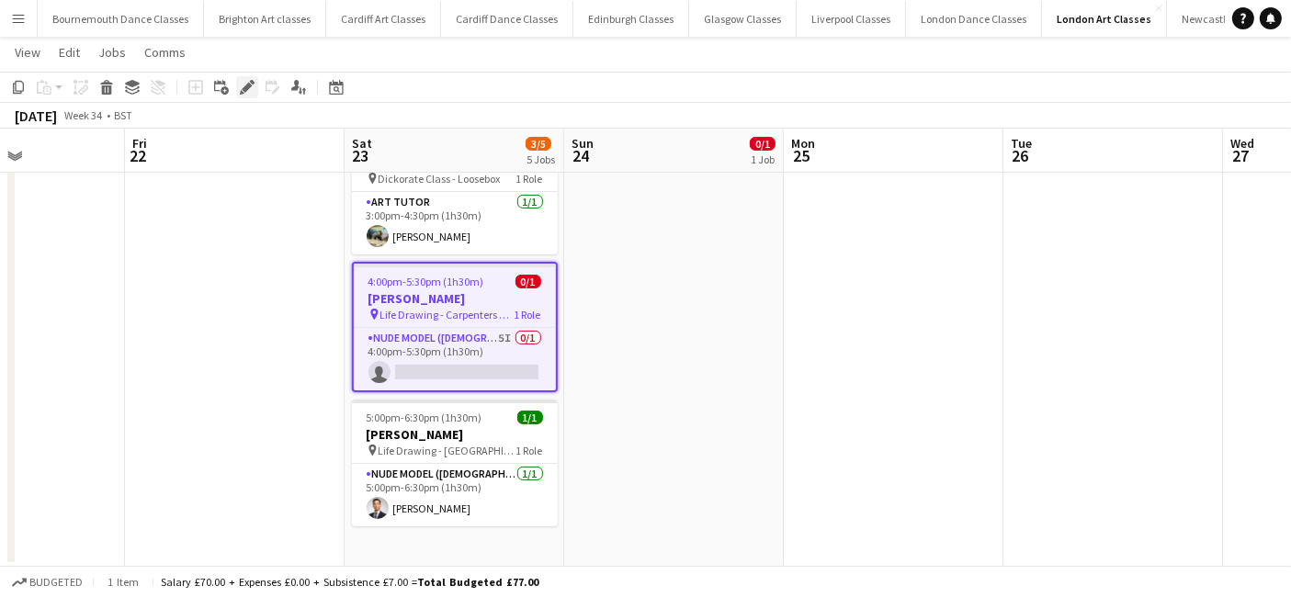
click at [242, 82] on icon "Edit" at bounding box center [247, 87] width 15 height 15
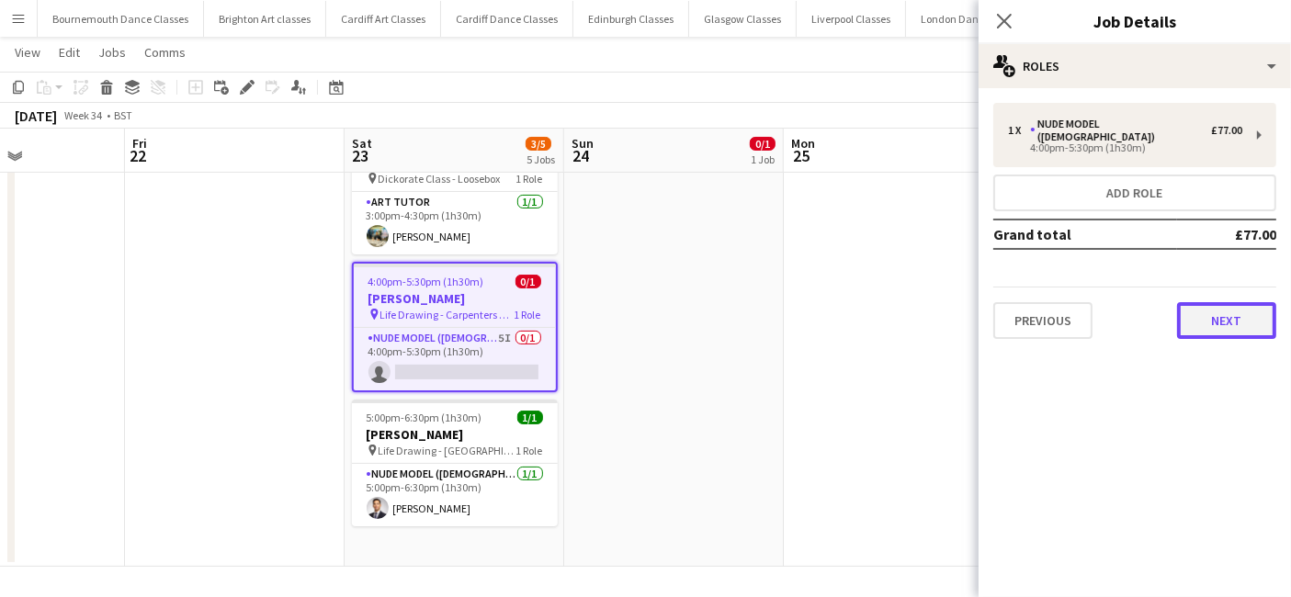
click at [1237, 302] on button "Next" at bounding box center [1226, 320] width 99 height 37
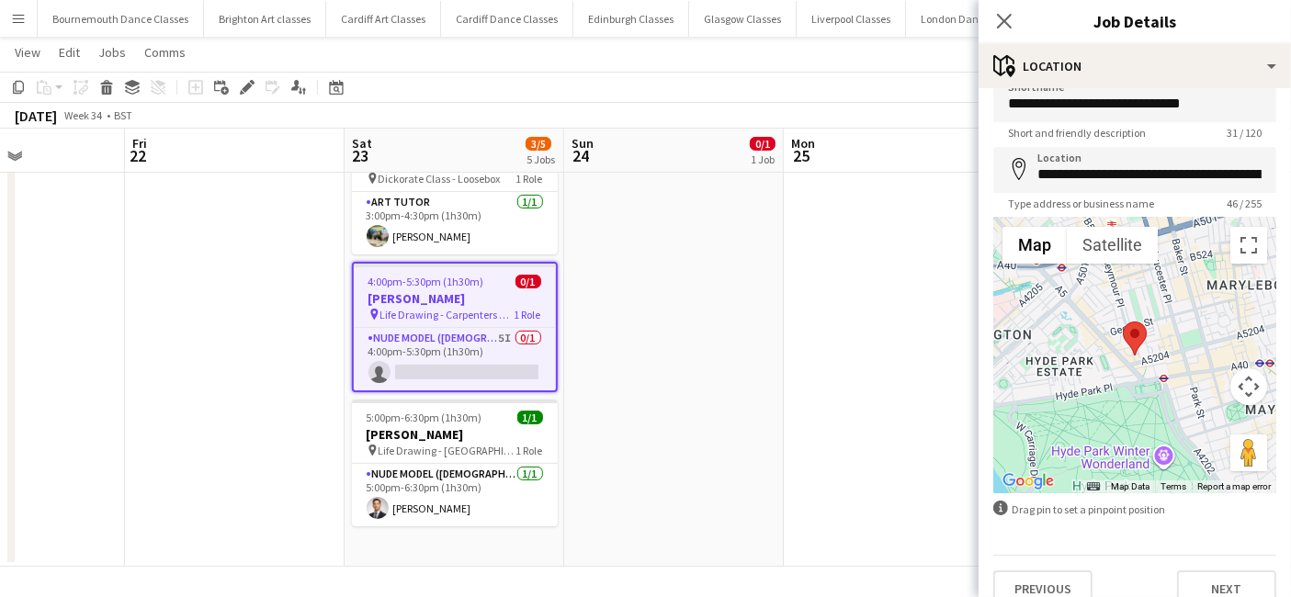
scroll to position [49, 0]
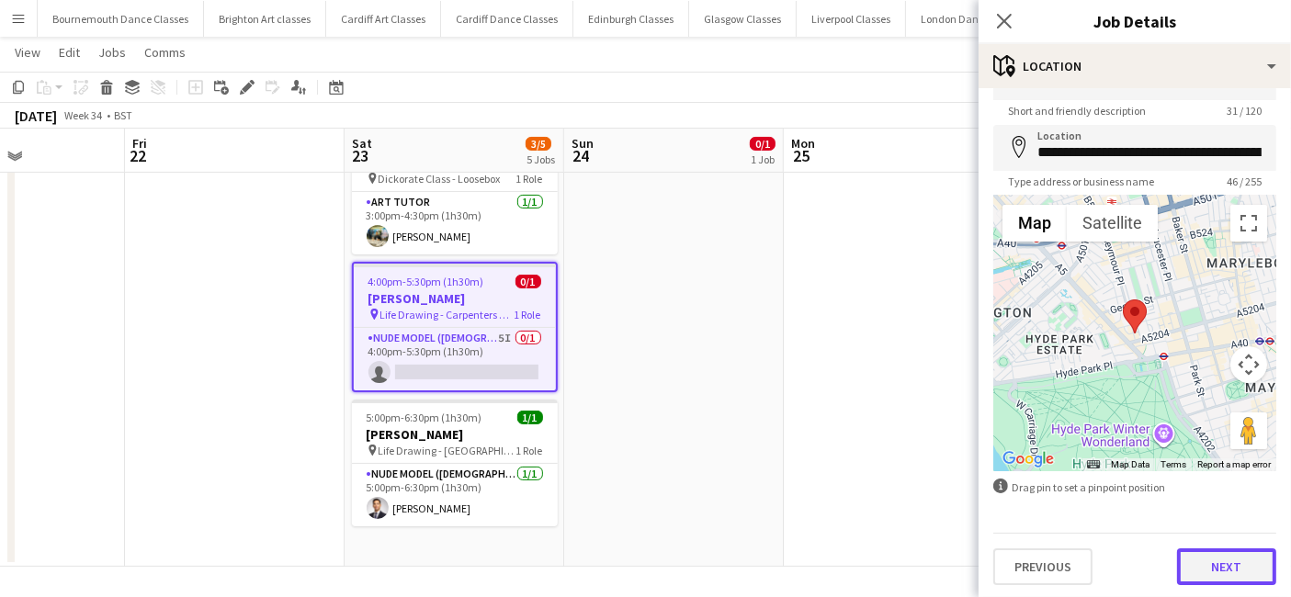
click at [1247, 562] on button "Next" at bounding box center [1226, 566] width 99 height 37
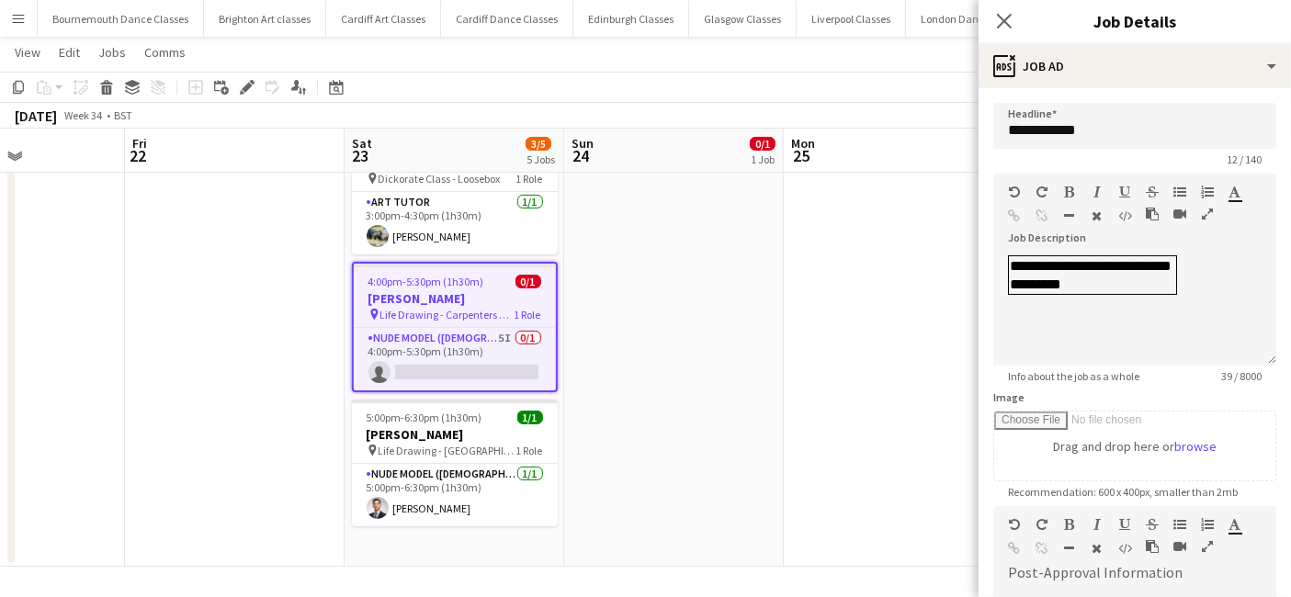
scroll to position [0, 0]
click at [797, 439] on app-date-cell at bounding box center [894, 209] width 220 height 715
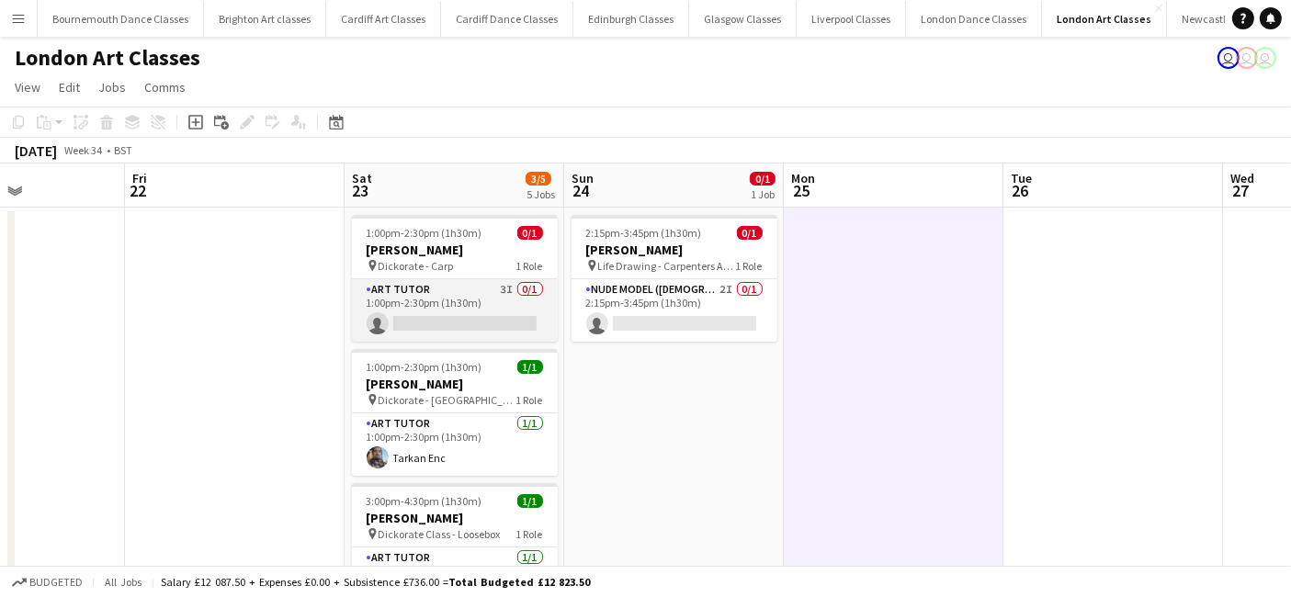
click at [455, 312] on app-card-role "Art Tutor 3I 0/1 1:00pm-2:30pm (1h30m) single-neutral-actions" at bounding box center [455, 310] width 206 height 62
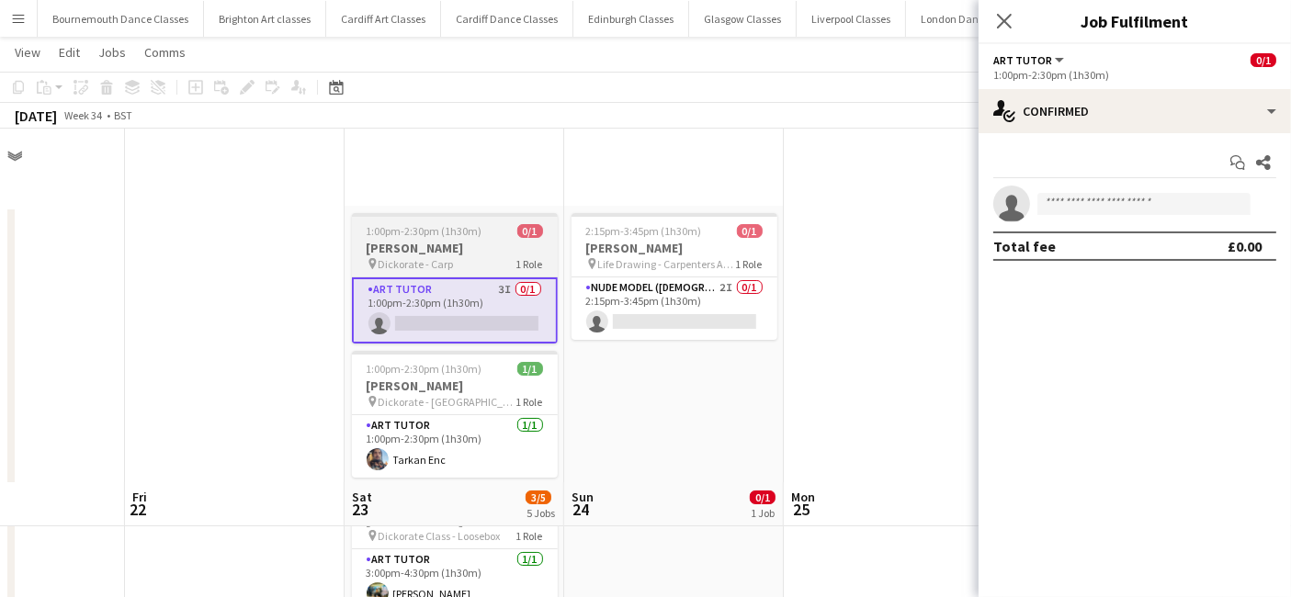
scroll to position [354, 0]
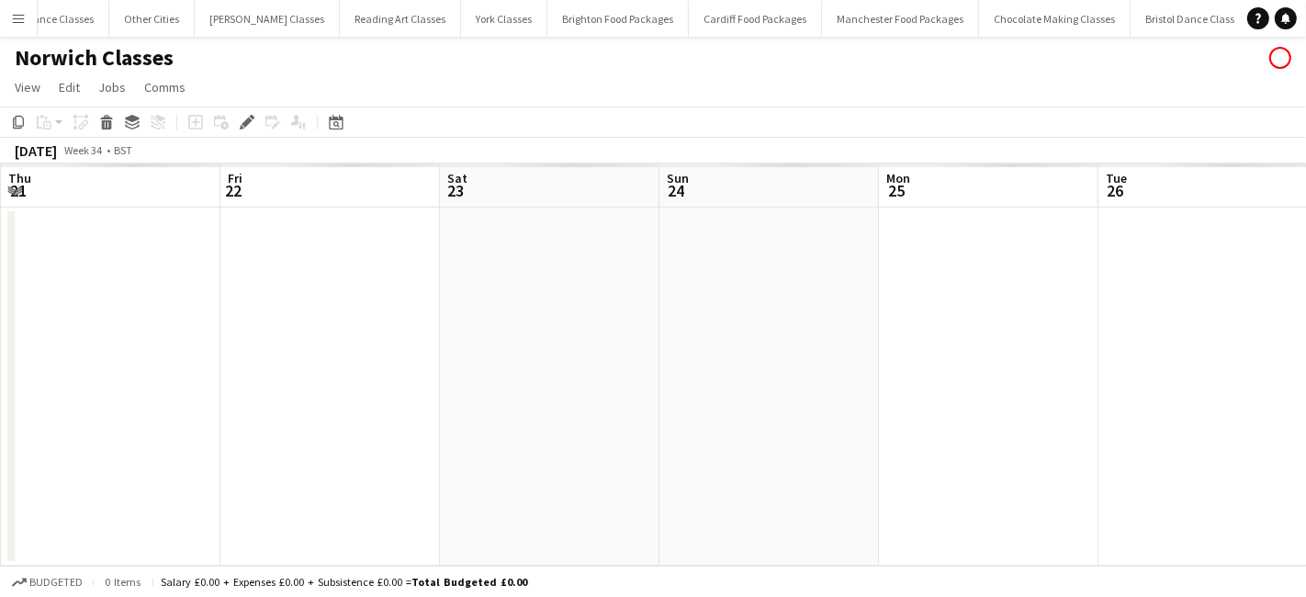
scroll to position [0, 631]
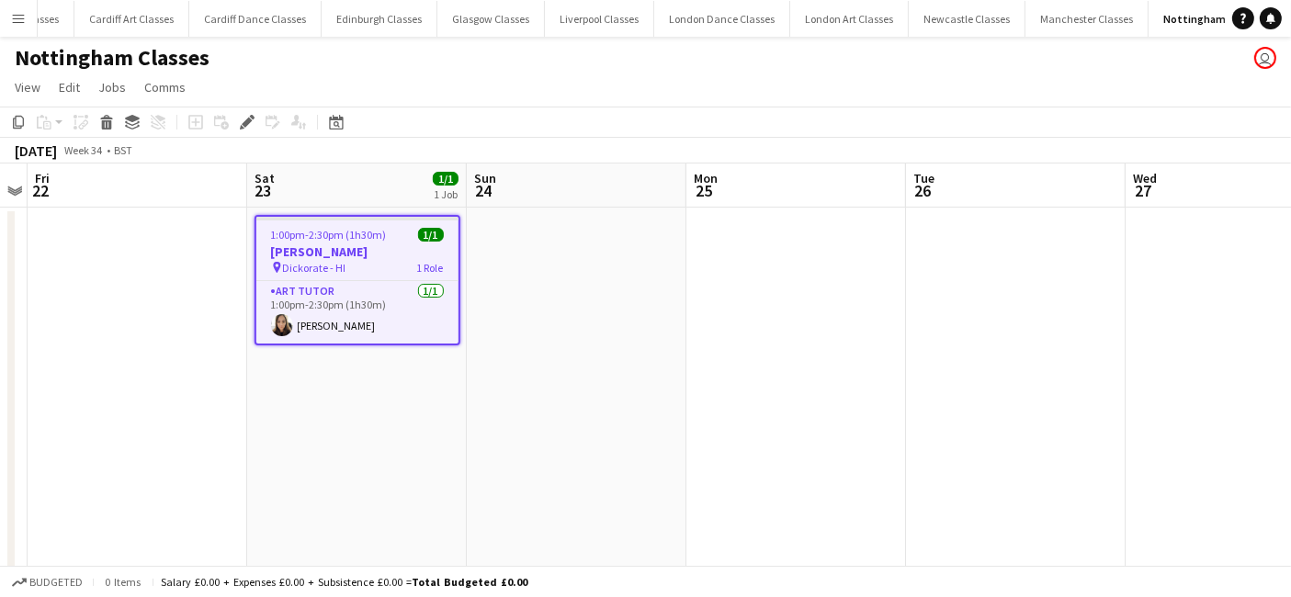
scroll to position [0, 254]
